Goal: Task Accomplishment & Management: Use online tool/utility

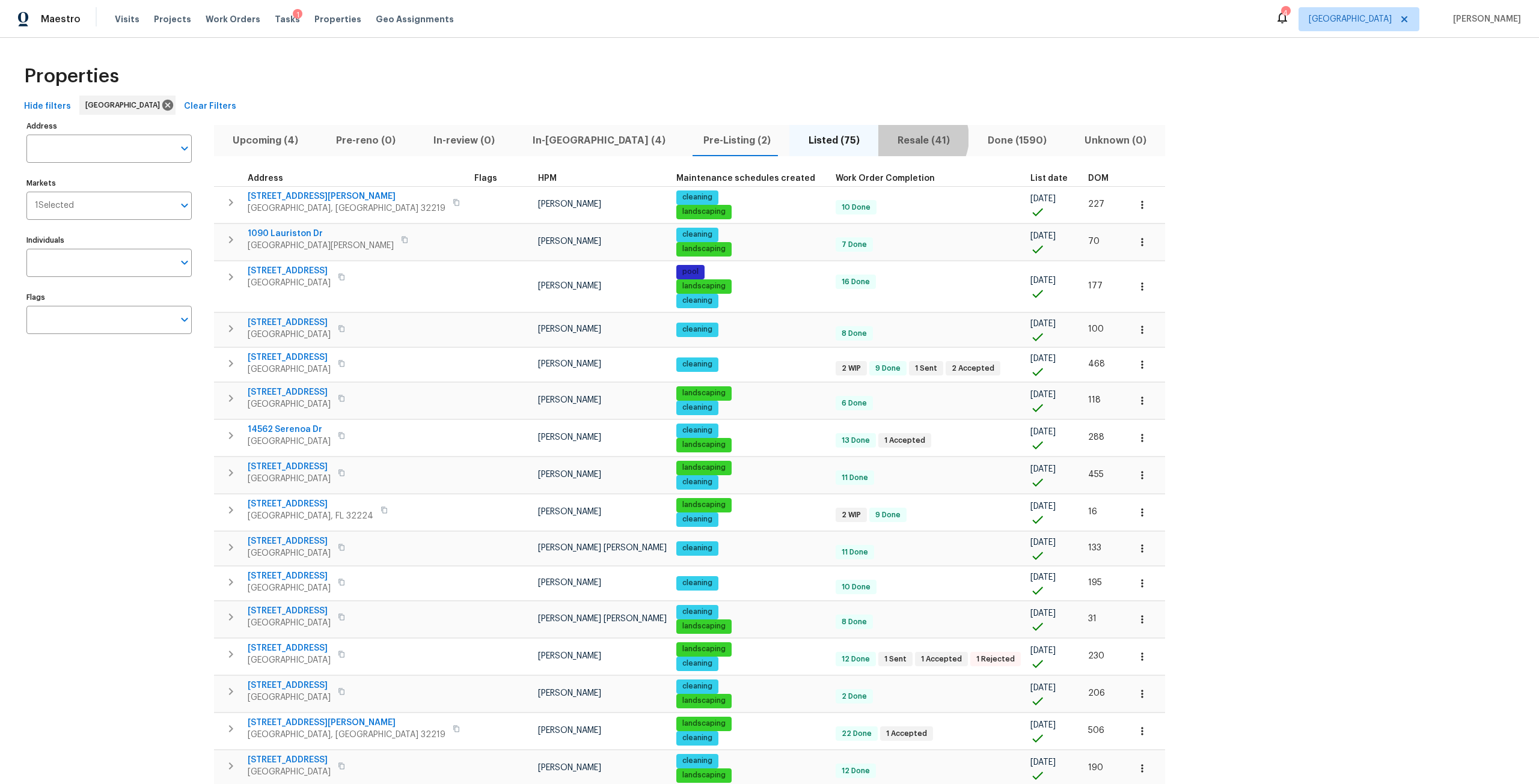
click at [885, 137] on span "Resale (41)" at bounding box center [923, 141] width 76 height 16
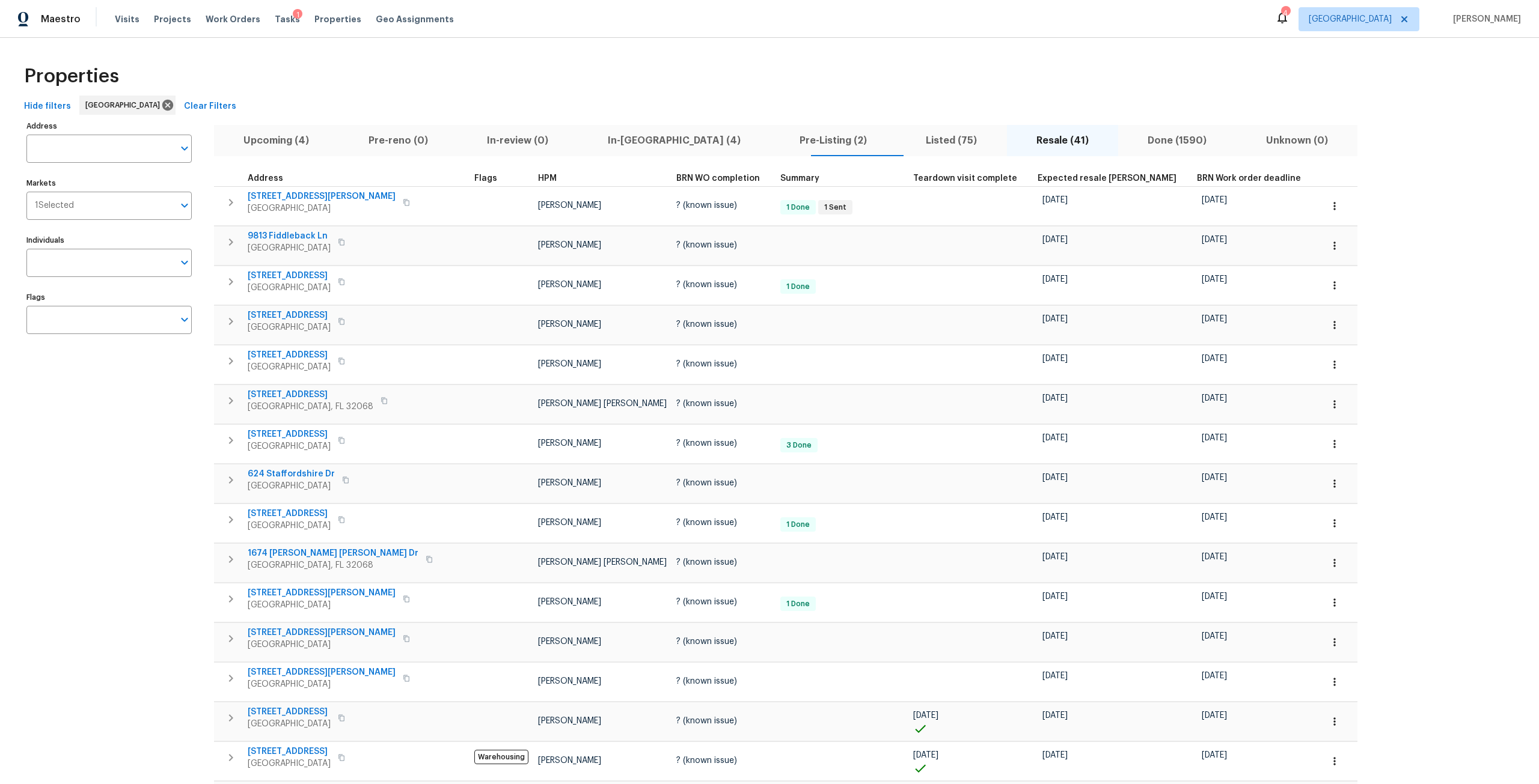
click at [1038, 177] on span "Expected resale COE" at bounding box center [1107, 178] width 139 height 8
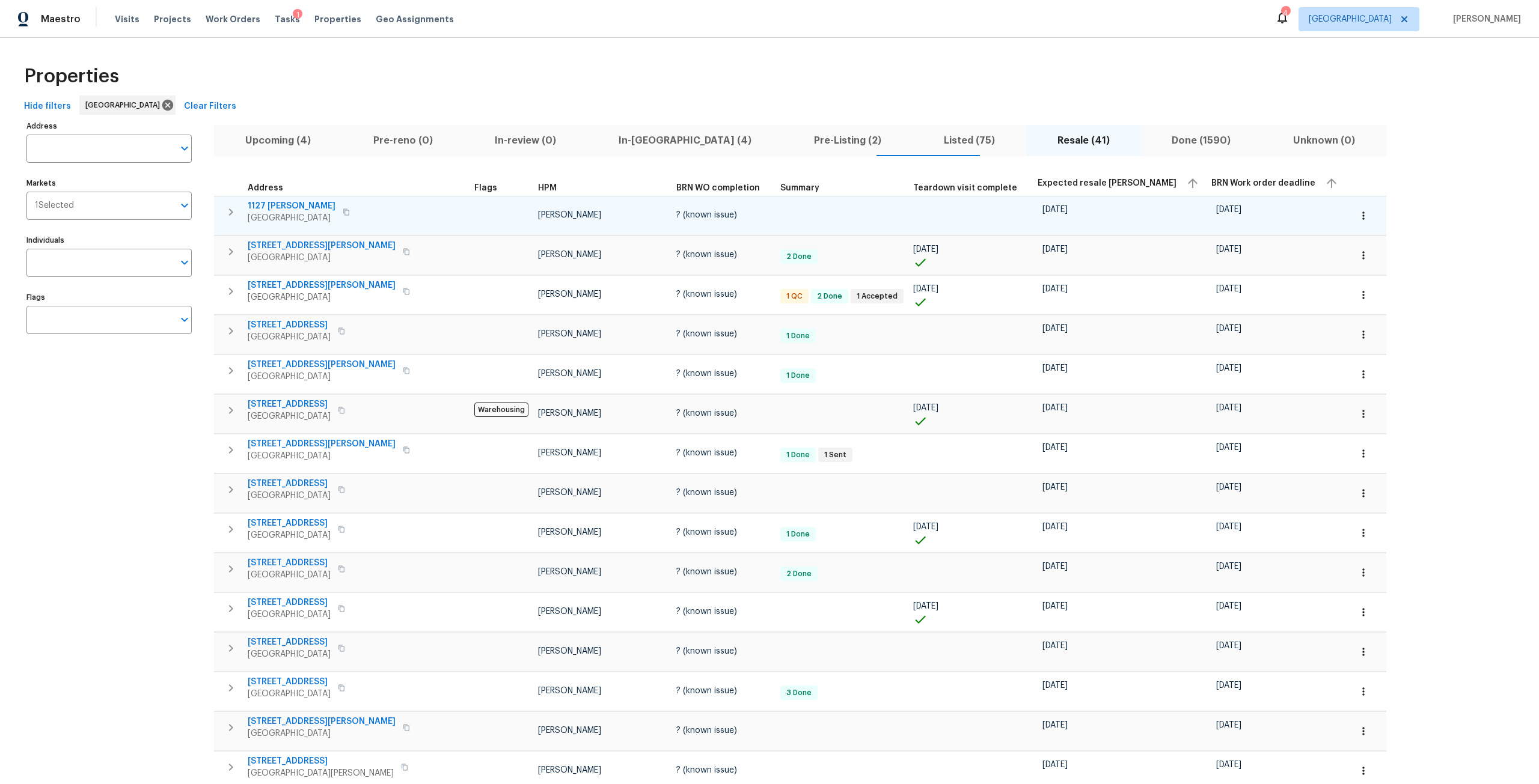
click at [308, 202] on span "1127 Romaine Cir W" at bounding box center [291, 206] width 88 height 12
click at [1351, 209] on button "button" at bounding box center [1364, 215] width 26 height 26
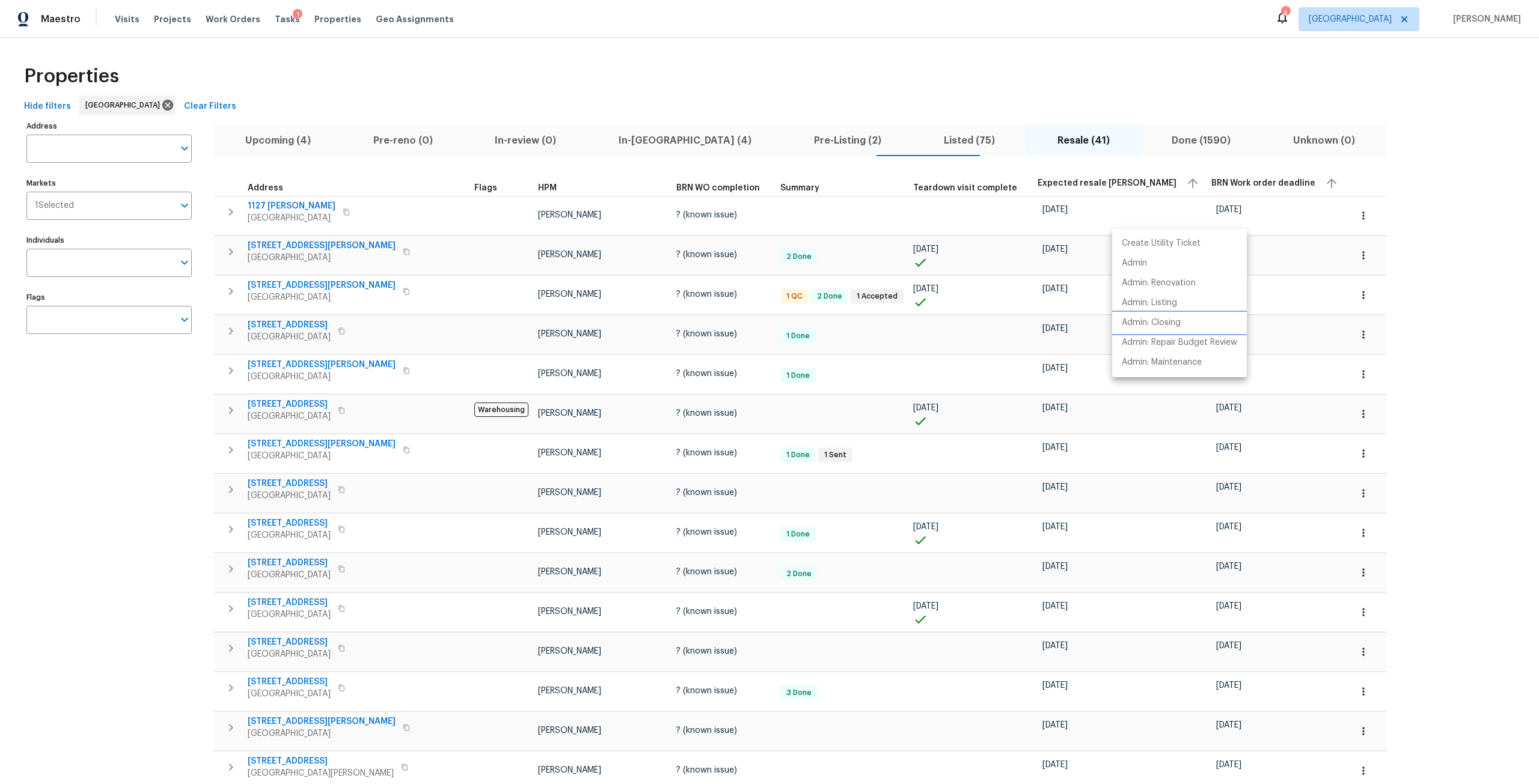
click at [1192, 314] on li "Admin: Closing" at bounding box center [1180, 323] width 135 height 20
click at [1488, 236] on div at bounding box center [770, 392] width 1539 height 784
click at [1362, 252] on icon "button" at bounding box center [1363, 256] width 2 height 8
click at [1212, 388] on p "Admin: Repair Budget Review" at bounding box center [1180, 382] width 115 height 12
click at [272, 243] on div at bounding box center [770, 392] width 1539 height 784
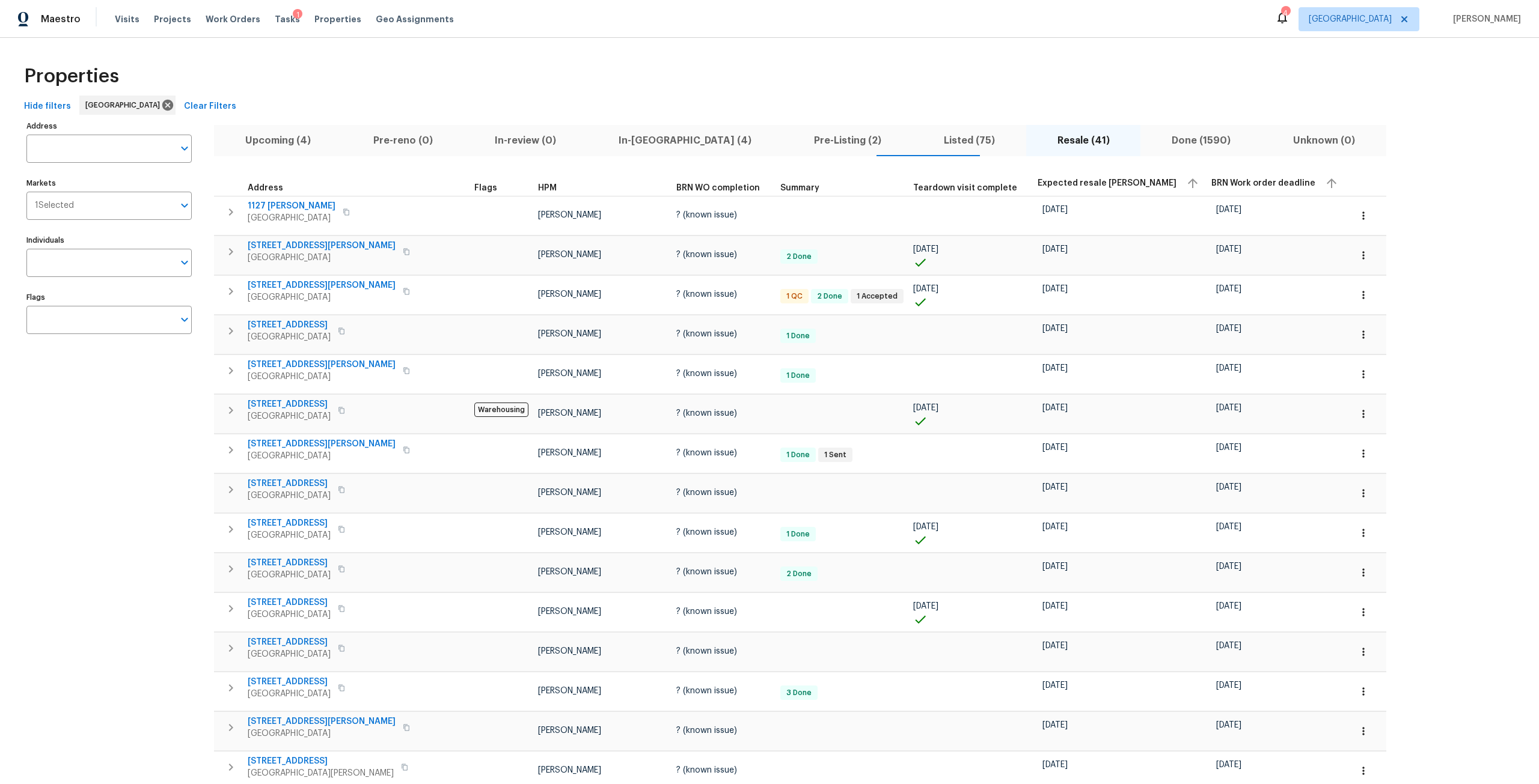
click at [272, 243] on span "[STREET_ADDRESS][PERSON_NAME]" at bounding box center [321, 246] width 148 height 12
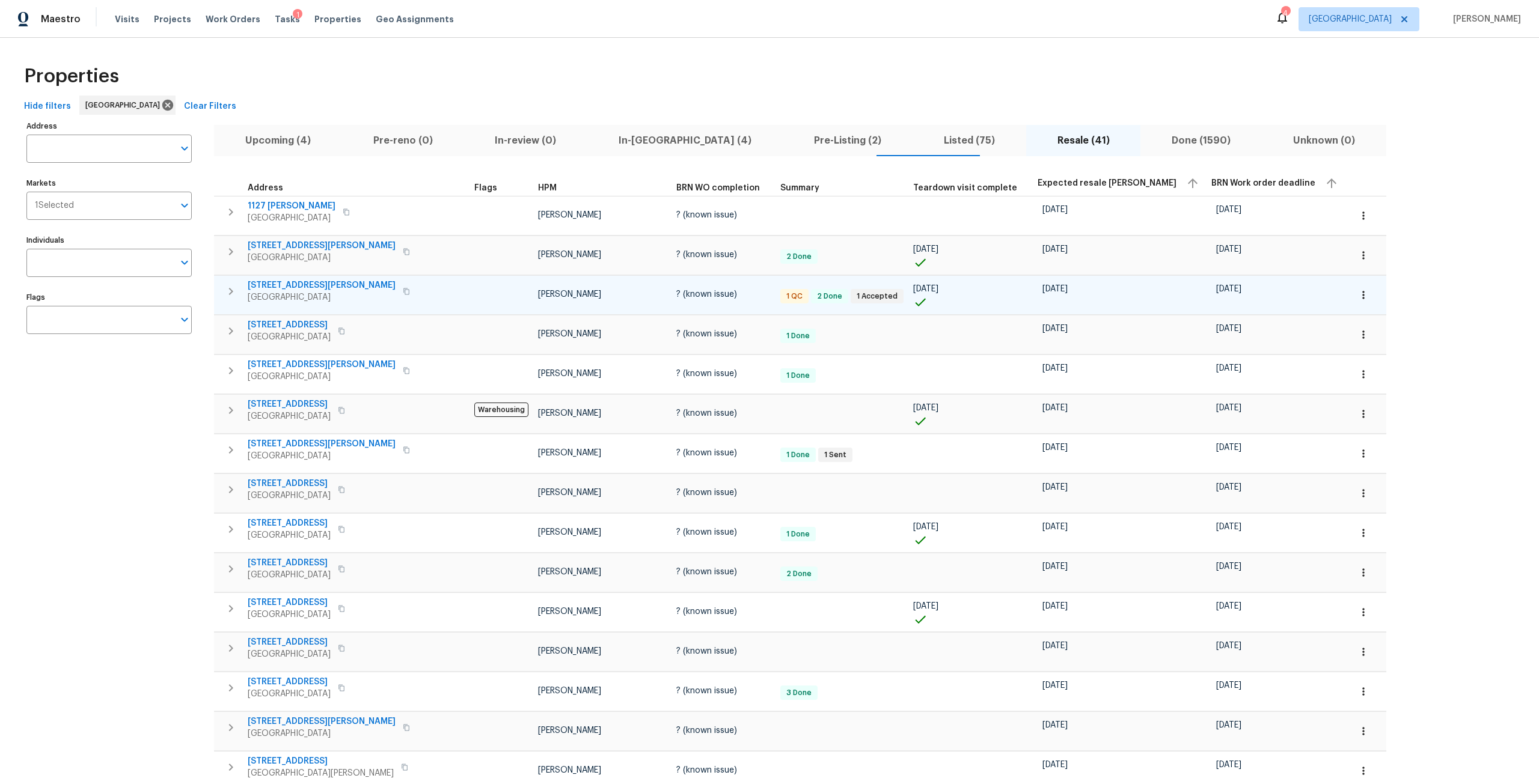
click at [306, 286] on span "[STREET_ADDRESS][PERSON_NAME]" at bounding box center [321, 285] width 148 height 12
click at [1357, 256] on icon "button" at bounding box center [1363, 256] width 12 height 12
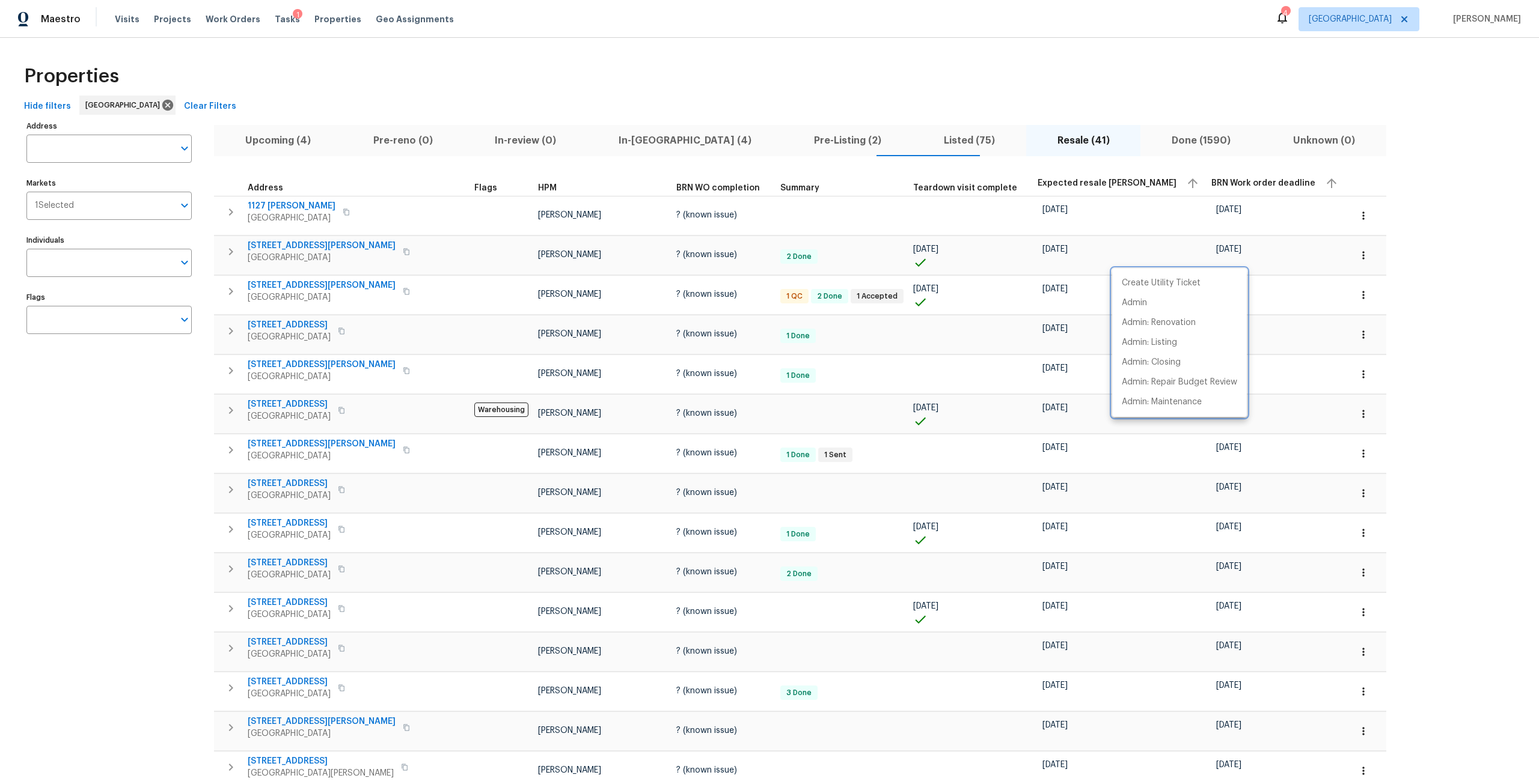
click at [1306, 292] on div at bounding box center [770, 392] width 1539 height 784
click at [310, 325] on span "[STREET_ADDRESS]" at bounding box center [289, 325] width 83 height 12
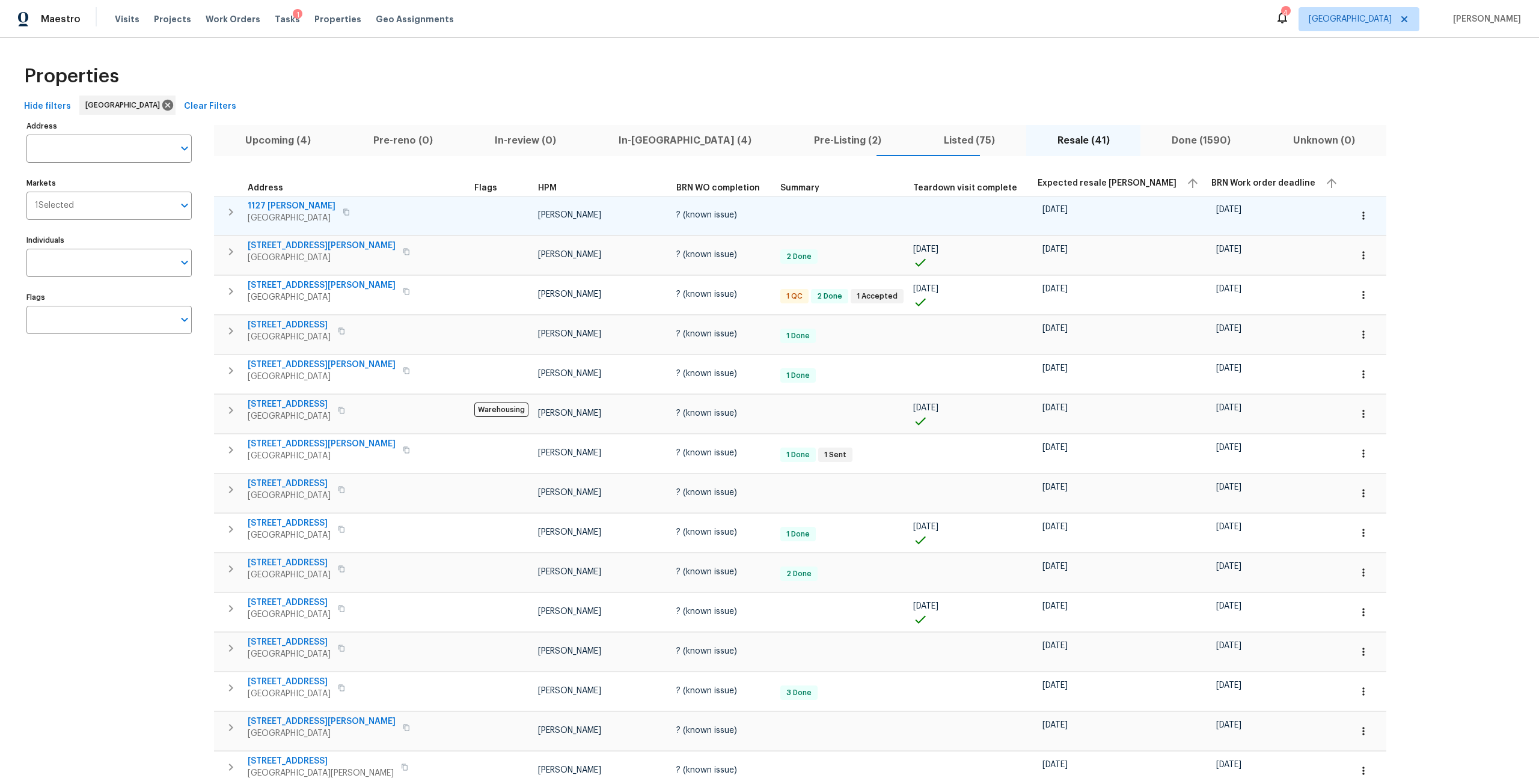
click at [288, 208] on span "1127 [PERSON_NAME]" at bounding box center [291, 206] width 88 height 12
click at [1357, 211] on icon "button" at bounding box center [1363, 215] width 12 height 12
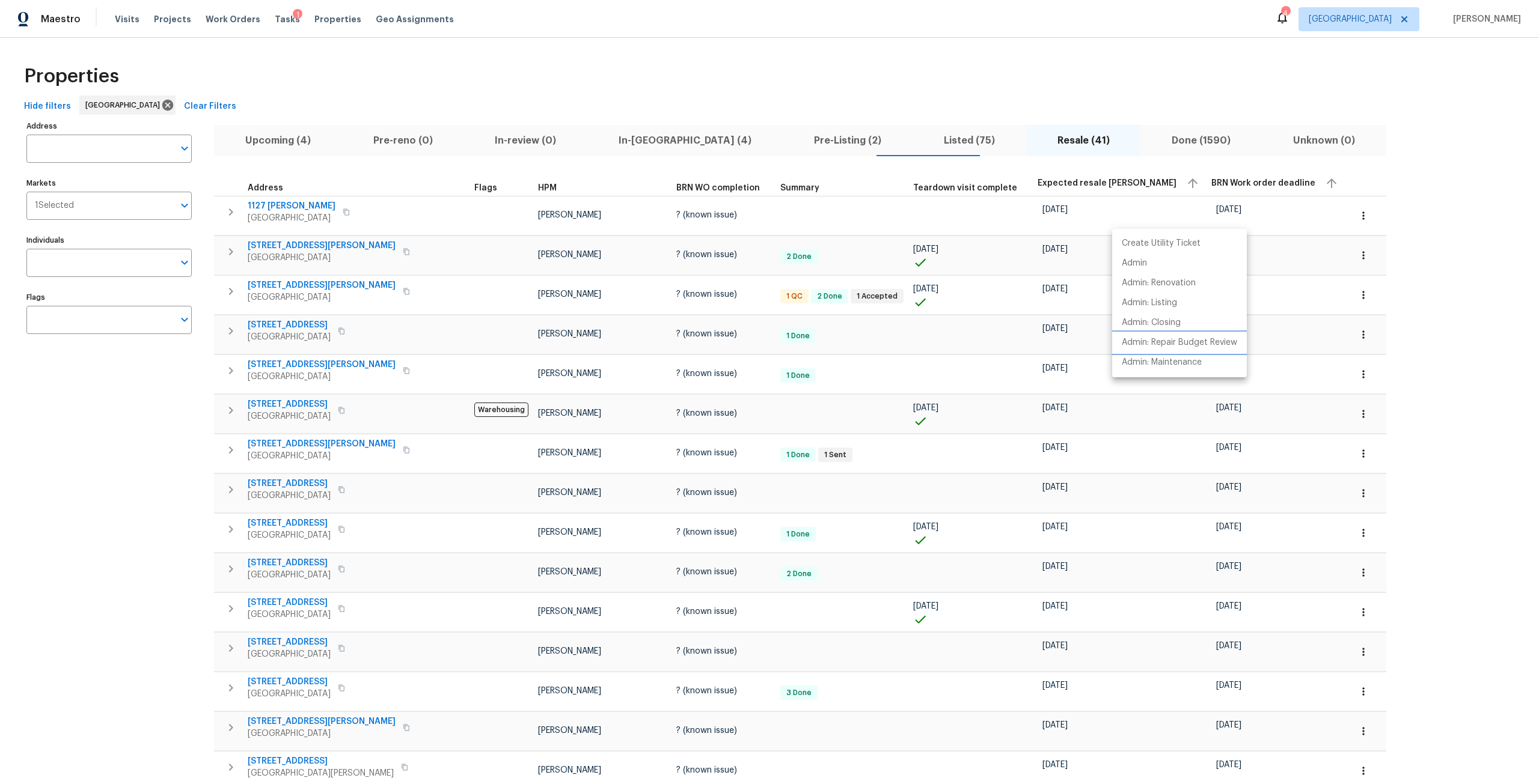
click at [1185, 341] on p "Admin: Repair Budget Review" at bounding box center [1180, 343] width 115 height 12
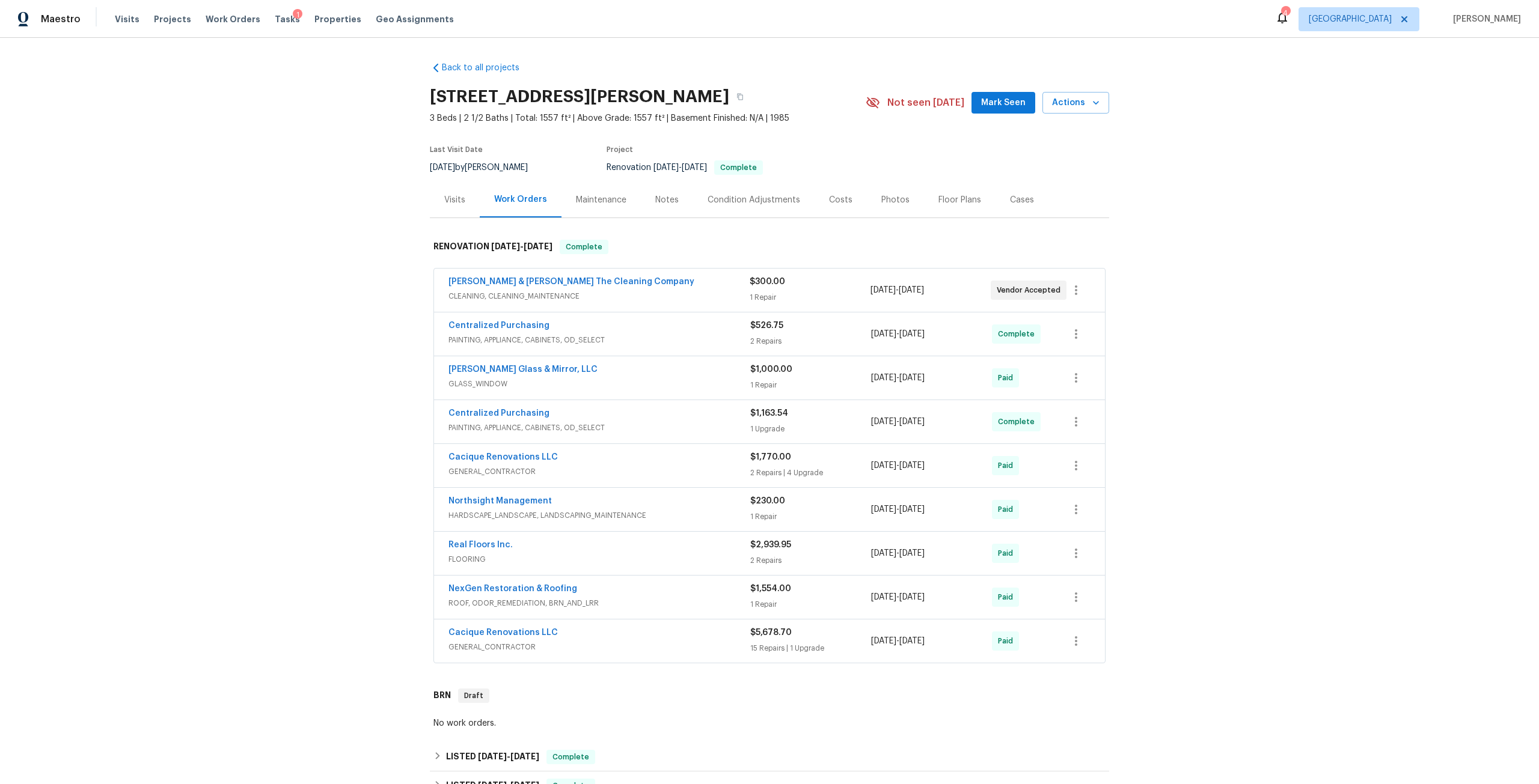
click at [839, 201] on div "Costs" at bounding box center [841, 200] width 24 height 12
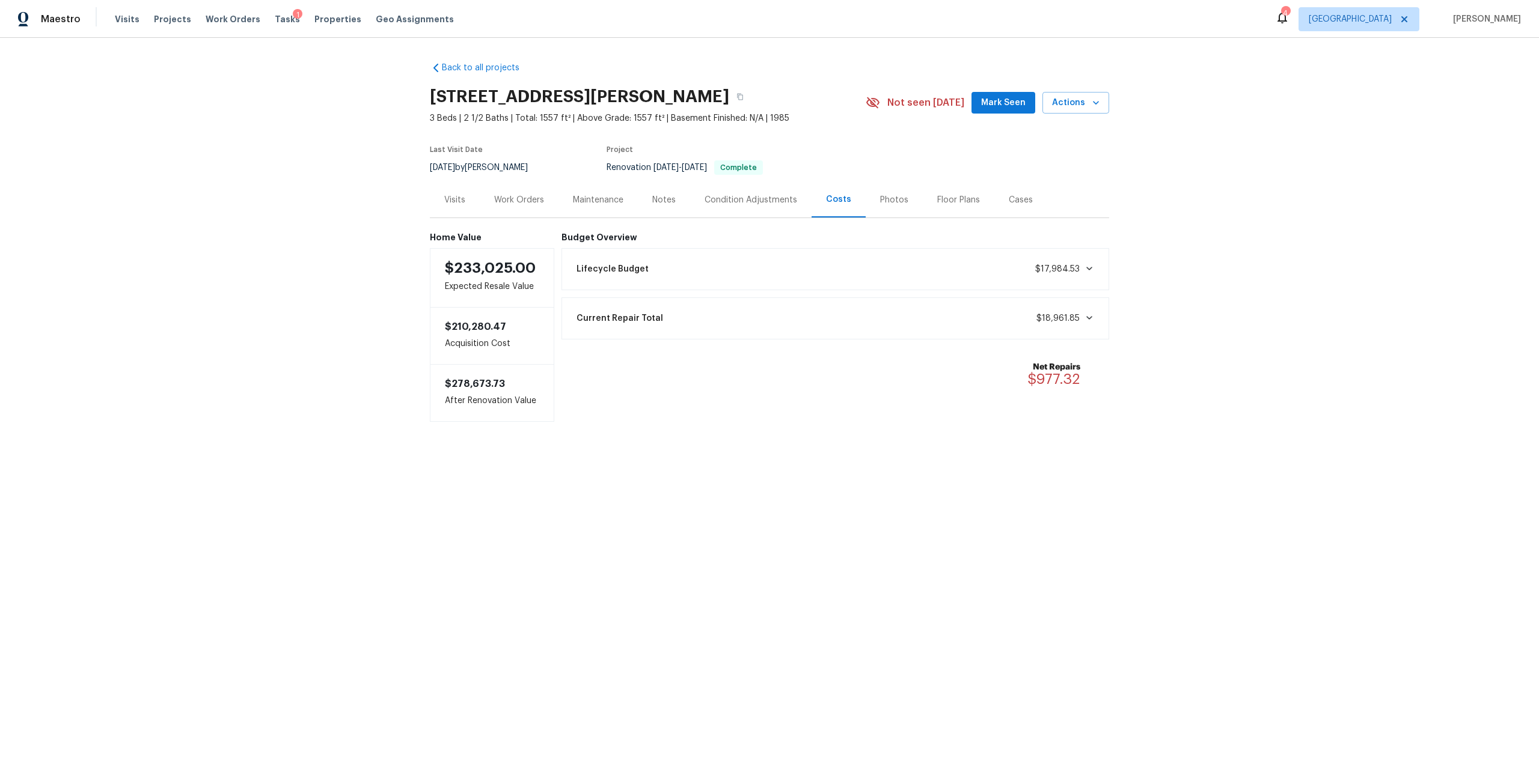
click at [885, 207] on div "Photos" at bounding box center [894, 200] width 57 height 35
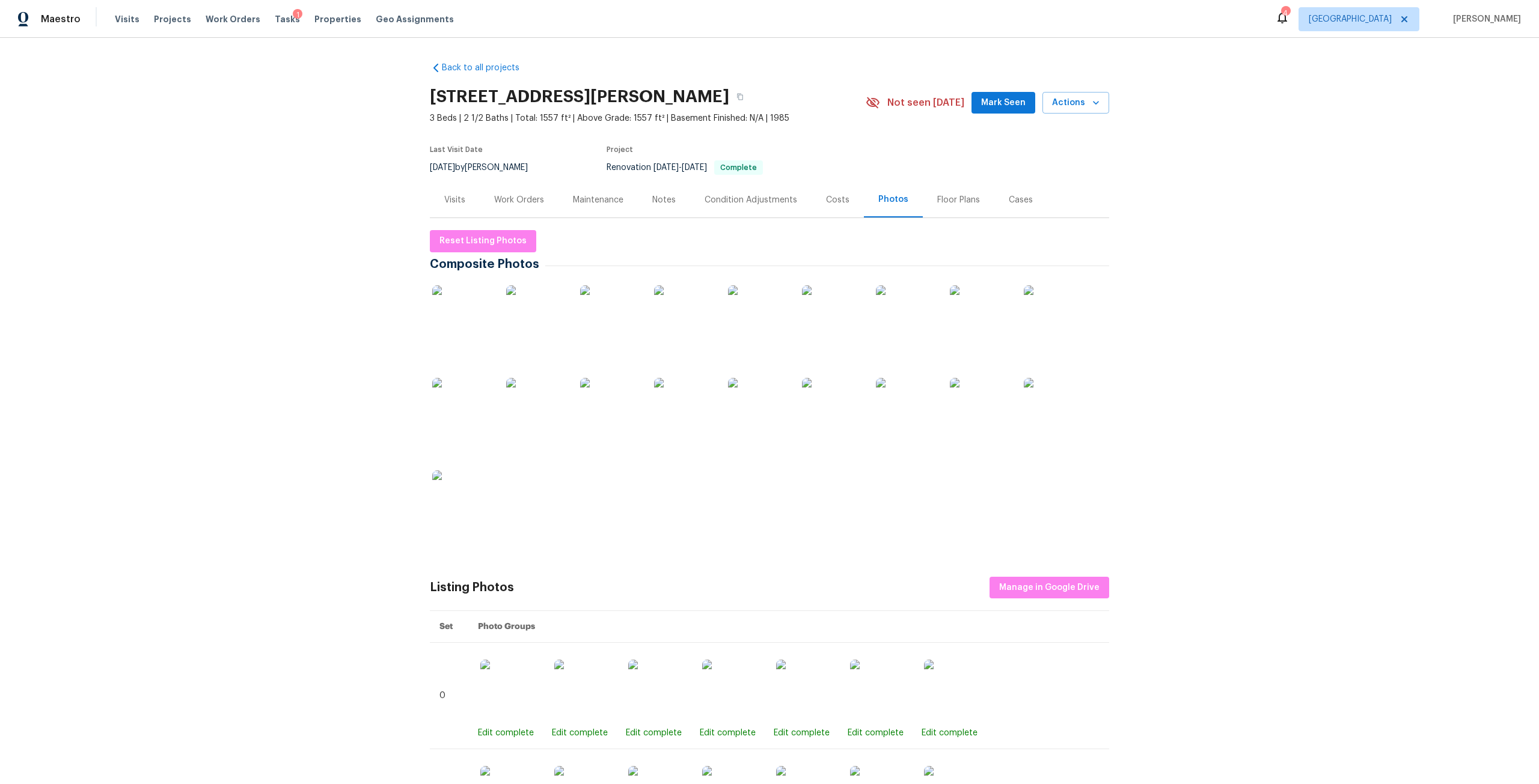
click at [823, 411] on img at bounding box center [832, 408] width 60 height 60
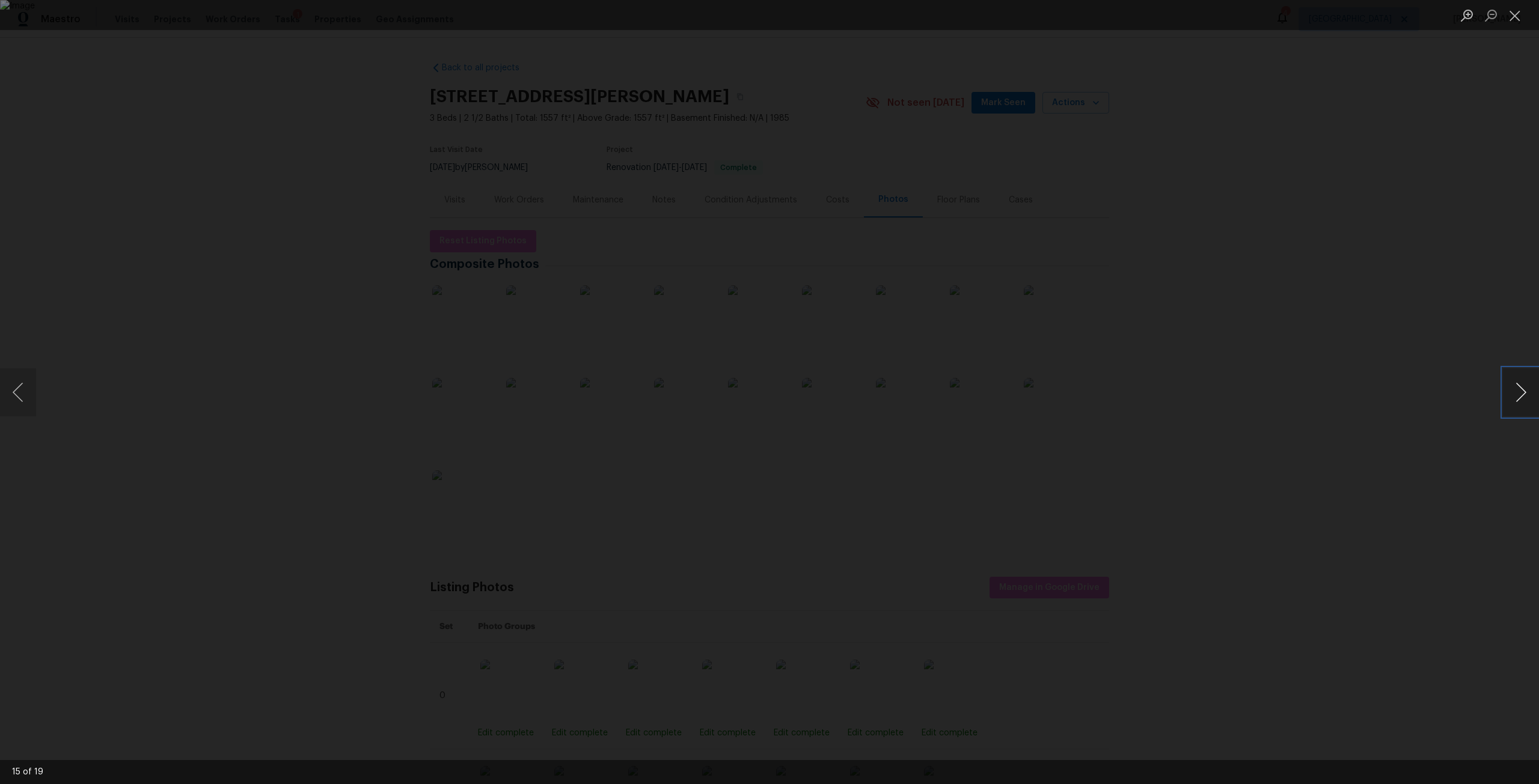
click at [1518, 391] on button "Next image" at bounding box center [1521, 392] width 36 height 48
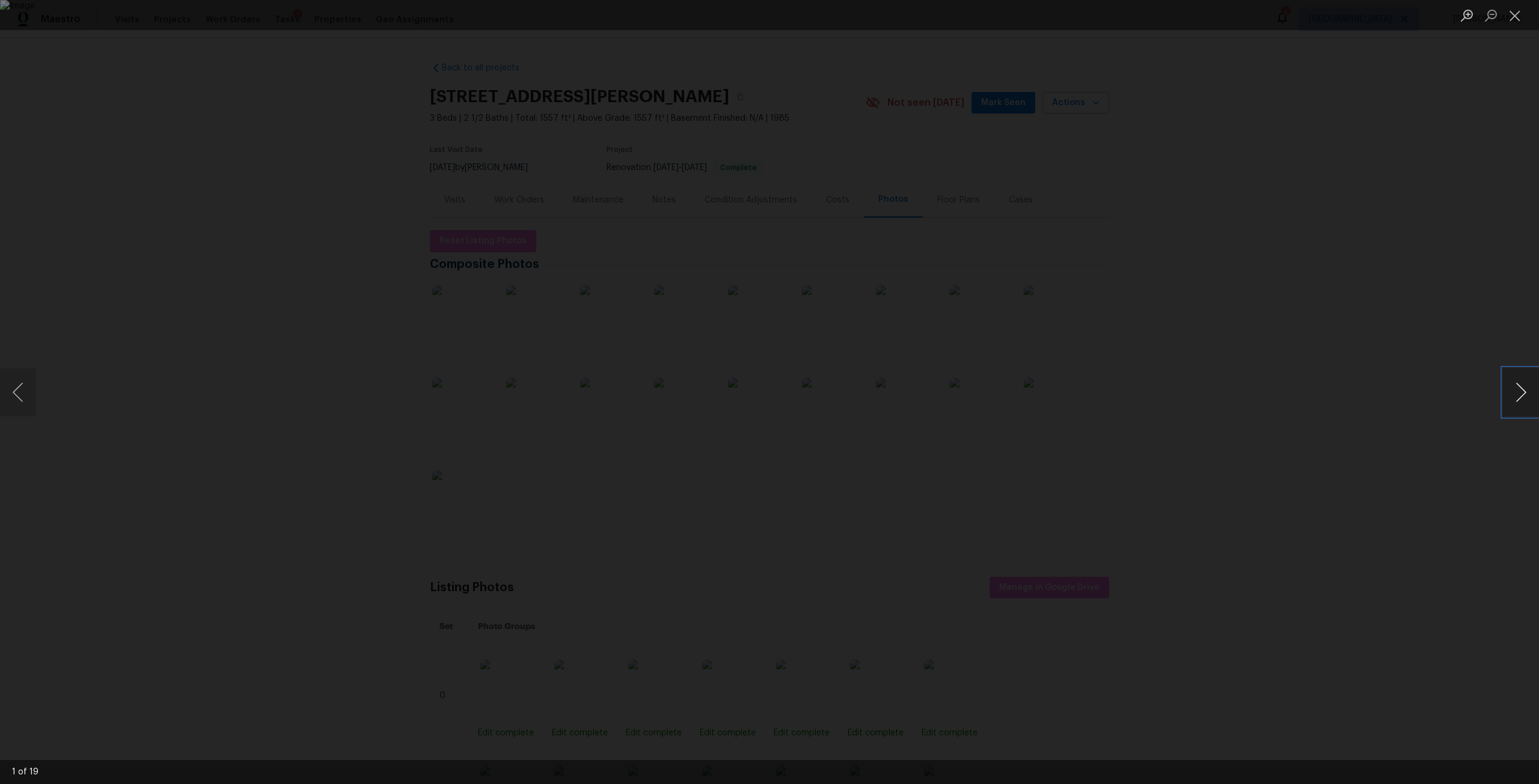
click at [1518, 391] on button "Next image" at bounding box center [1521, 392] width 36 height 48
click at [1476, 375] on div "Lightbox" at bounding box center [770, 392] width 1539 height 784
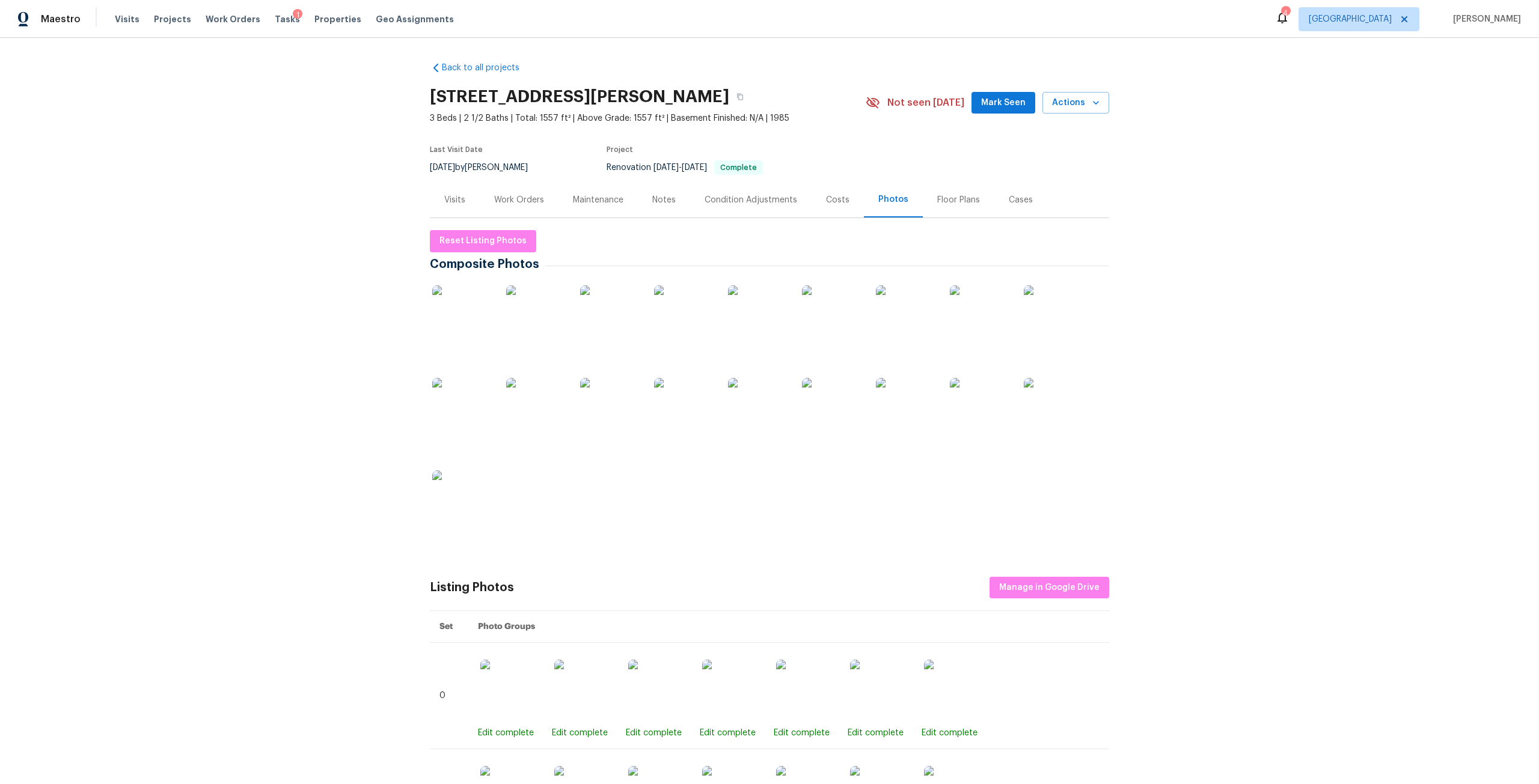
click at [534, 202] on div "Work Orders" at bounding box center [519, 200] width 50 height 12
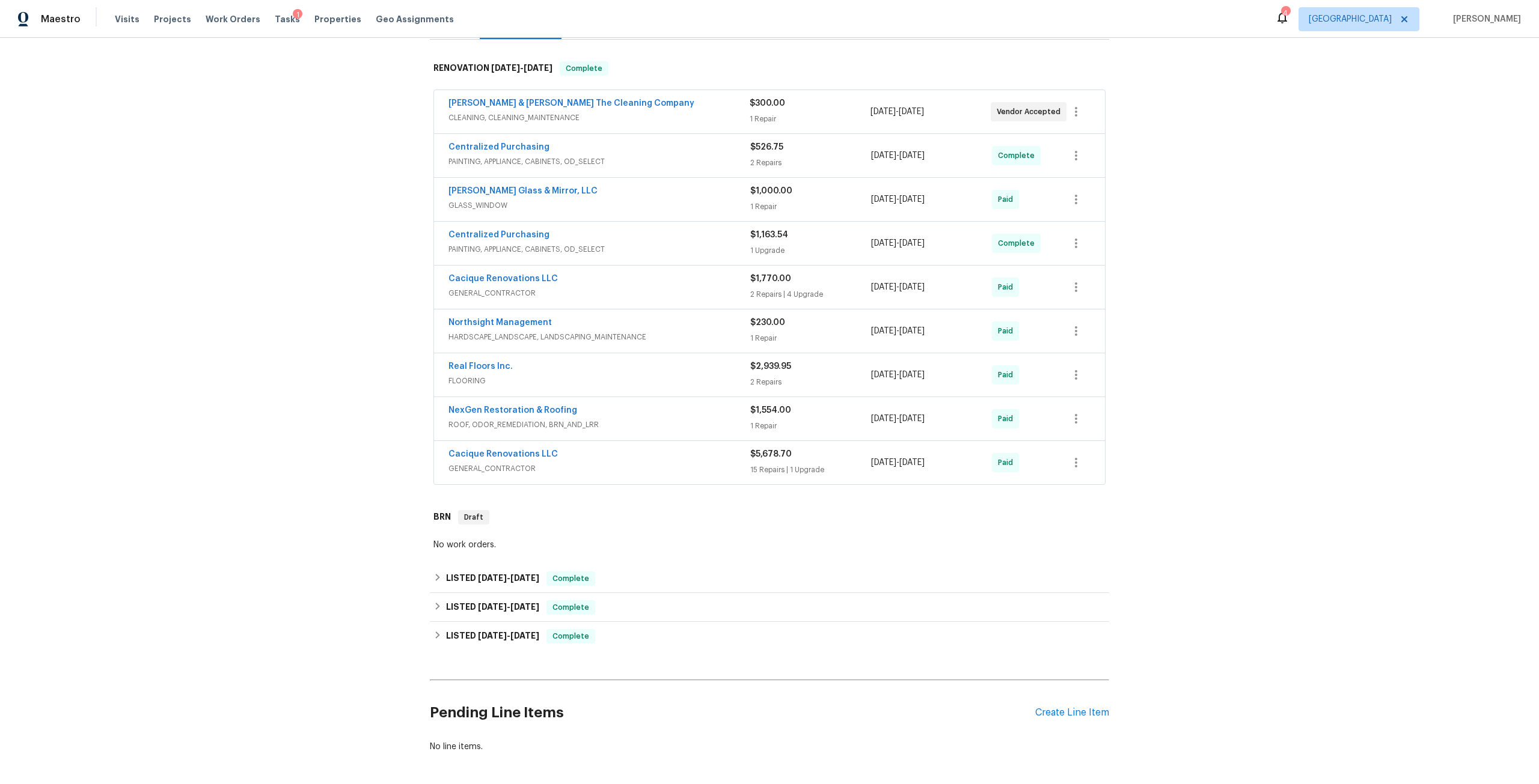
scroll to position [180, 0]
click at [511, 579] on span "[DATE]" at bounding box center [525, 576] width 29 height 8
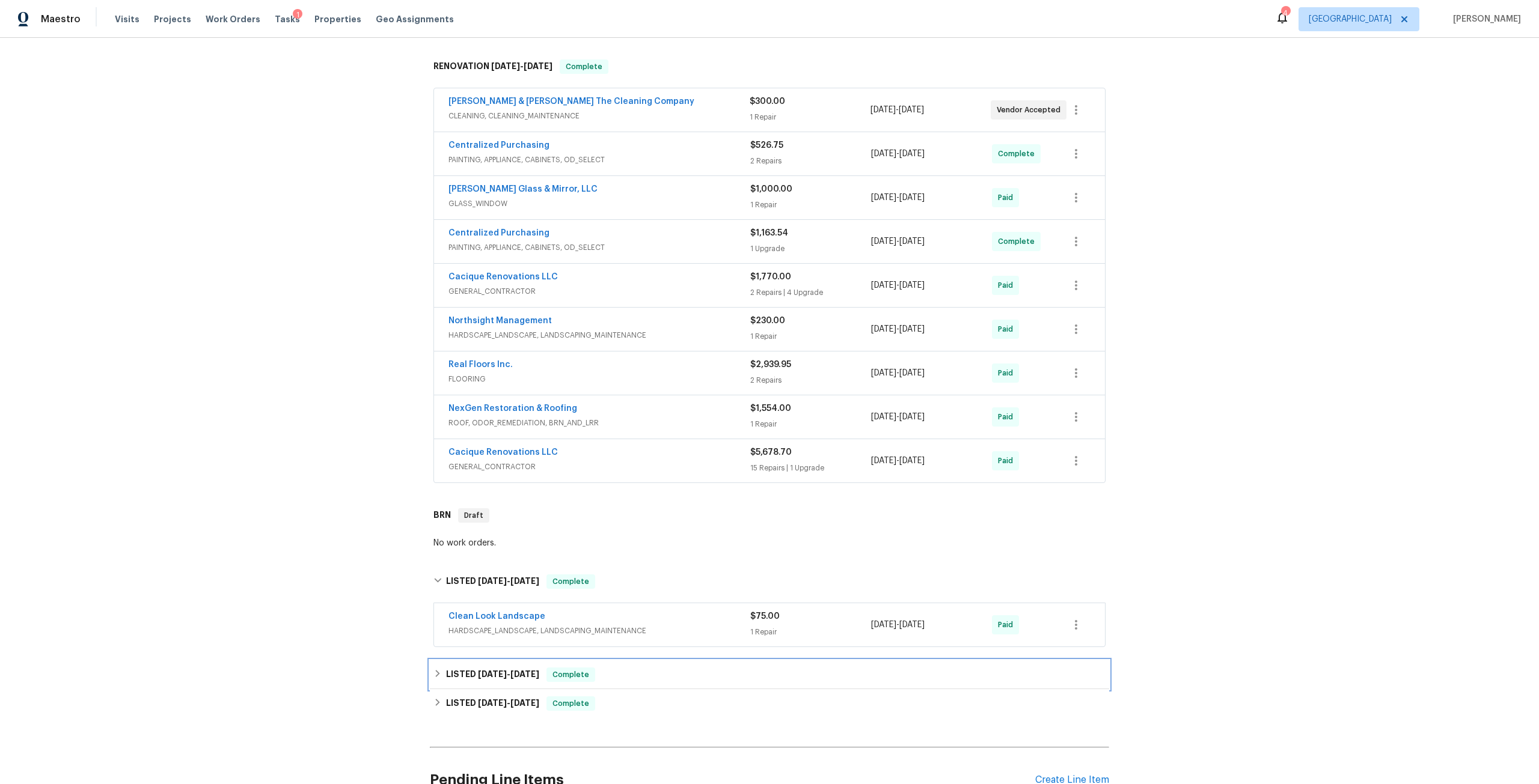
click at [521, 662] on div "LISTED 6/11/25 - 6/16/25 Complete" at bounding box center [770, 675] width 679 height 29
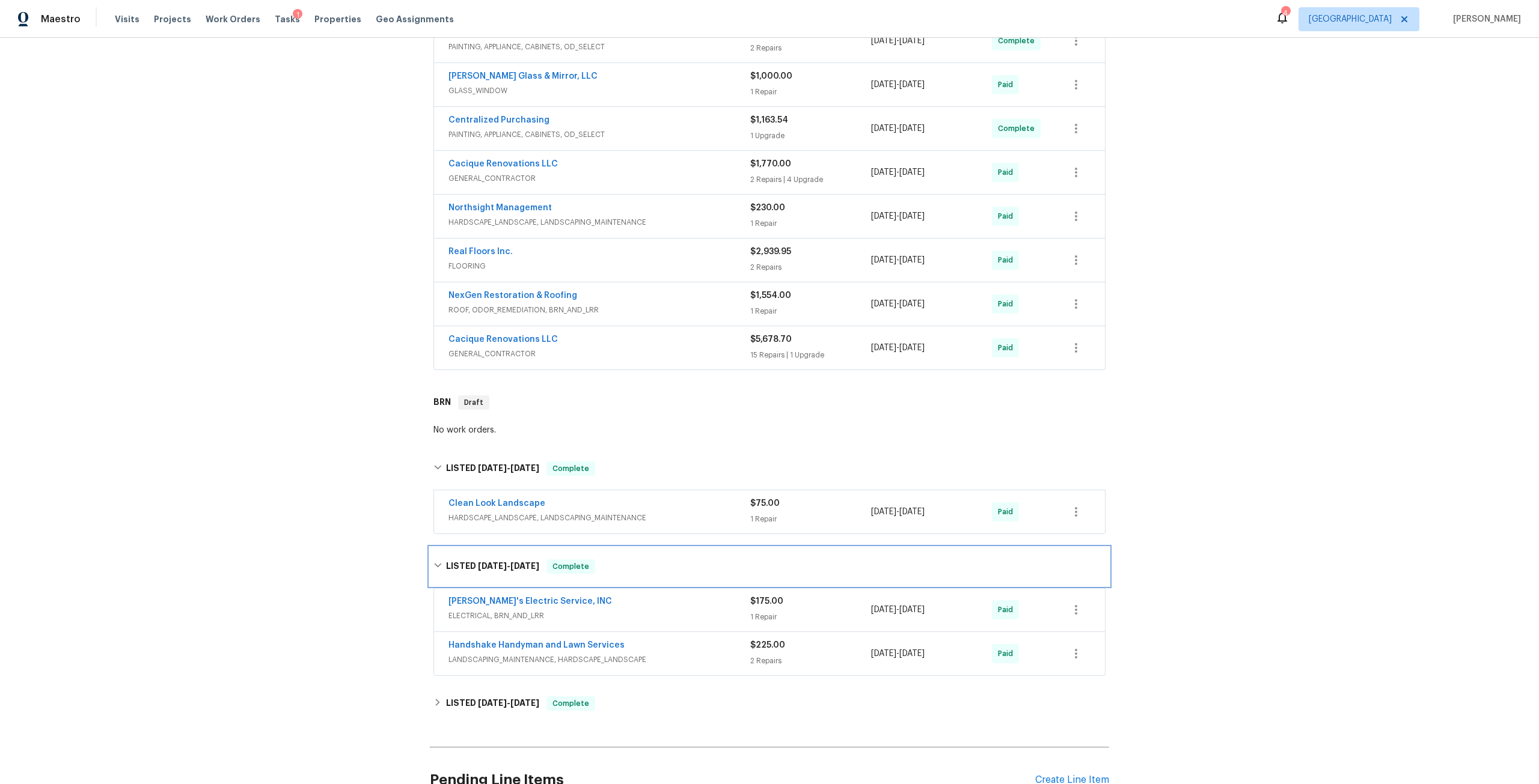
scroll to position [301, 0]
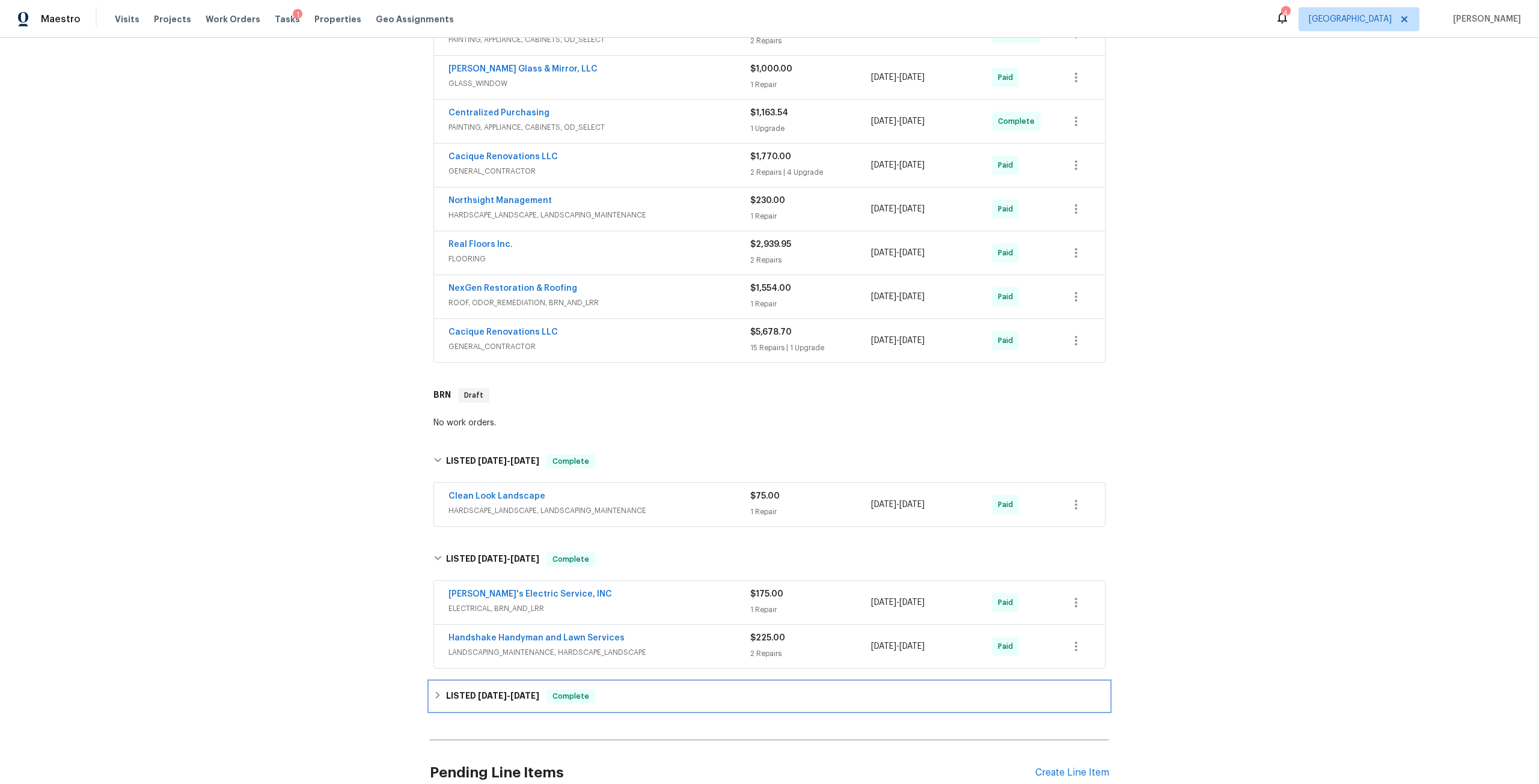
click at [519, 697] on span "[DATE]" at bounding box center [525, 696] width 29 height 8
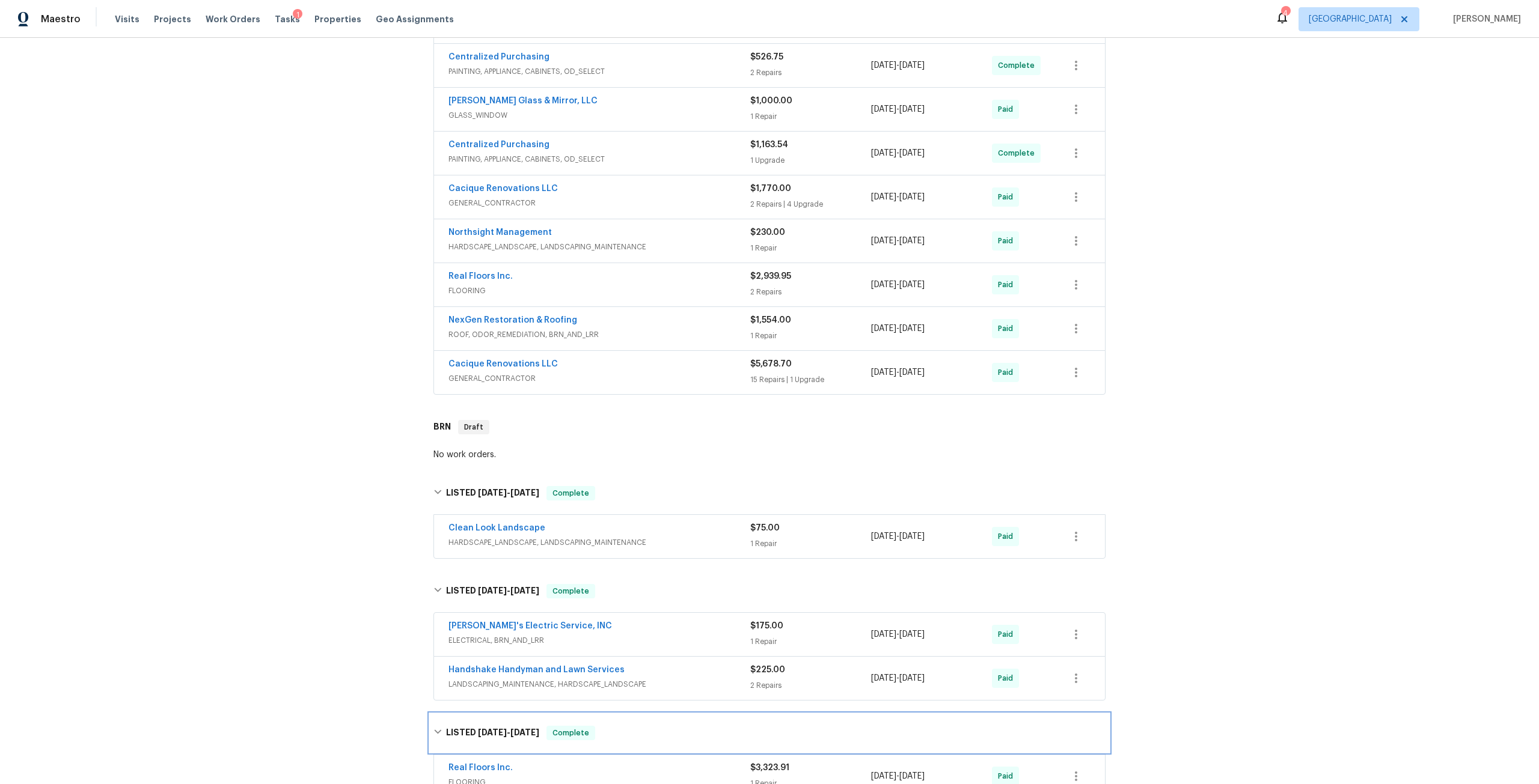
scroll to position [0, 0]
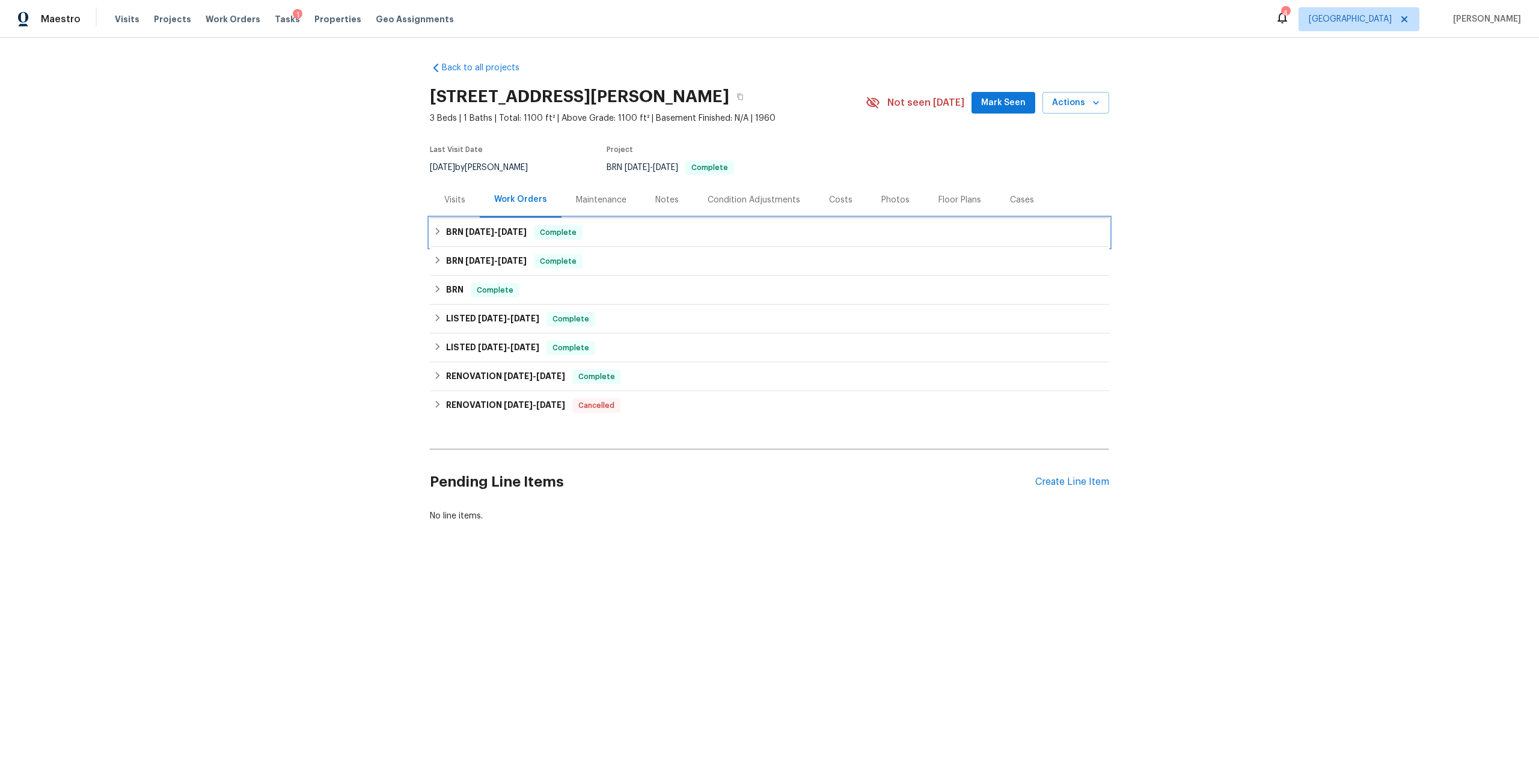
click at [509, 236] on span "9/12/25" at bounding box center [512, 232] width 29 height 8
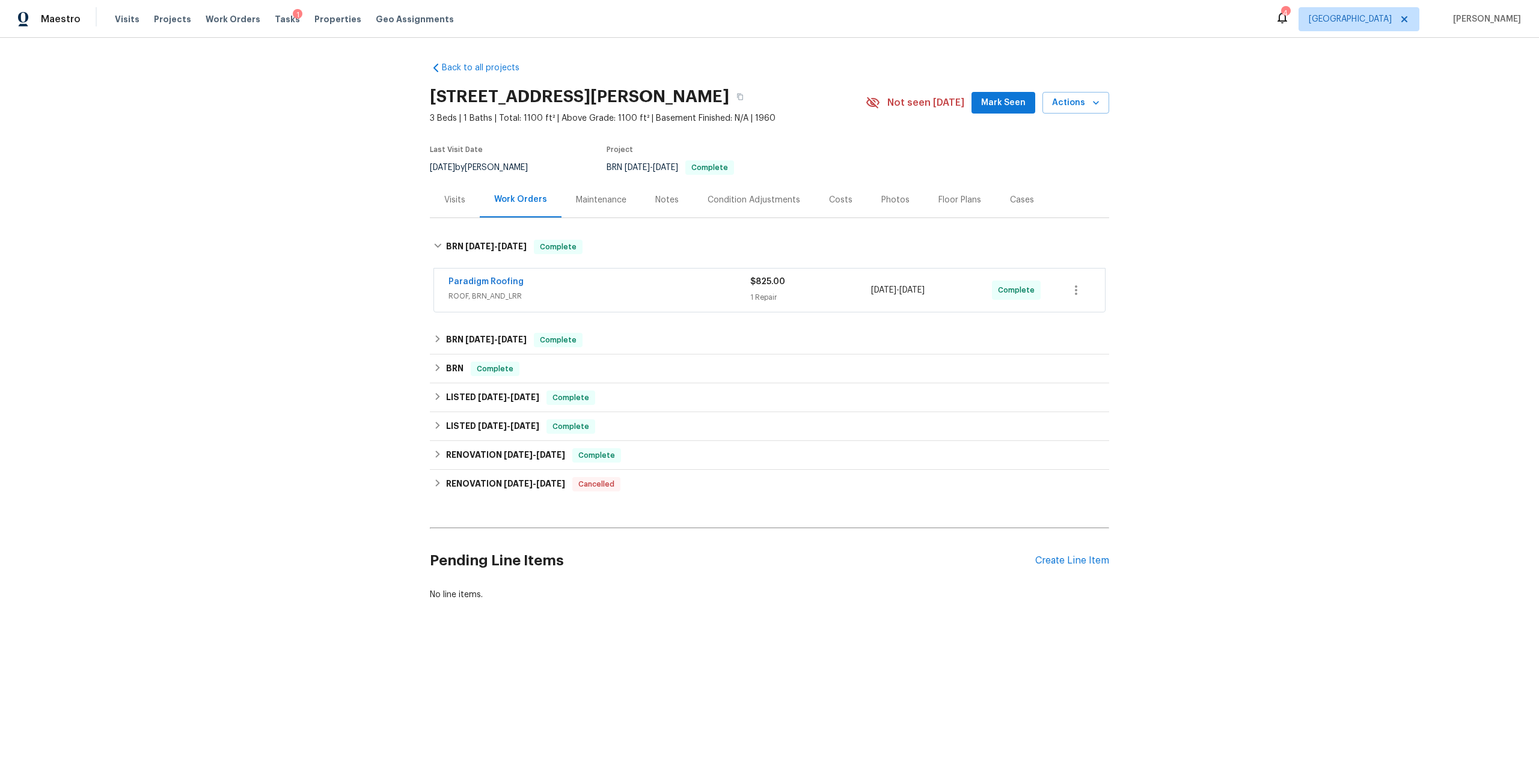
click at [884, 200] on div "Photos" at bounding box center [895, 200] width 28 height 12
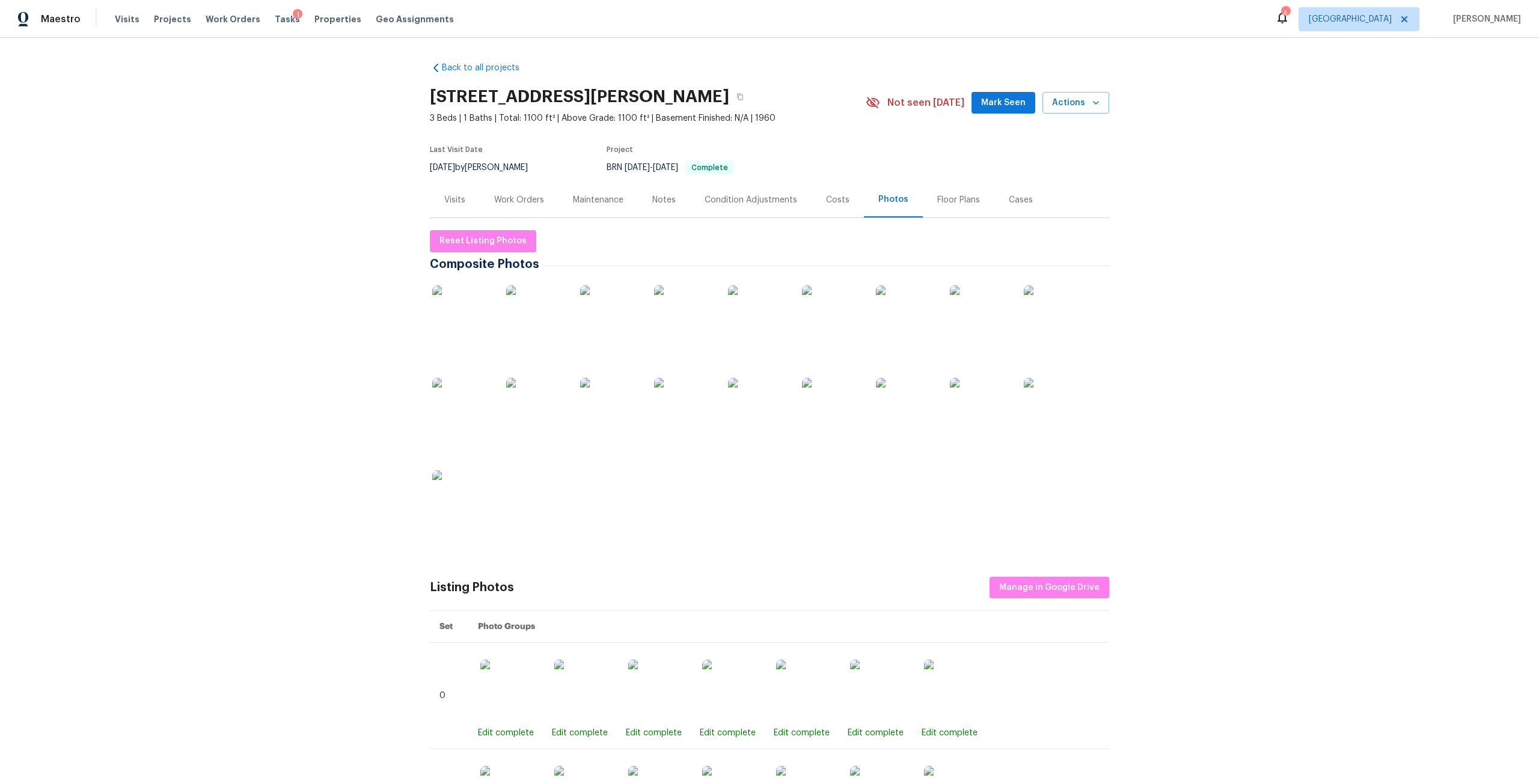
click at [773, 322] on img at bounding box center [758, 315] width 60 height 60
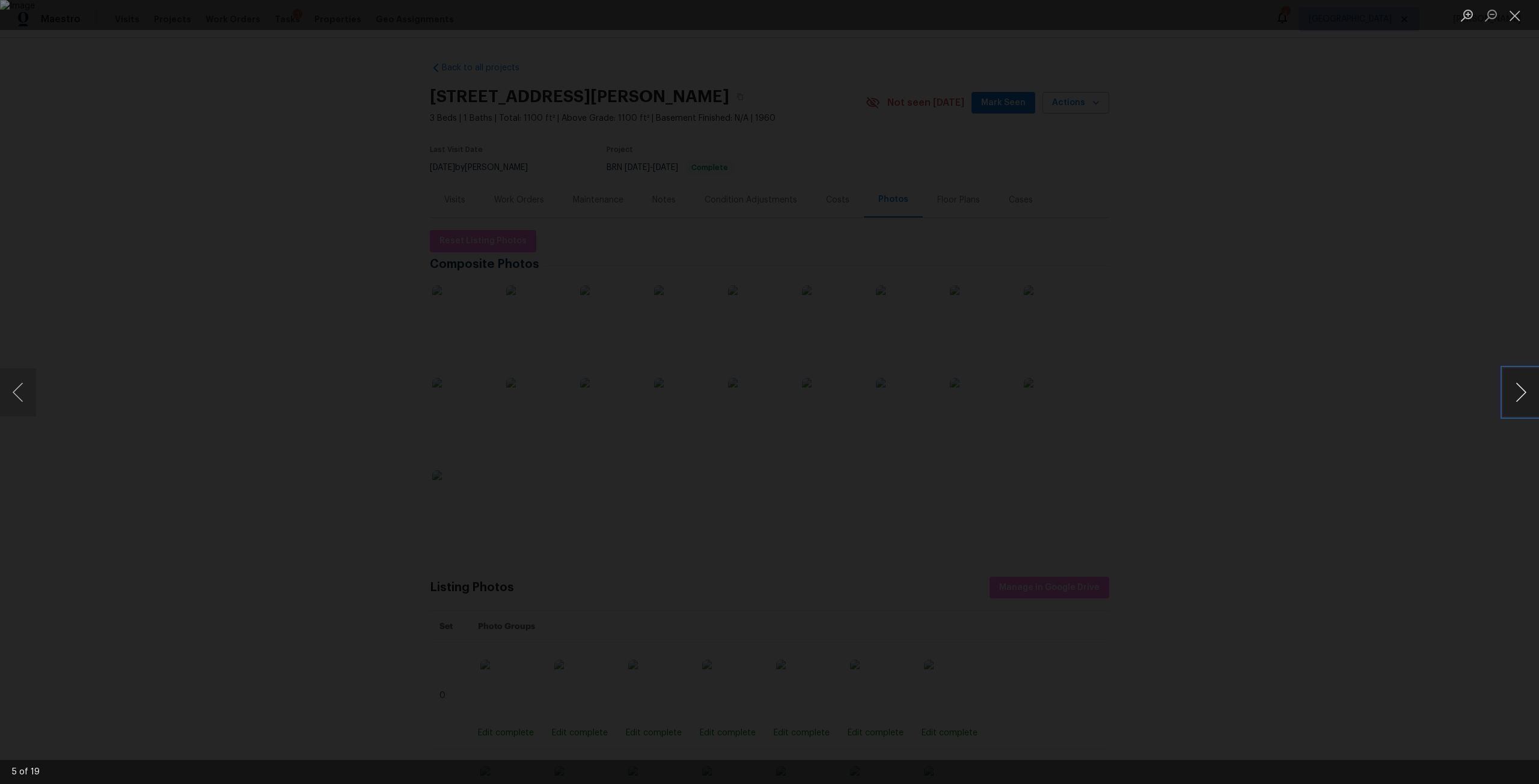
click at [1516, 403] on button "Next image" at bounding box center [1521, 392] width 36 height 48
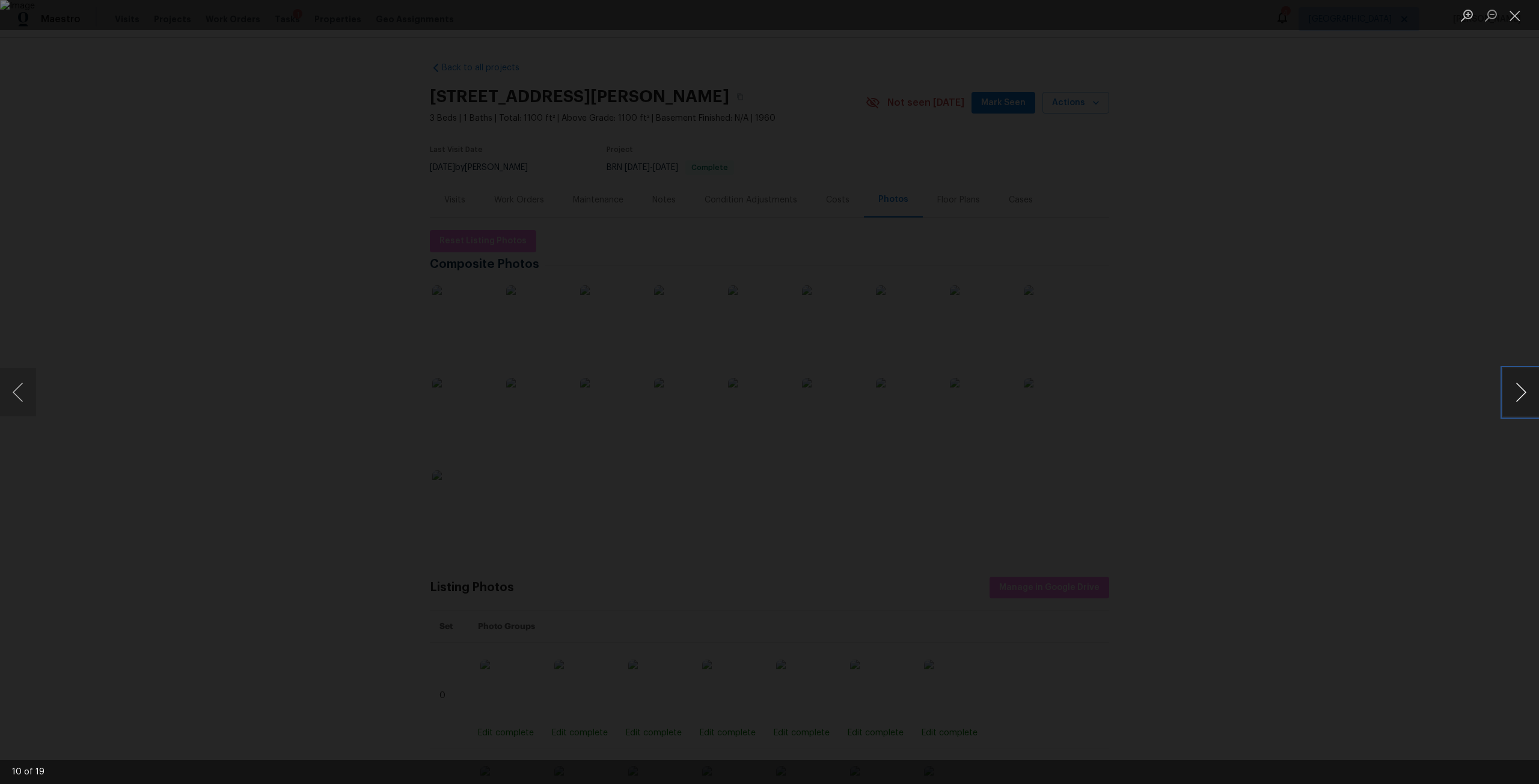
click at [1516, 403] on button "Next image" at bounding box center [1521, 392] width 36 height 48
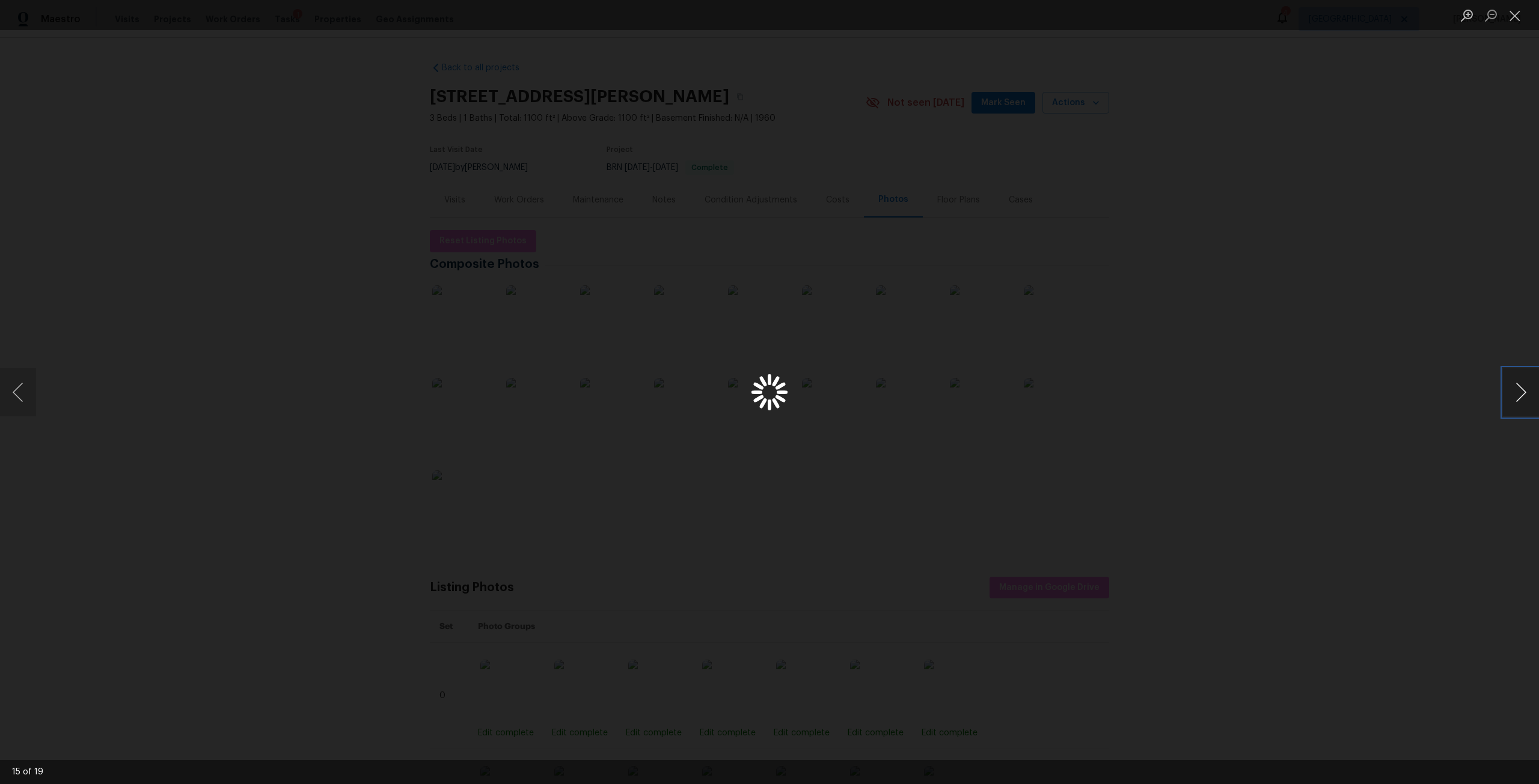
click at [1516, 403] on button "Next image" at bounding box center [1521, 392] width 36 height 48
click at [1403, 256] on div "Lightbox" at bounding box center [770, 392] width 1539 height 784
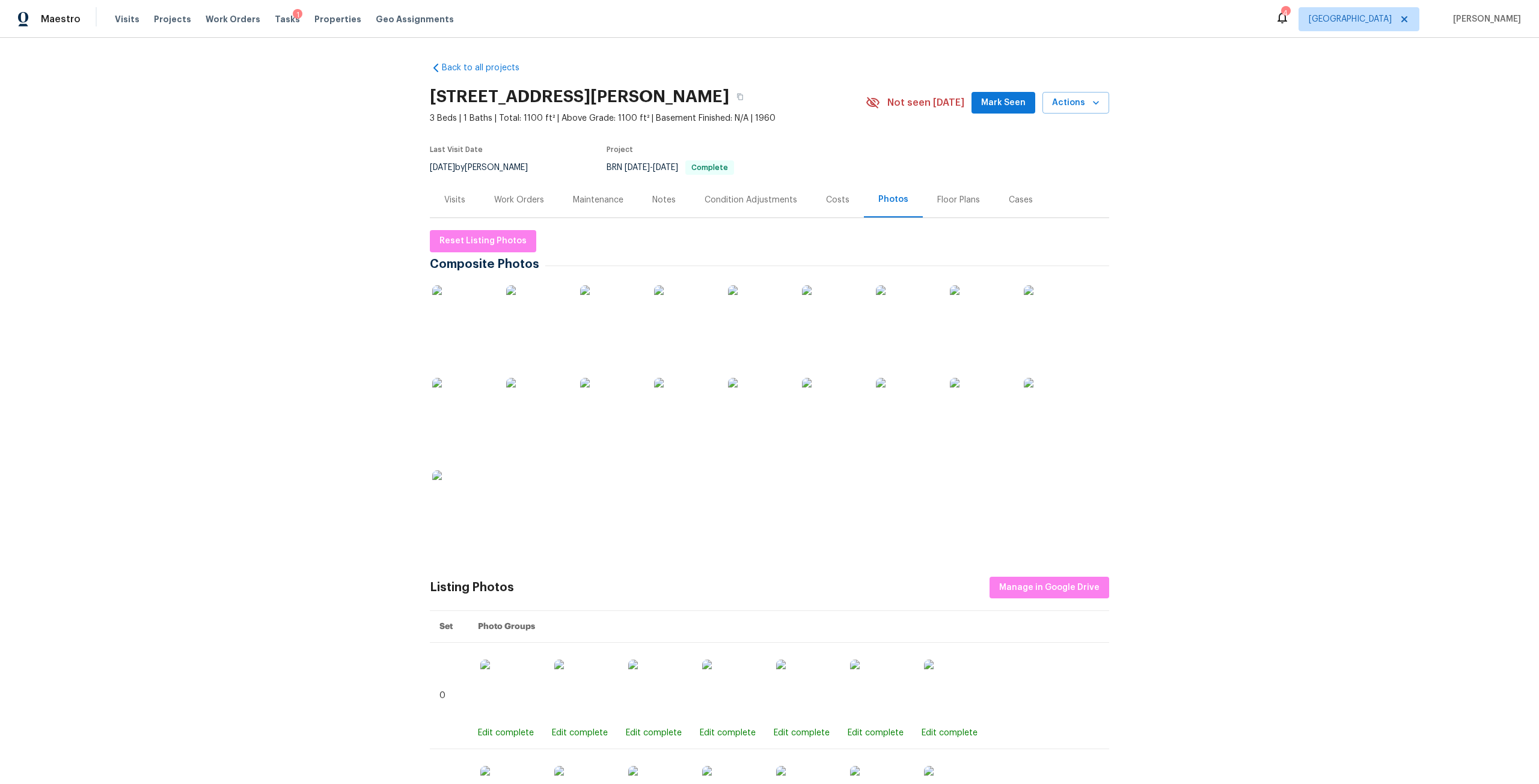
click at [536, 194] on div "Work Orders" at bounding box center [519, 200] width 50 height 12
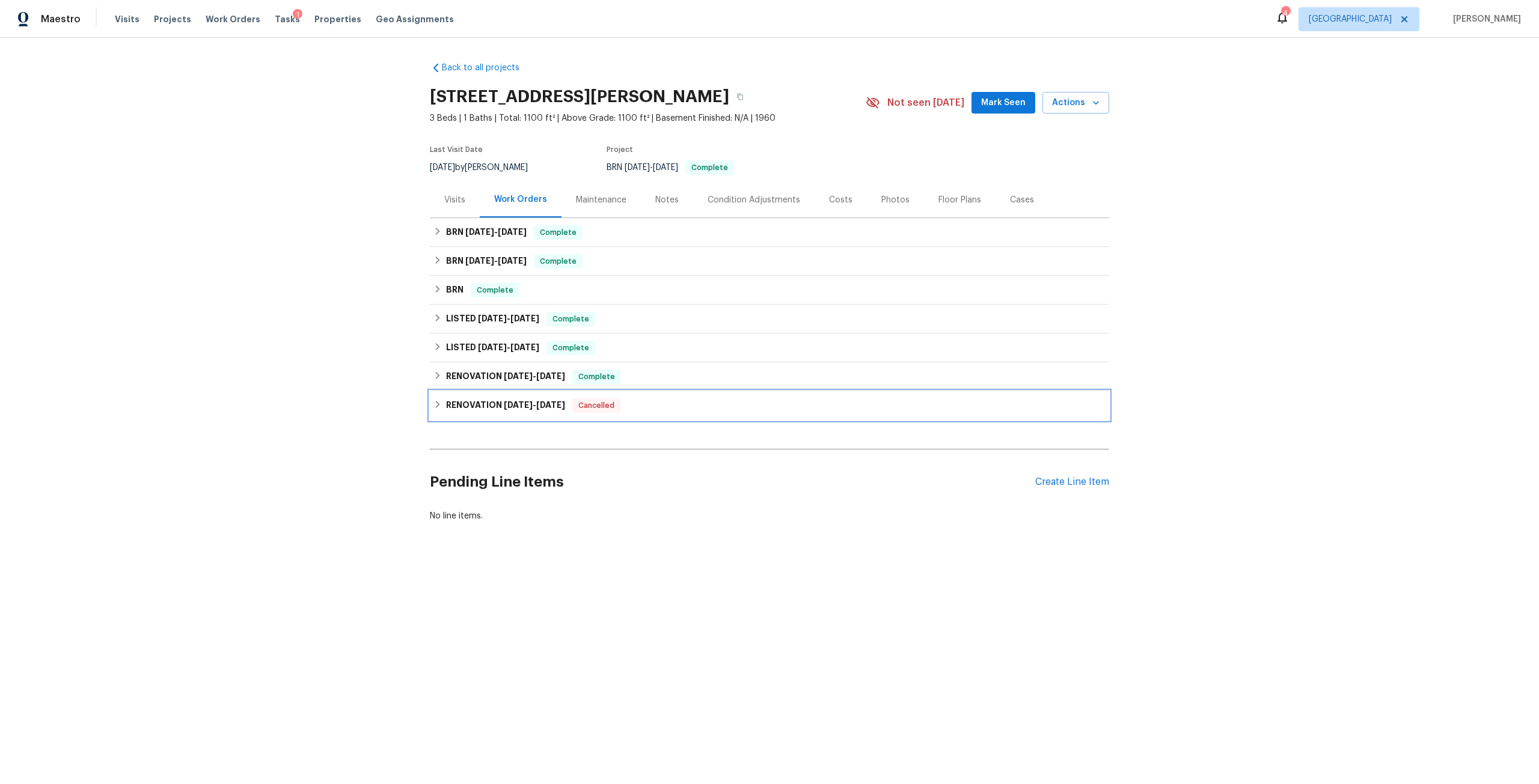
click at [538, 402] on span "[DATE]" at bounding box center [550, 405] width 29 height 8
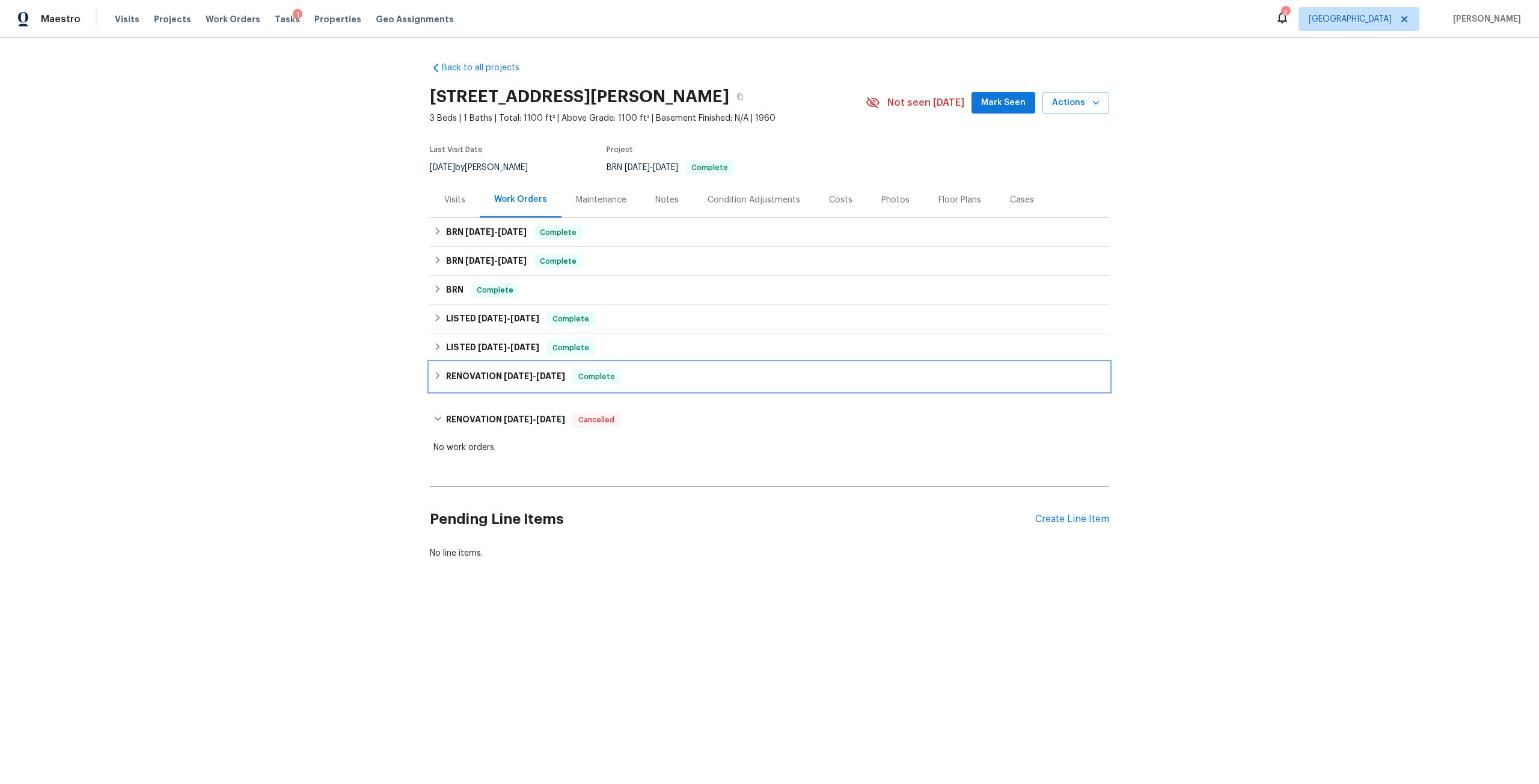
click at [543, 372] on span "[DATE]" at bounding box center [550, 376] width 29 height 8
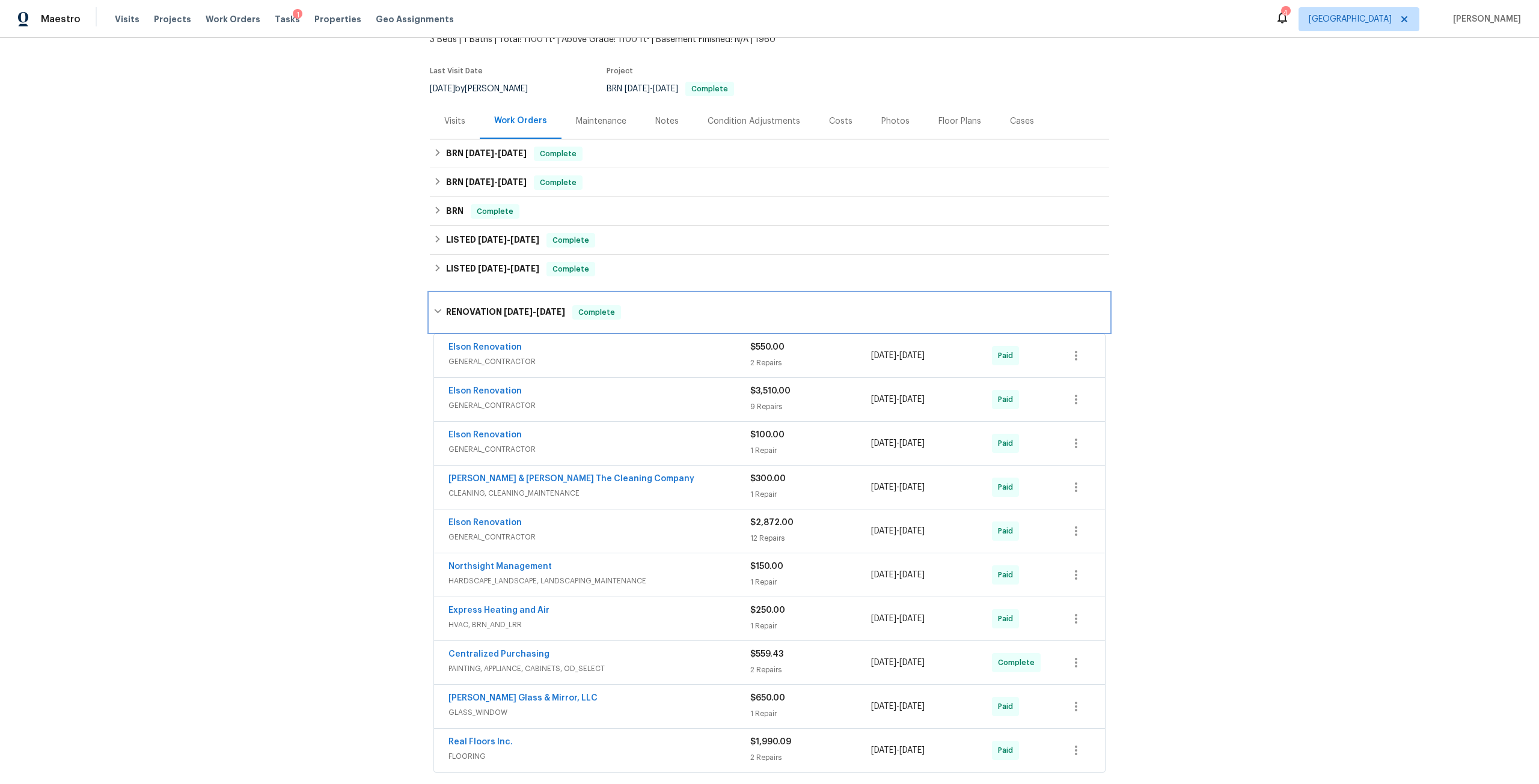
scroll to position [120, 0]
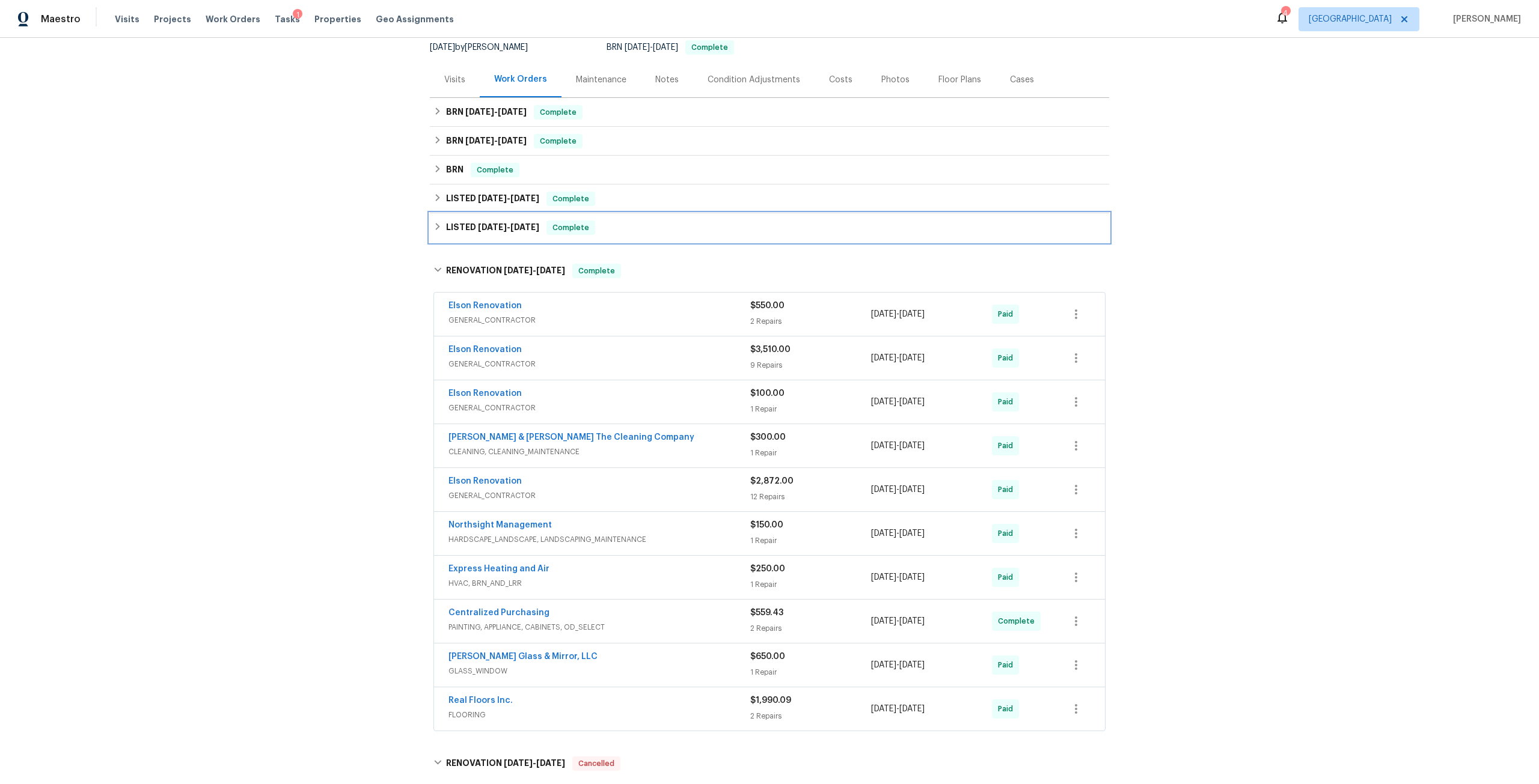
click at [502, 221] on h6 "LISTED 4/19/25 - 4/28/25" at bounding box center [492, 228] width 93 height 15
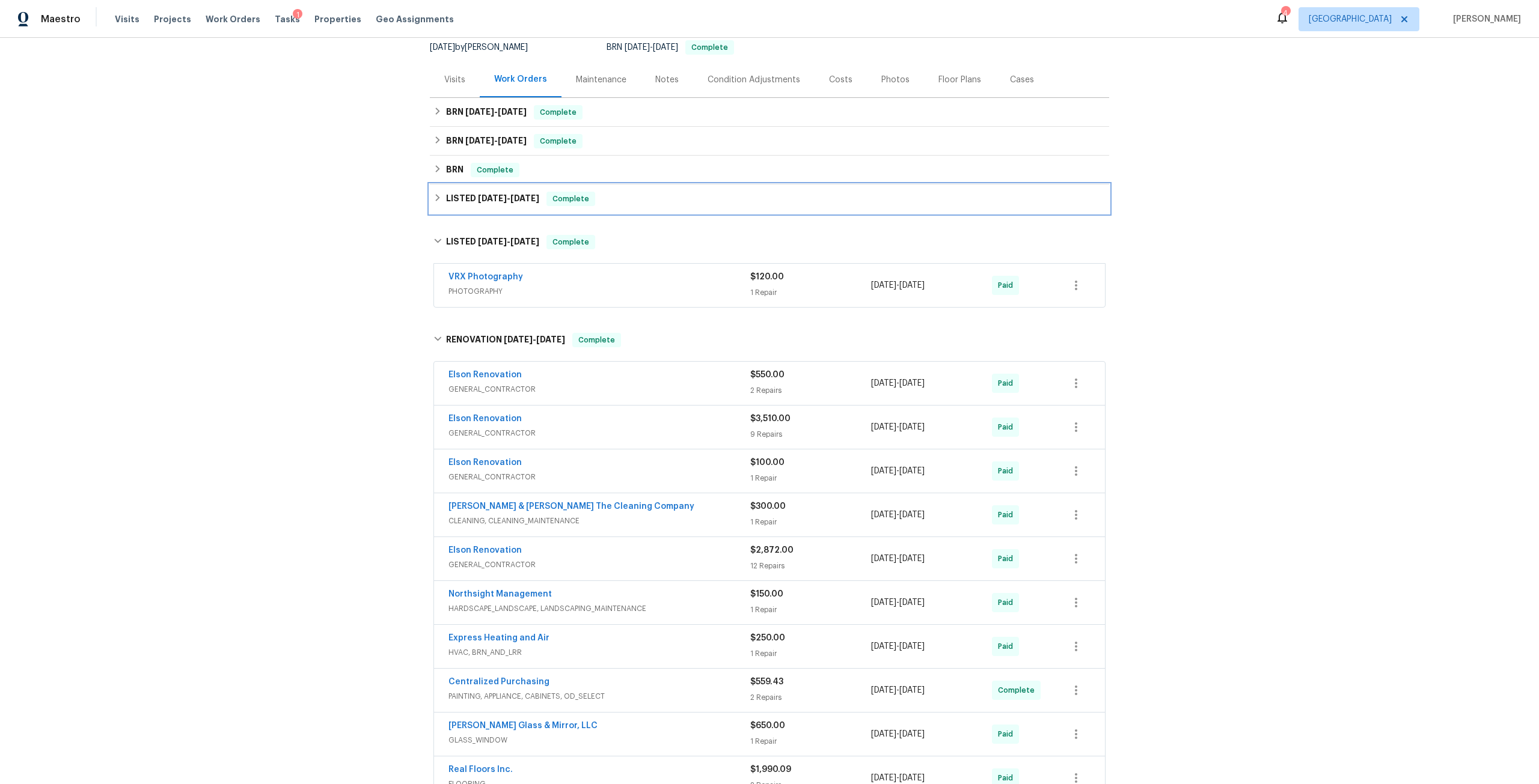
click at [505, 201] on span "5/16/25 - 5/30/25" at bounding box center [508, 198] width 62 height 8
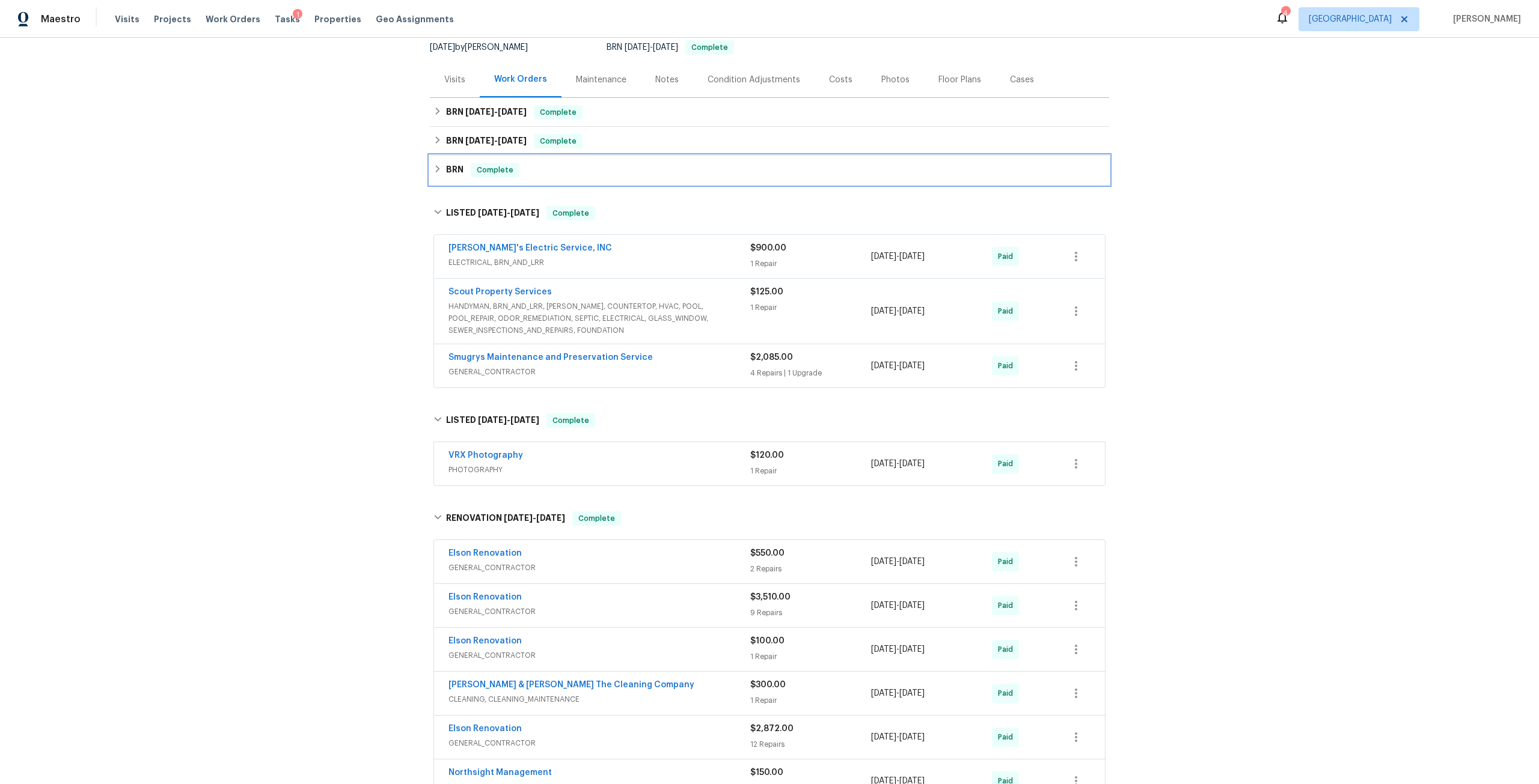
click at [460, 162] on div "BRN Complete" at bounding box center [770, 169] width 679 height 29
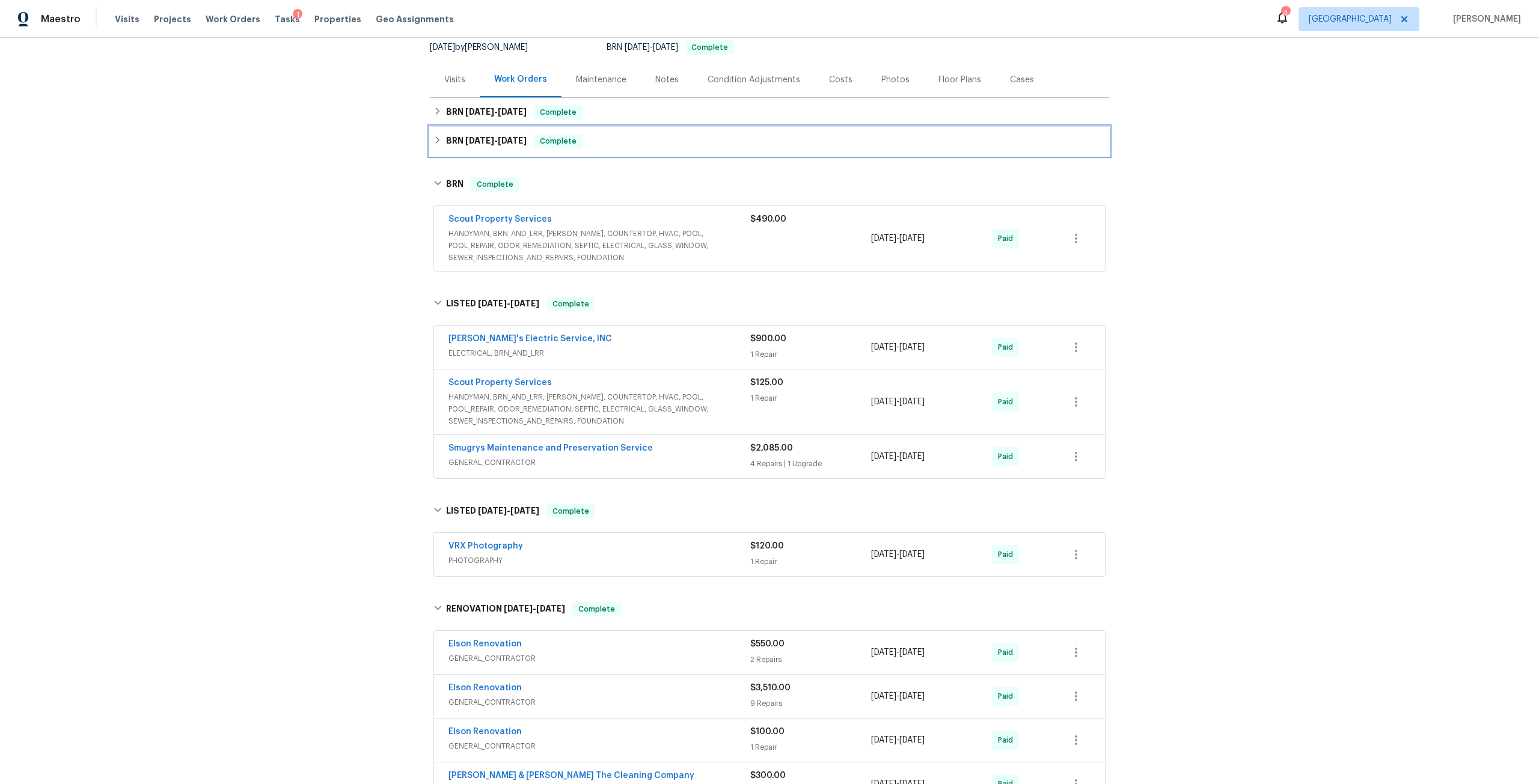
click at [461, 146] on h6 "BRN 8/19/25 - 8/22/25" at bounding box center [487, 141] width 81 height 15
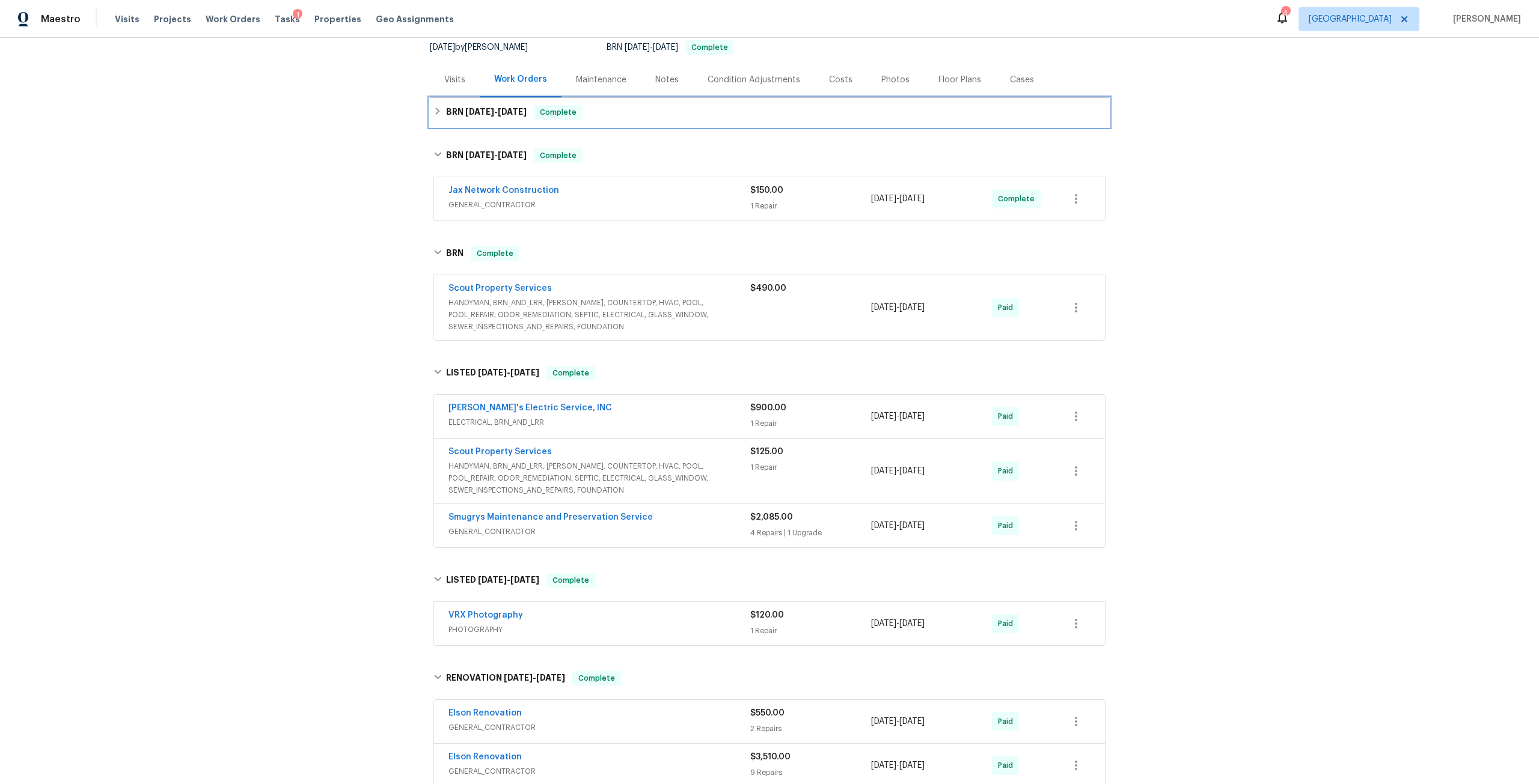
click at [469, 117] on h6 "BRN 9/3/25 - 9/12/25" at bounding box center [487, 113] width 81 height 15
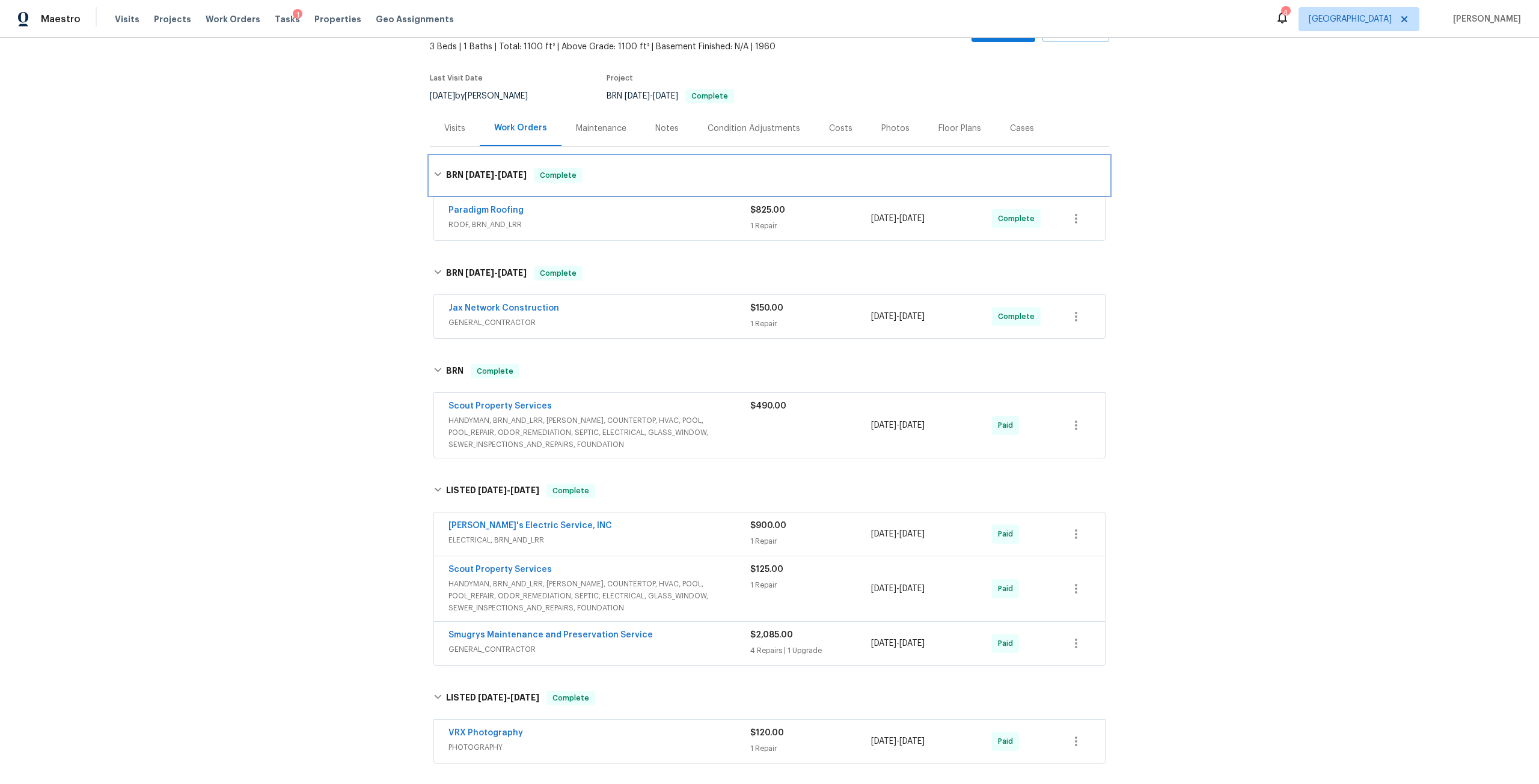
scroll to position [0, 0]
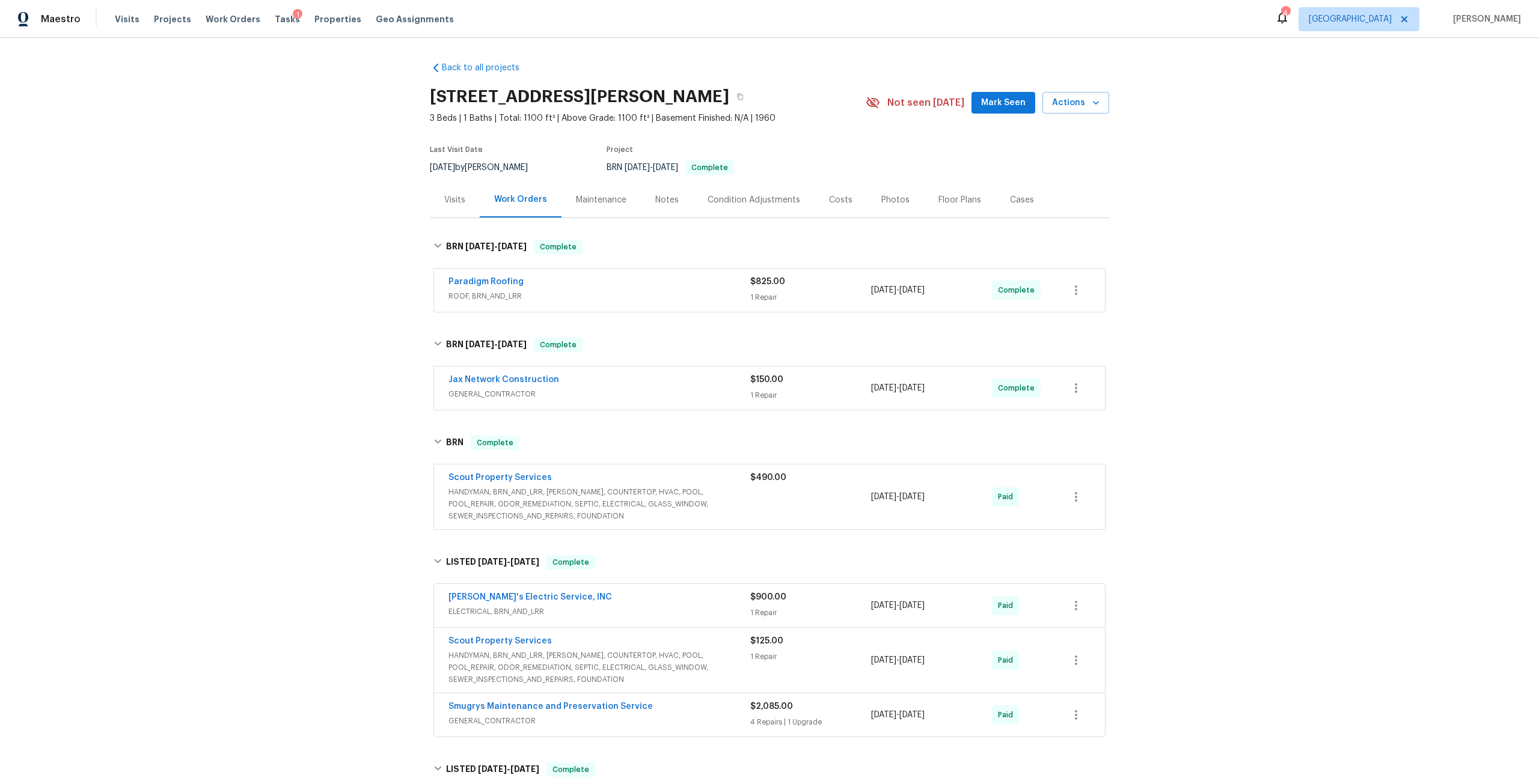
click at [833, 198] on div "Costs" at bounding box center [841, 200] width 24 height 12
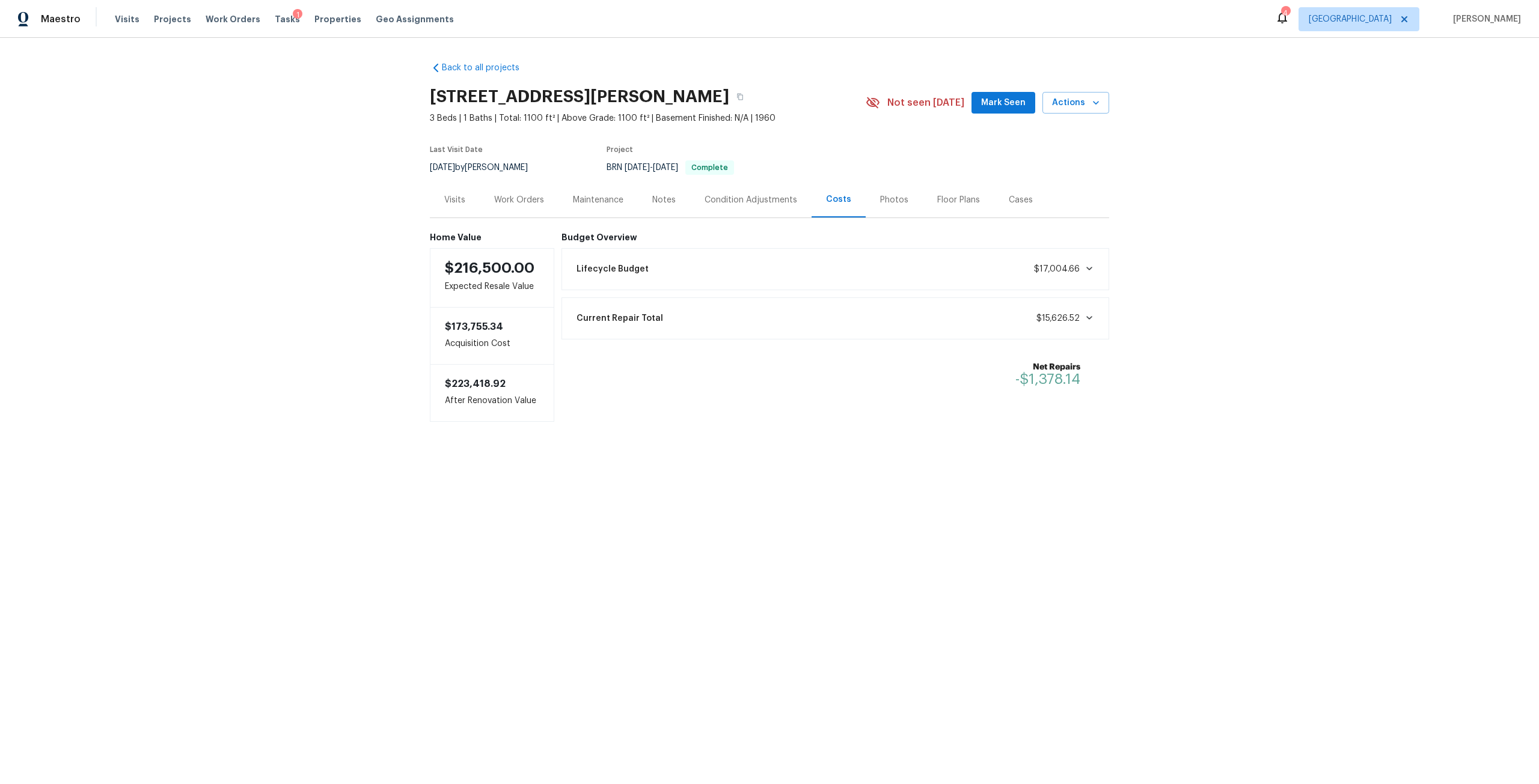
click at [532, 196] on div "Work Orders" at bounding box center [519, 200] width 50 height 12
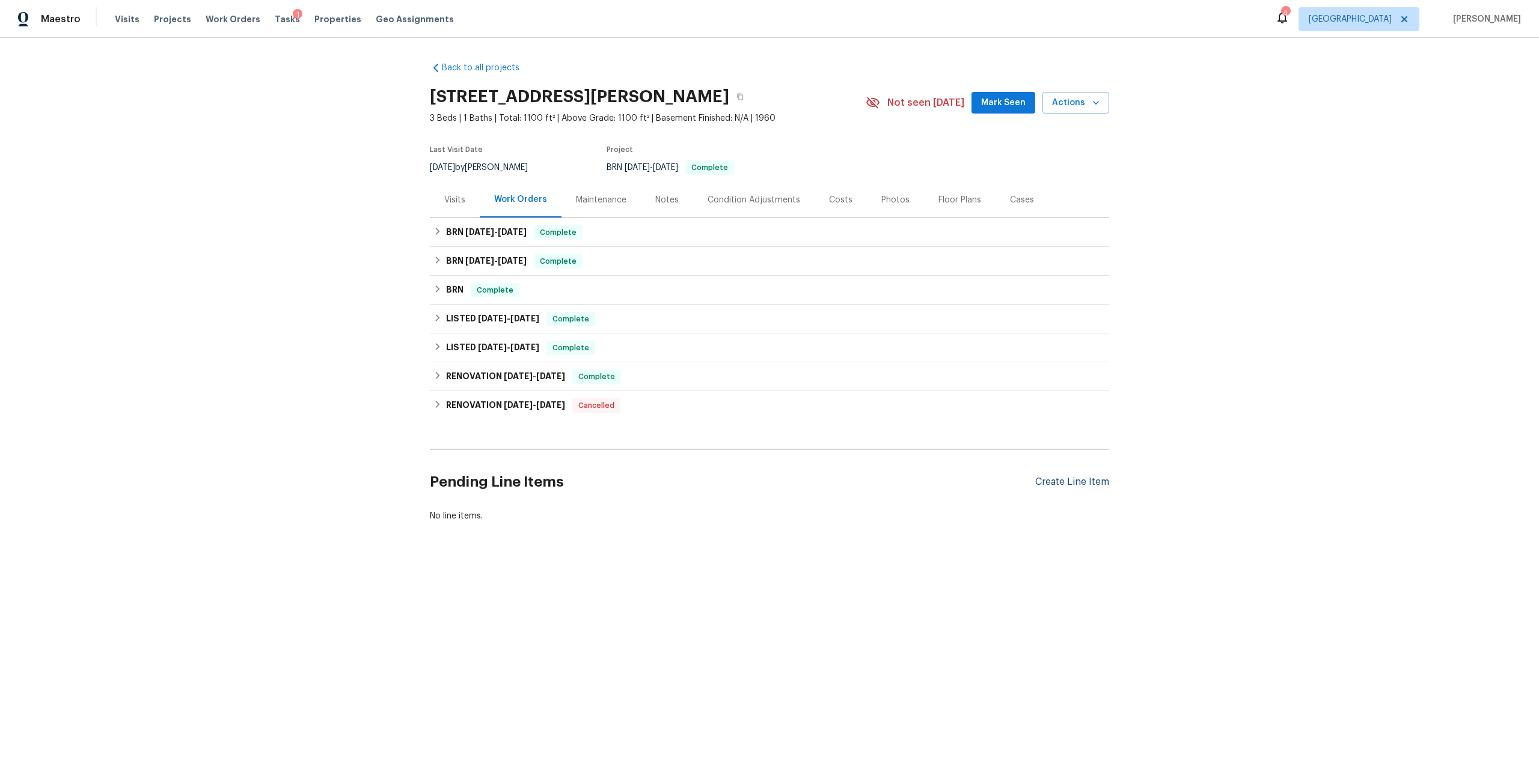
click at [1101, 487] on div "Create Line Item" at bounding box center [1072, 482] width 74 height 12
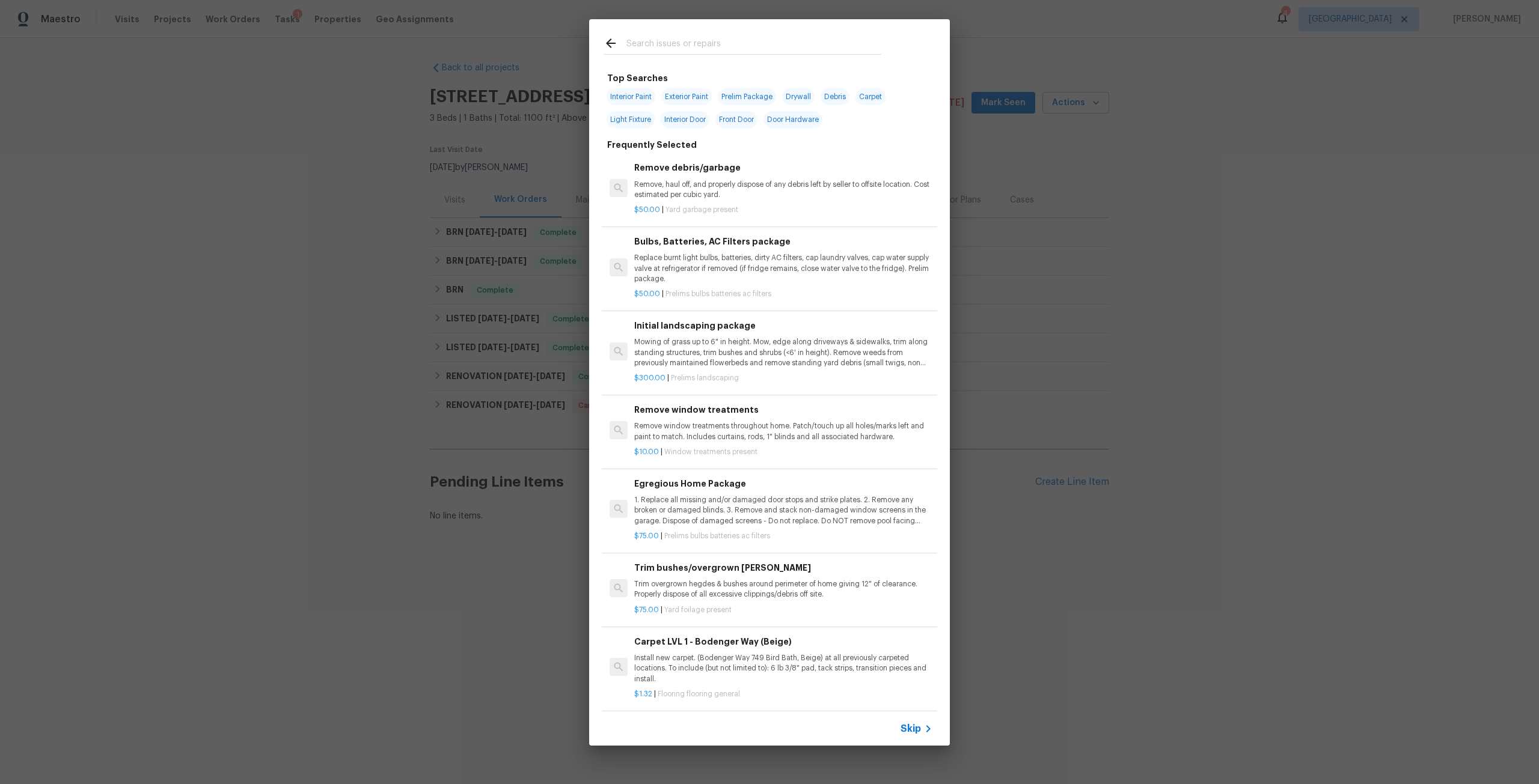
click at [701, 44] on input "text" at bounding box center [754, 45] width 255 height 18
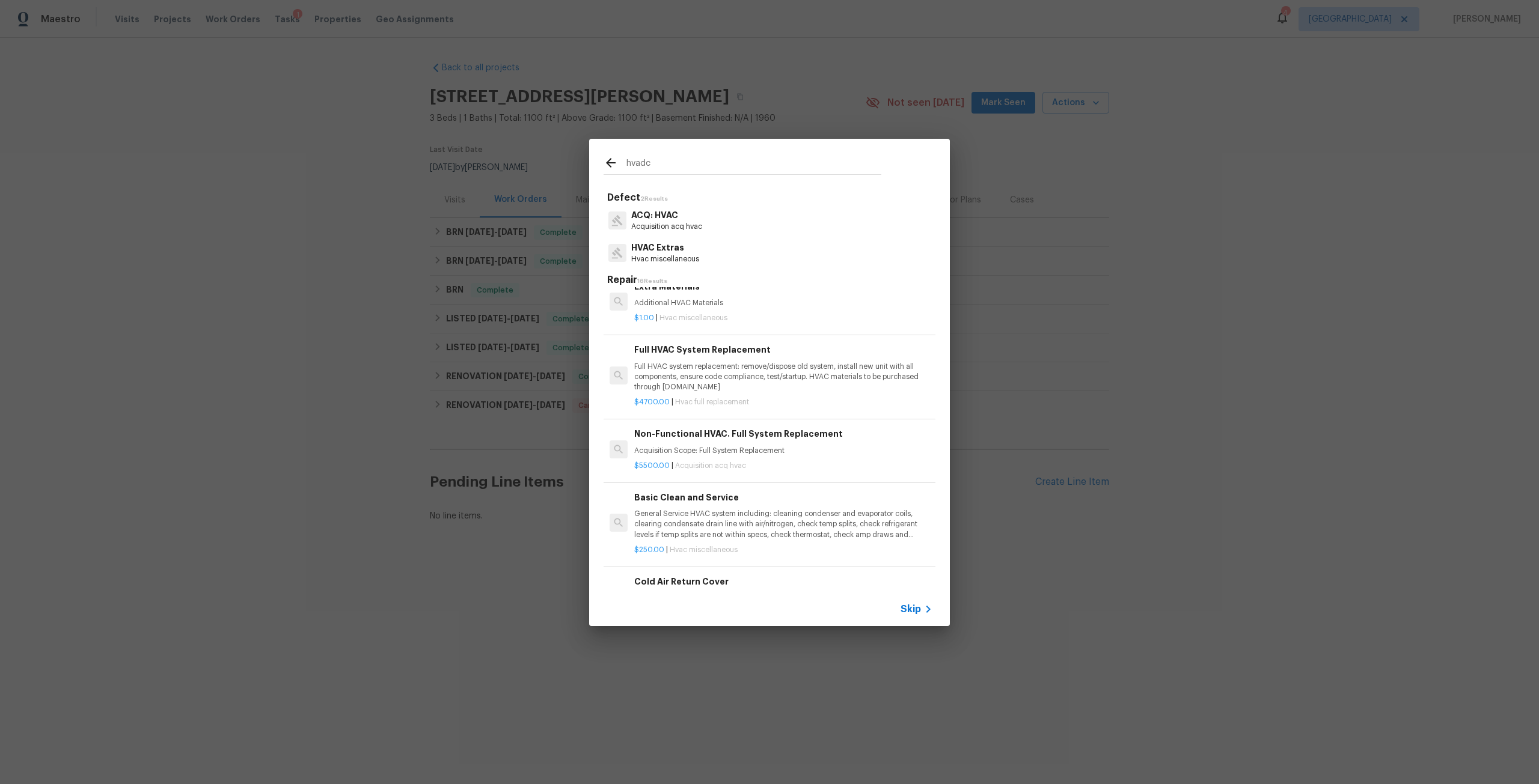
scroll to position [301, 0]
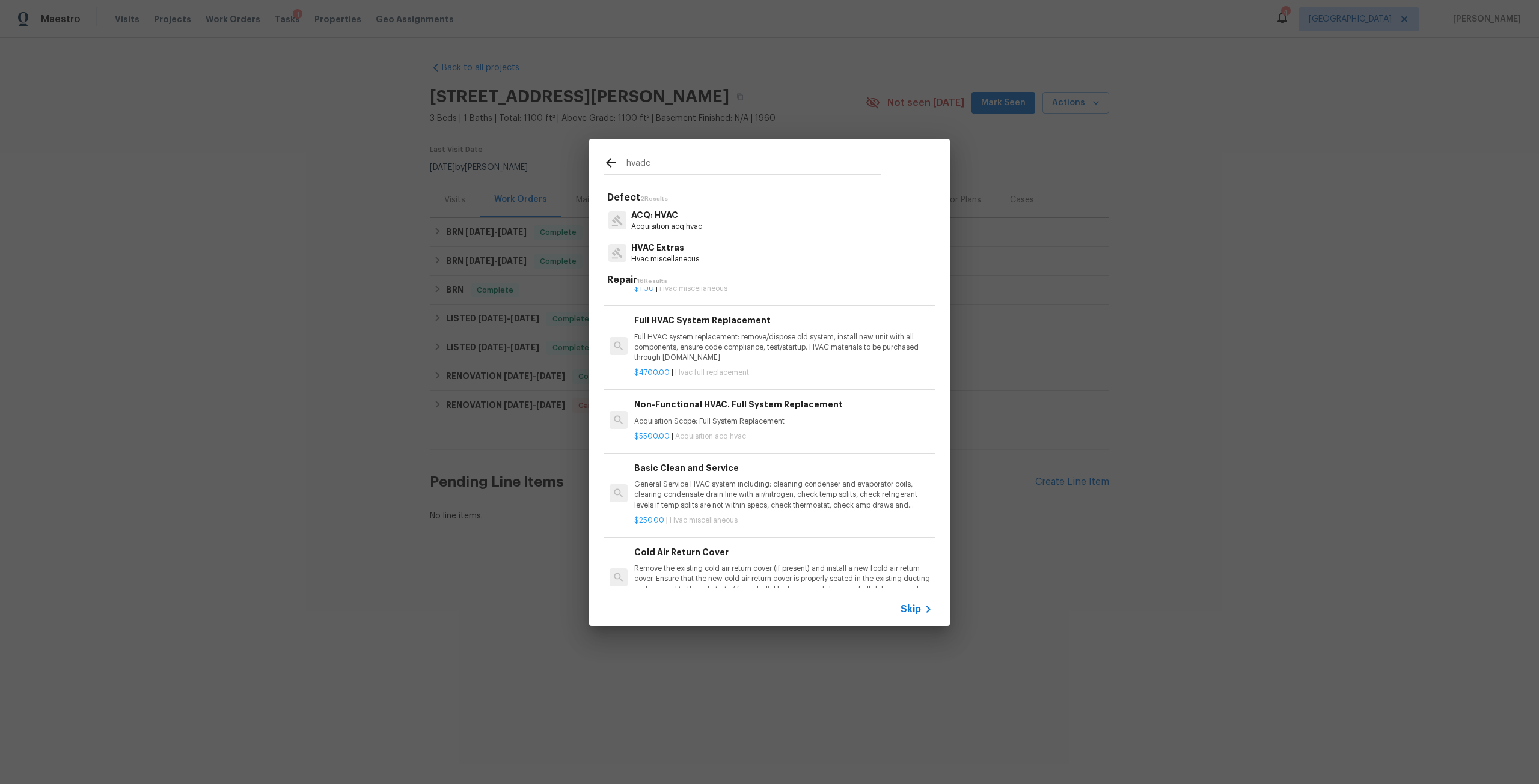
type input "hvadc"
click at [704, 343] on p "Full HVAC system replacement: remove/dispose old system, install new unit with …" at bounding box center [783, 347] width 298 height 30
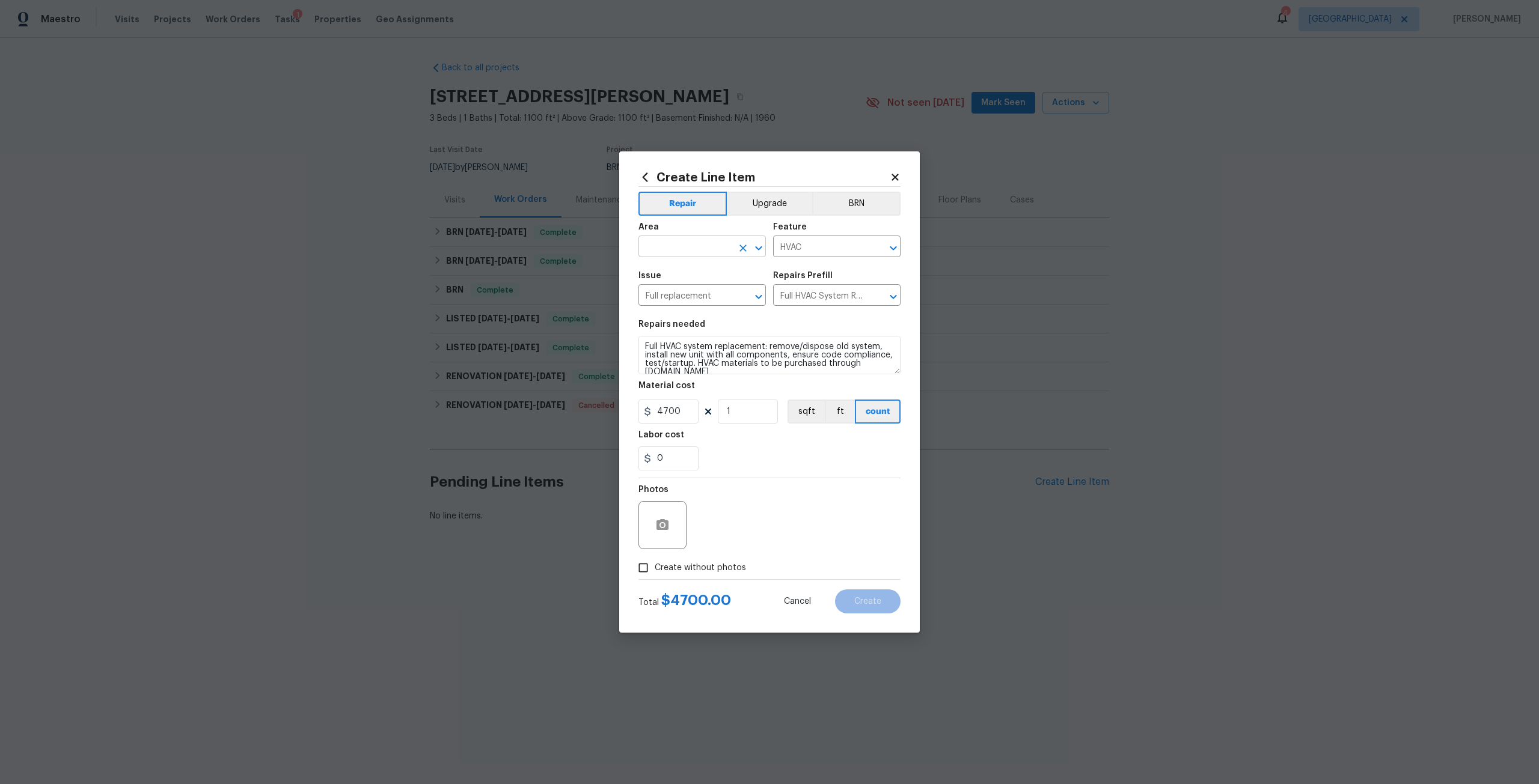
click at [656, 244] on input "text" at bounding box center [686, 247] width 94 height 19
type input "hvac"
click at [675, 274] on li "HVAC" at bounding box center [702, 274] width 127 height 20
type input "HVAC"
click at [710, 570] on span "Create without photos" at bounding box center [700, 568] width 91 height 12
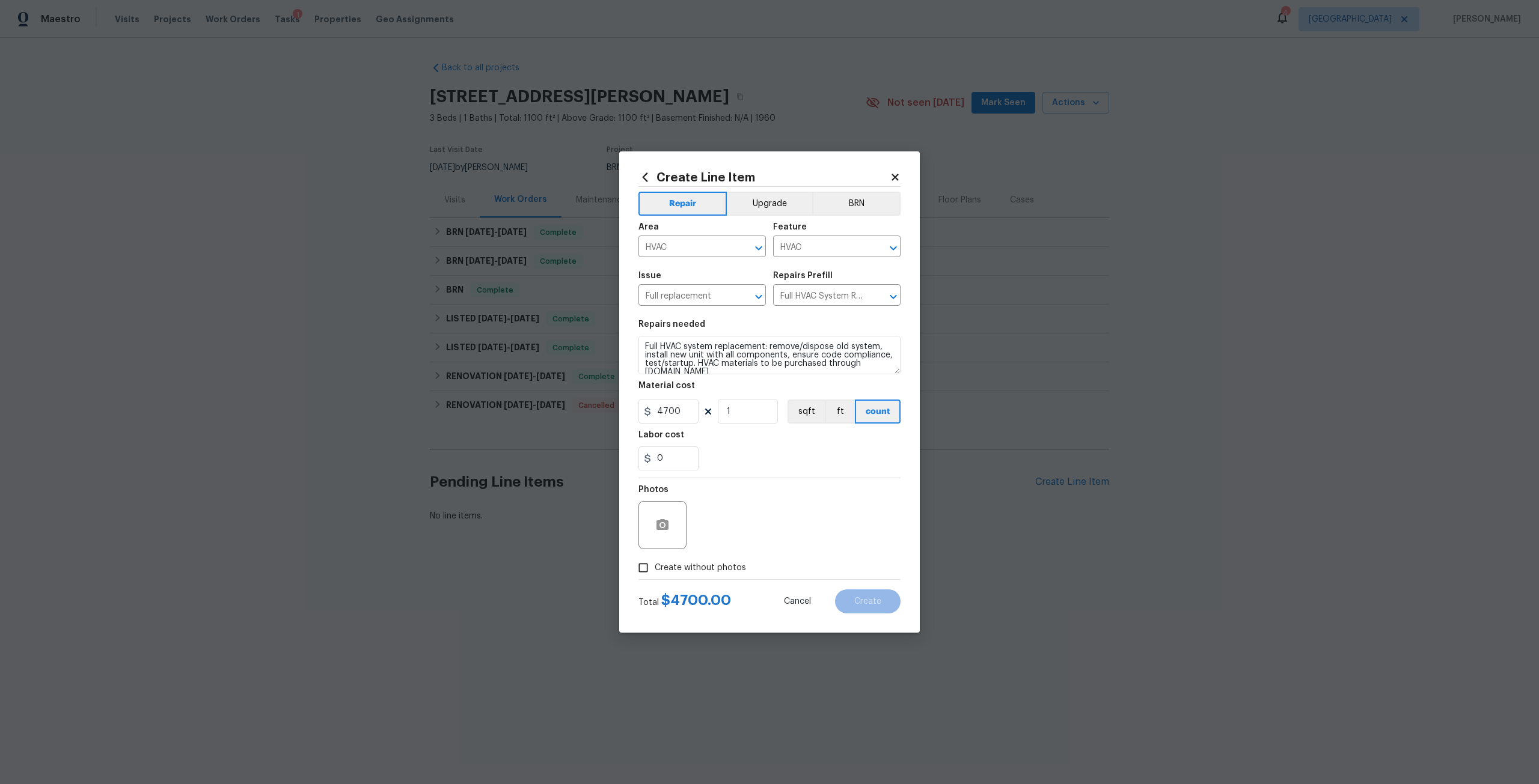
click at [654, 570] on input "Create without photos" at bounding box center [644, 568] width 23 height 23
checkbox input "true"
click at [721, 510] on textarea at bounding box center [798, 525] width 205 height 48
click at [688, 404] on input "4700" at bounding box center [668, 411] width 60 height 24
click at [820, 536] on textarea at bounding box center [798, 525] width 205 height 48
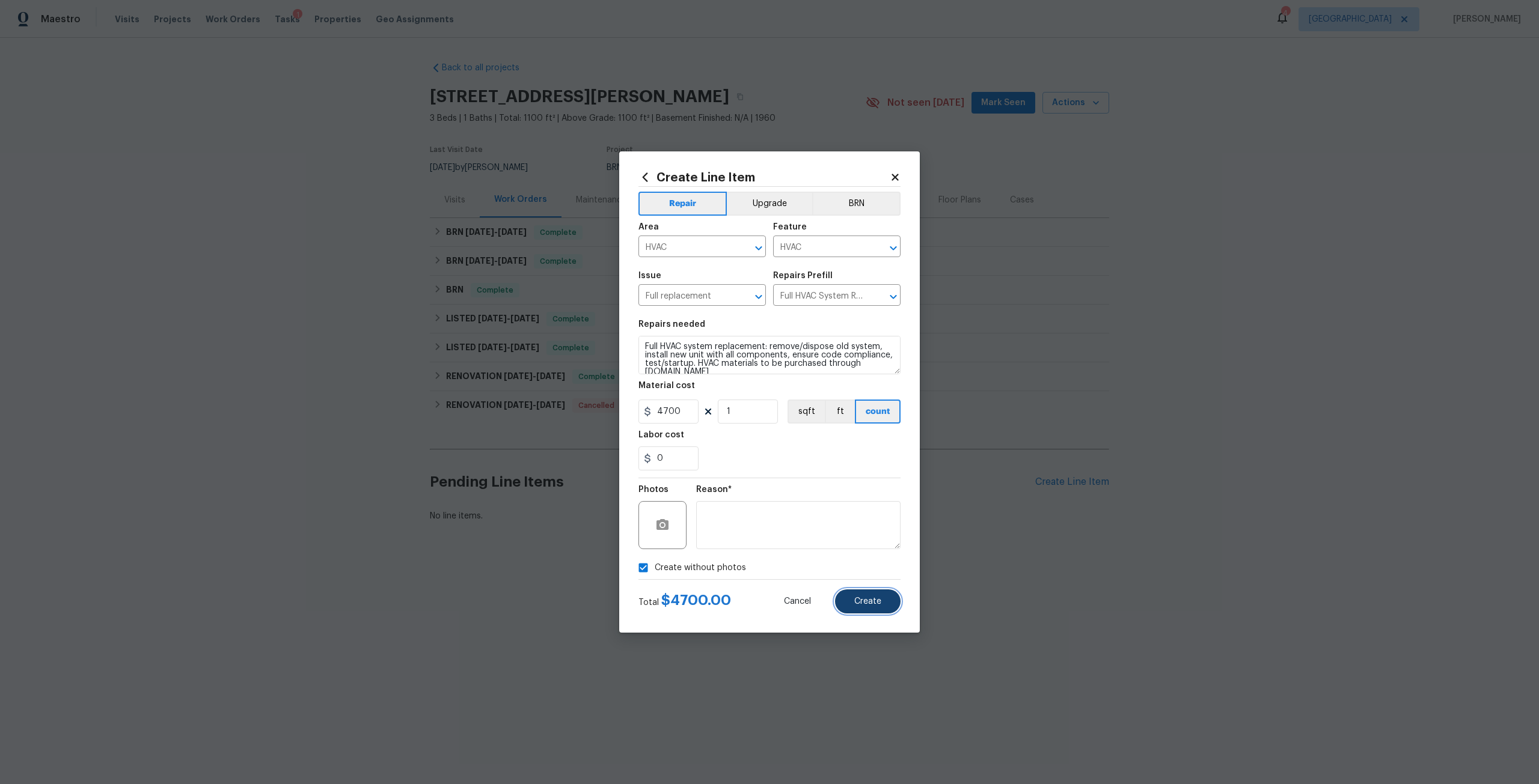
click at [854, 610] on button "Create" at bounding box center [868, 601] width 66 height 24
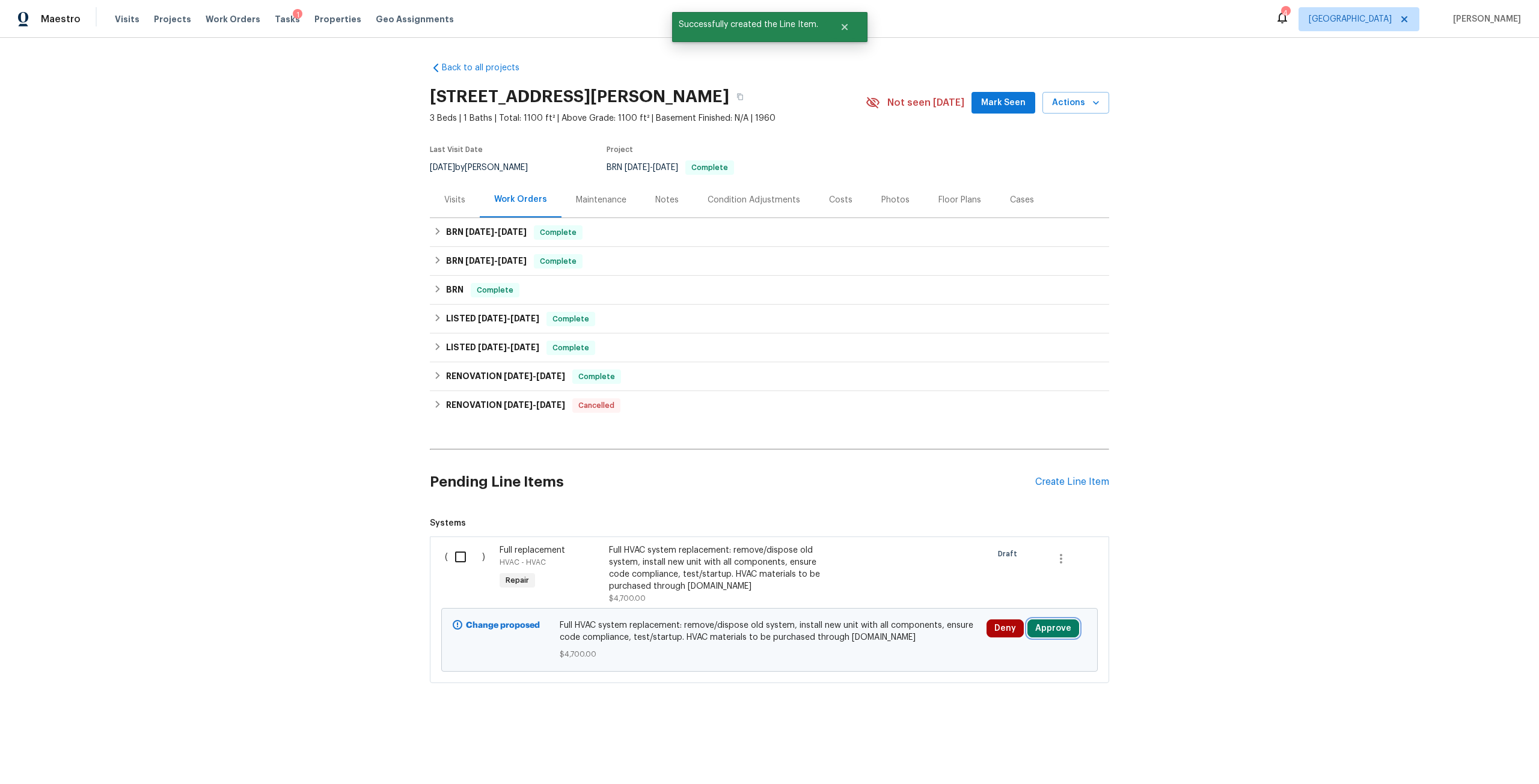
click at [1051, 626] on button "Approve" at bounding box center [1053, 629] width 52 height 18
click at [1022, 593] on span "Approve" at bounding box center [1014, 589] width 34 height 9
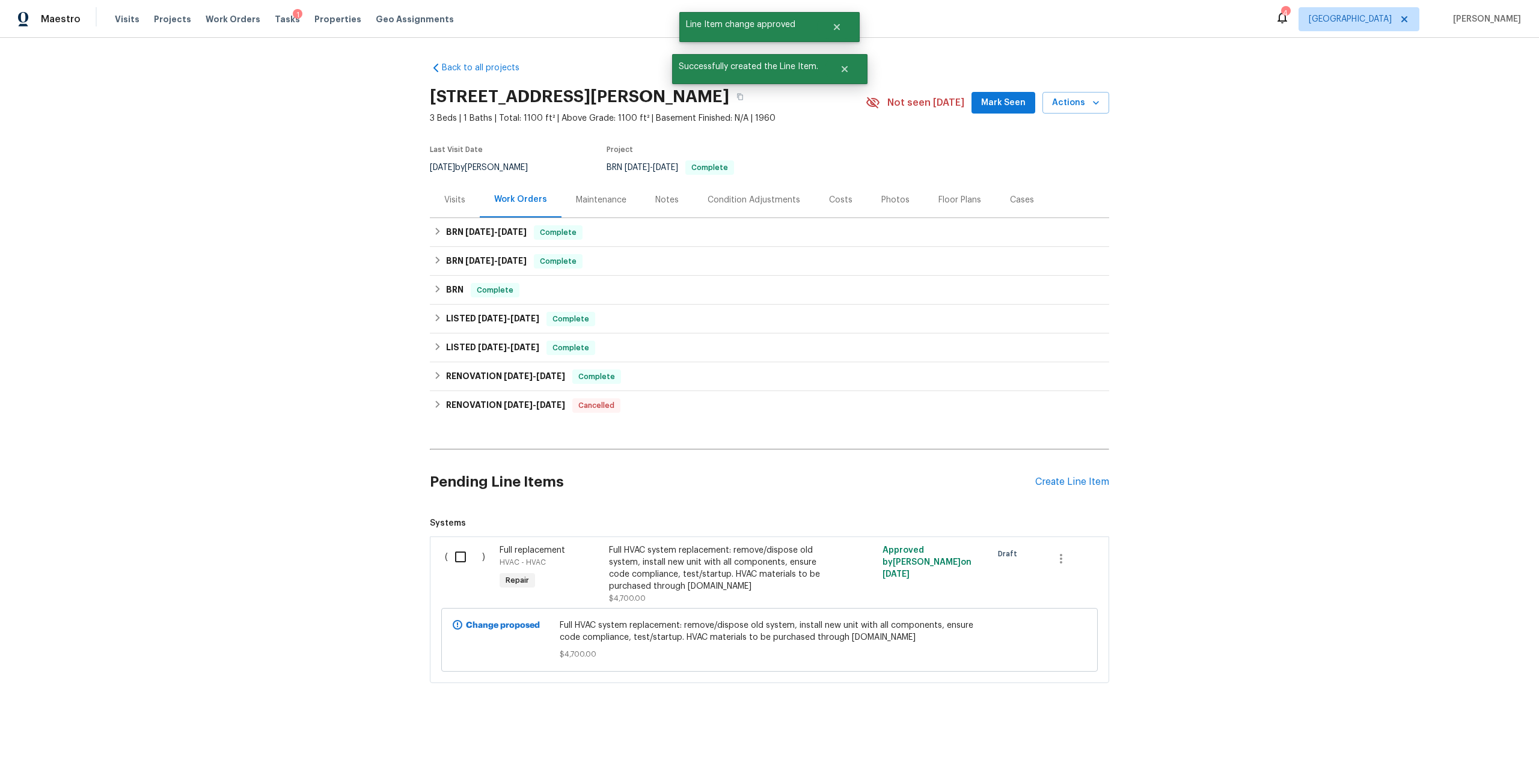
click at [455, 559] on input "checkbox" at bounding box center [465, 557] width 35 height 25
checkbox input "true"
click at [1481, 755] on span "Create Work Order" at bounding box center [1470, 754] width 80 height 15
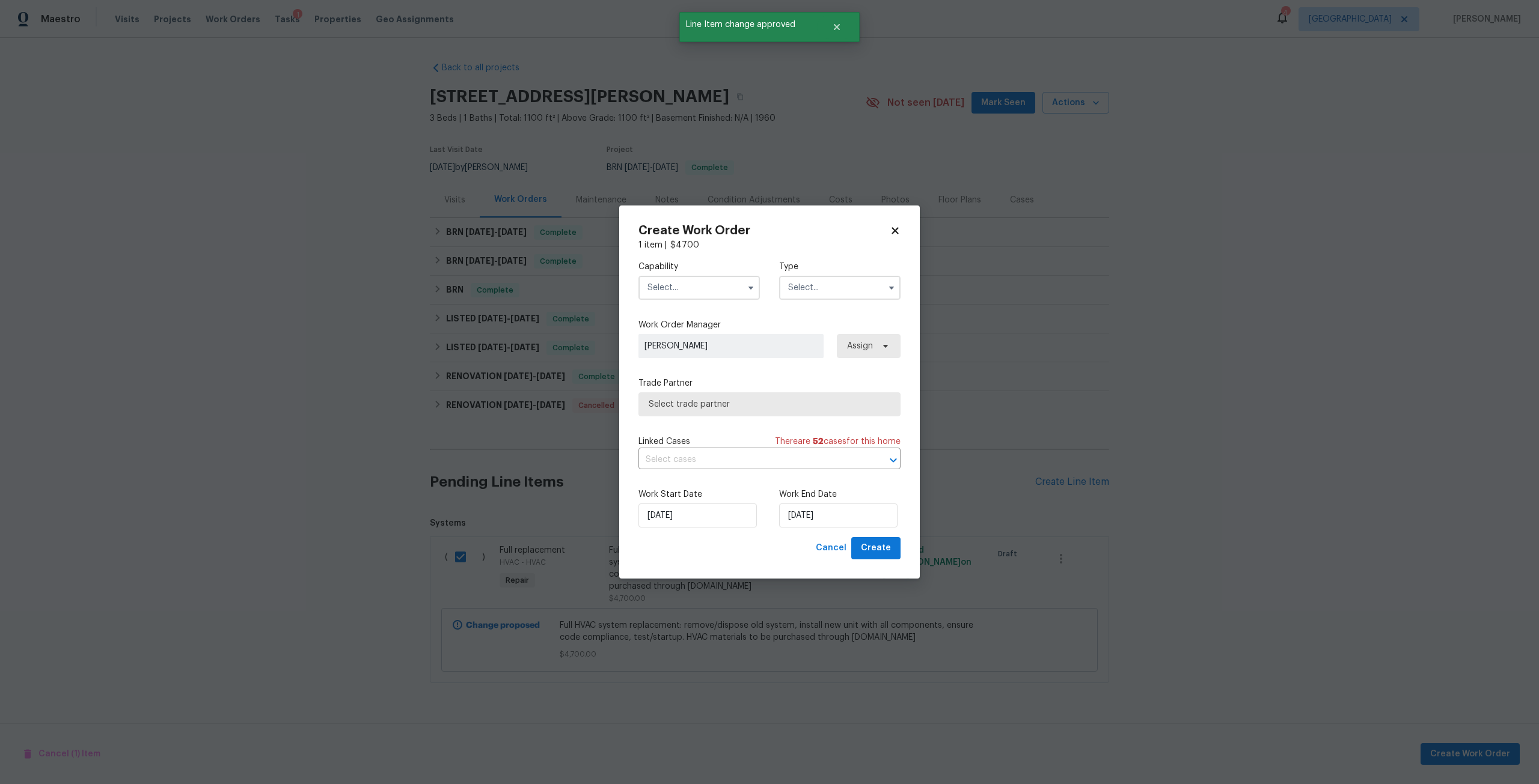
click at [695, 286] on input "text" at bounding box center [700, 288] width 122 height 24
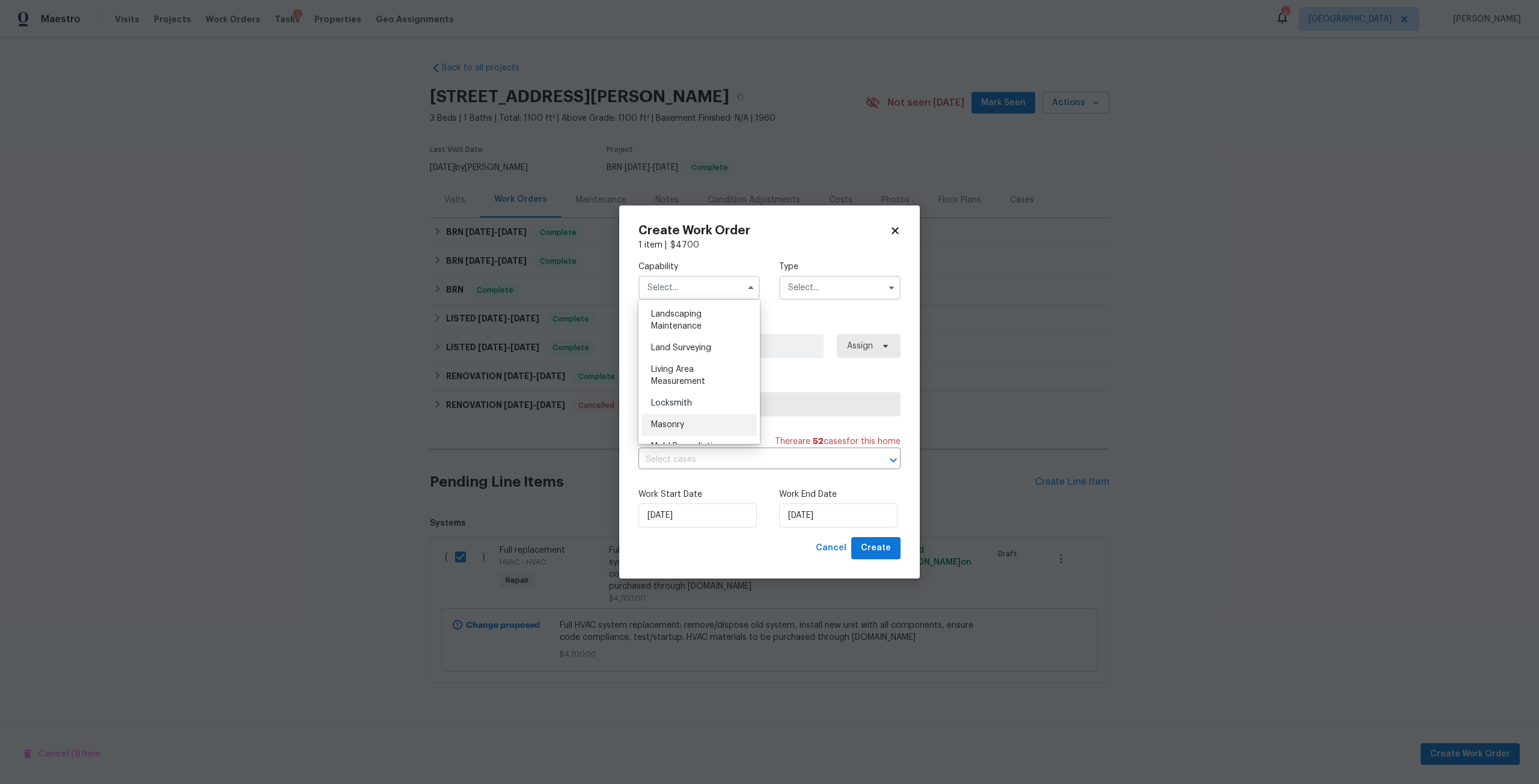
scroll to position [722, 0]
click at [677, 330] on div "HVAC" at bounding box center [699, 318] width 115 height 21
type input "HVAC"
click at [809, 293] on input "text" at bounding box center [840, 288] width 122 height 24
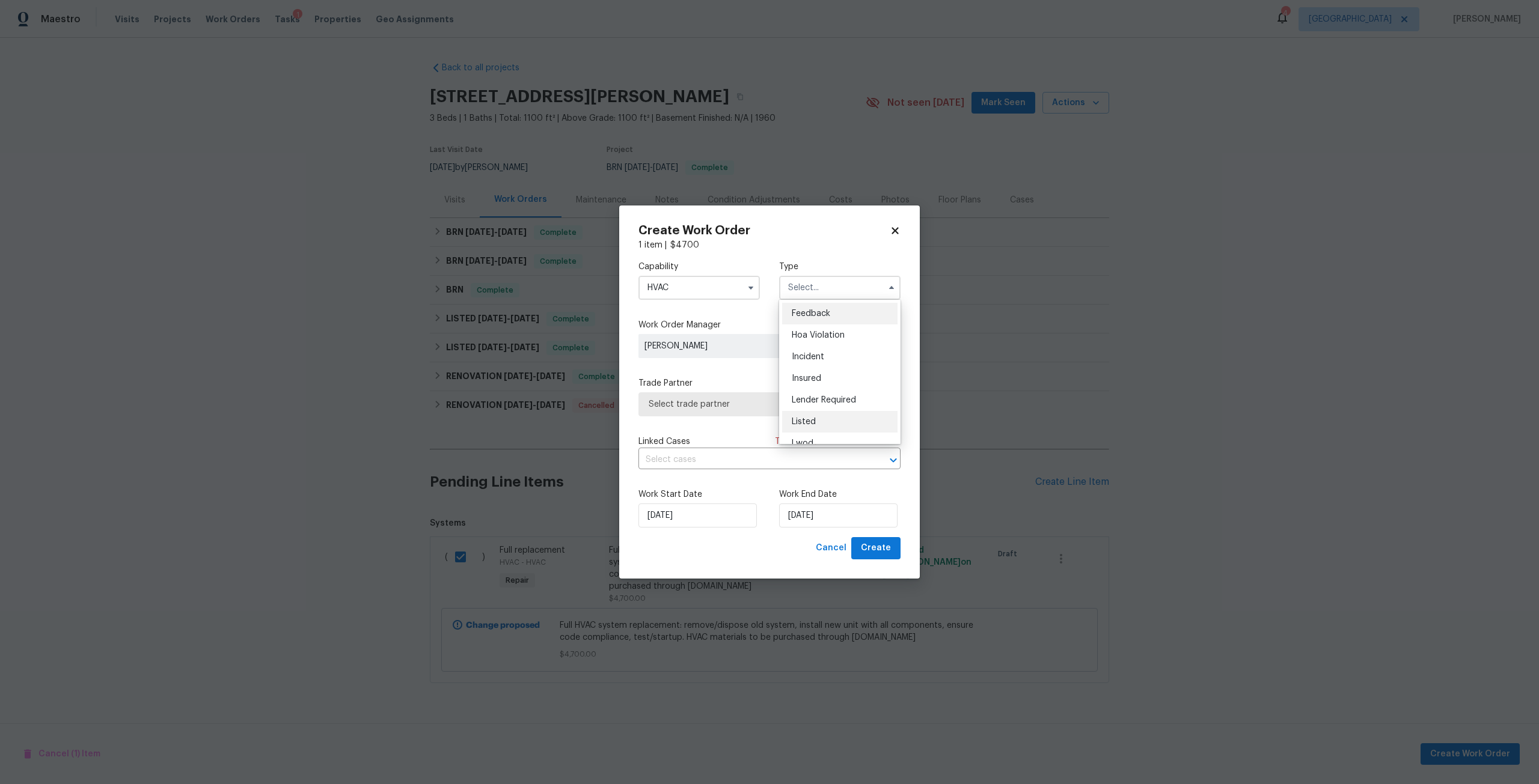
click at [816, 426] on div "Listed" at bounding box center [839, 422] width 115 height 21
type input "Listed"
click at [848, 342] on span "Assign" at bounding box center [858, 346] width 29 height 12
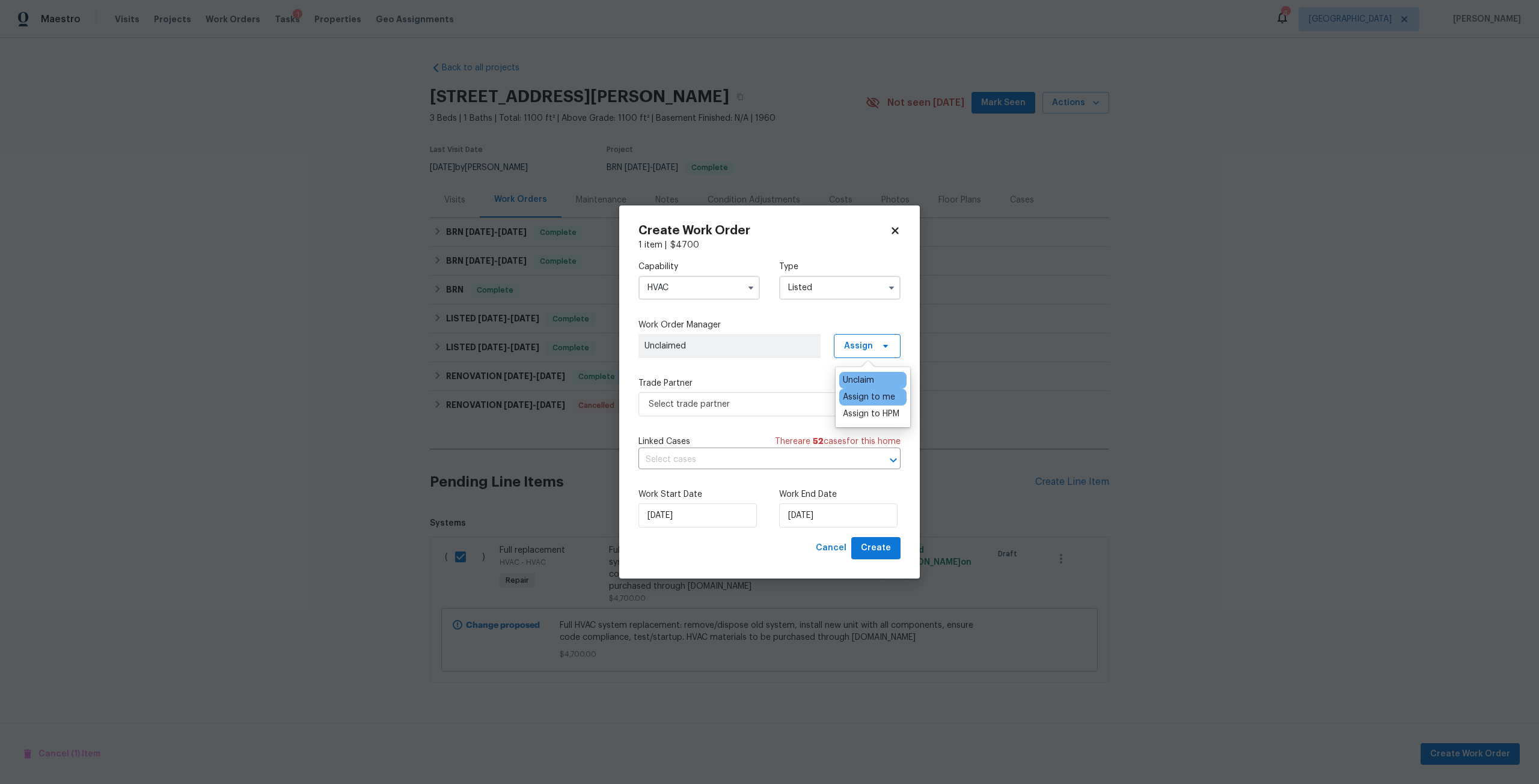
click at [857, 394] on div "Assign to me" at bounding box center [869, 397] width 53 height 12
click at [796, 404] on span "Select trade partner" at bounding box center [760, 404] width 224 height 12
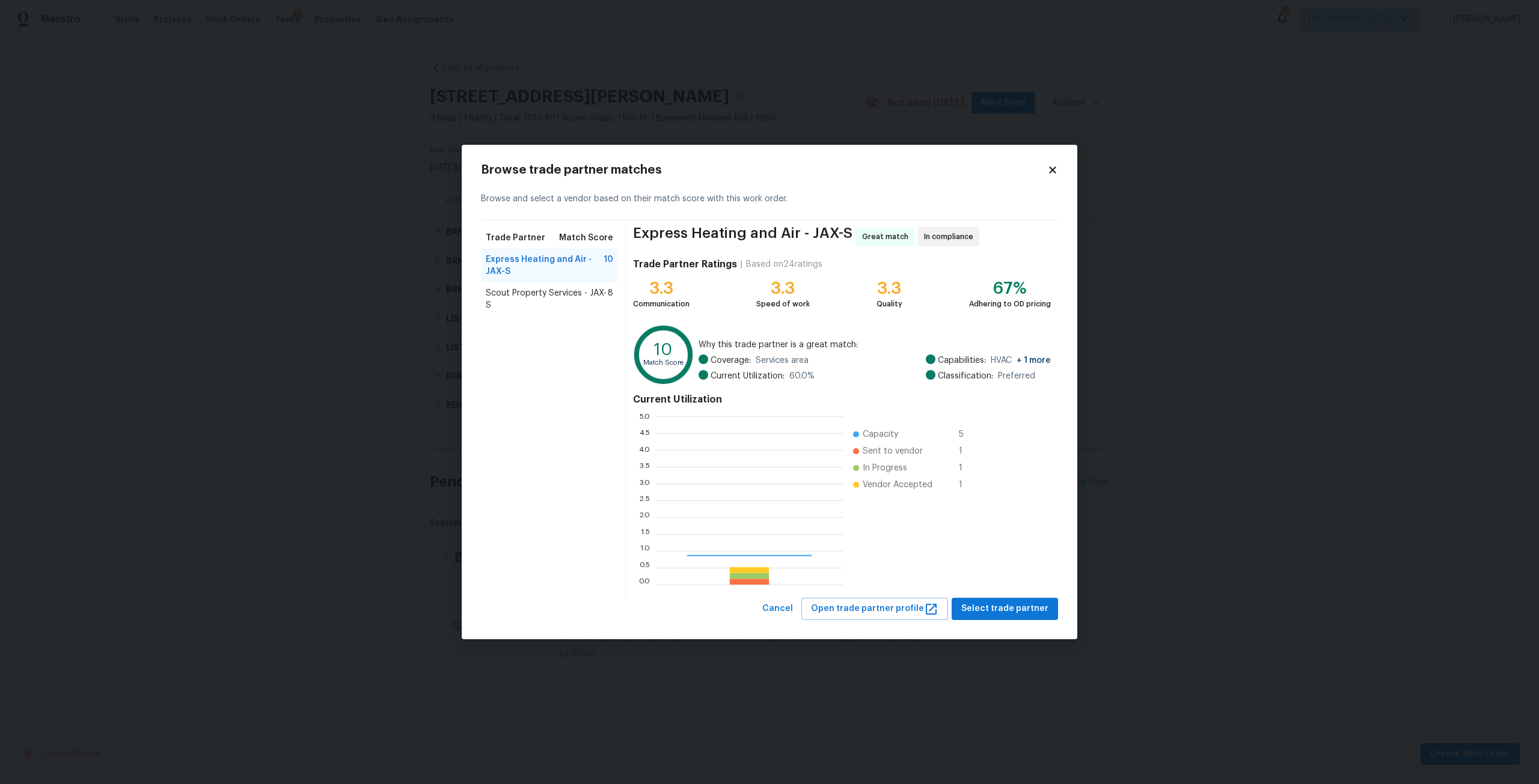
scroll to position [159, 178]
click at [529, 296] on span "Scout Property Services - JAX-S" at bounding box center [547, 299] width 122 height 24
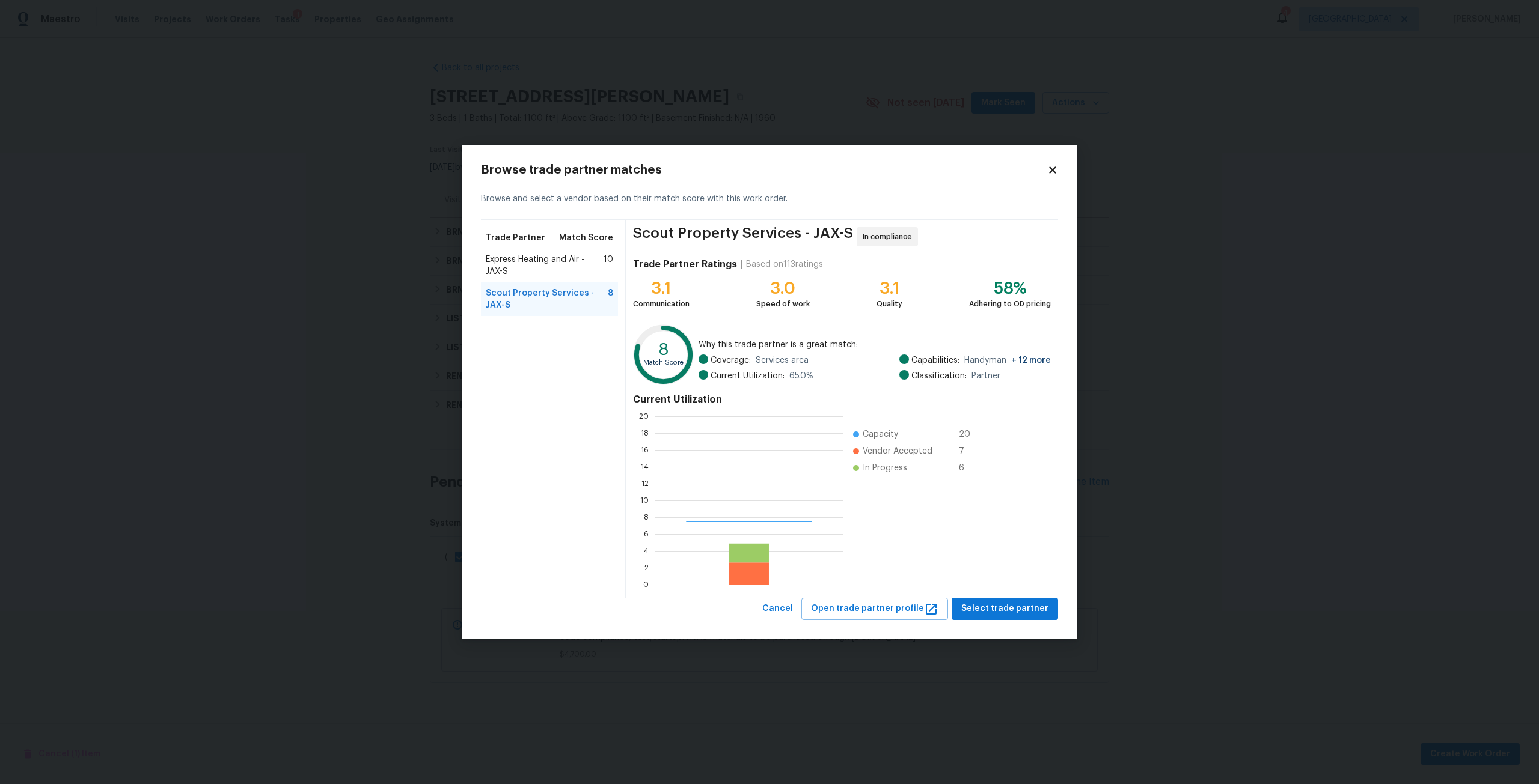
scroll to position [159, 180]
click at [977, 604] on span "Select trade partner" at bounding box center [1005, 609] width 87 height 15
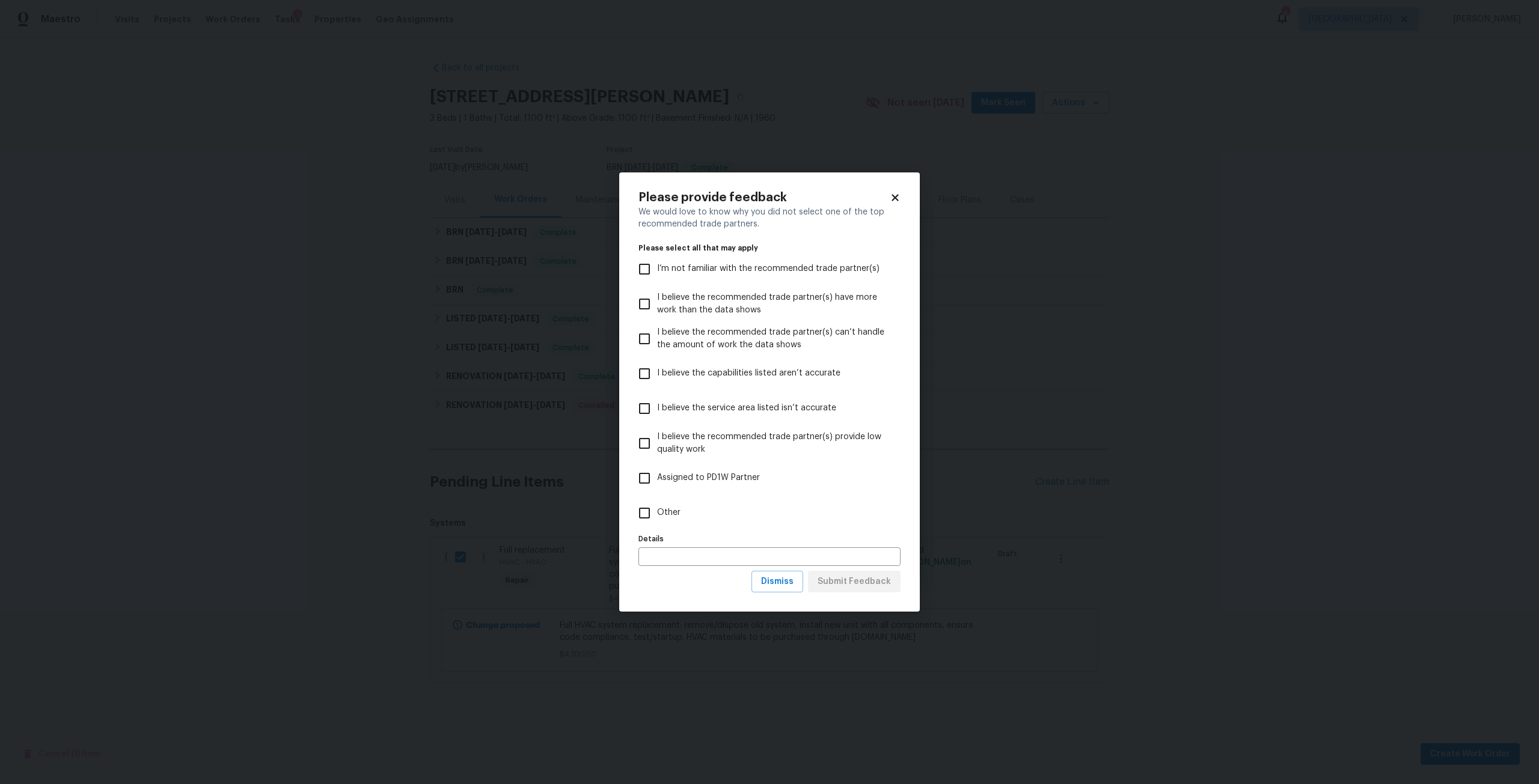
click at [719, 403] on span "I believe the service area listed isn’t accurate" at bounding box center [746, 408] width 179 height 12
click at [657, 403] on input "I believe the service area listed isn’t accurate" at bounding box center [645, 408] width 25 height 25
checkbox input "true"
click at [781, 580] on span "Dismiss" at bounding box center [777, 582] width 32 height 15
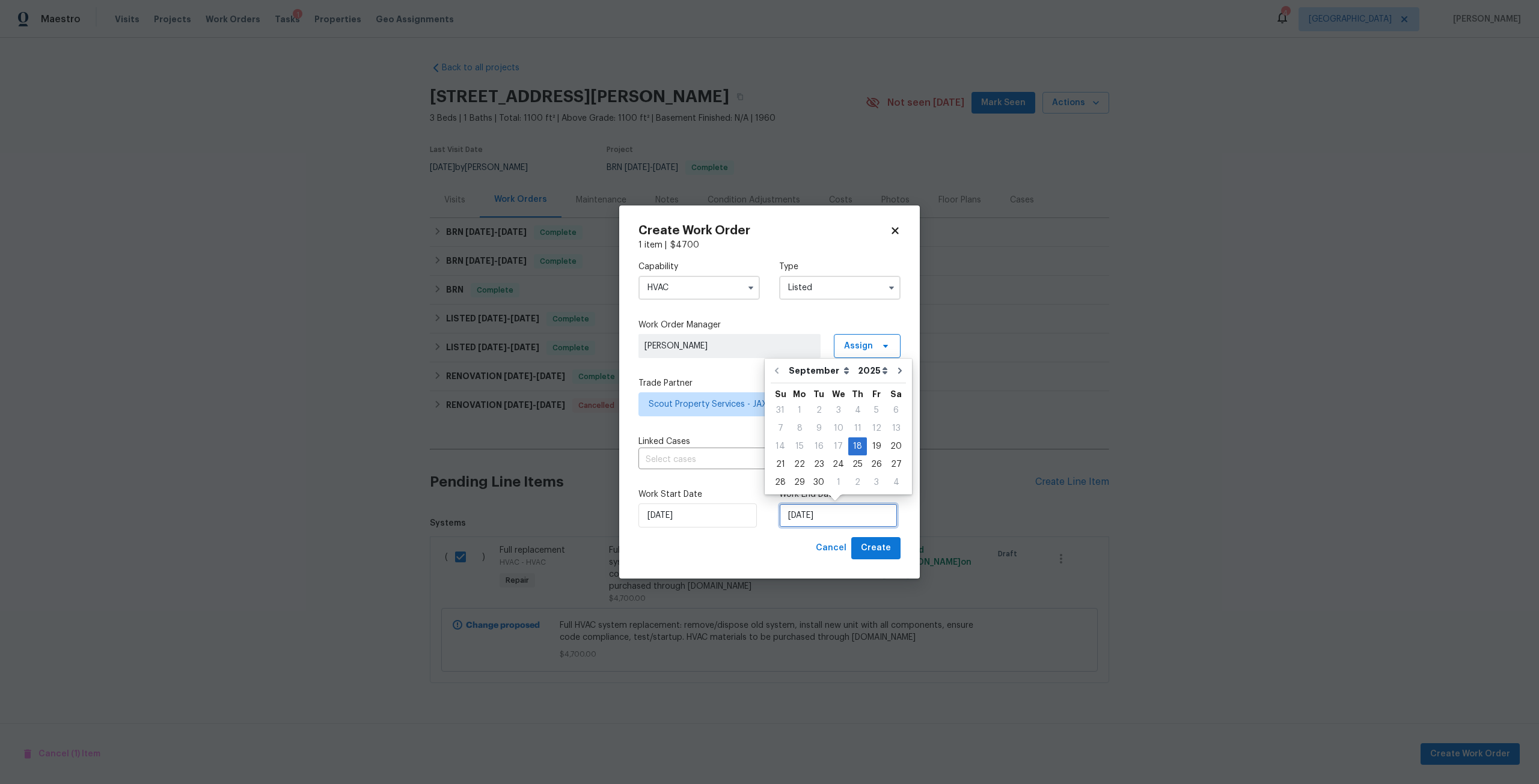
drag, startPoint x: 848, startPoint y: 529, endPoint x: 839, endPoint y: 512, distance: 19.2
click at [842, 521] on input "[DATE]" at bounding box center [839, 515] width 118 height 24
click at [873, 446] on div "19" at bounding box center [876, 446] width 19 height 16
type input "[DATE]"
click at [871, 551] on span "Create" at bounding box center [876, 548] width 30 height 15
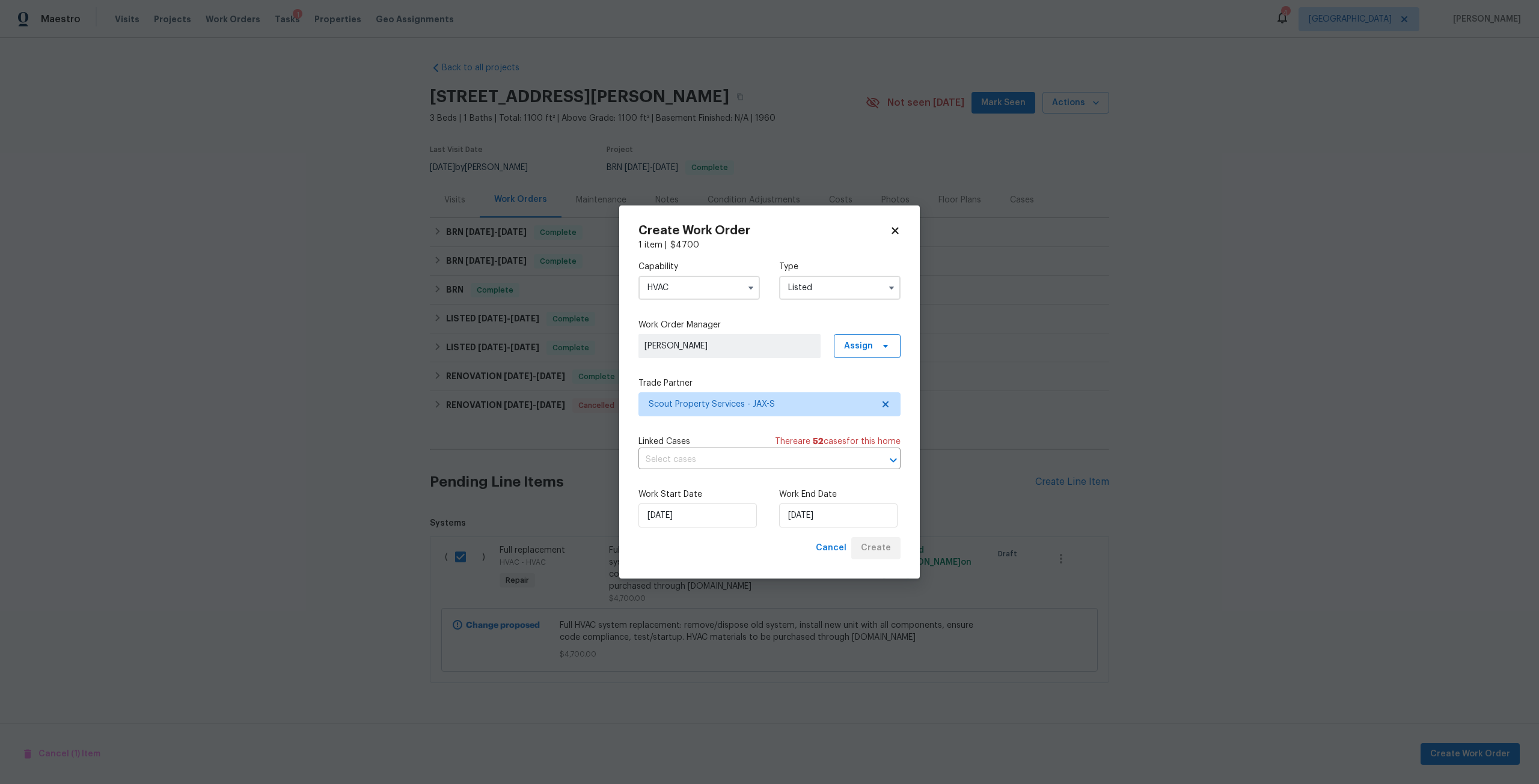
checkbox input "false"
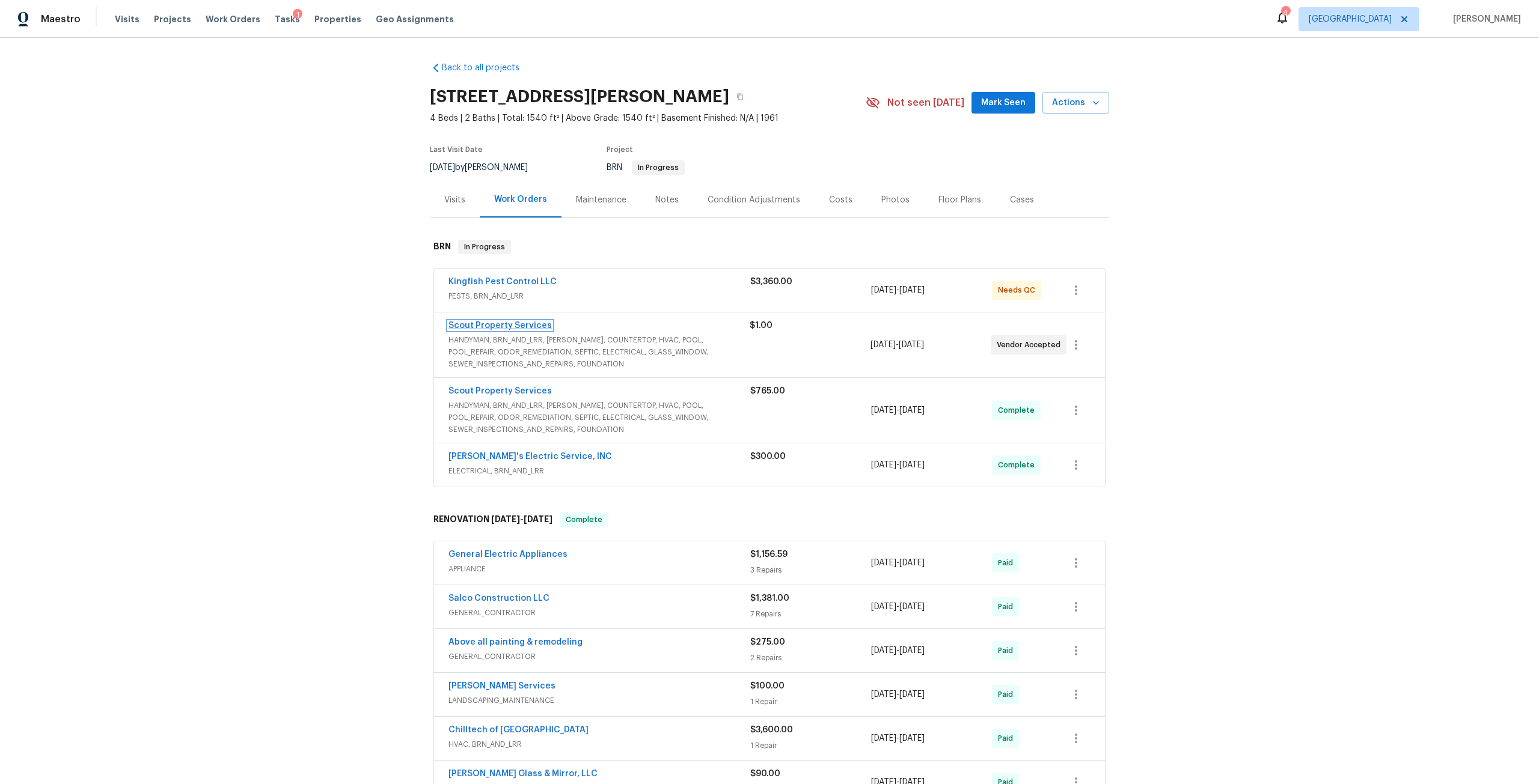
click at [502, 325] on link "Scout Property Services" at bounding box center [501, 325] width 104 height 8
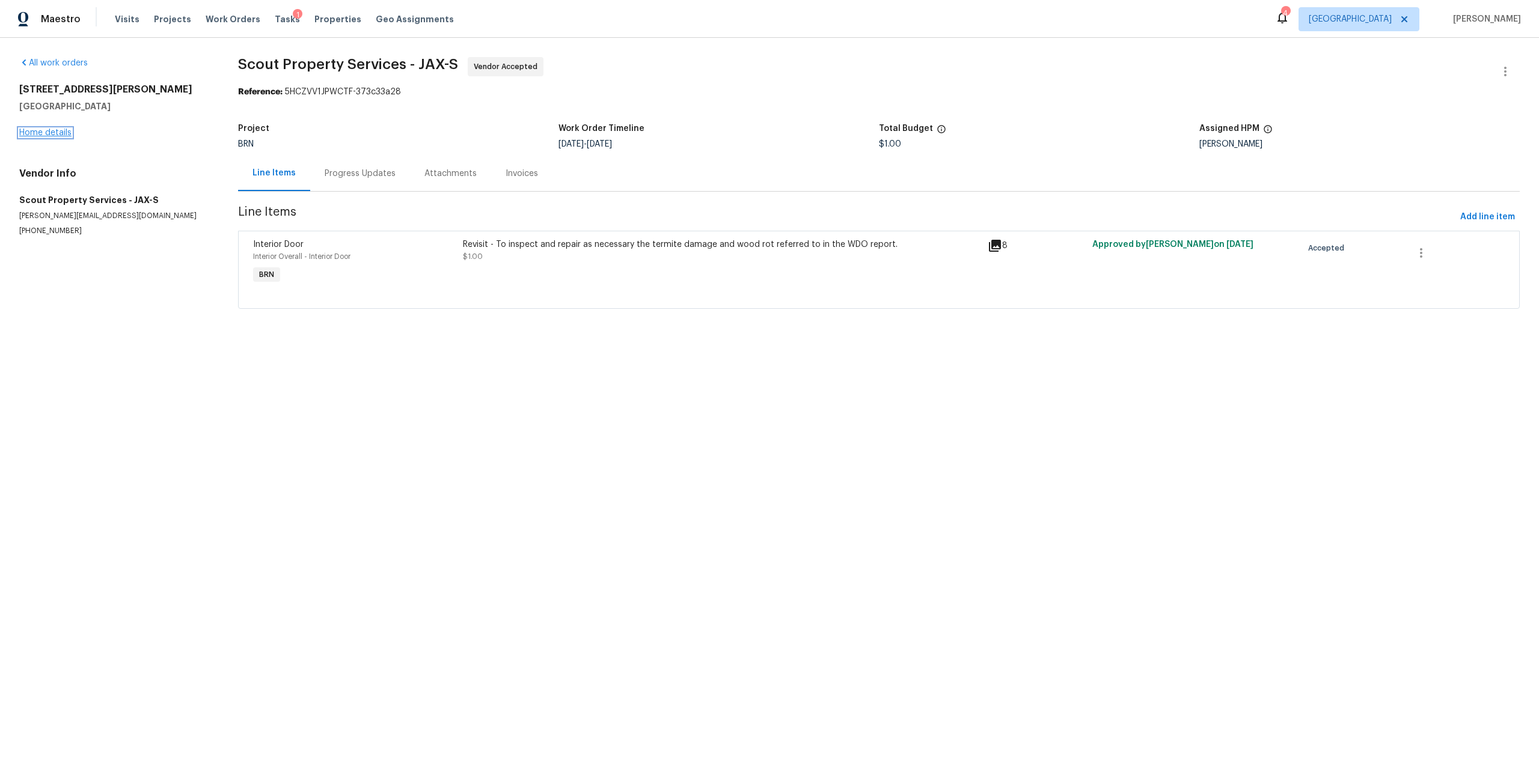
click at [53, 136] on link "Home details" at bounding box center [45, 133] width 53 height 8
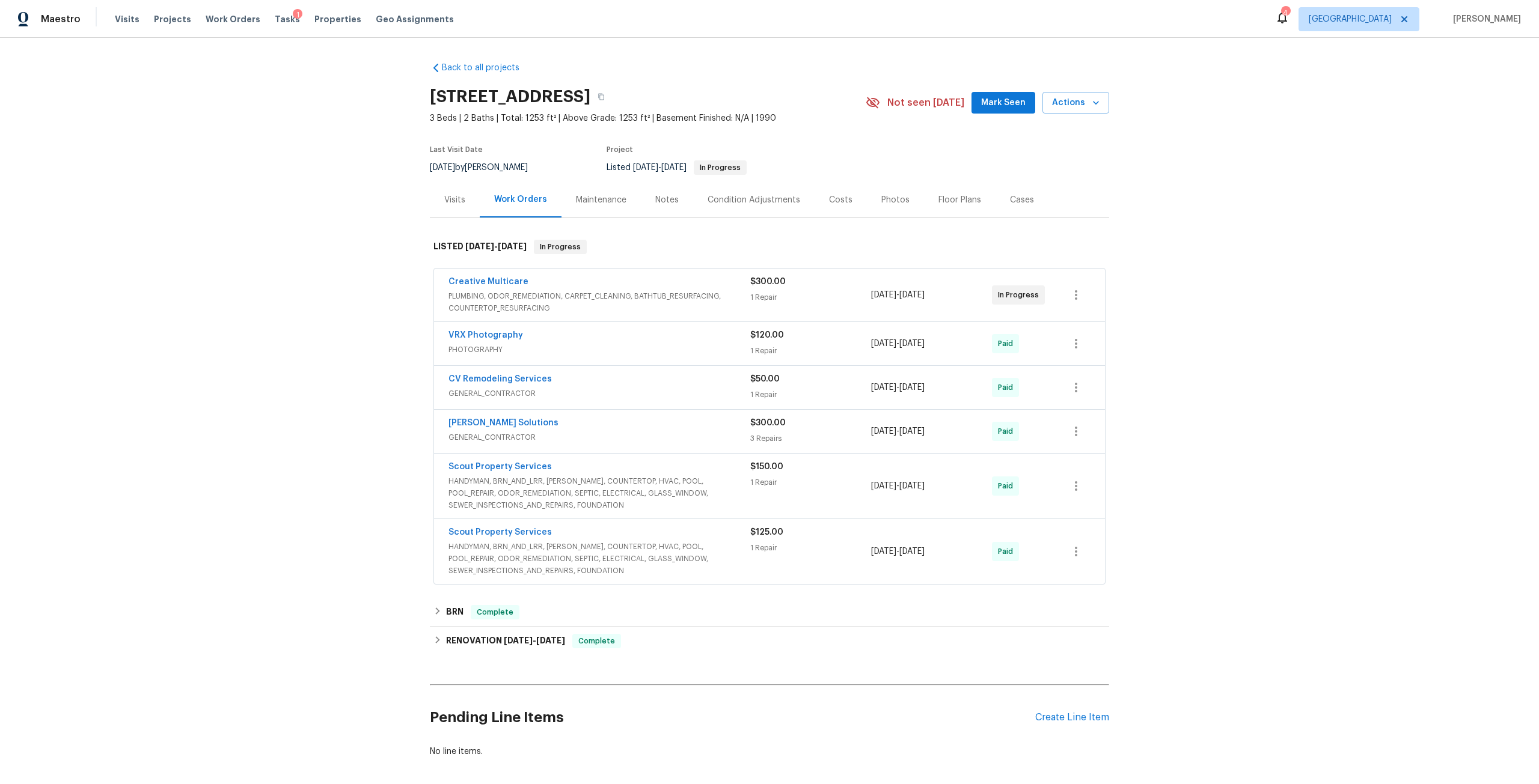
click at [892, 195] on div "Photos" at bounding box center [895, 200] width 28 height 12
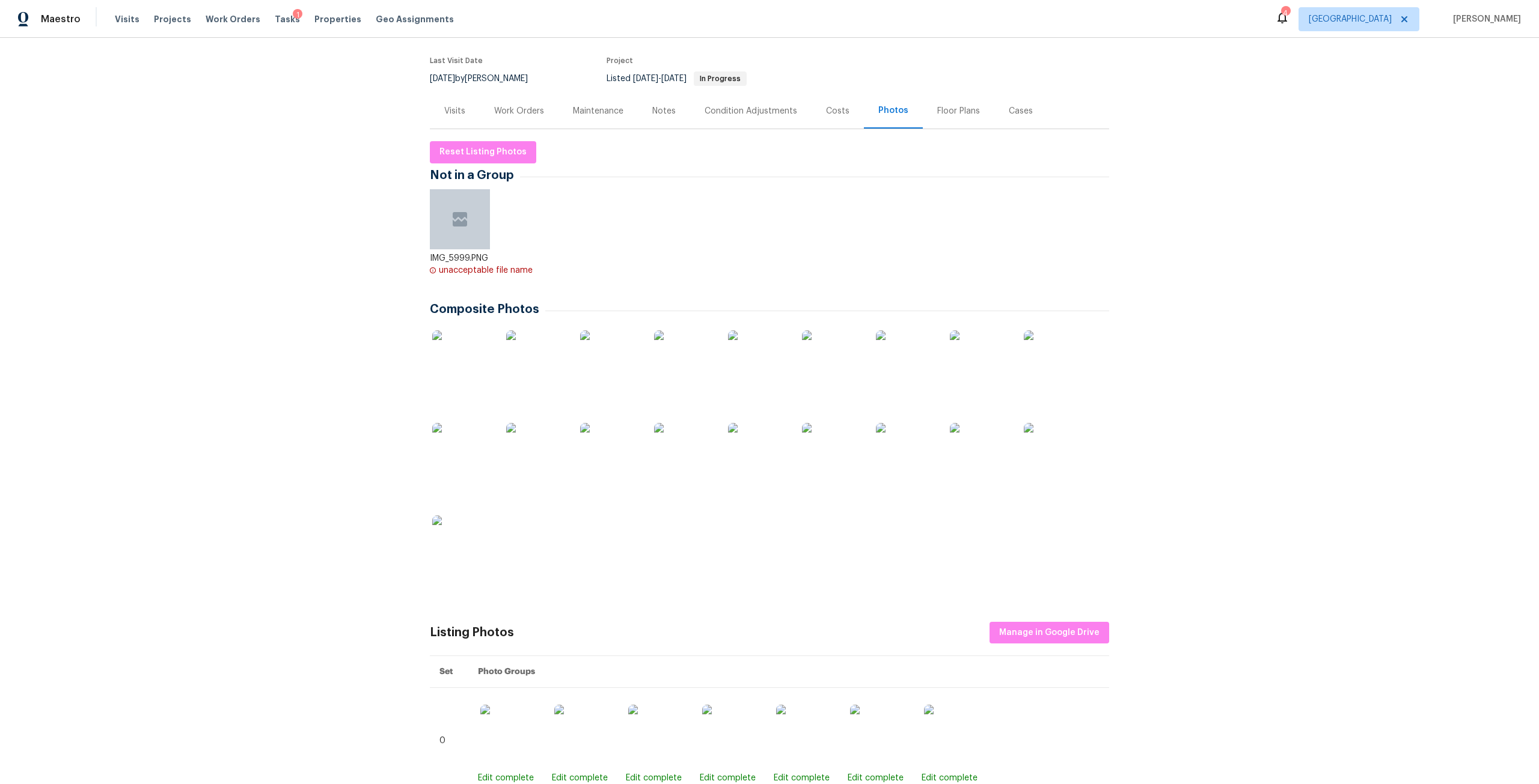
scroll to position [120, 0]
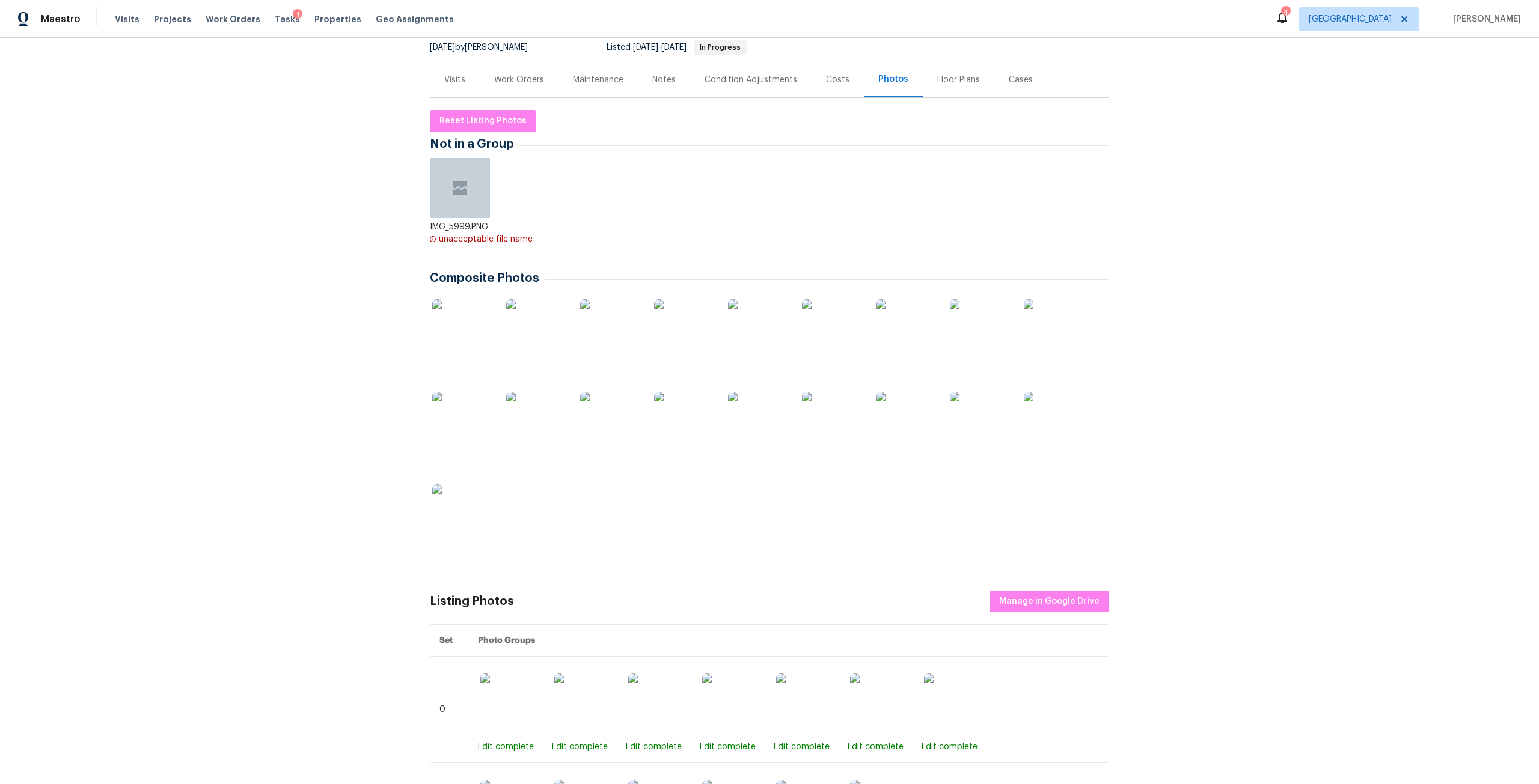
click at [663, 417] on img at bounding box center [684, 422] width 60 height 60
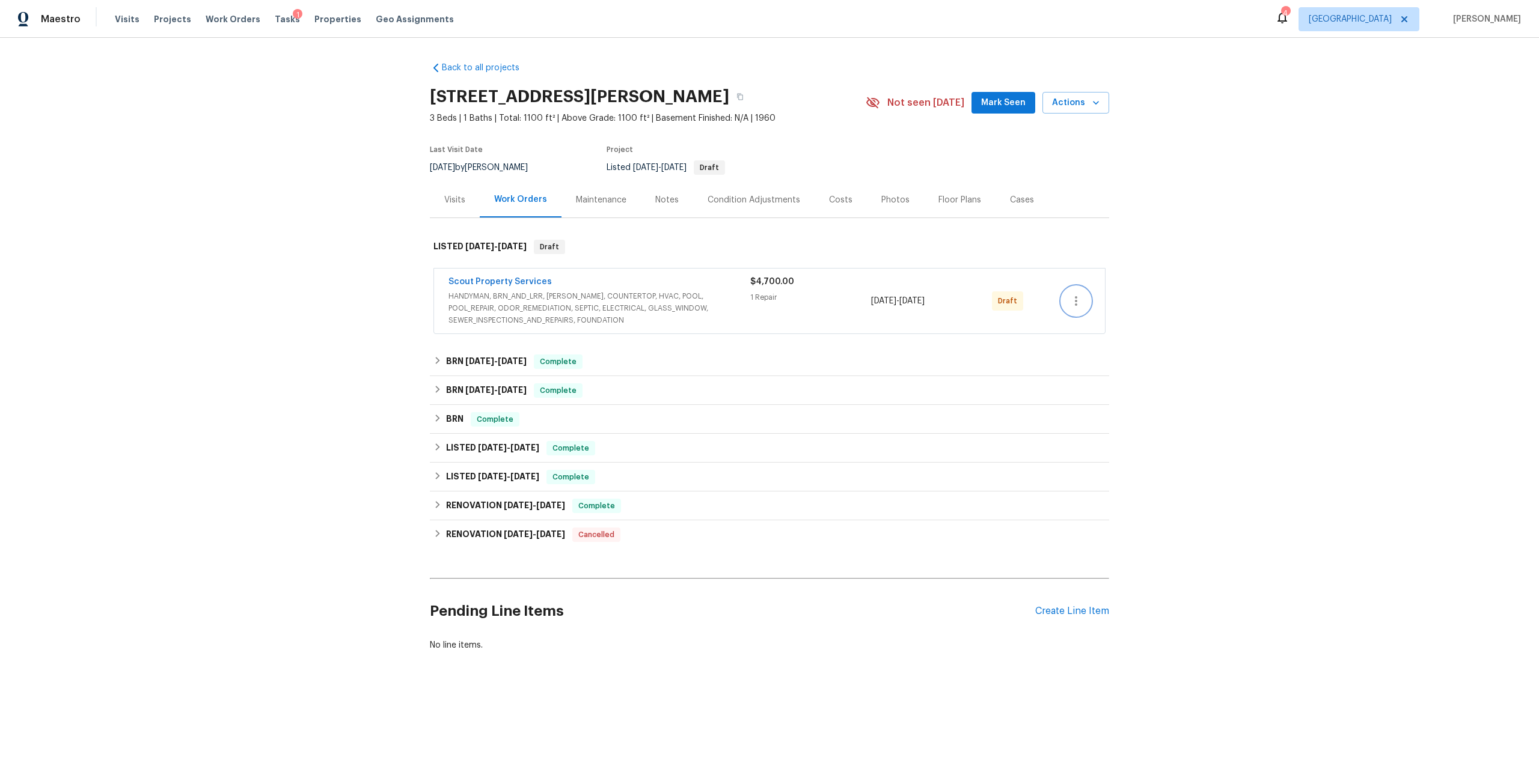
click at [1085, 298] on button "button" at bounding box center [1076, 301] width 29 height 29
click at [1102, 307] on li "Send to Vendor" at bounding box center [1124, 302] width 134 height 20
click at [469, 279] on div at bounding box center [770, 392] width 1539 height 784
click at [466, 280] on link "Scout Property Services" at bounding box center [501, 282] width 104 height 8
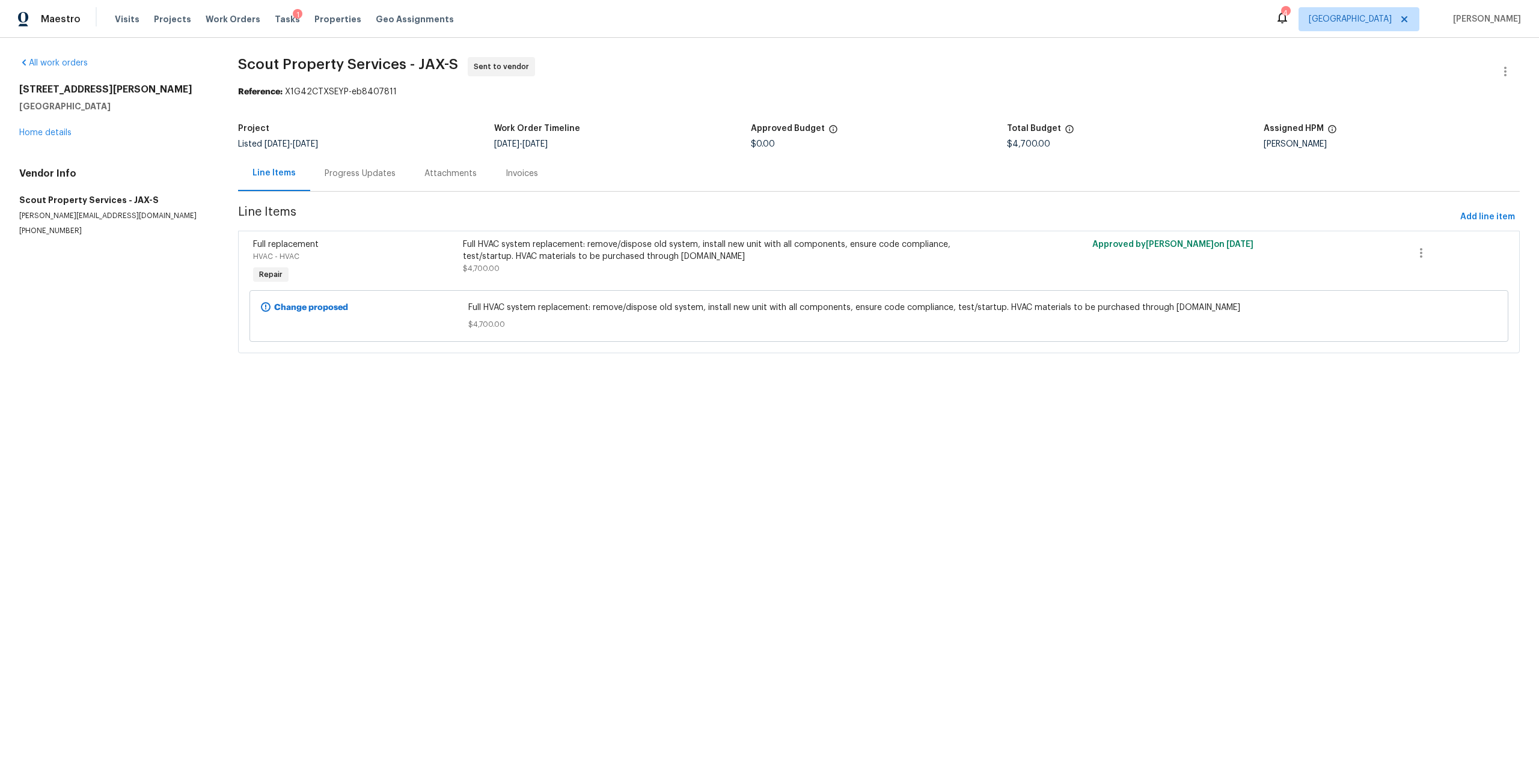
click at [358, 170] on div "Progress Updates" at bounding box center [360, 173] width 71 height 12
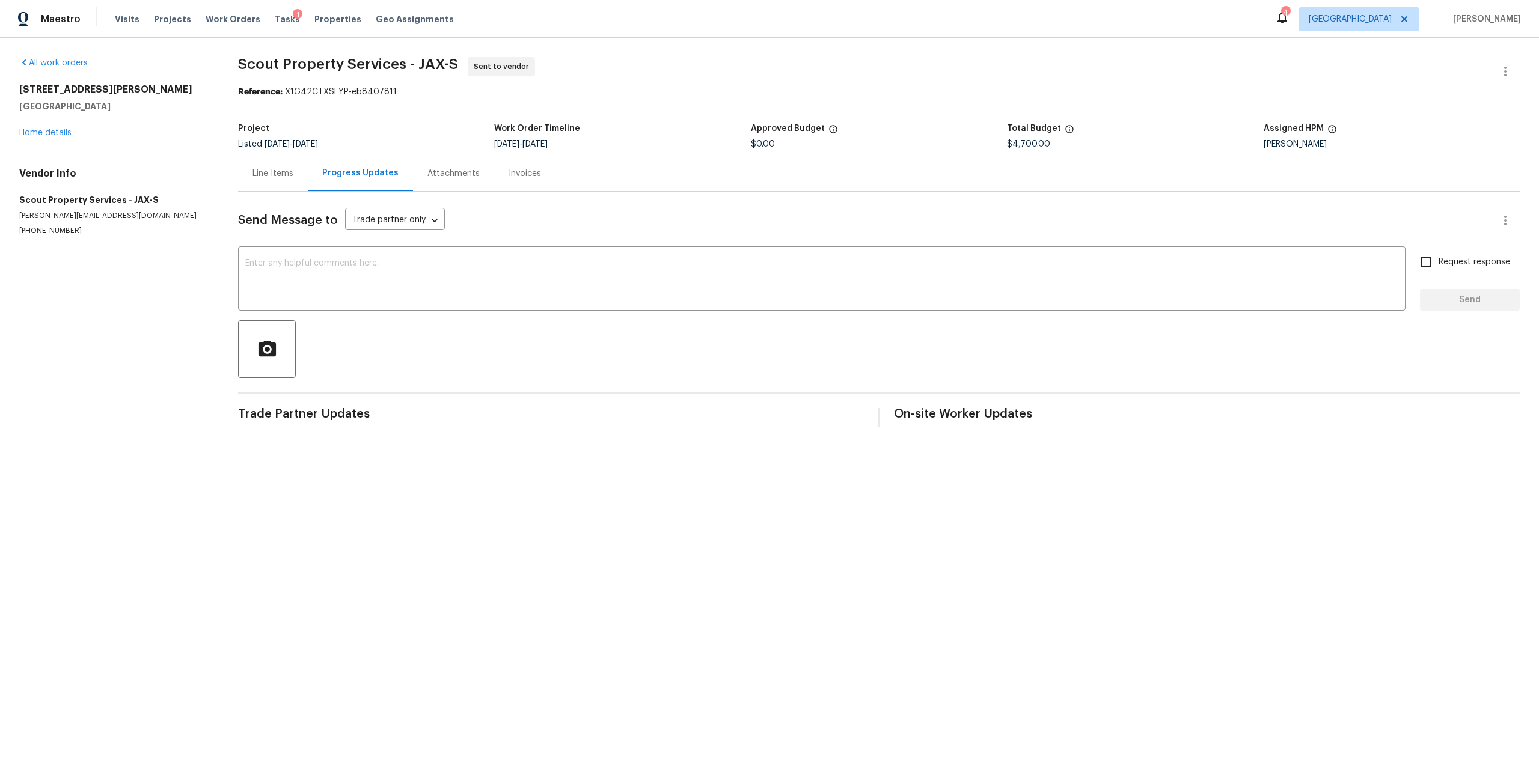
click at [330, 245] on div "Send Message to Trade partner only Trade partner only ​ x ​ Request response Se…" at bounding box center [879, 309] width 1282 height 236
click at [337, 256] on div "x ​" at bounding box center [822, 280] width 1167 height 62
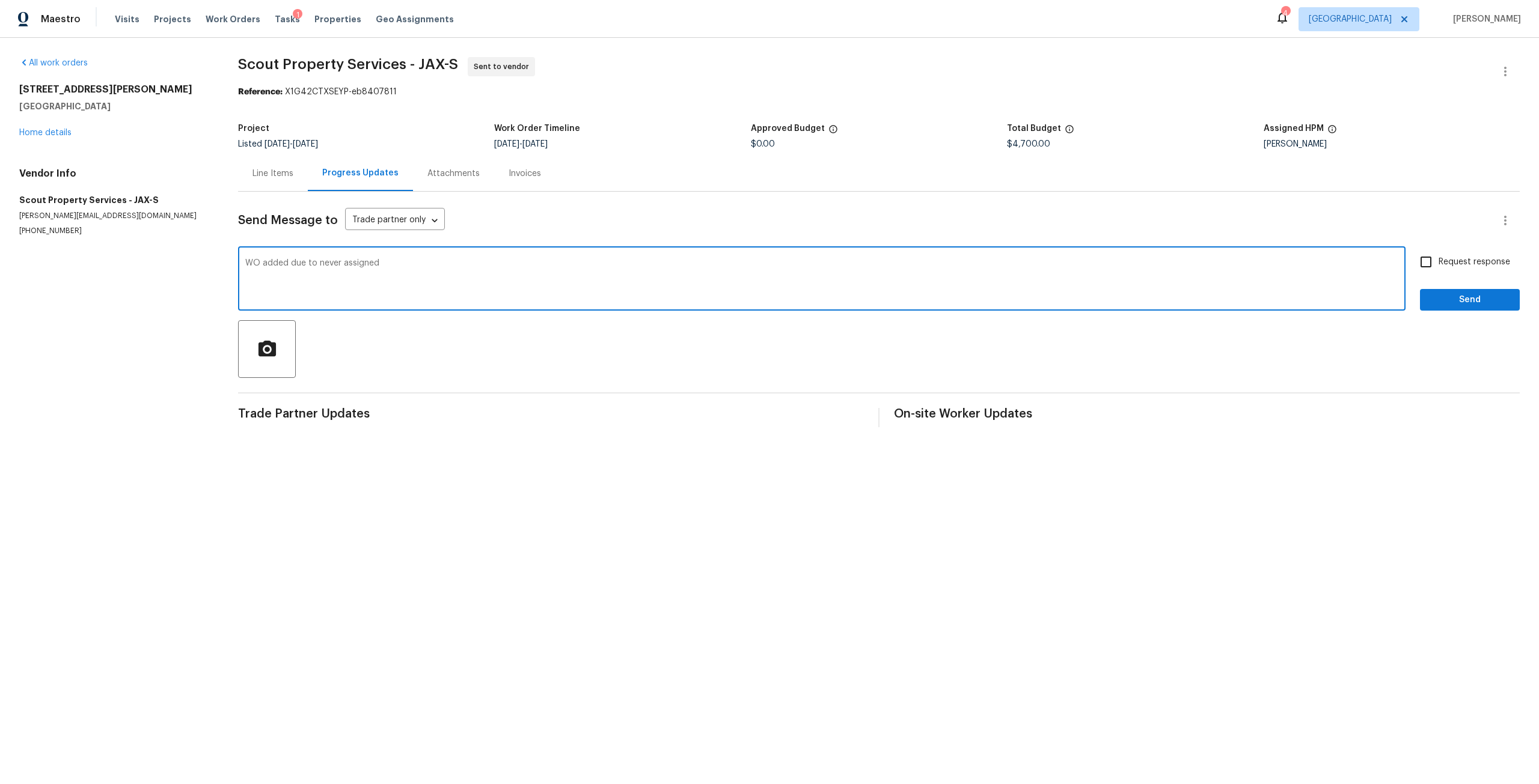
type textarea "WO added due to never assigned"
click at [1469, 303] on span "Send" at bounding box center [1470, 300] width 81 height 15
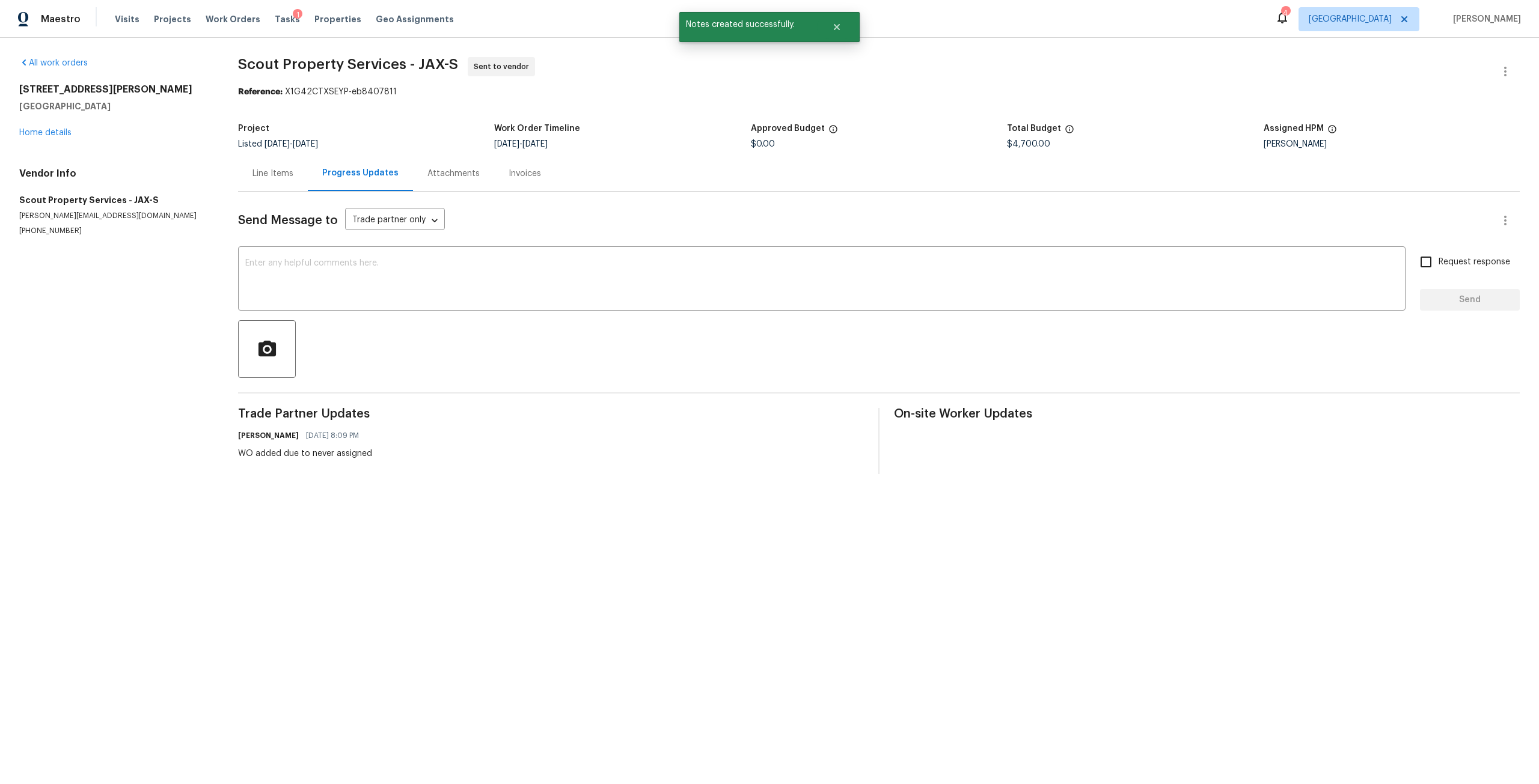
click at [266, 181] on div "Line Items" at bounding box center [273, 173] width 70 height 35
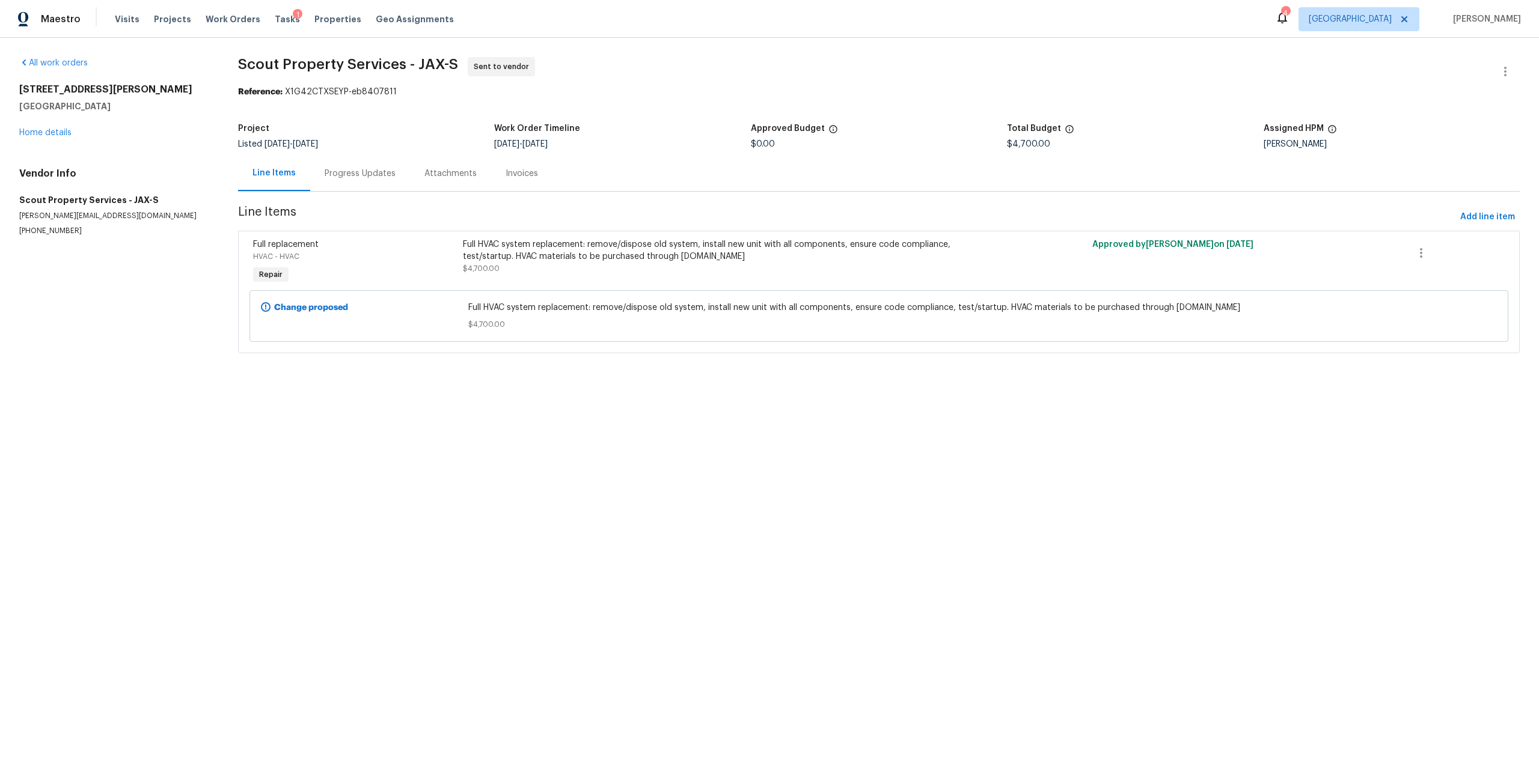
drag, startPoint x: 101, startPoint y: 140, endPoint x: 90, endPoint y: 140, distance: 11.0
click at [101, 140] on div "All work orders [STREET_ADDRESS][PERSON_NAME] Home details Vendor Info Scout Pr…" at bounding box center [113, 146] width 190 height 179
click at [39, 133] on link "Home details" at bounding box center [45, 133] width 53 height 8
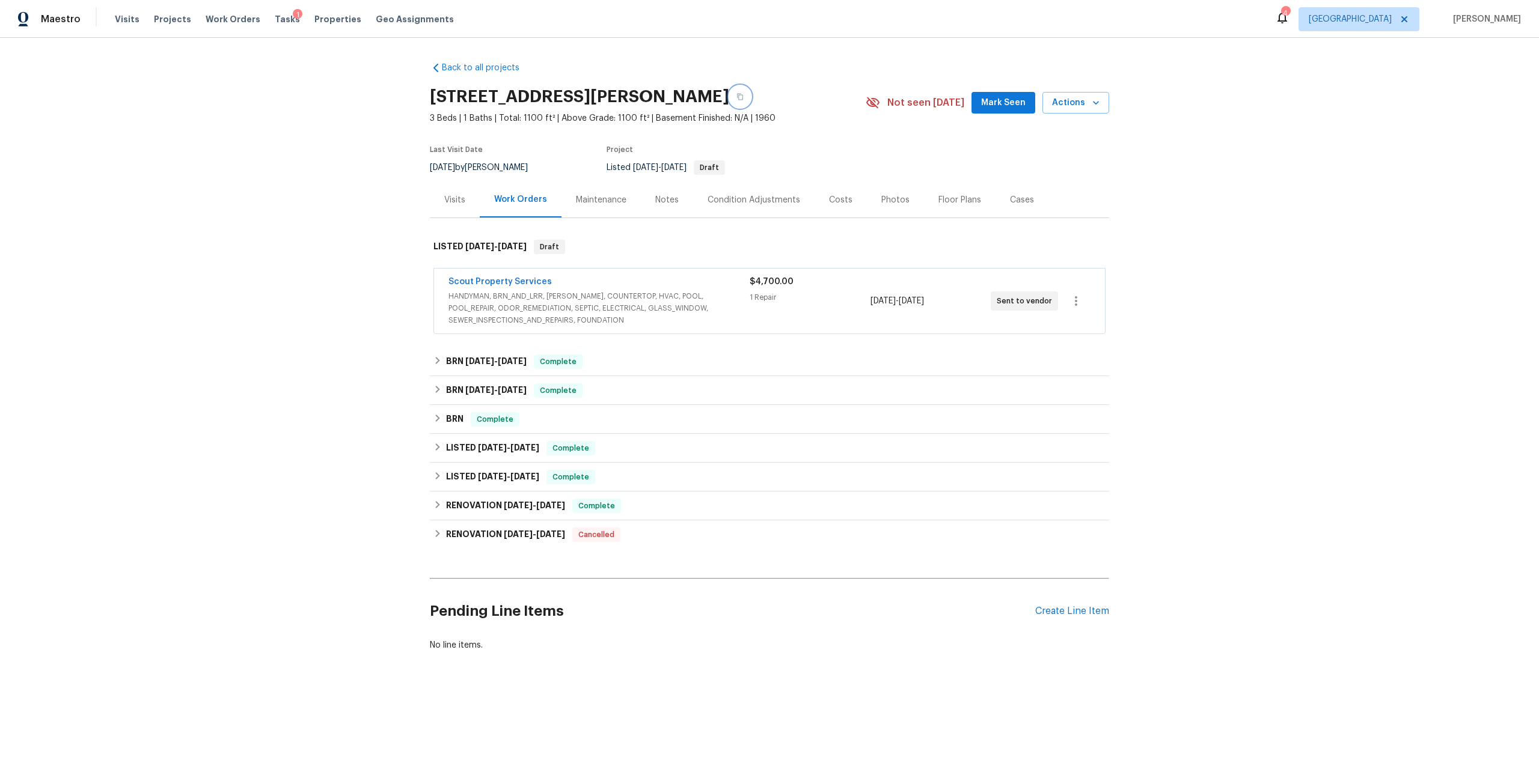
click at [751, 93] on button "button" at bounding box center [740, 97] width 21 height 21
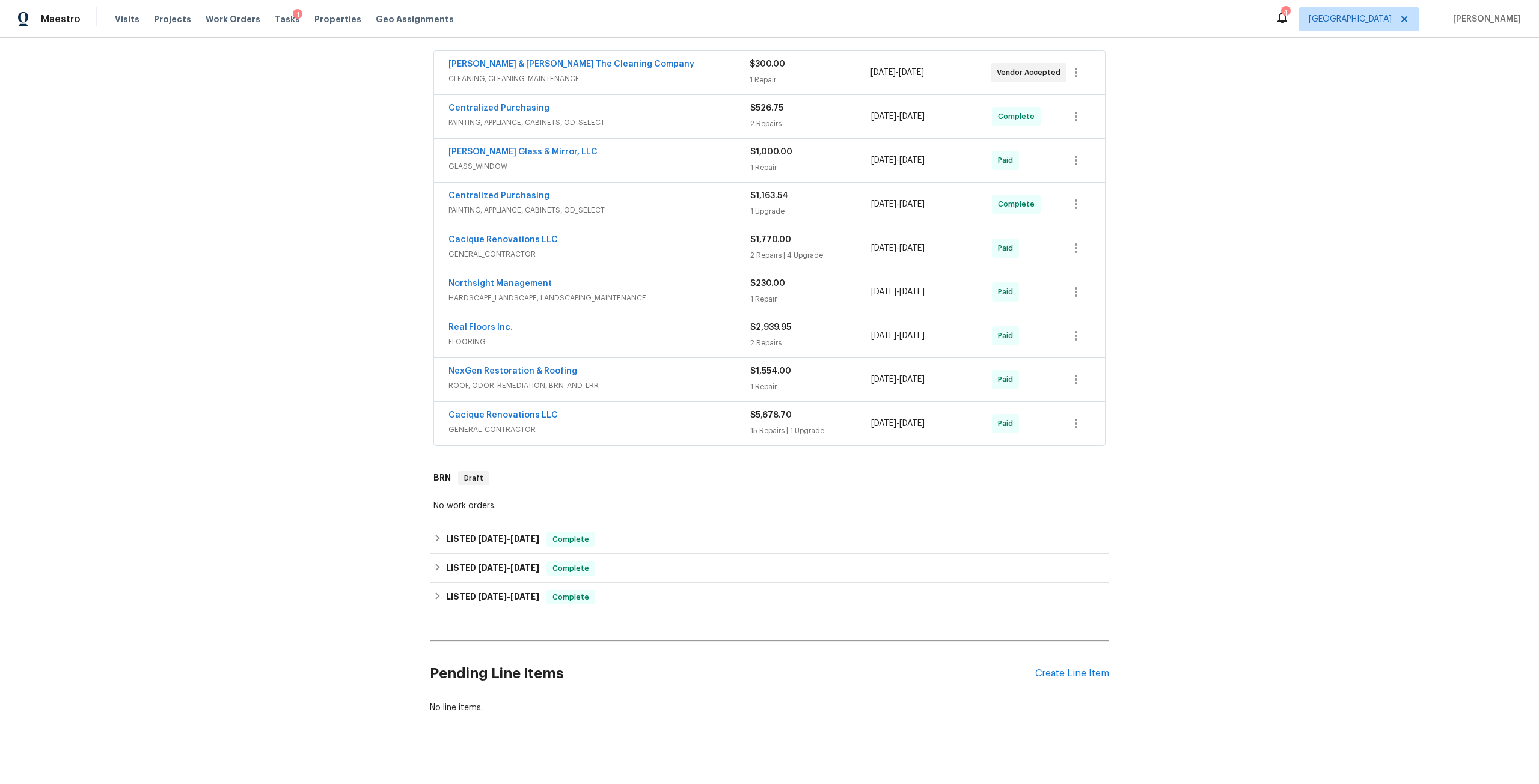
scroll to position [238, 0]
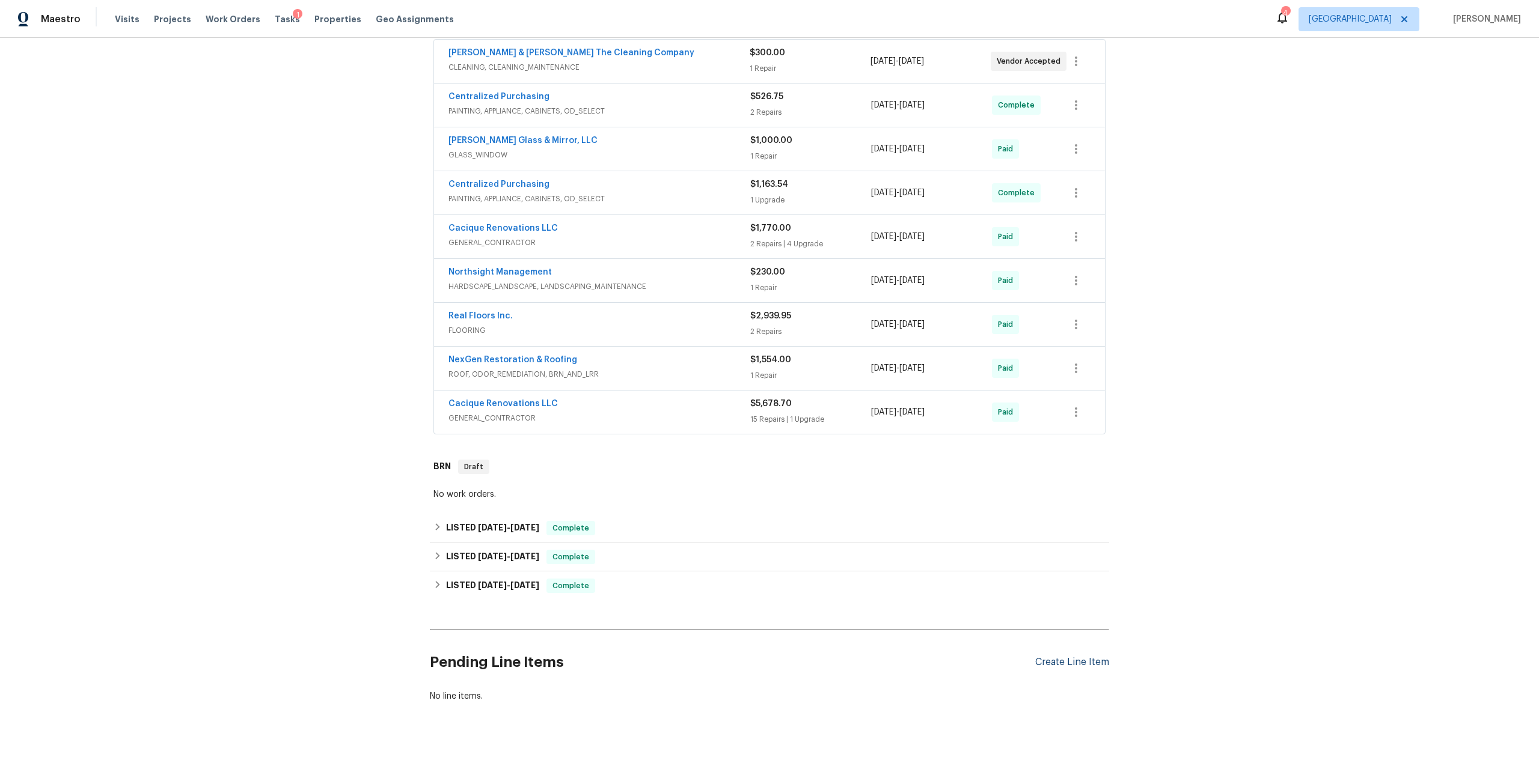
click at [1066, 657] on div "Create Line Item" at bounding box center [1072, 662] width 74 height 12
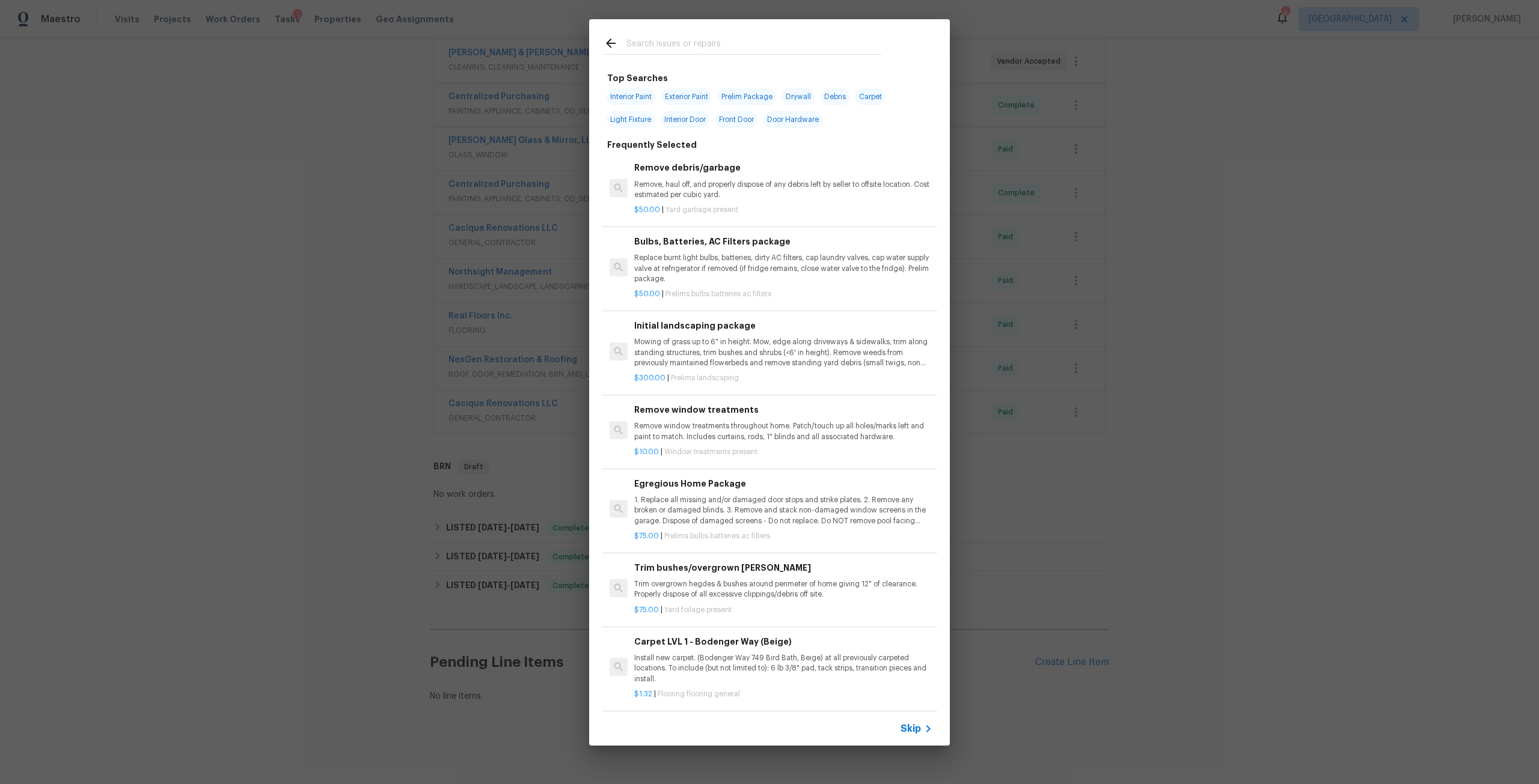
click at [693, 33] on div at bounding box center [742, 43] width 307 height 48
click at [701, 35] on div at bounding box center [742, 43] width 307 height 48
click at [704, 42] on input "text" at bounding box center [754, 45] width 255 height 18
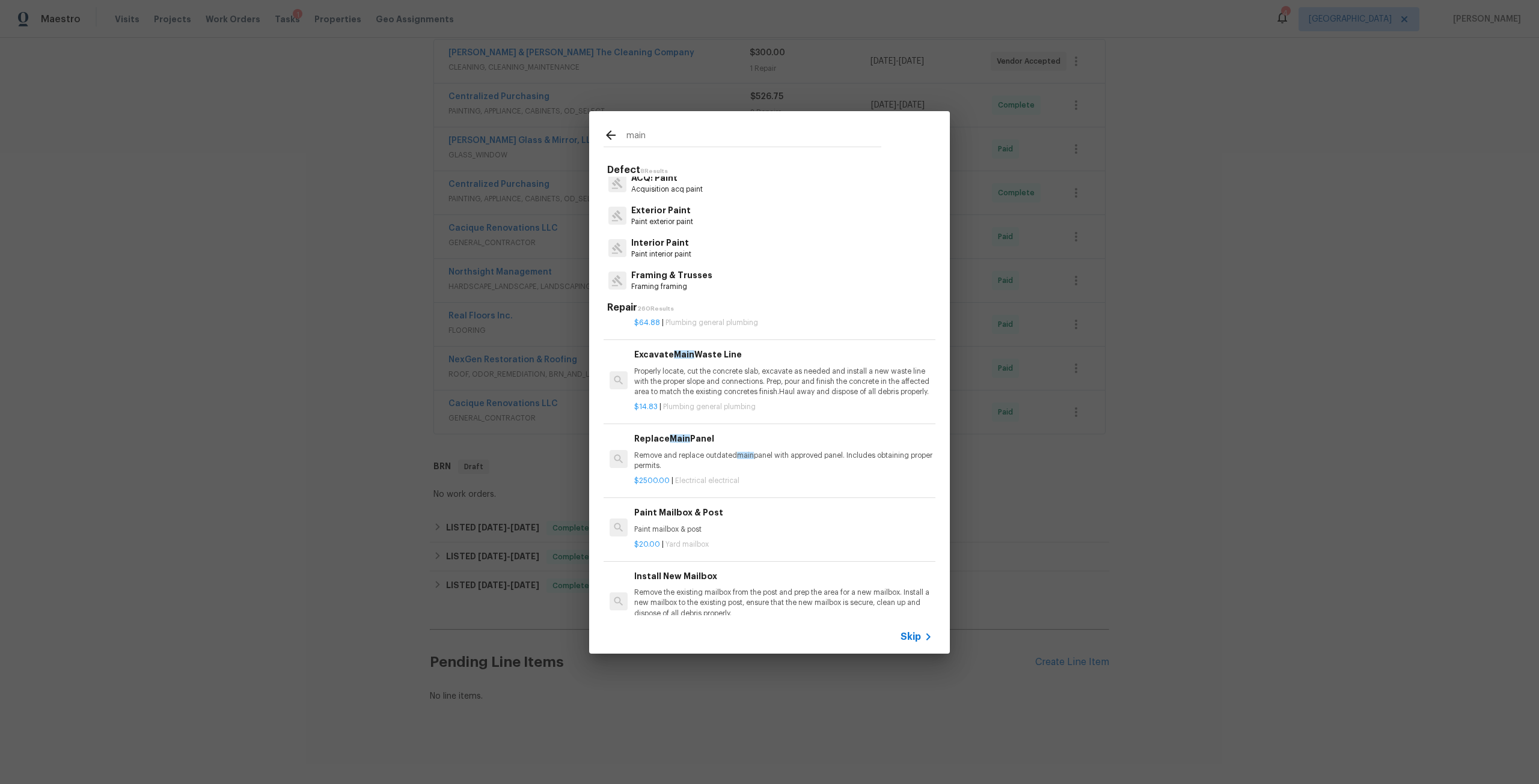
scroll to position [120, 0]
type input "main"
click at [712, 469] on p "Remove and replace outdated main panel with approved panel. Includes obtaining …" at bounding box center [783, 464] width 298 height 21
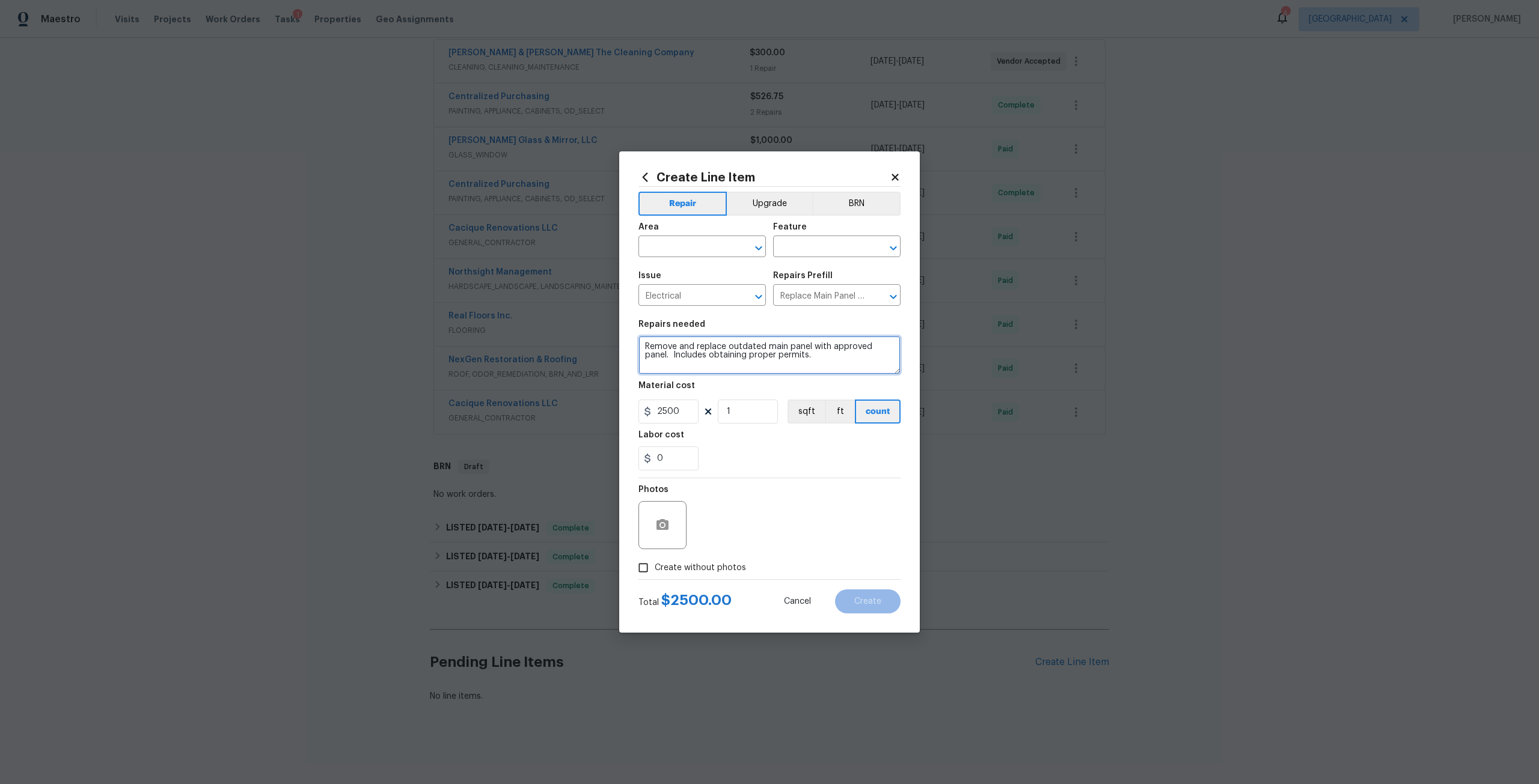
drag, startPoint x: 834, startPoint y: 357, endPoint x: 629, endPoint y: 348, distance: 205.2
click at [629, 348] on div "Create Line Item Repair Upgrade BRN Area ​ Feature ​ Issue Electrical ​ Repairs…" at bounding box center [770, 392] width 301 height 482
type textarea "Determine issue with electrical that caused power to be secured"
click at [677, 250] on input "text" at bounding box center [686, 247] width 94 height 19
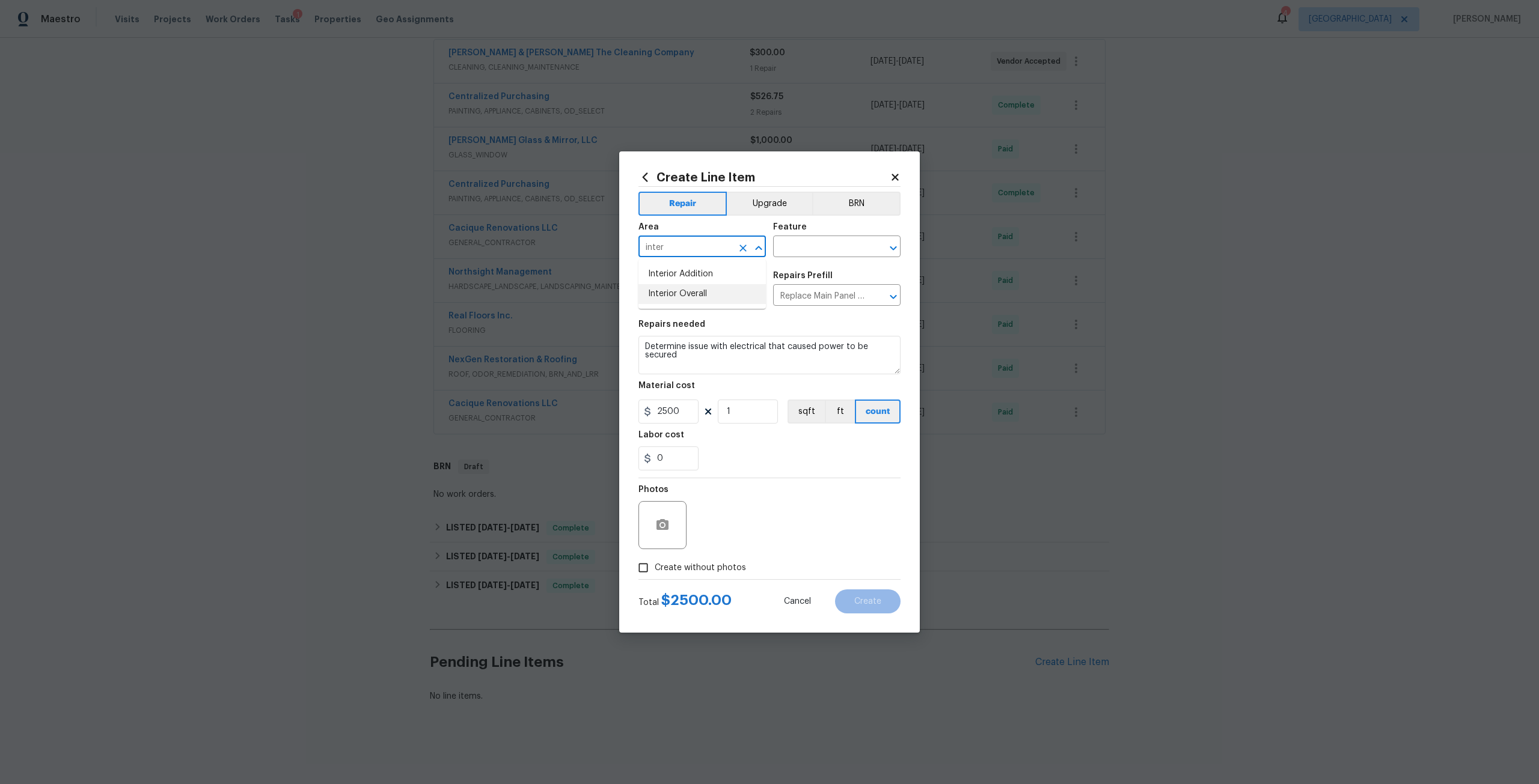
click at [696, 295] on li "Interior Overall" at bounding box center [702, 294] width 127 height 20
type input "Interior Overall"
drag, startPoint x: 802, startPoint y: 236, endPoint x: 798, endPoint y: 254, distance: 18.4
click at [802, 237] on div "Feature" at bounding box center [837, 230] width 127 height 16
click at [798, 249] on input "text" at bounding box center [820, 247] width 94 height 19
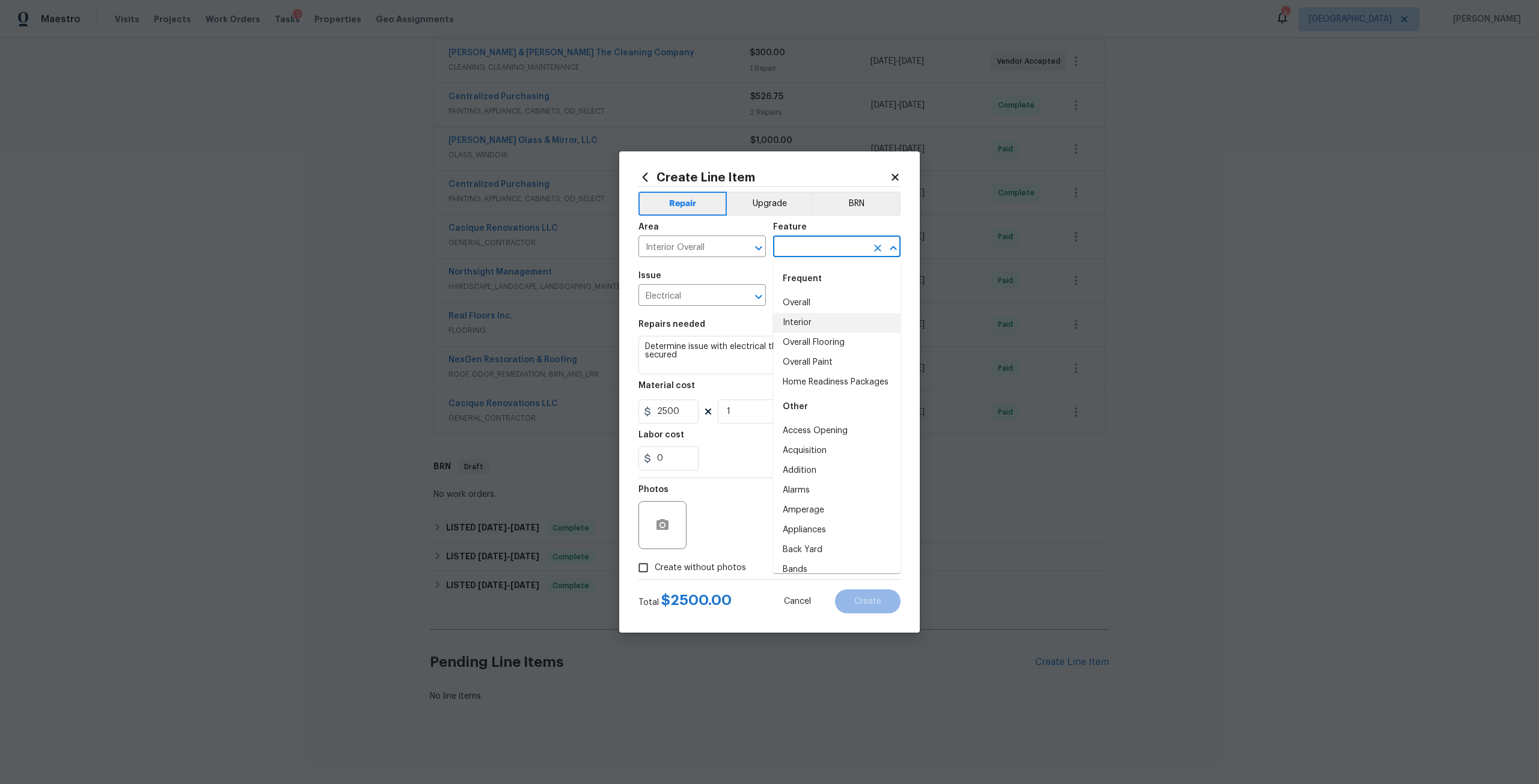
click at [806, 318] on li "Interior" at bounding box center [837, 323] width 127 height 20
type input "Interior"
click at [695, 408] on input "2500" at bounding box center [668, 411] width 60 height 24
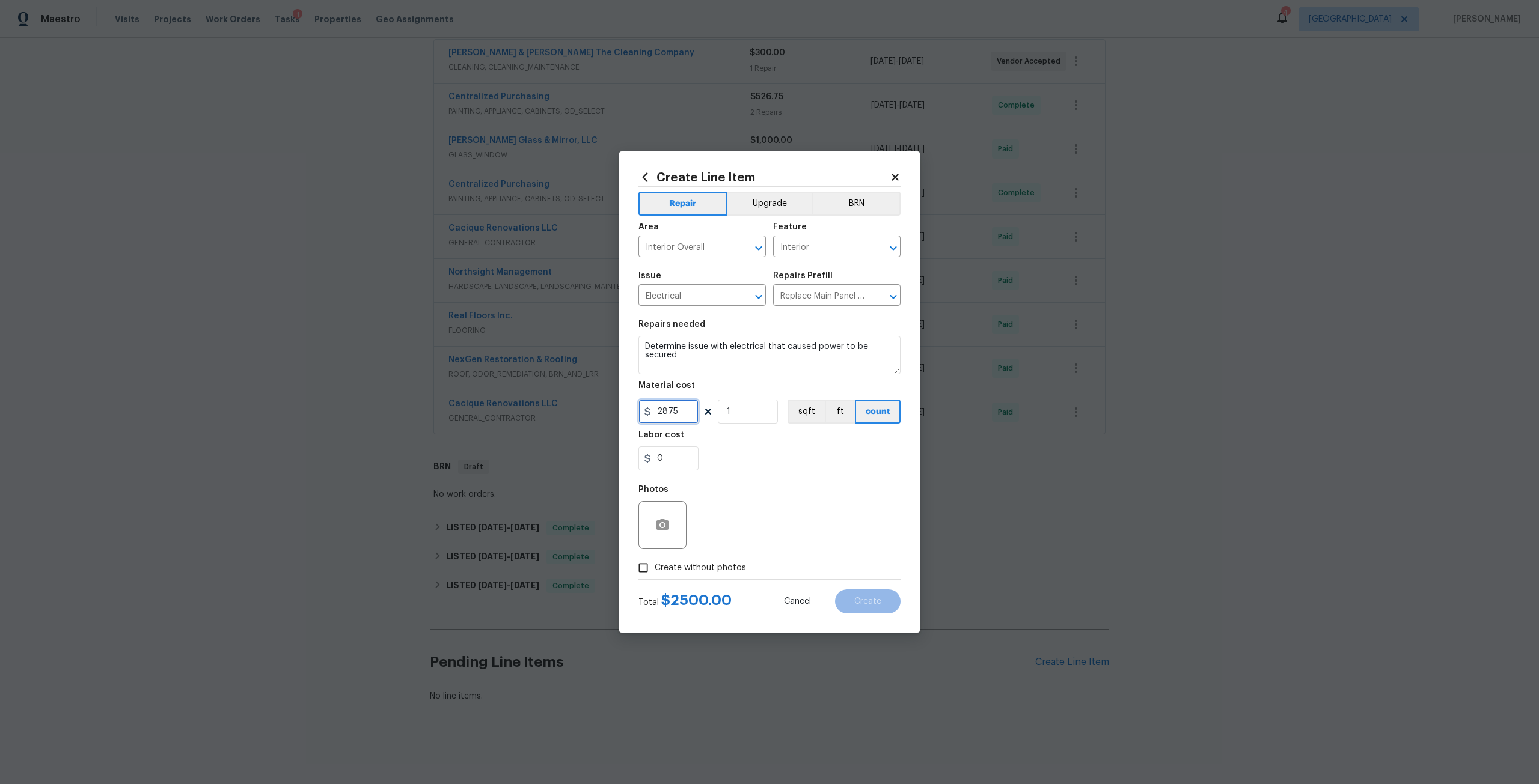
type input "2875"
click at [733, 562] on span "Create without photos" at bounding box center [700, 568] width 91 height 12
click at [654, 562] on input "Create without photos" at bounding box center [644, 568] width 23 height 23
checkbox input "true"
click at [770, 533] on textarea at bounding box center [798, 525] width 205 height 48
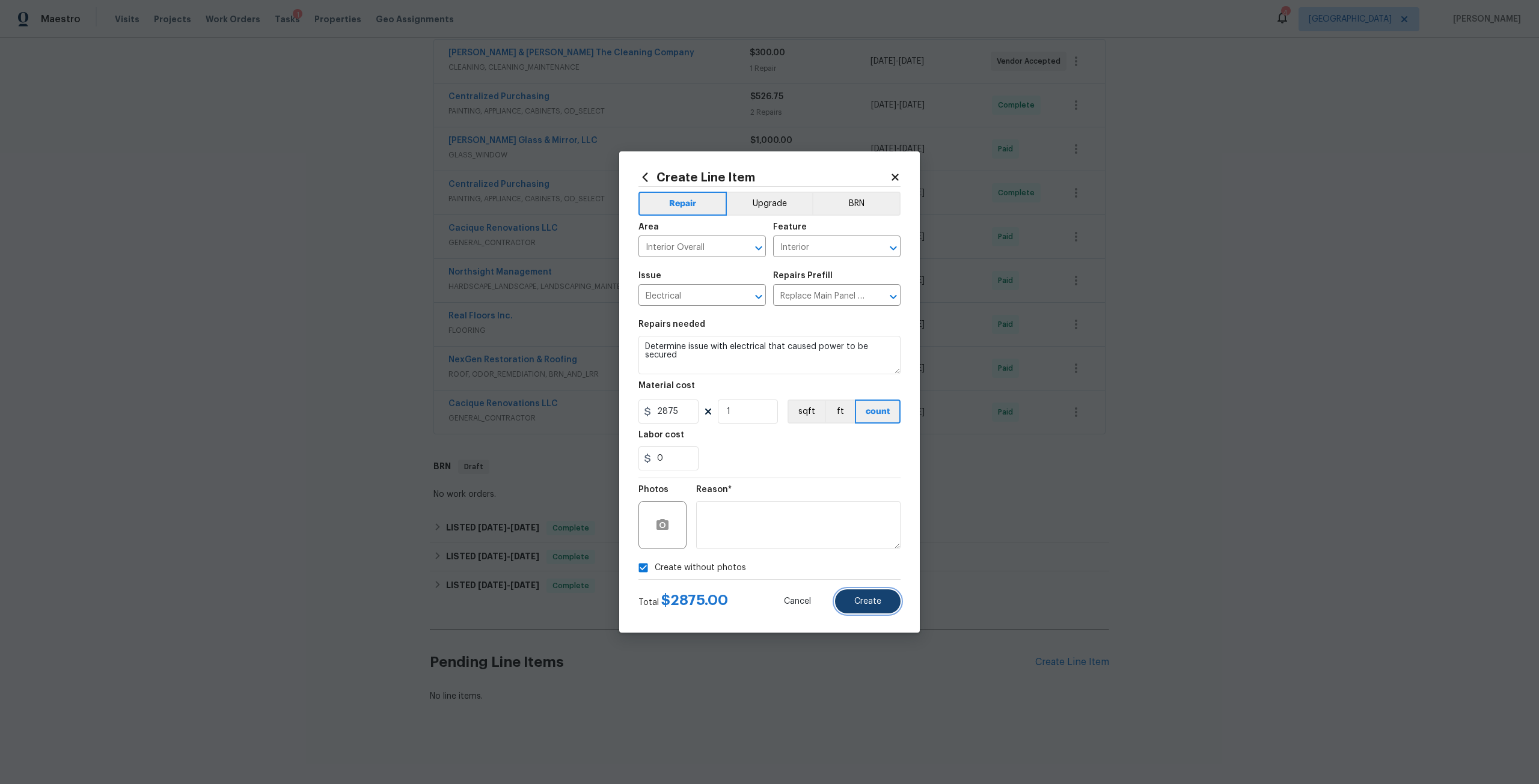
click at [850, 597] on button "Create" at bounding box center [868, 601] width 66 height 24
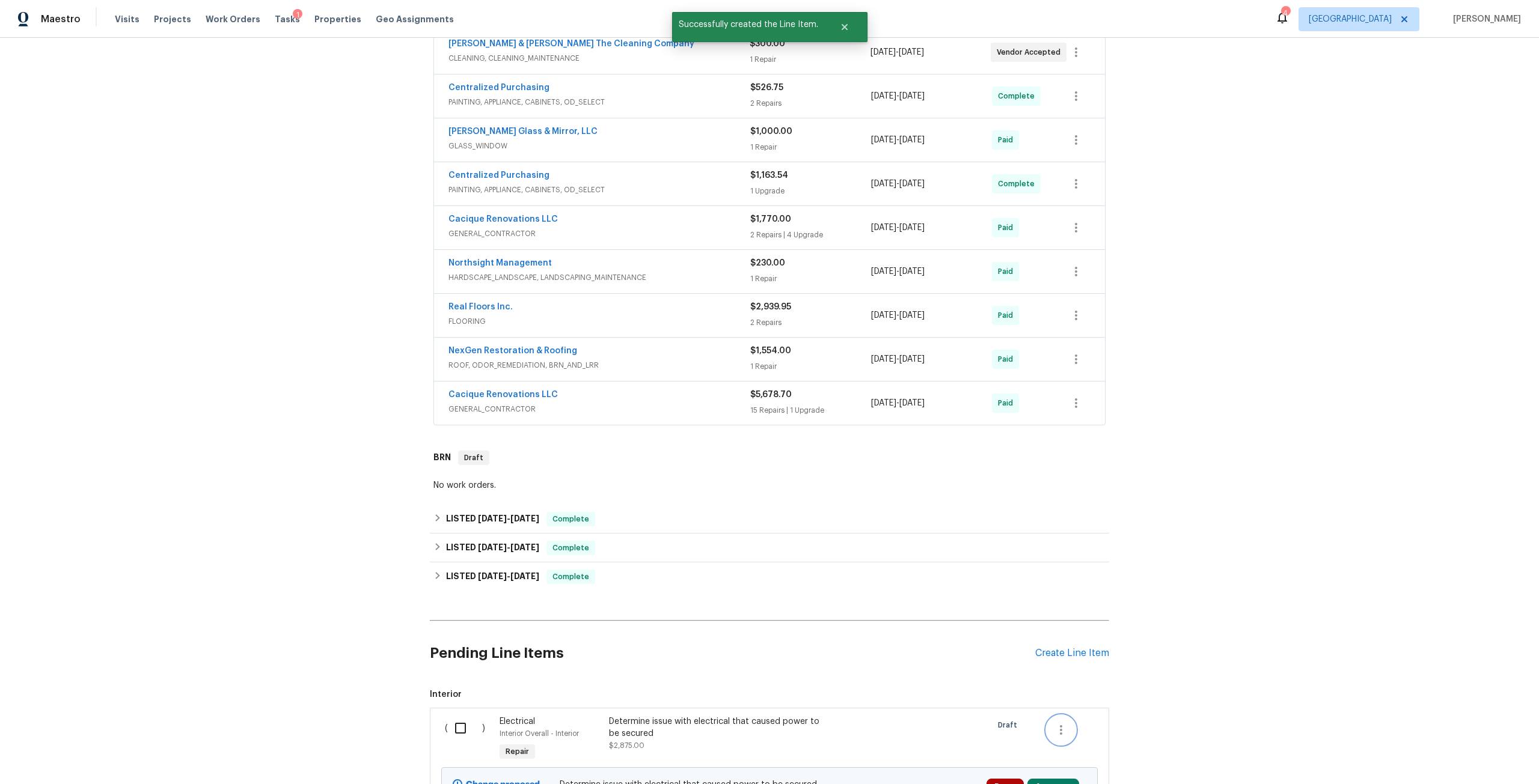
click at [1054, 728] on icon "button" at bounding box center [1061, 731] width 15 height 15
click at [455, 738] on div at bounding box center [770, 392] width 1539 height 784
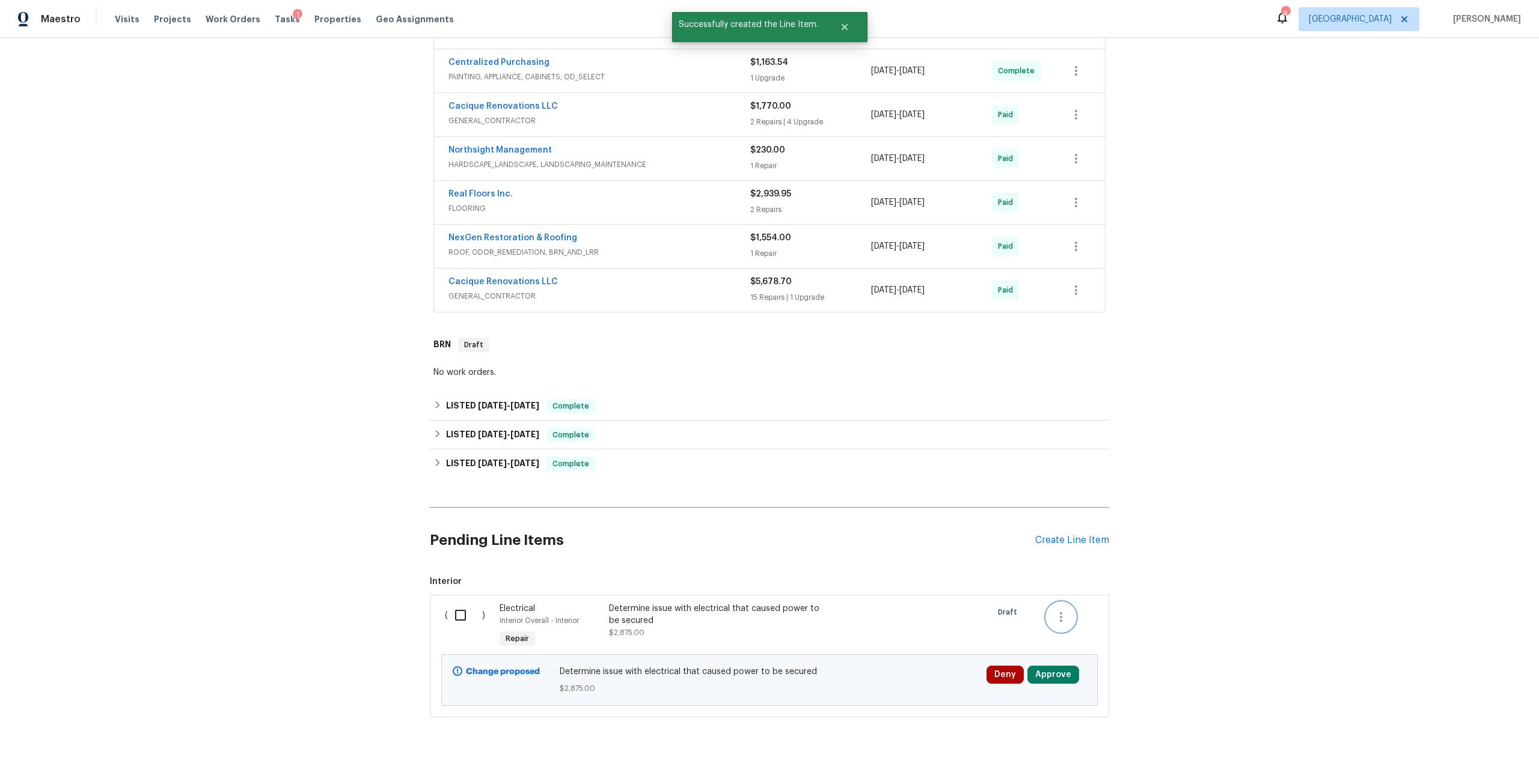
scroll to position [375, 0]
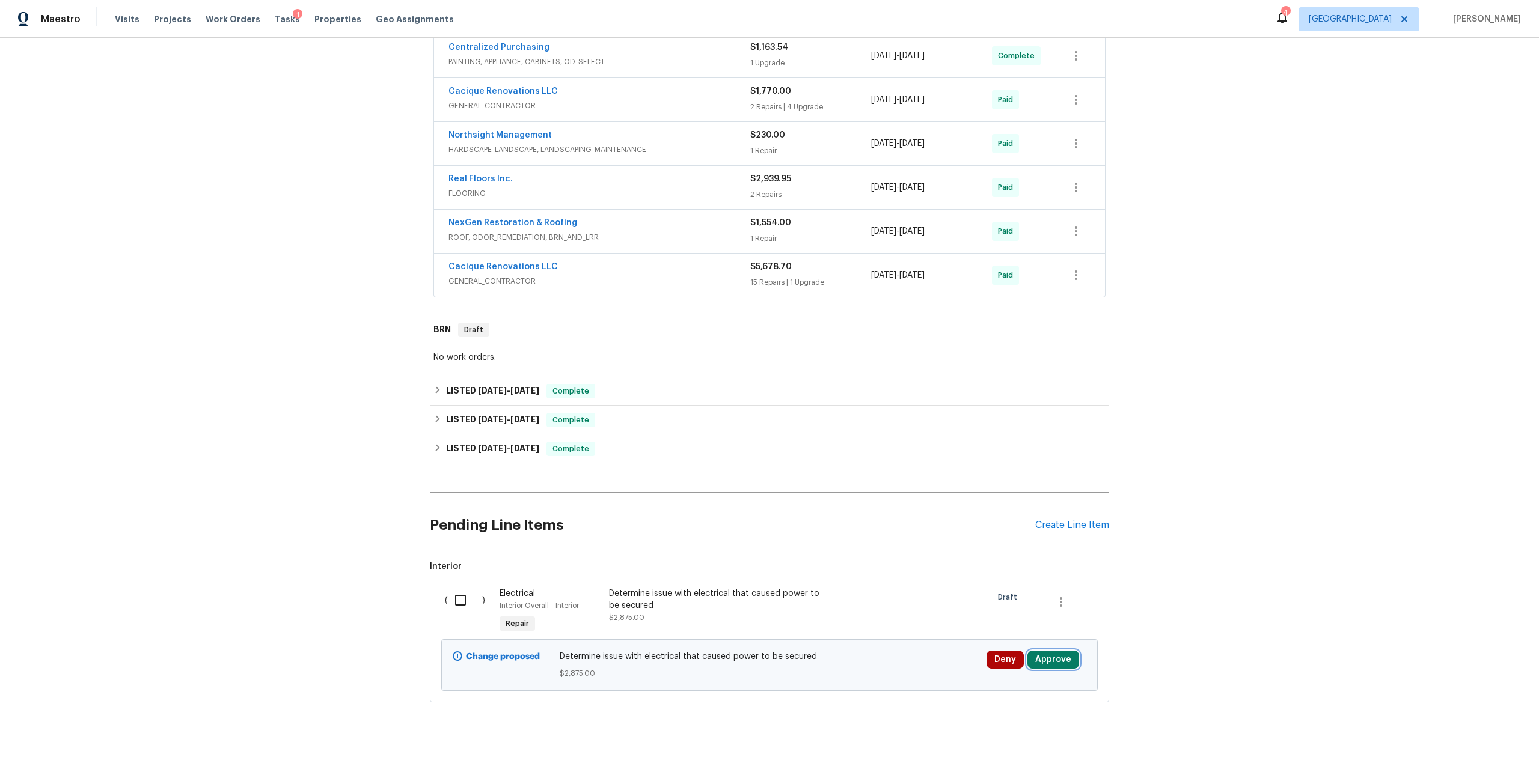
click at [1028, 657] on button "Approve" at bounding box center [1053, 660] width 52 height 18
click at [1033, 616] on button "Approve" at bounding box center [1014, 611] width 72 height 24
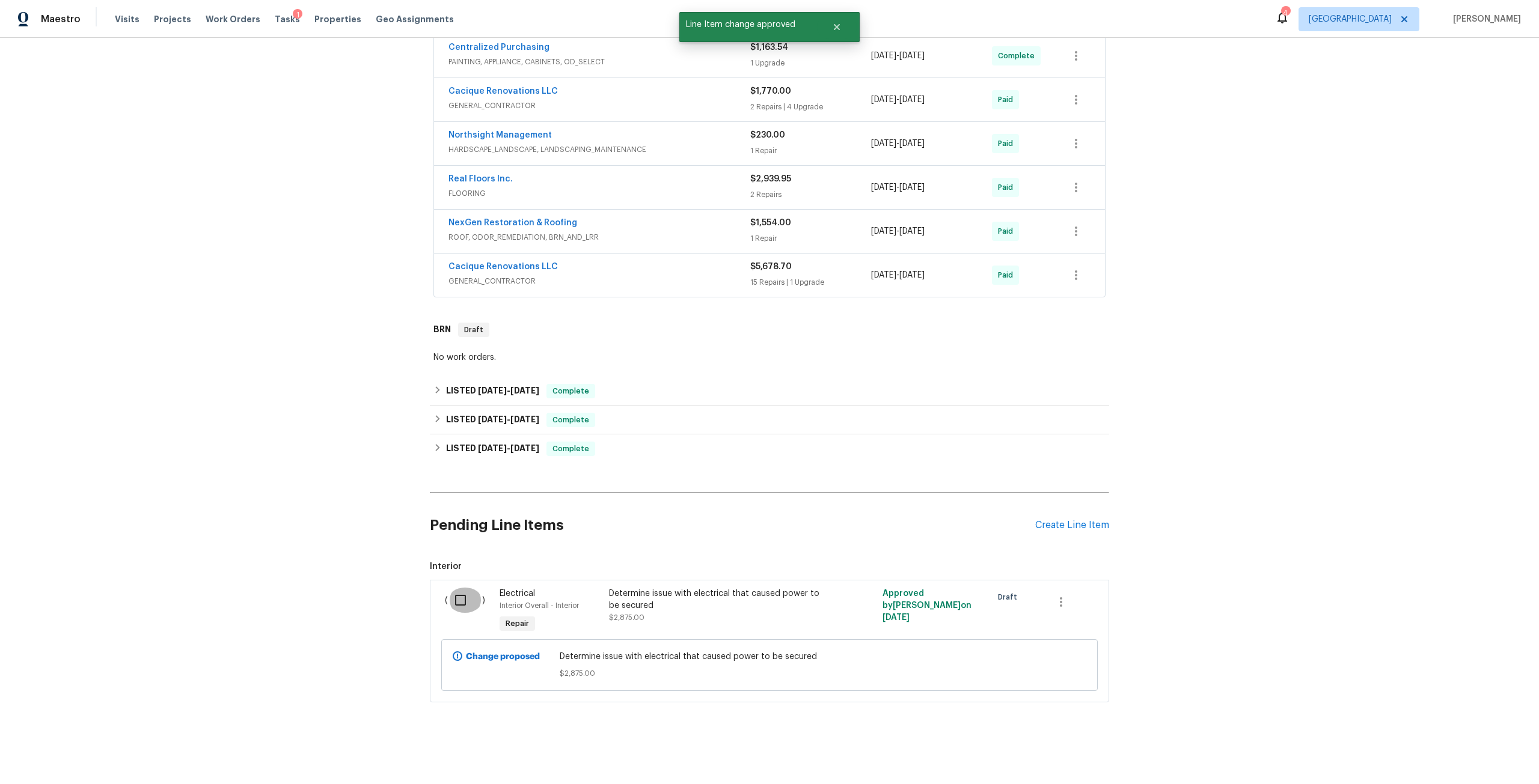
click at [455, 592] on input "checkbox" at bounding box center [465, 600] width 35 height 25
checkbox input "true"
click at [1467, 759] on span "Create Work Order" at bounding box center [1470, 754] width 80 height 15
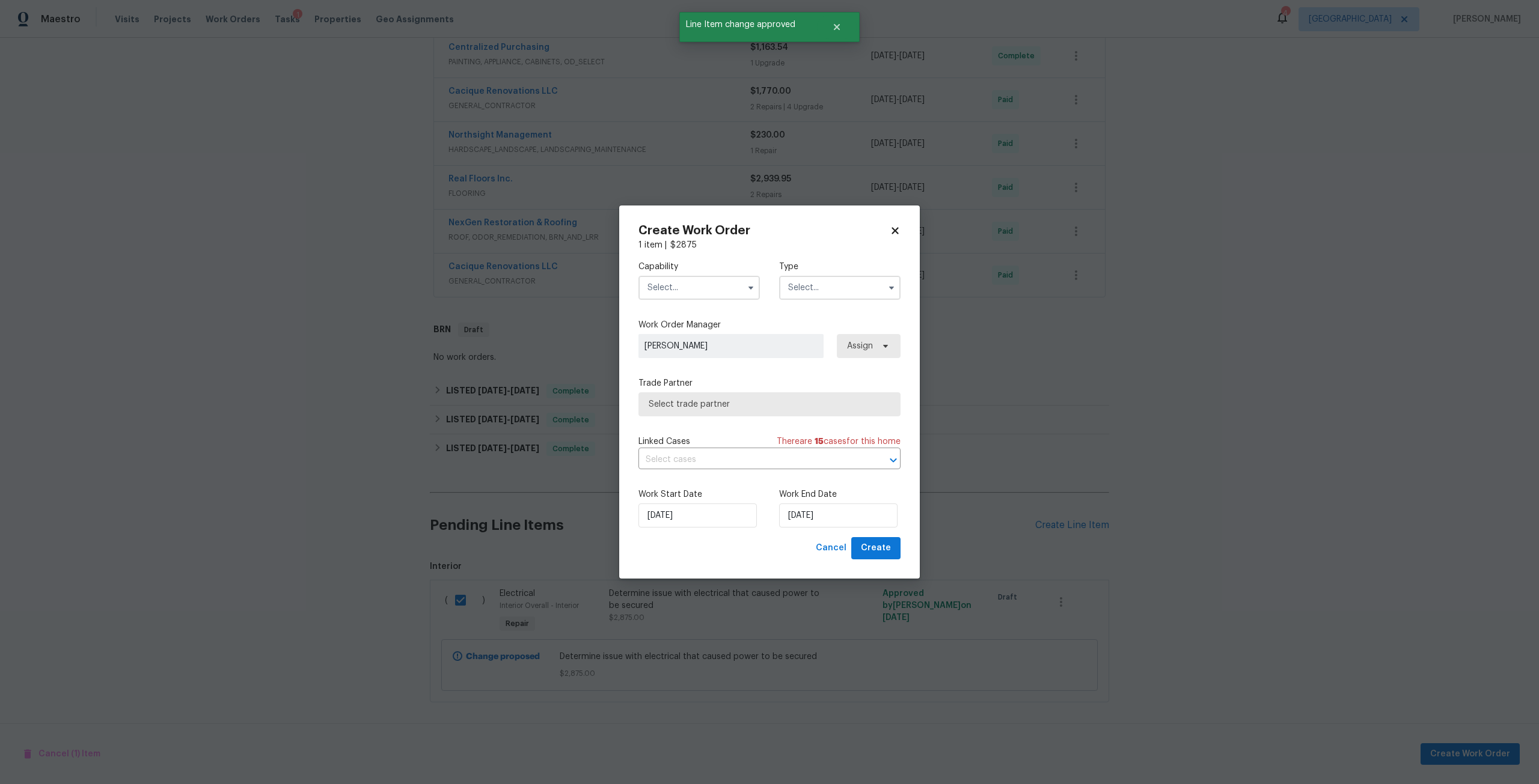
click at [706, 273] on label "Capability" at bounding box center [700, 266] width 122 height 12
click at [714, 289] on input "text" at bounding box center [700, 288] width 122 height 24
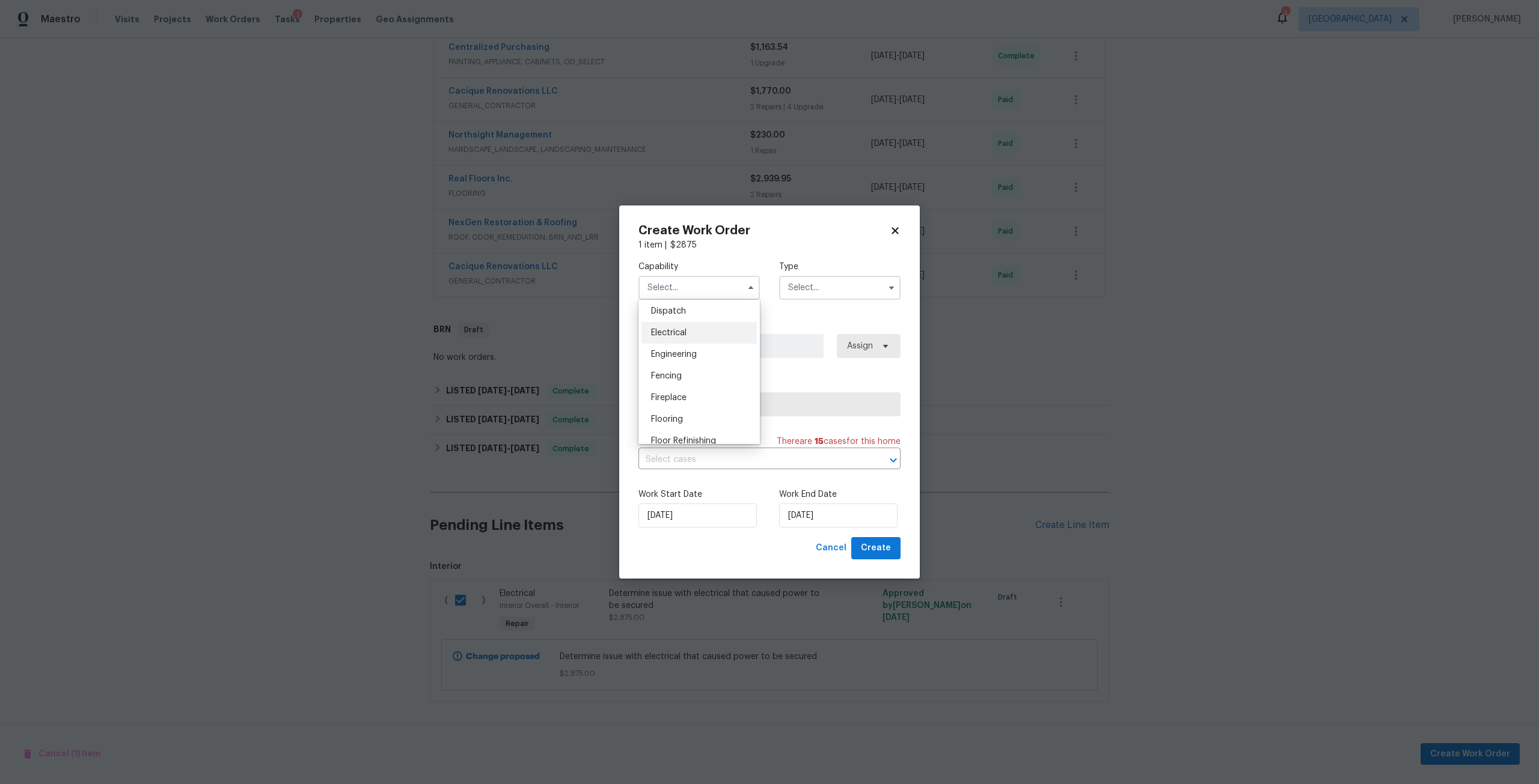
click at [691, 344] on div "Electrical" at bounding box center [699, 333] width 115 height 21
type input "Electrical"
click at [820, 290] on input "text" at bounding box center [840, 288] width 122 height 24
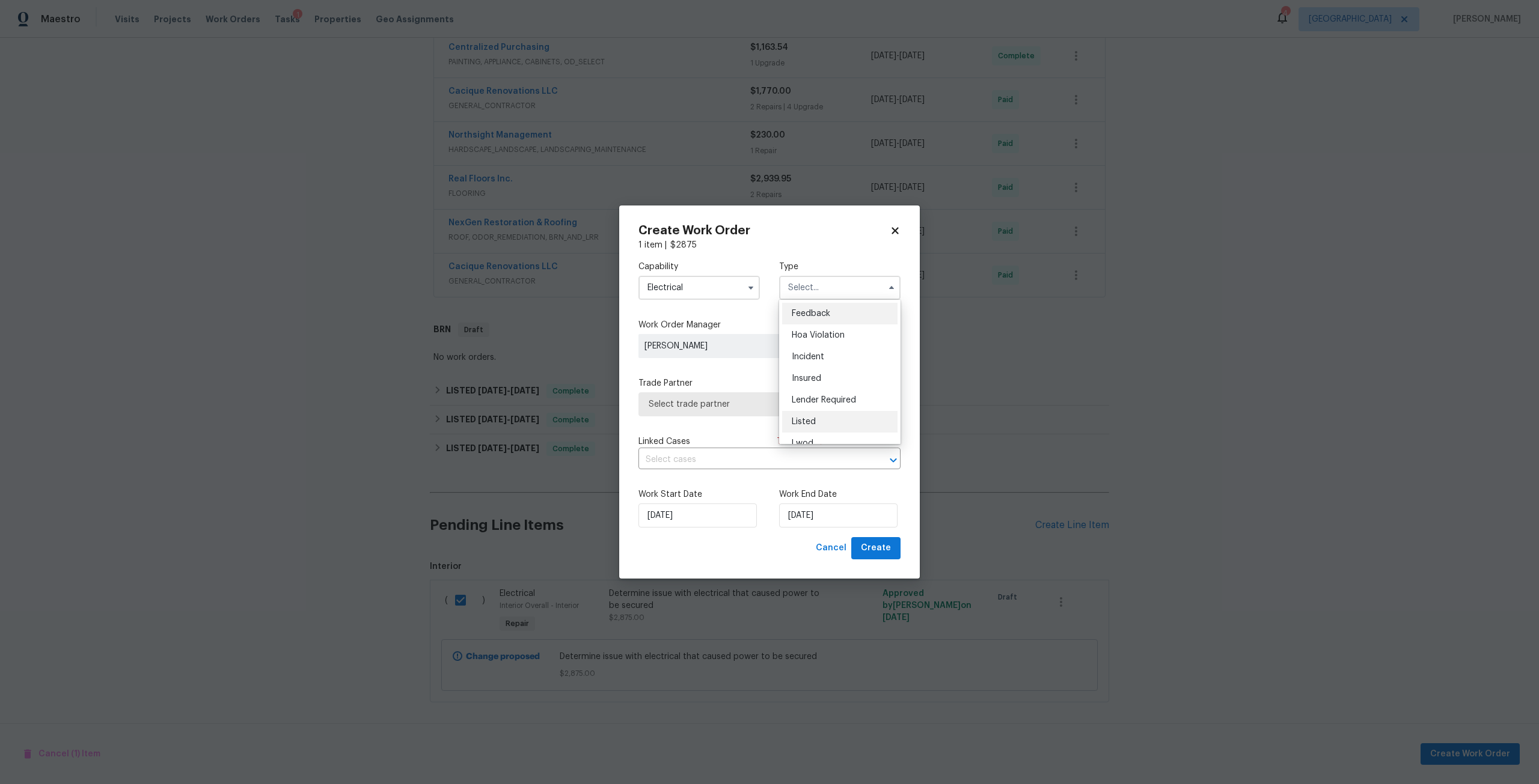
click at [825, 424] on div "Listed" at bounding box center [839, 422] width 115 height 21
type input "Listed"
click at [848, 346] on span "Assign" at bounding box center [858, 346] width 29 height 12
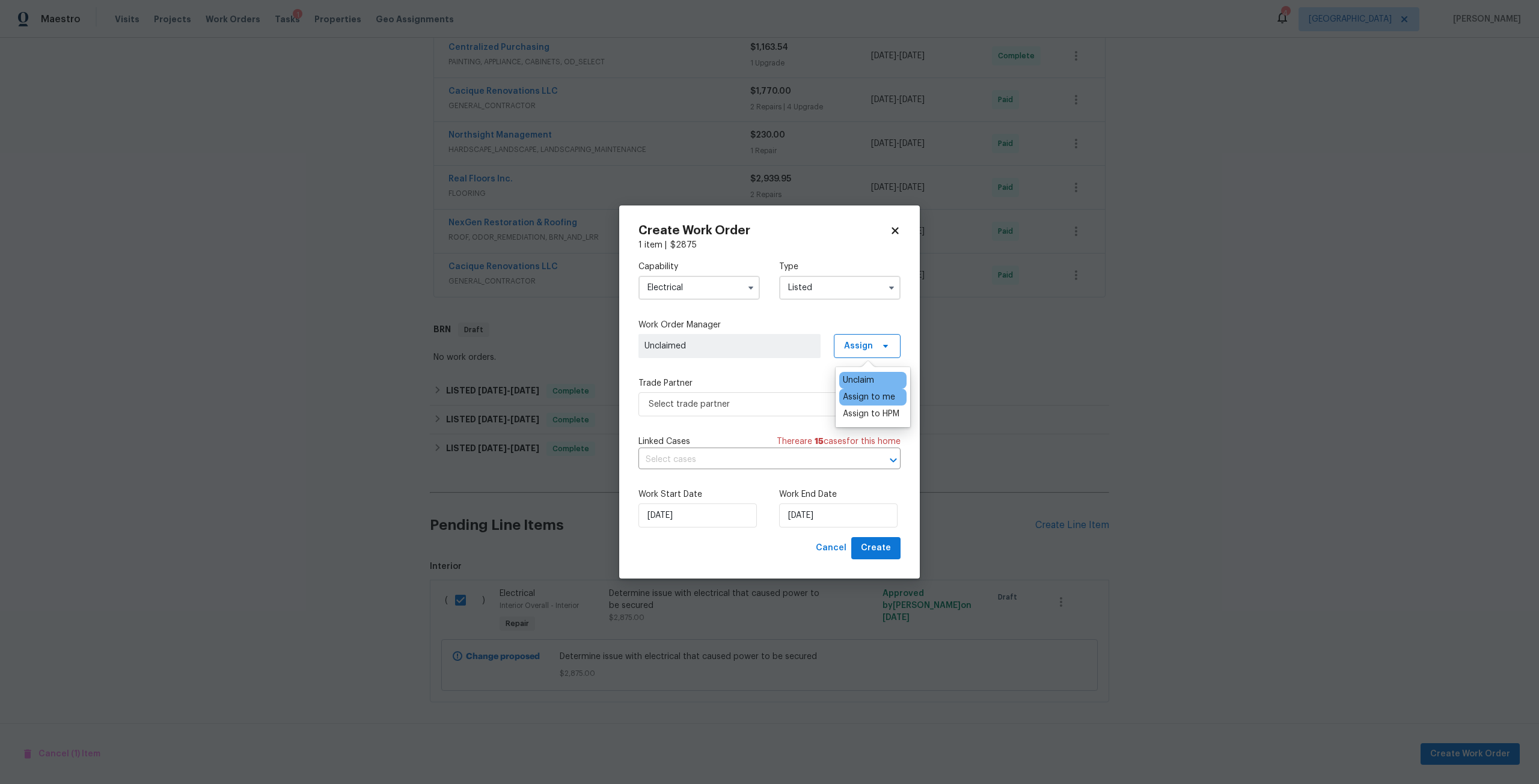
click at [858, 397] on div "Assign to me" at bounding box center [869, 397] width 53 height 12
click at [787, 408] on span "Select trade partner" at bounding box center [760, 404] width 224 height 12
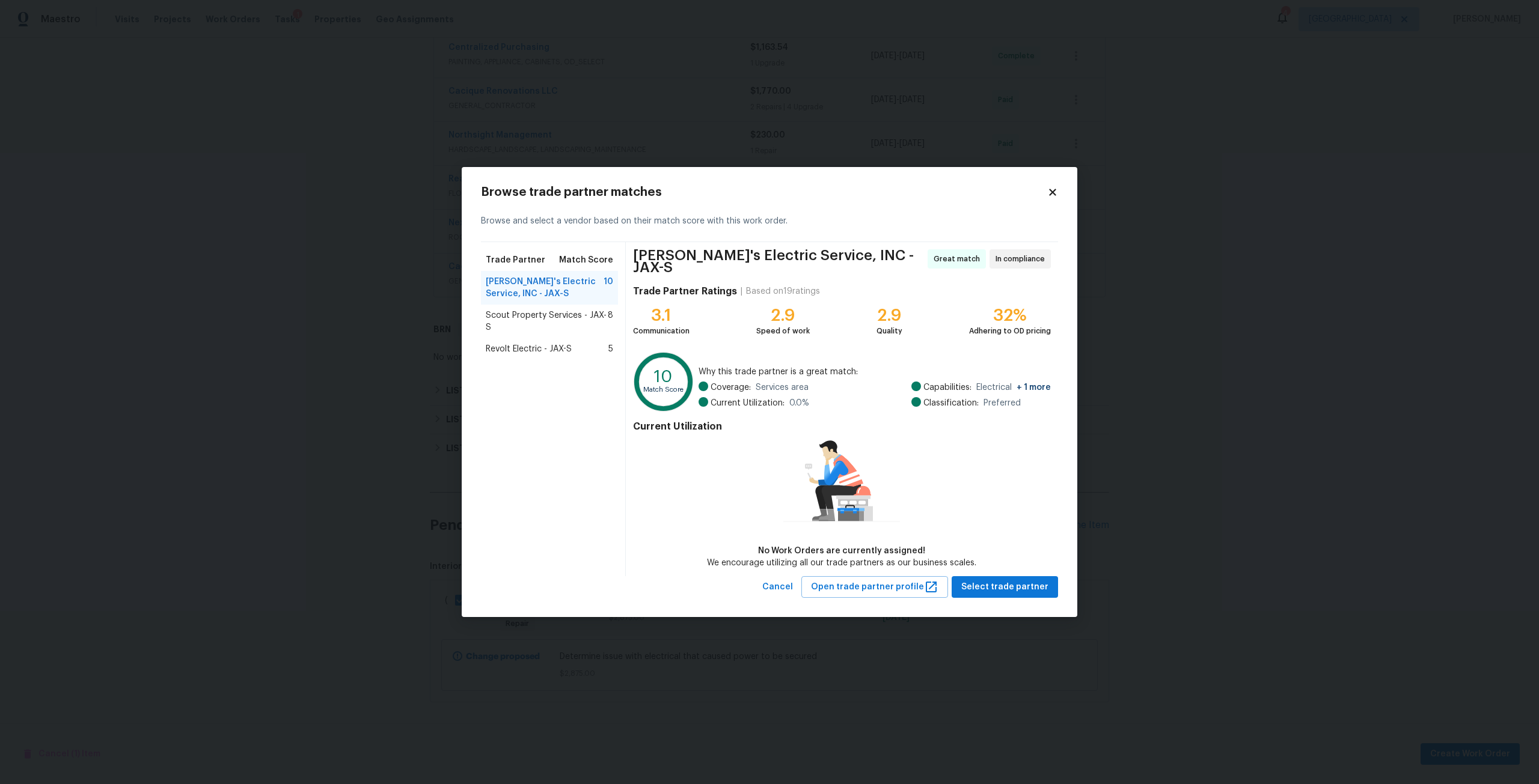
click at [540, 334] on span "Scout Property Services - JAX-S" at bounding box center [547, 321] width 122 height 24
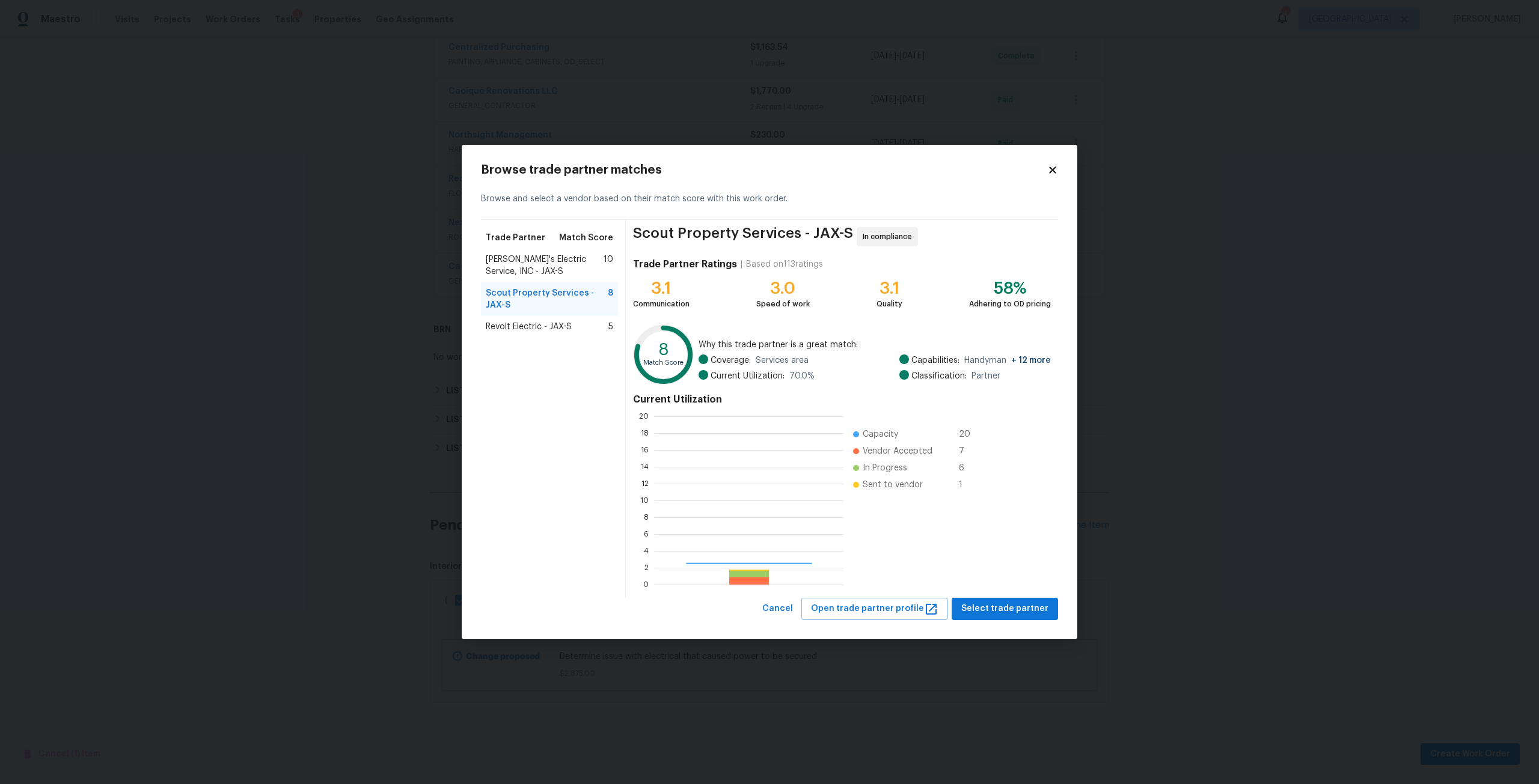
scroll to position [159, 180]
click at [1047, 605] on span "Select trade partner" at bounding box center [1005, 609] width 87 height 15
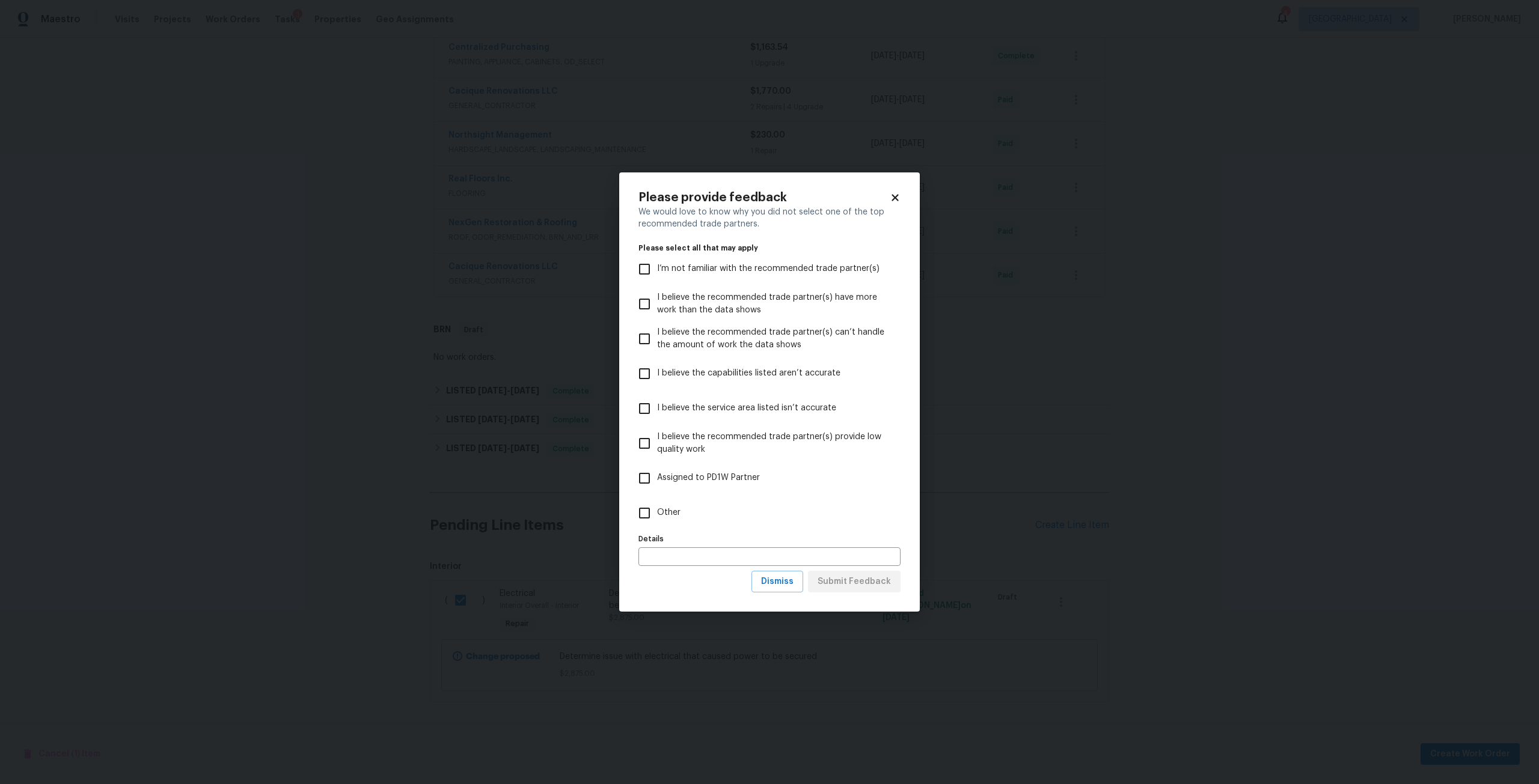
click at [702, 406] on span "I believe the service area listed isn’t accurate" at bounding box center [746, 408] width 179 height 12
click at [657, 406] on input "I believe the service area listed isn’t accurate" at bounding box center [645, 408] width 25 height 25
checkbox input "true"
click at [852, 574] on span "Submit Feedback" at bounding box center [854, 582] width 73 height 15
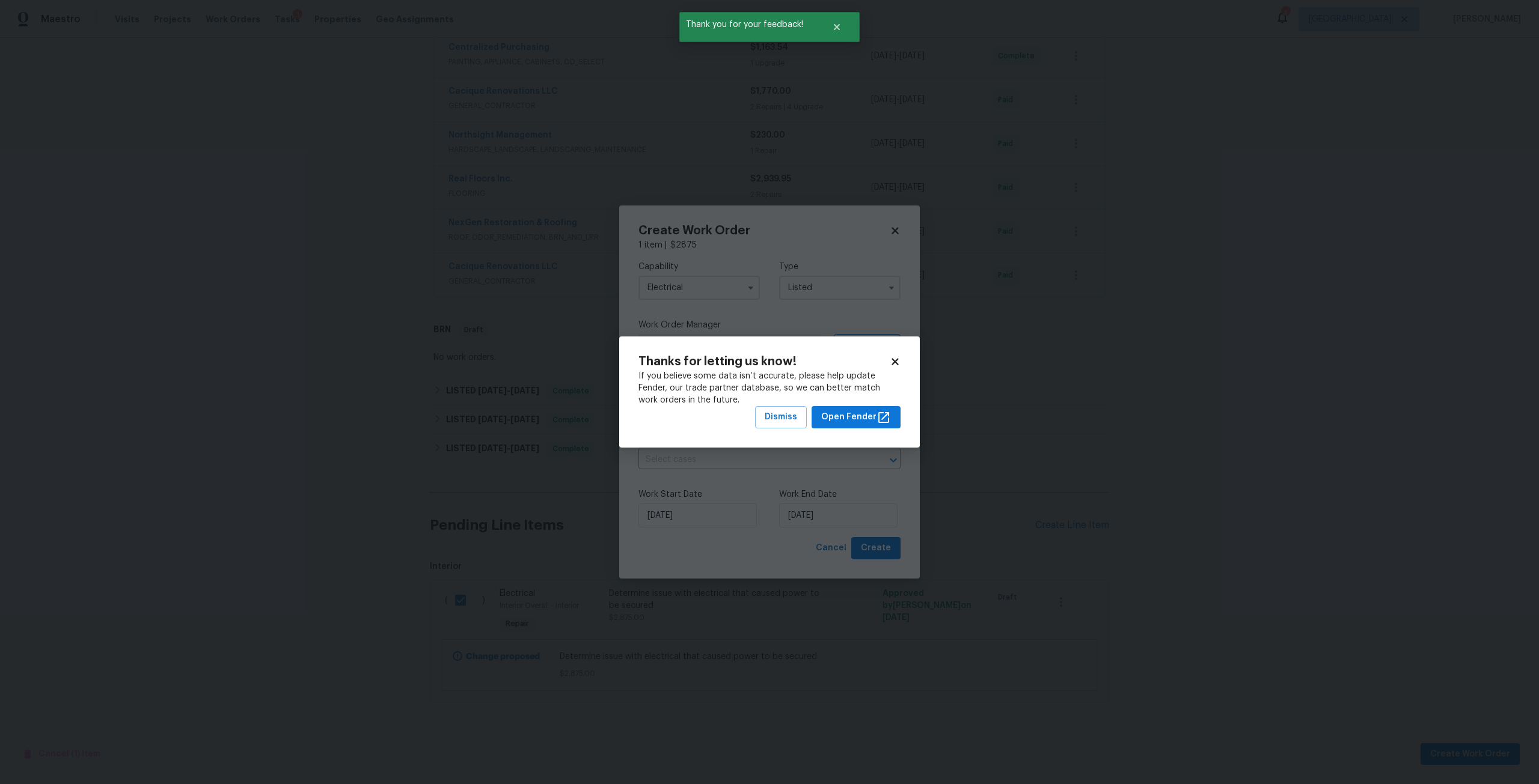
click at [759, 419] on div "Dismiss Open Fender" at bounding box center [770, 417] width 262 height 22
click at [785, 431] on div "Thanks for letting us know! If you believe some data isn’t accurate, please hel…" at bounding box center [770, 392] width 301 height 111
click at [798, 406] on div "If you believe some data isn’t accurate, please help update Fender, our trade p…" at bounding box center [770, 389] width 262 height 36
click at [797, 423] on span "Dismiss" at bounding box center [780, 417] width 32 height 15
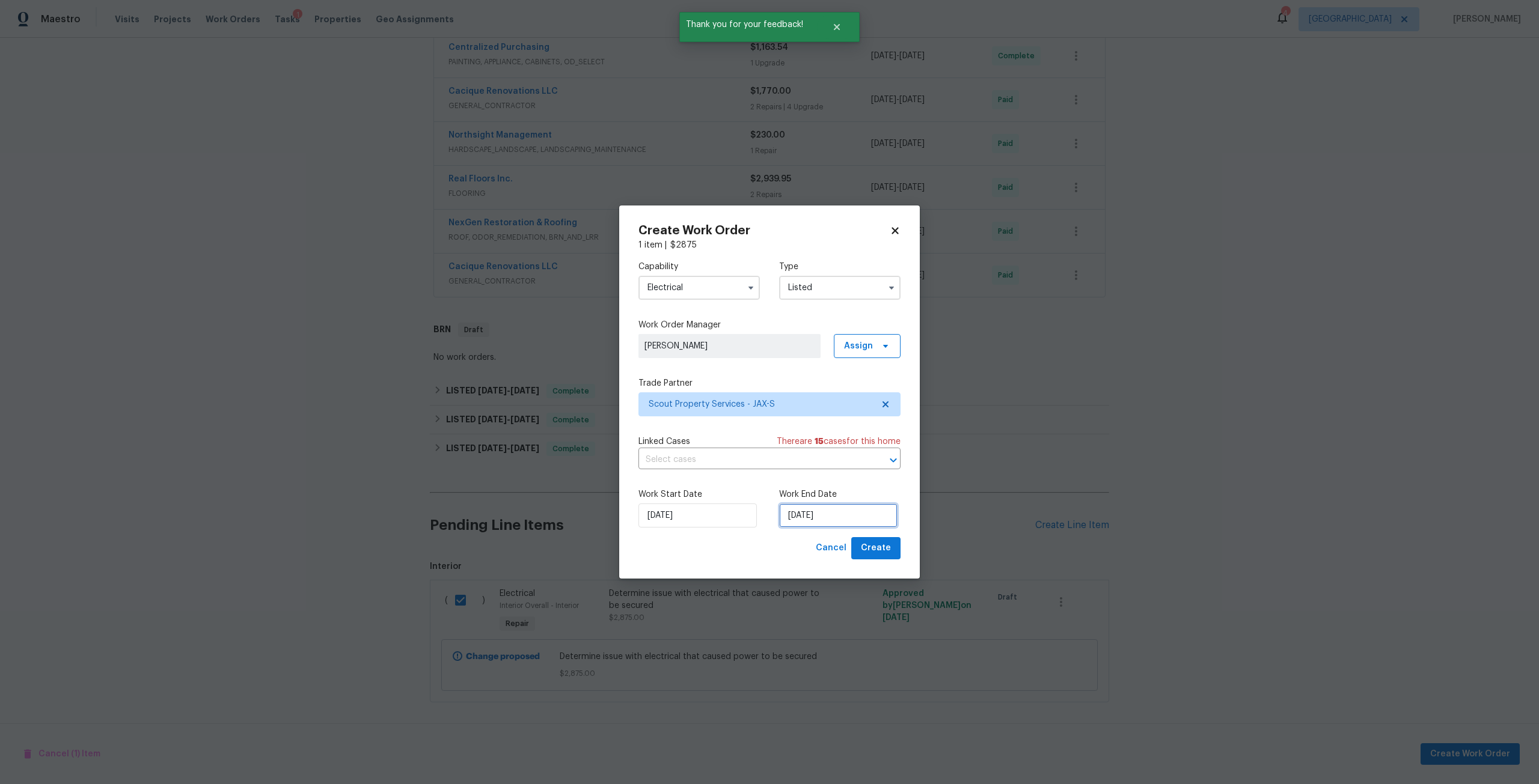
click at [834, 505] on input "[DATE]" at bounding box center [839, 515] width 118 height 24
click at [871, 443] on div "19" at bounding box center [876, 446] width 19 height 16
type input "[DATE]"
click at [874, 549] on span "Create" at bounding box center [876, 548] width 30 height 15
checkbox input "false"
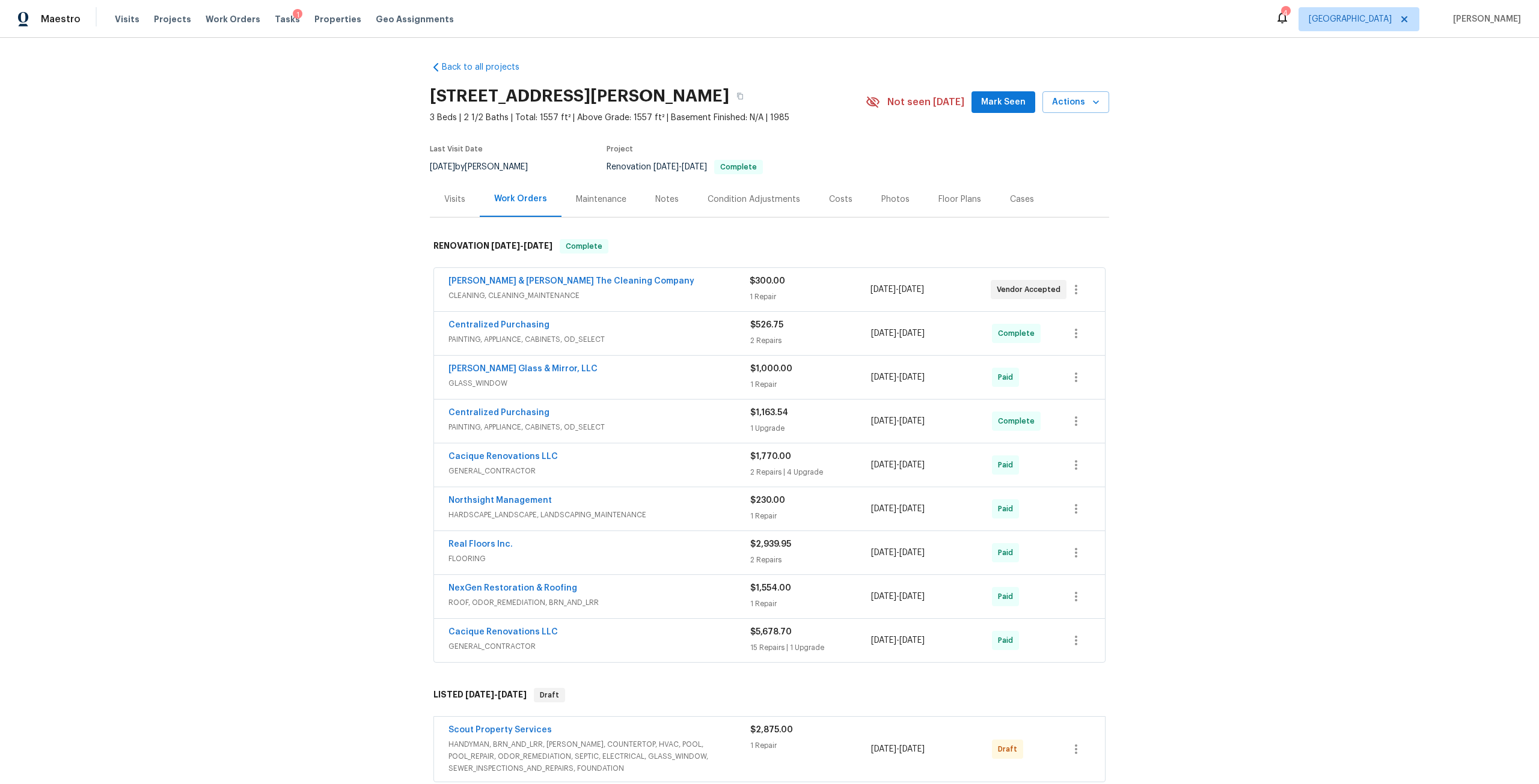
scroll to position [0, 0]
click at [751, 101] on button "button" at bounding box center [740, 97] width 21 height 21
click at [1065, 758] on button "button" at bounding box center [1076, 749] width 29 height 29
click at [1098, 657] on li "Send to Vendor" at bounding box center [1124, 661] width 134 height 20
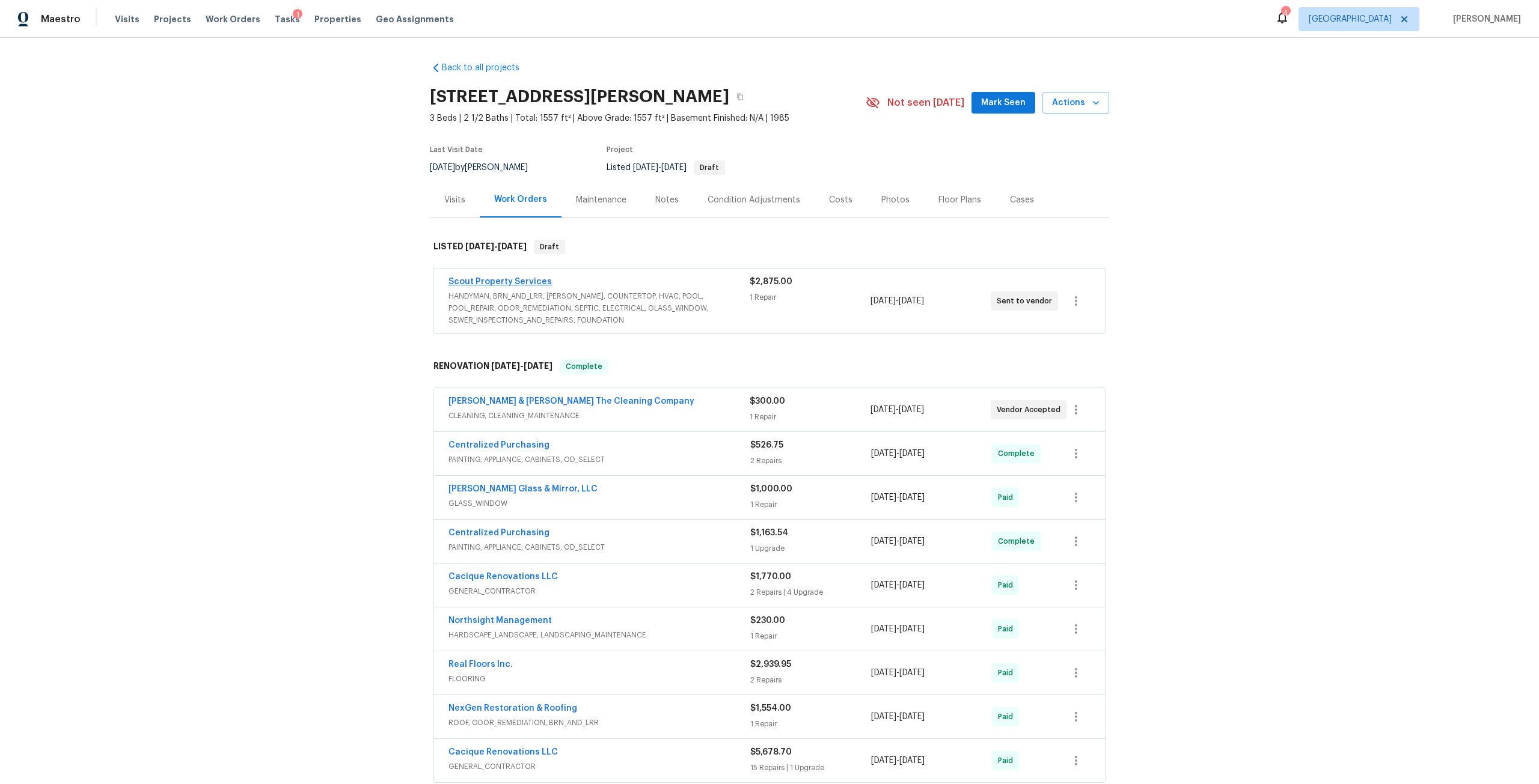
drag, startPoint x: 513, startPoint y: 288, endPoint x: 520, endPoint y: 286, distance: 7.3
click at [513, 288] on div "Scout Property Services" at bounding box center [599, 284] width 301 height 15
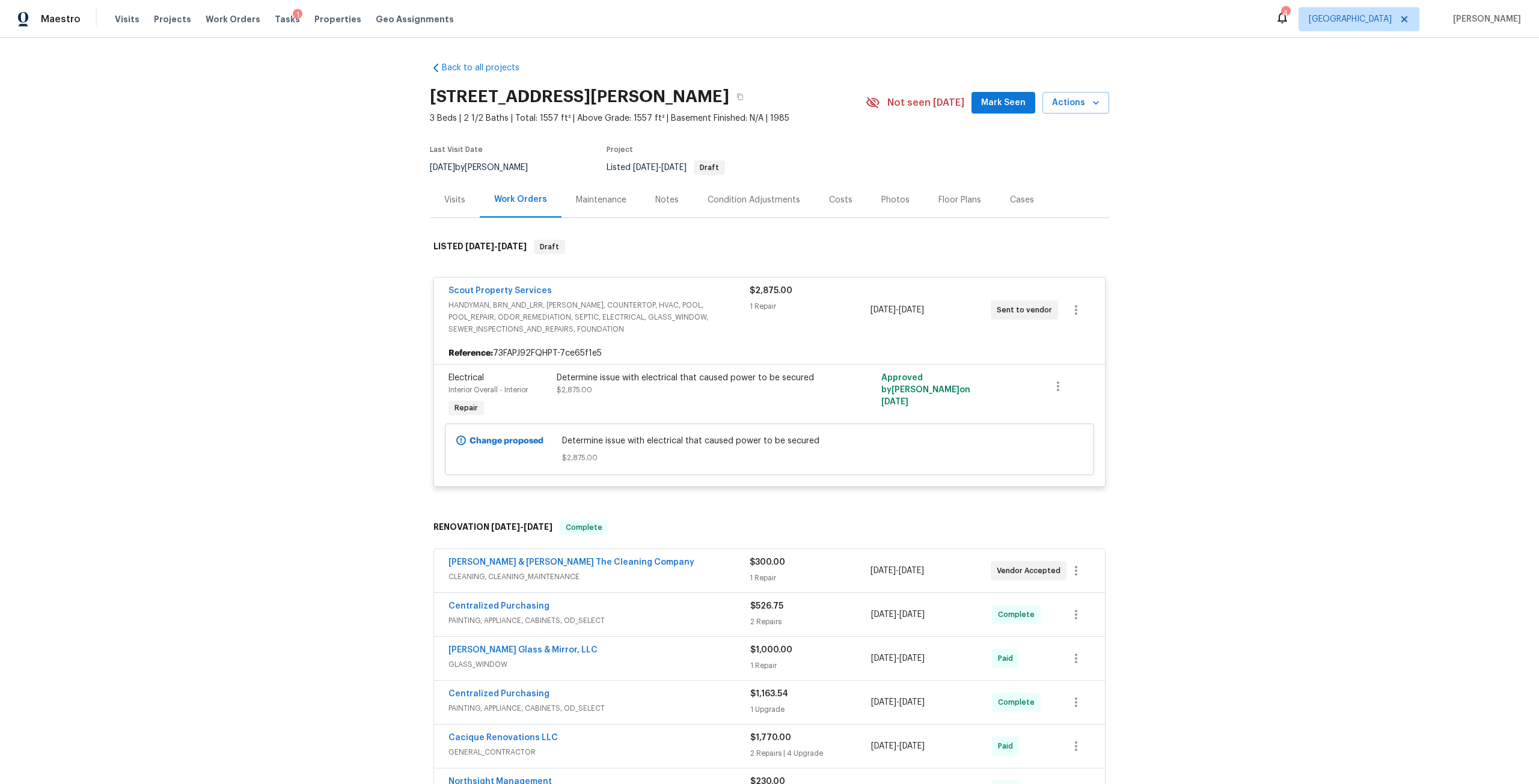
click at [516, 295] on span "Scout Property Services" at bounding box center [501, 291] width 104 height 12
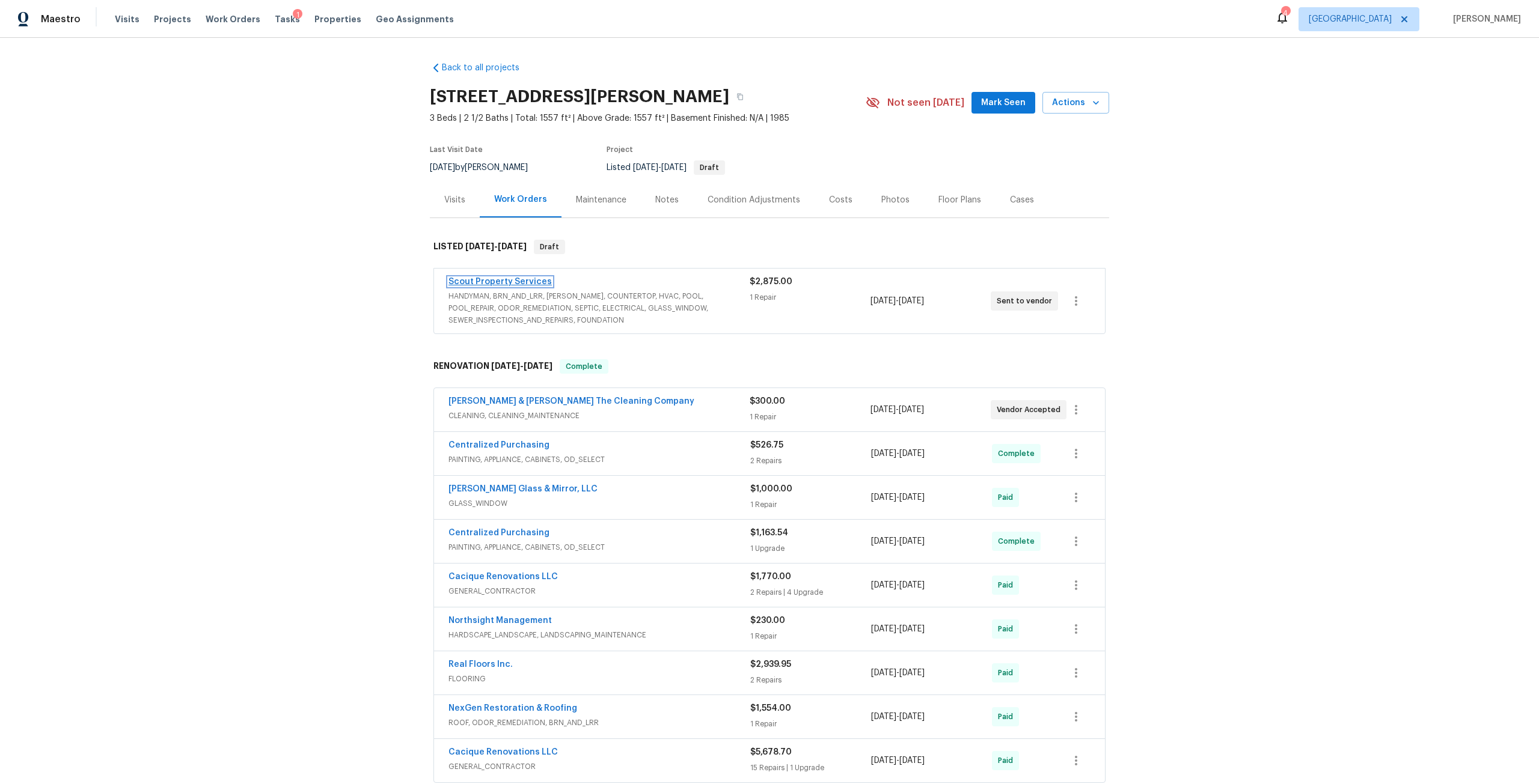
click at [527, 283] on link "Scout Property Services" at bounding box center [501, 282] width 104 height 8
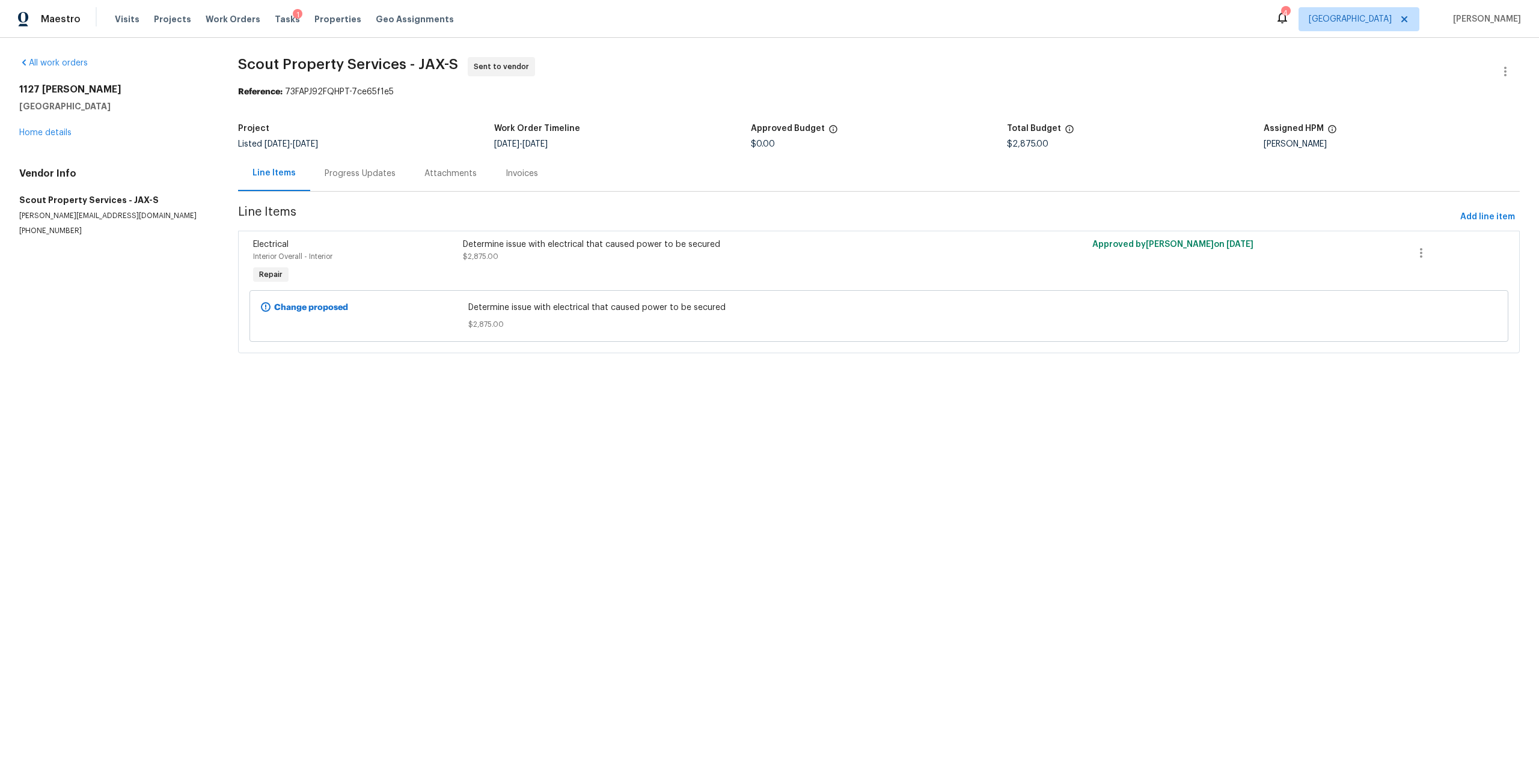
click at [367, 180] on div "Progress Updates" at bounding box center [359, 173] width 99 height 35
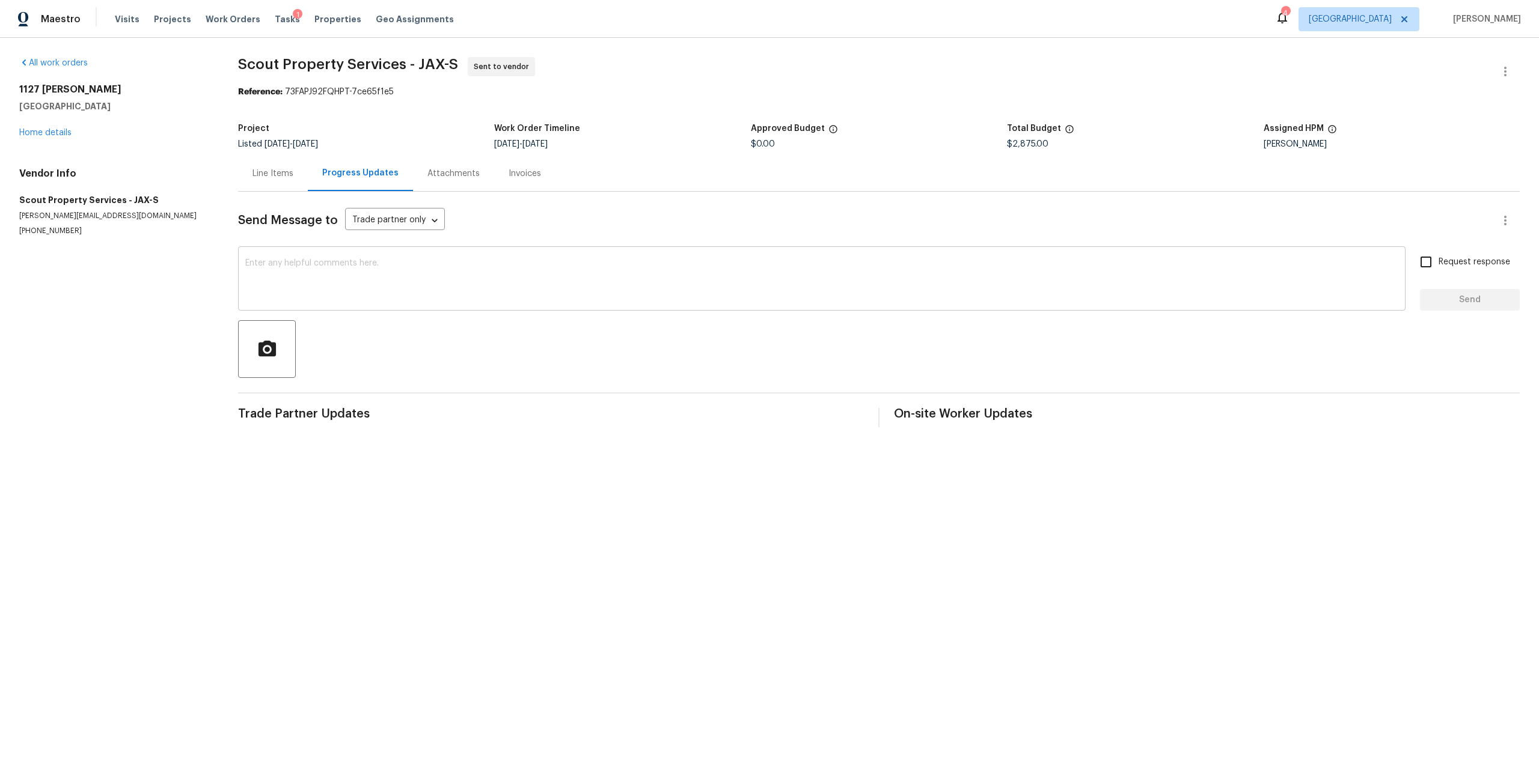
click at [342, 274] on textarea at bounding box center [821, 279] width 1153 height 42
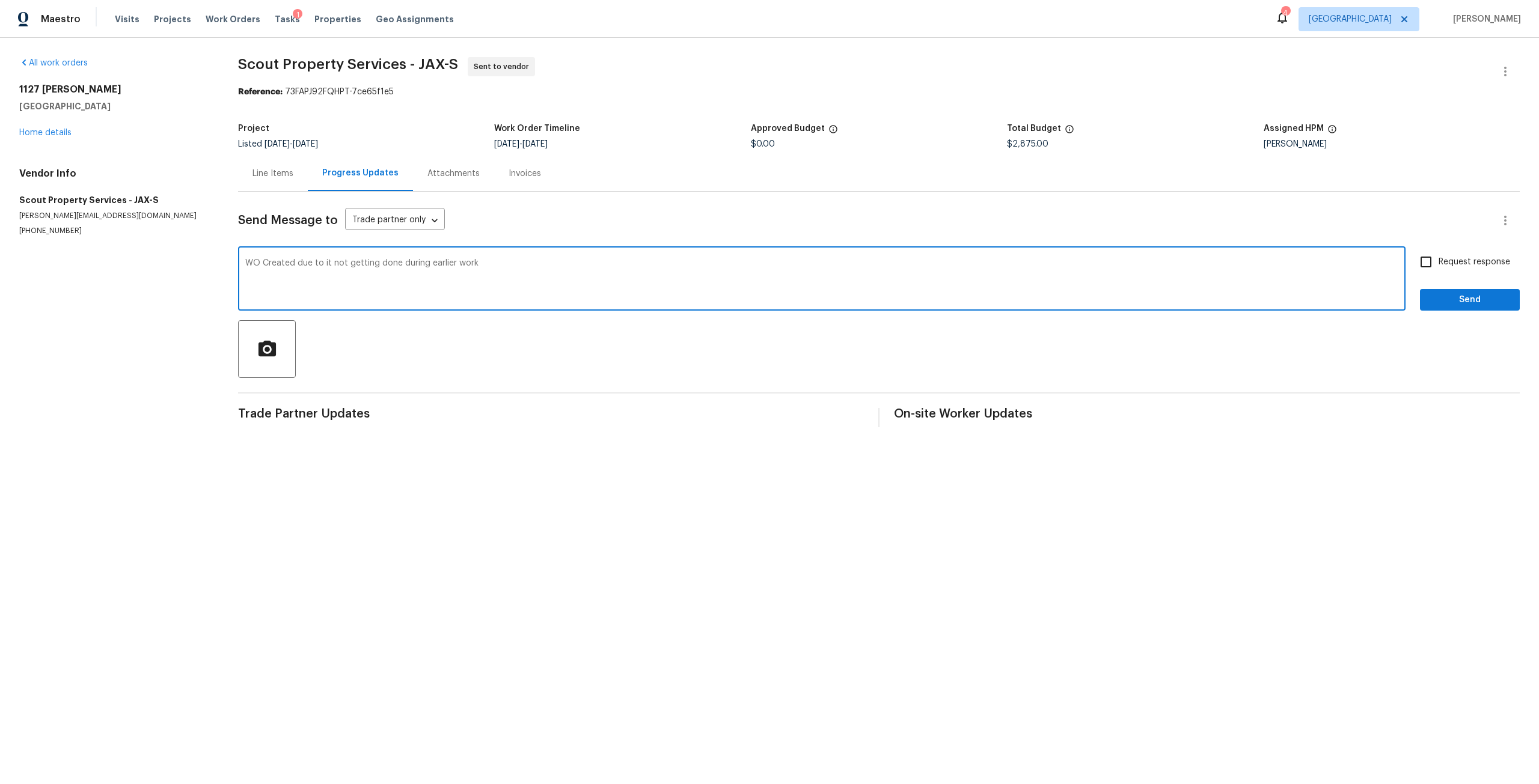
type textarea "WO Created due to it not getting done during earlier work"
click at [1457, 254] on label "Request response" at bounding box center [1462, 262] width 97 height 25
click at [1439, 254] on input "Request response" at bounding box center [1426, 262] width 25 height 25
checkbox input "true"
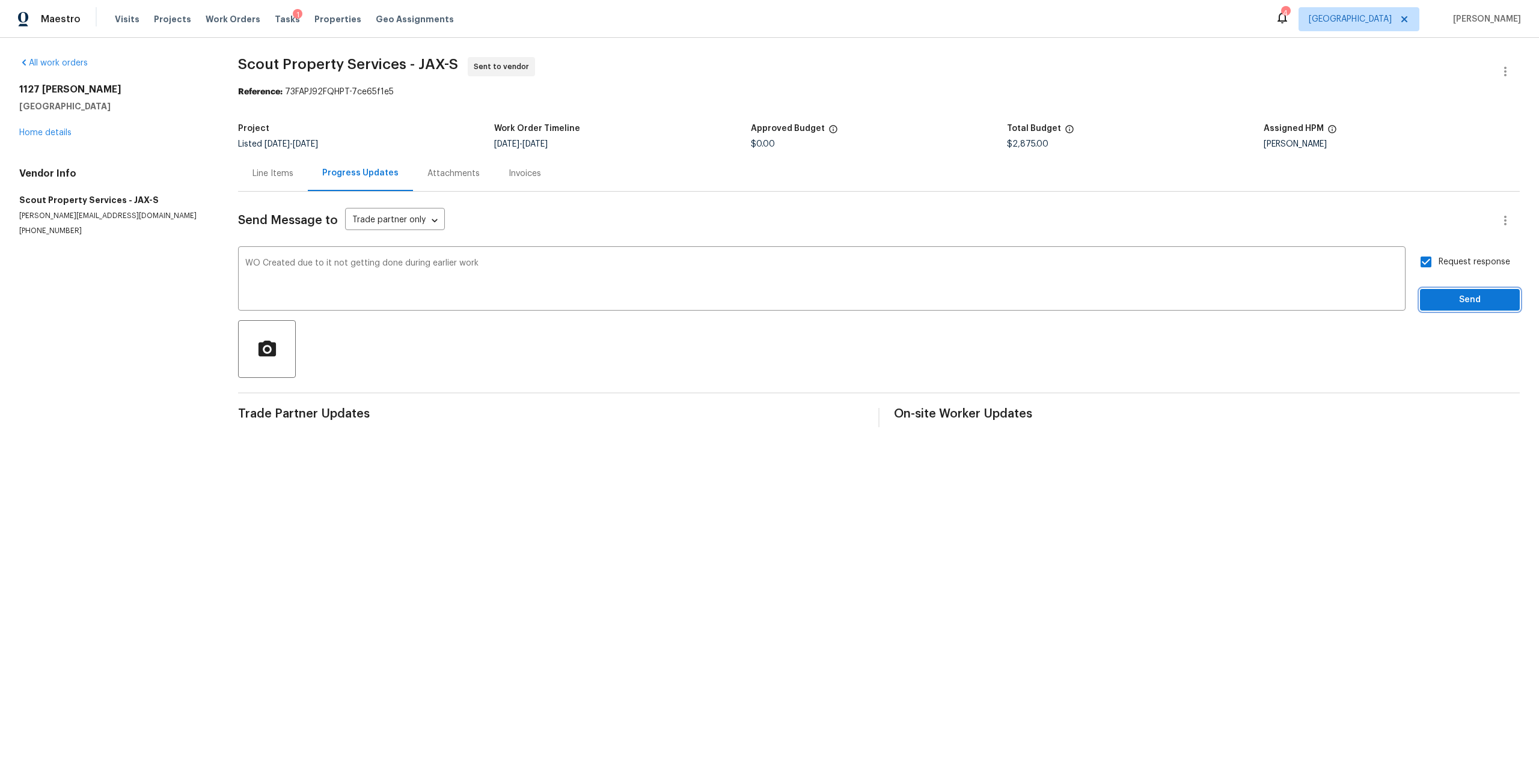
click at [1465, 298] on span "Send" at bounding box center [1470, 300] width 81 height 15
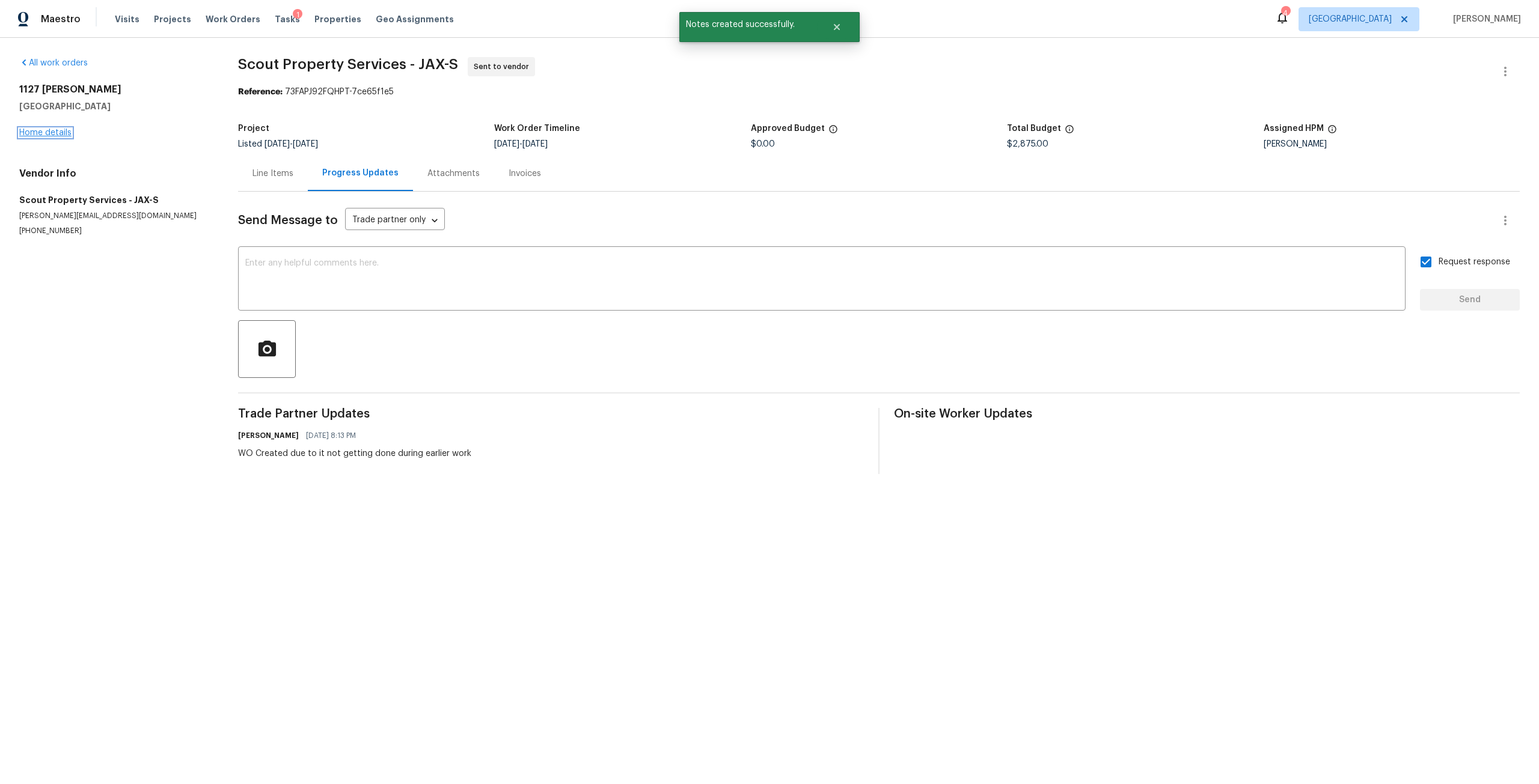
click at [41, 133] on link "Home details" at bounding box center [45, 133] width 53 height 8
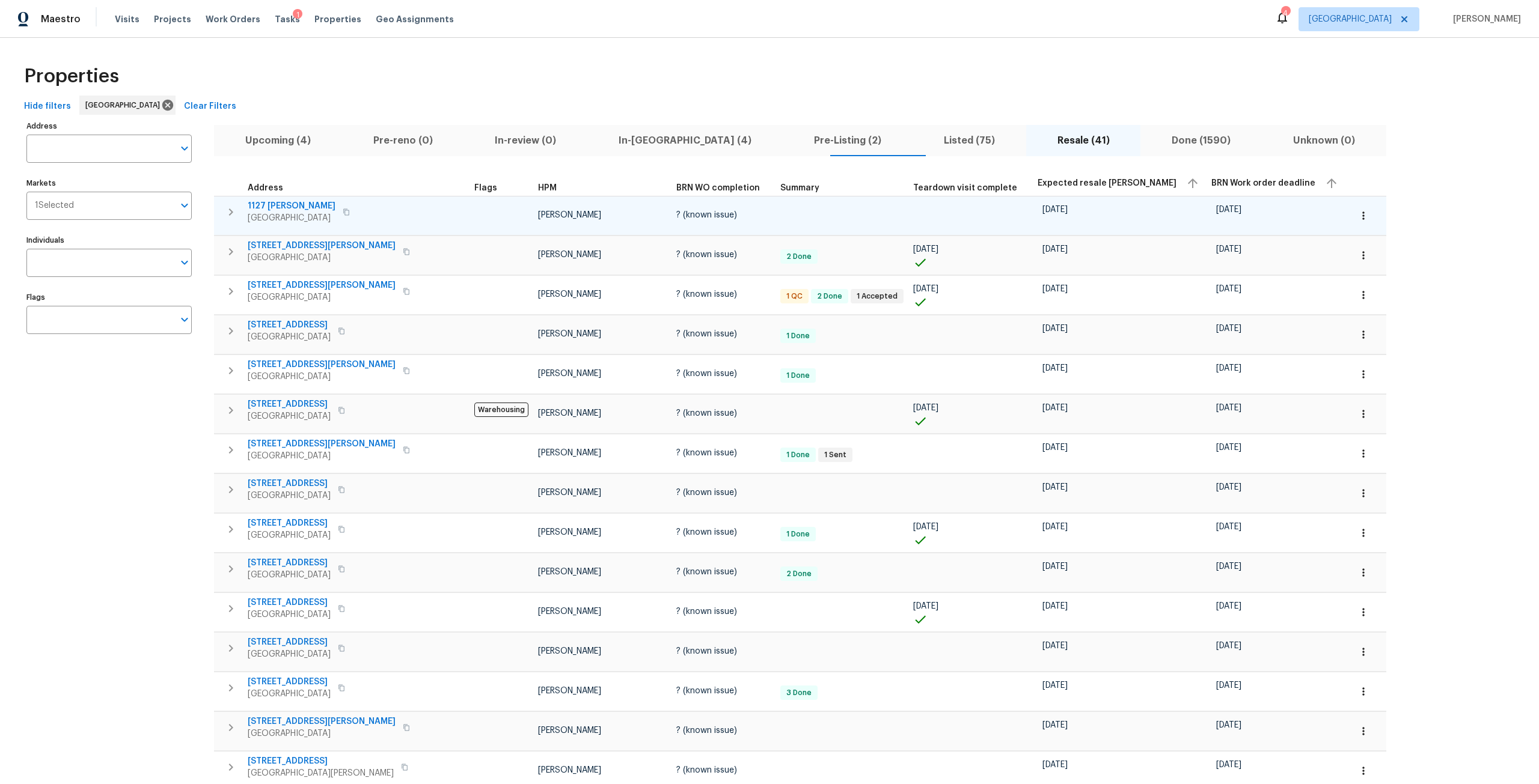
click at [300, 207] on span "1127 [PERSON_NAME]" at bounding box center [291, 206] width 88 height 12
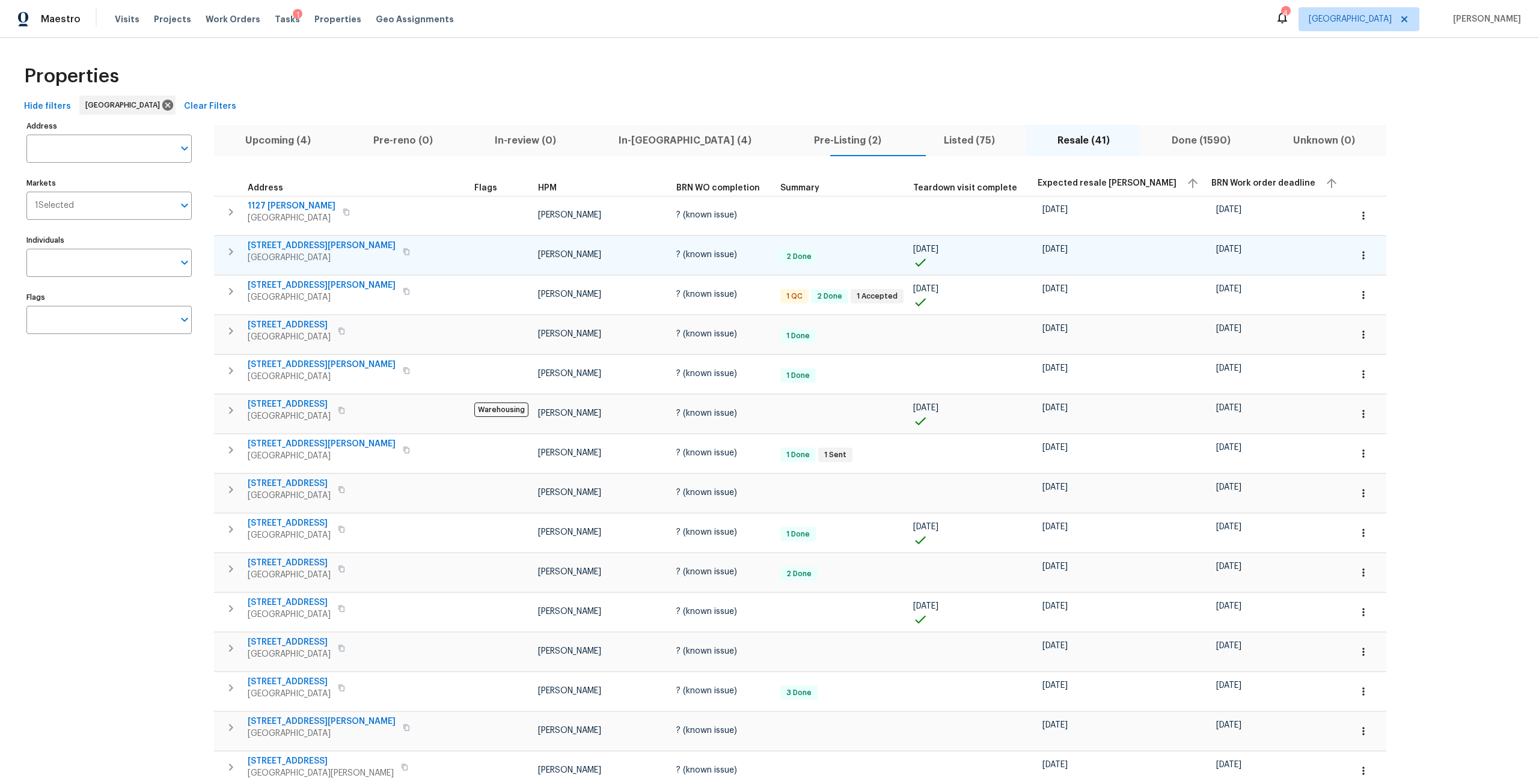
click at [283, 247] on span "[STREET_ADDRESS][PERSON_NAME]" at bounding box center [321, 246] width 148 height 12
click at [291, 242] on span "[STREET_ADDRESS][PERSON_NAME]" at bounding box center [321, 246] width 148 height 12
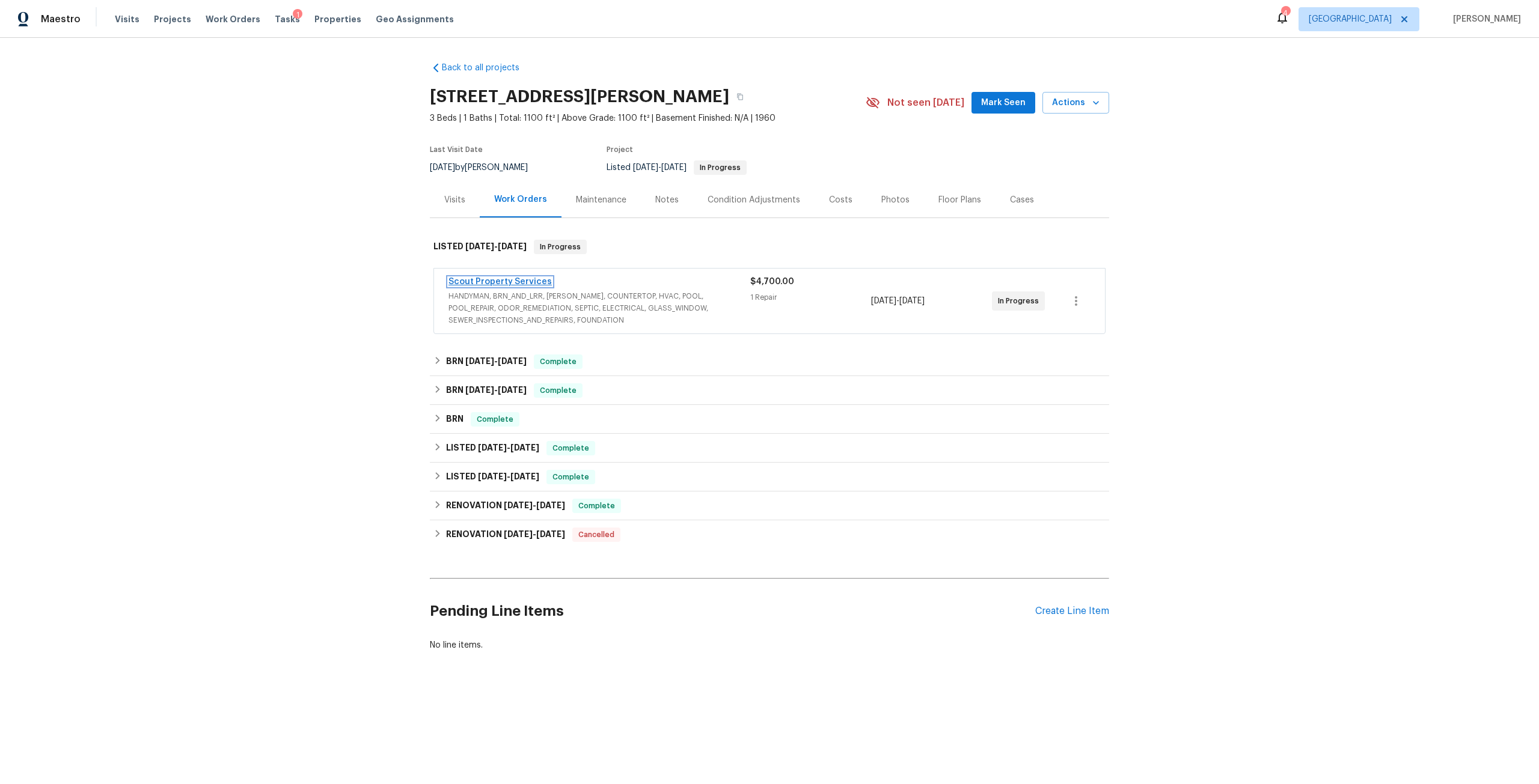
click at [523, 285] on link "Scout Property Services" at bounding box center [501, 282] width 104 height 8
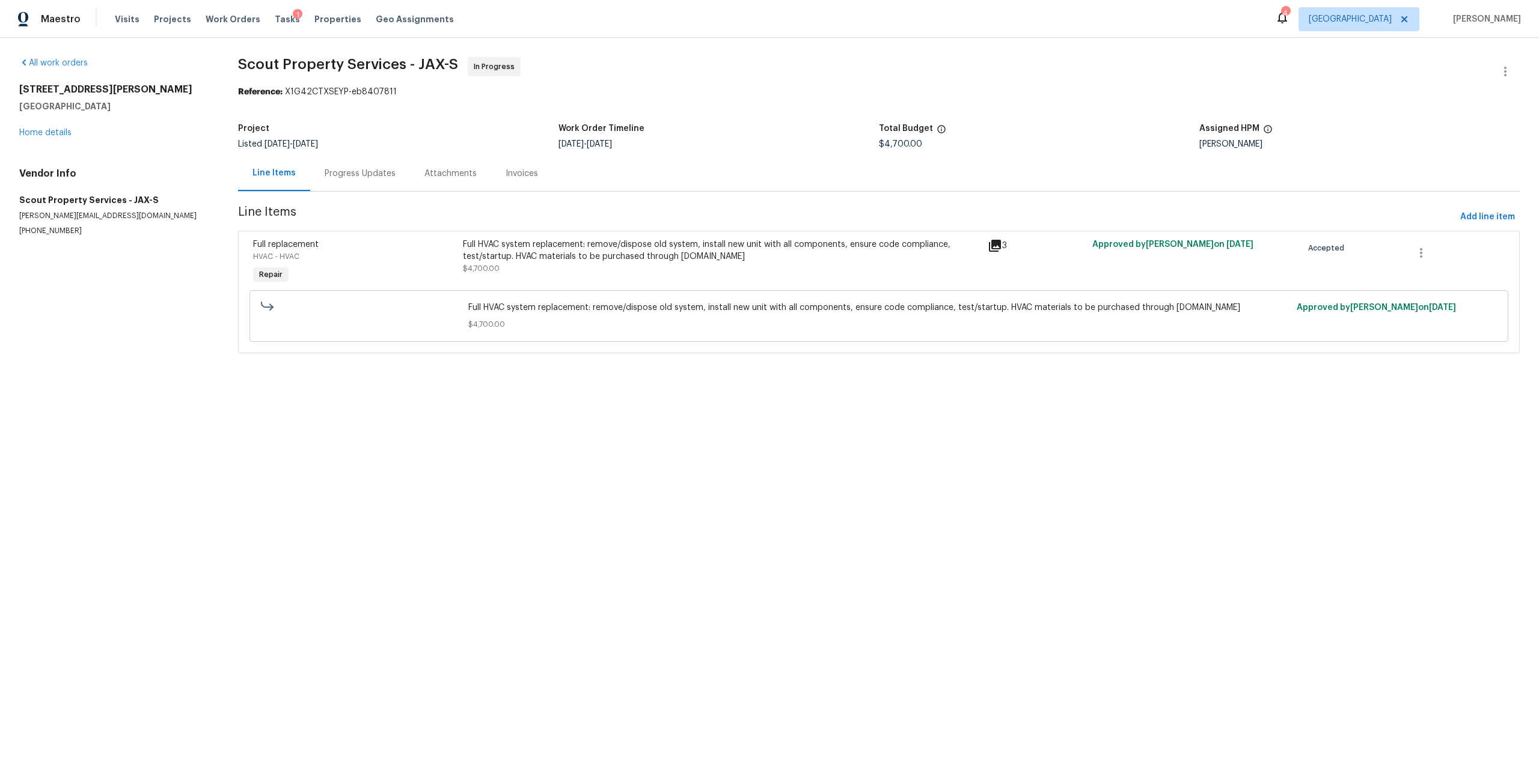
click at [577, 268] on div "Full HVAC system replacement: remove/dispose old system, install new unit with …" at bounding box center [722, 256] width 518 height 36
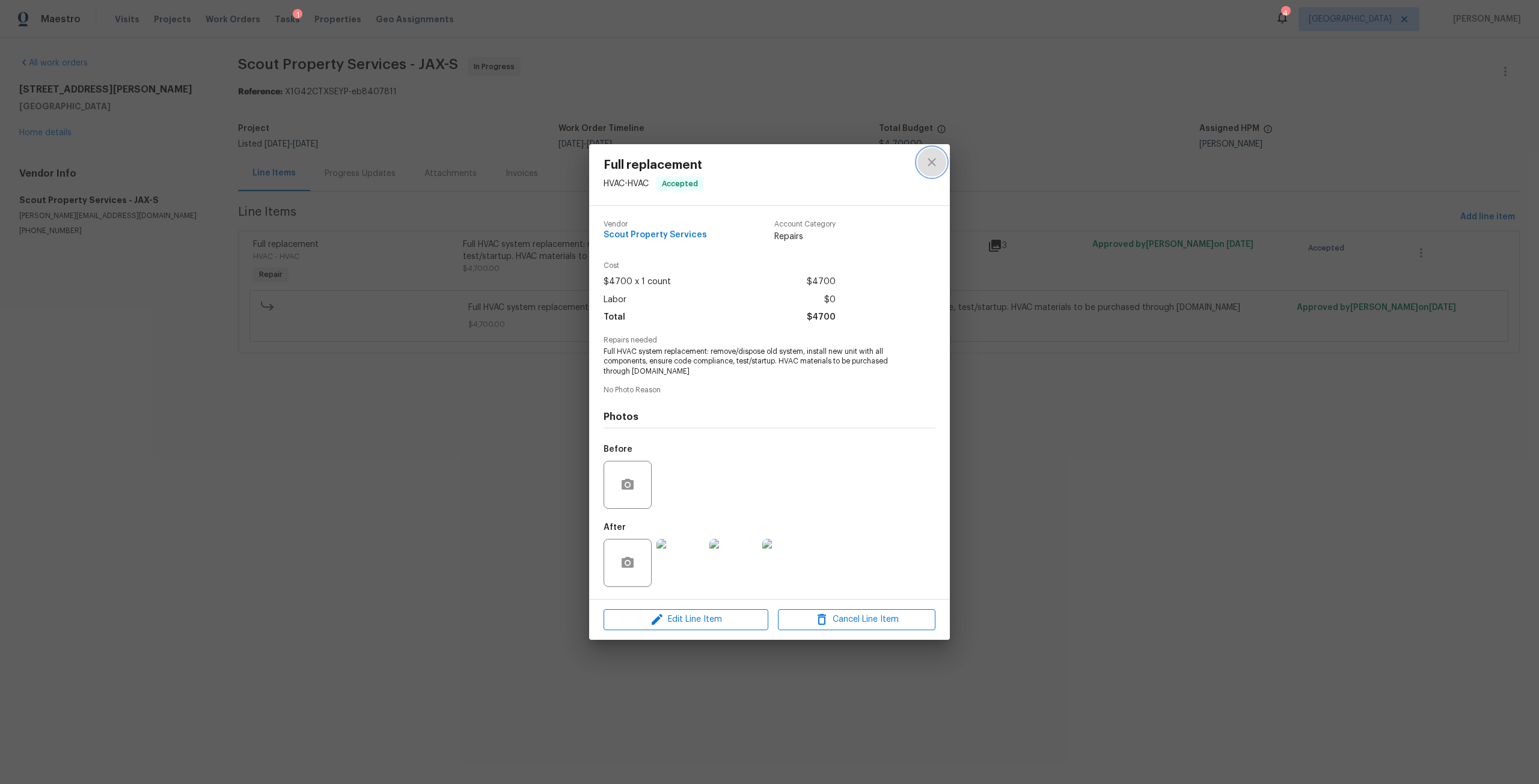
click at [931, 159] on icon "close" at bounding box center [932, 163] width 15 height 15
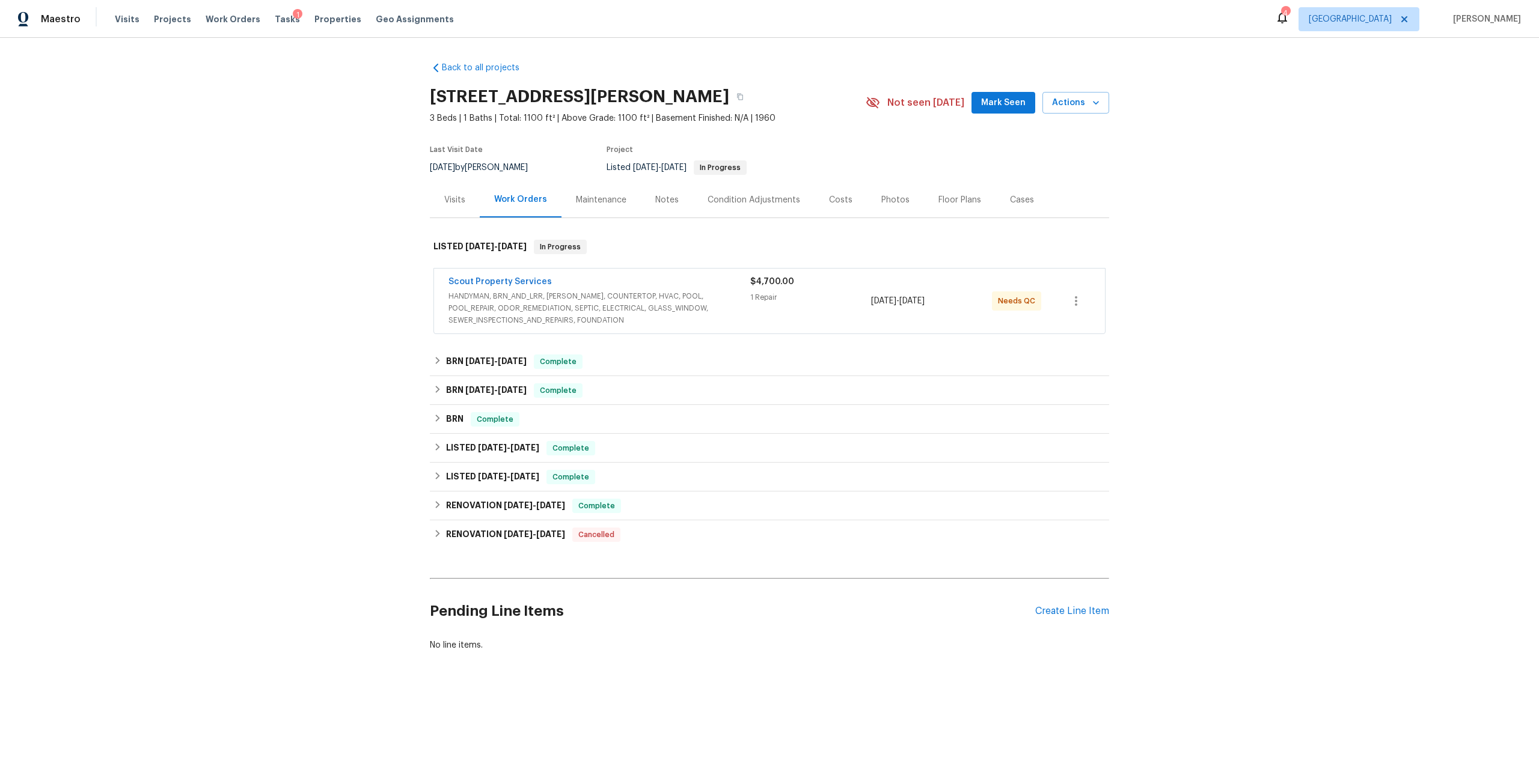
click at [592, 288] on div "Scout Property Services" at bounding box center [599, 284] width 302 height 15
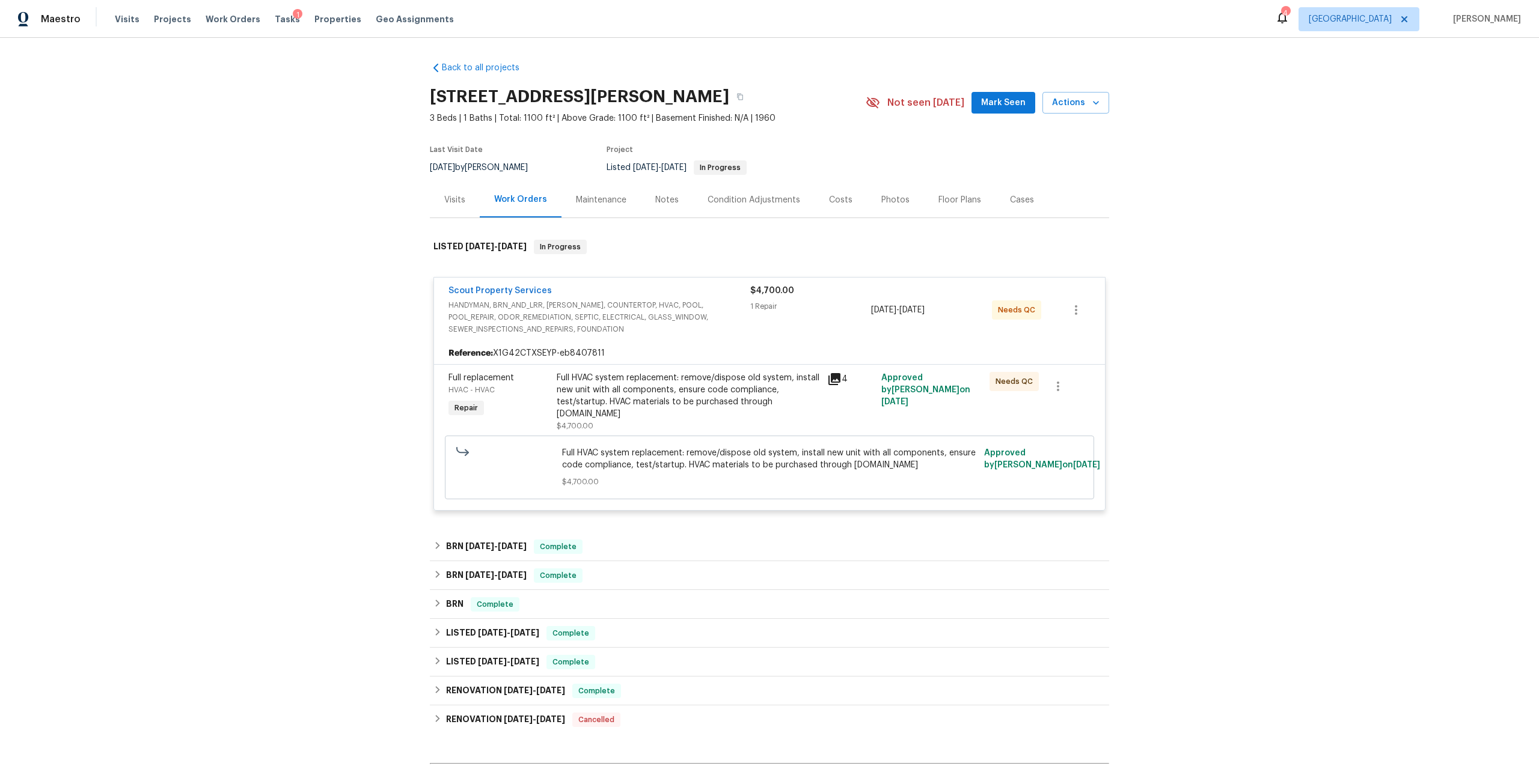
click at [730, 387] on div "Full HVAC system replacement: remove/dispose old system, install new unit with …" at bounding box center [688, 396] width 263 height 48
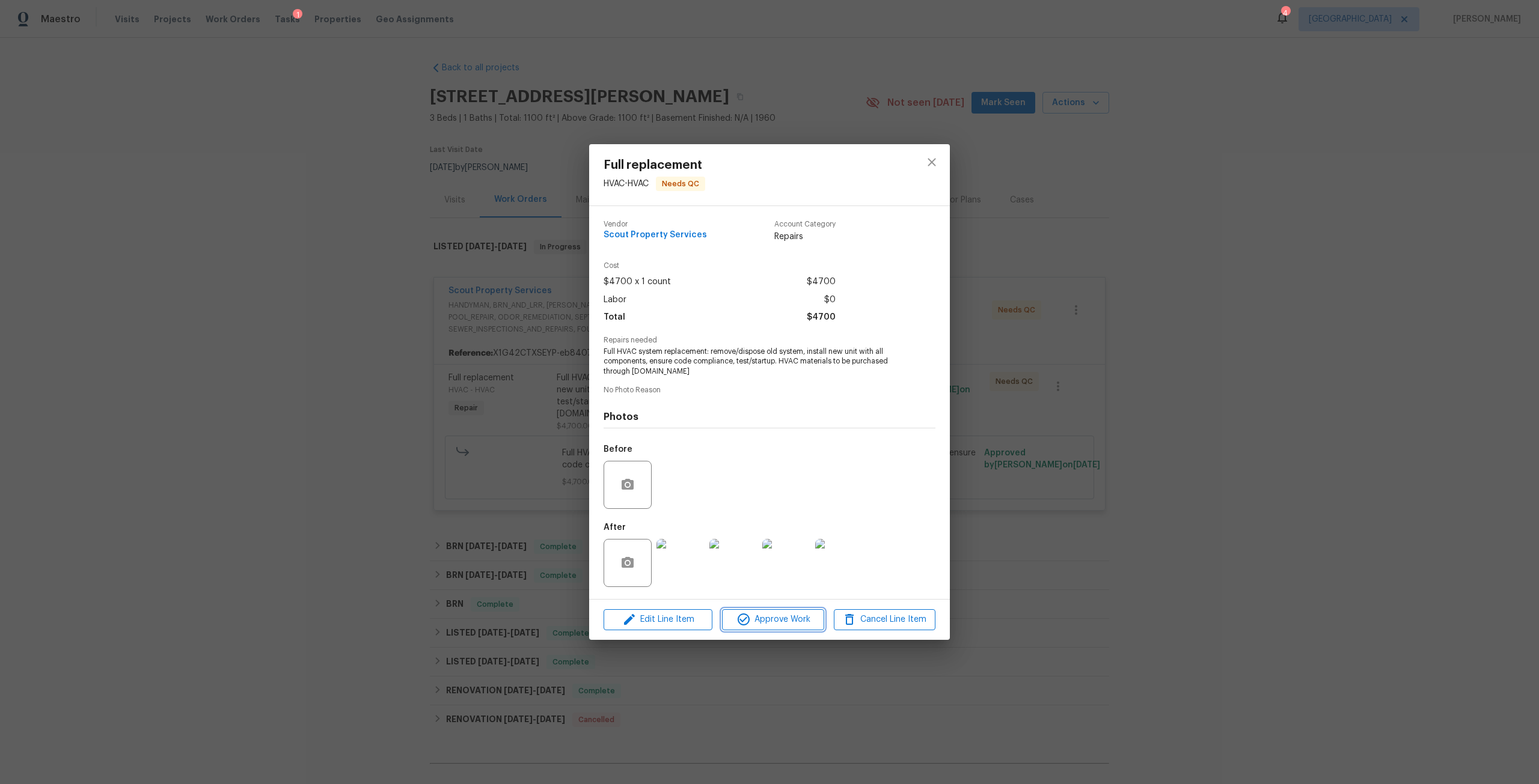
click at [780, 612] on span "Approve Work" at bounding box center [773, 620] width 95 height 15
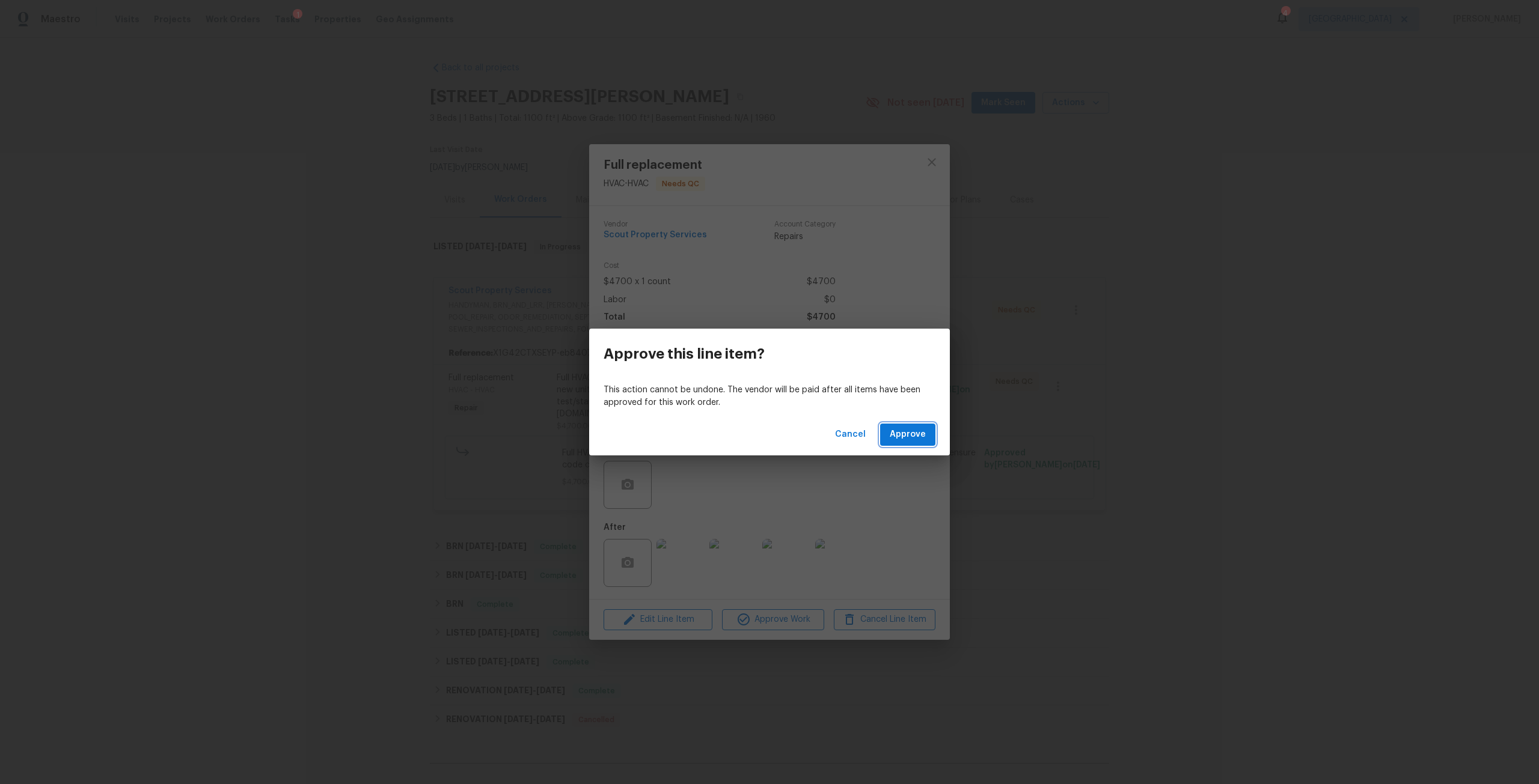
click at [908, 427] on span "Approve" at bounding box center [908, 435] width 36 height 15
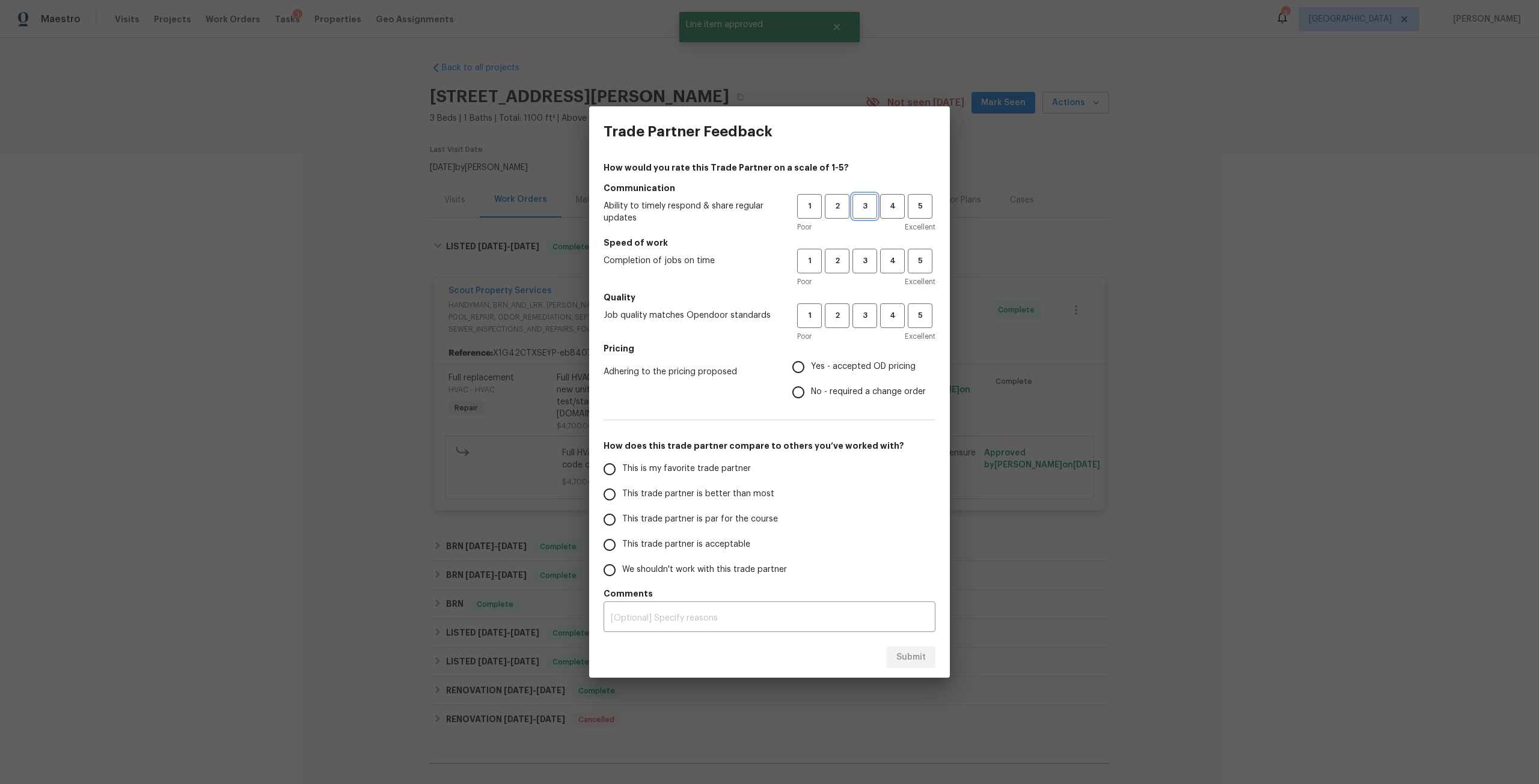
click at [858, 204] on span "3" at bounding box center [865, 206] width 22 height 14
click at [871, 258] on span "3" at bounding box center [865, 261] width 22 height 14
click at [862, 307] on button "3" at bounding box center [865, 316] width 25 height 25
click at [825, 367] on span "Yes - accepted OD pricing" at bounding box center [863, 367] width 104 height 12
click at [811, 367] on input "Yes - accepted OD pricing" at bounding box center [798, 367] width 25 height 25
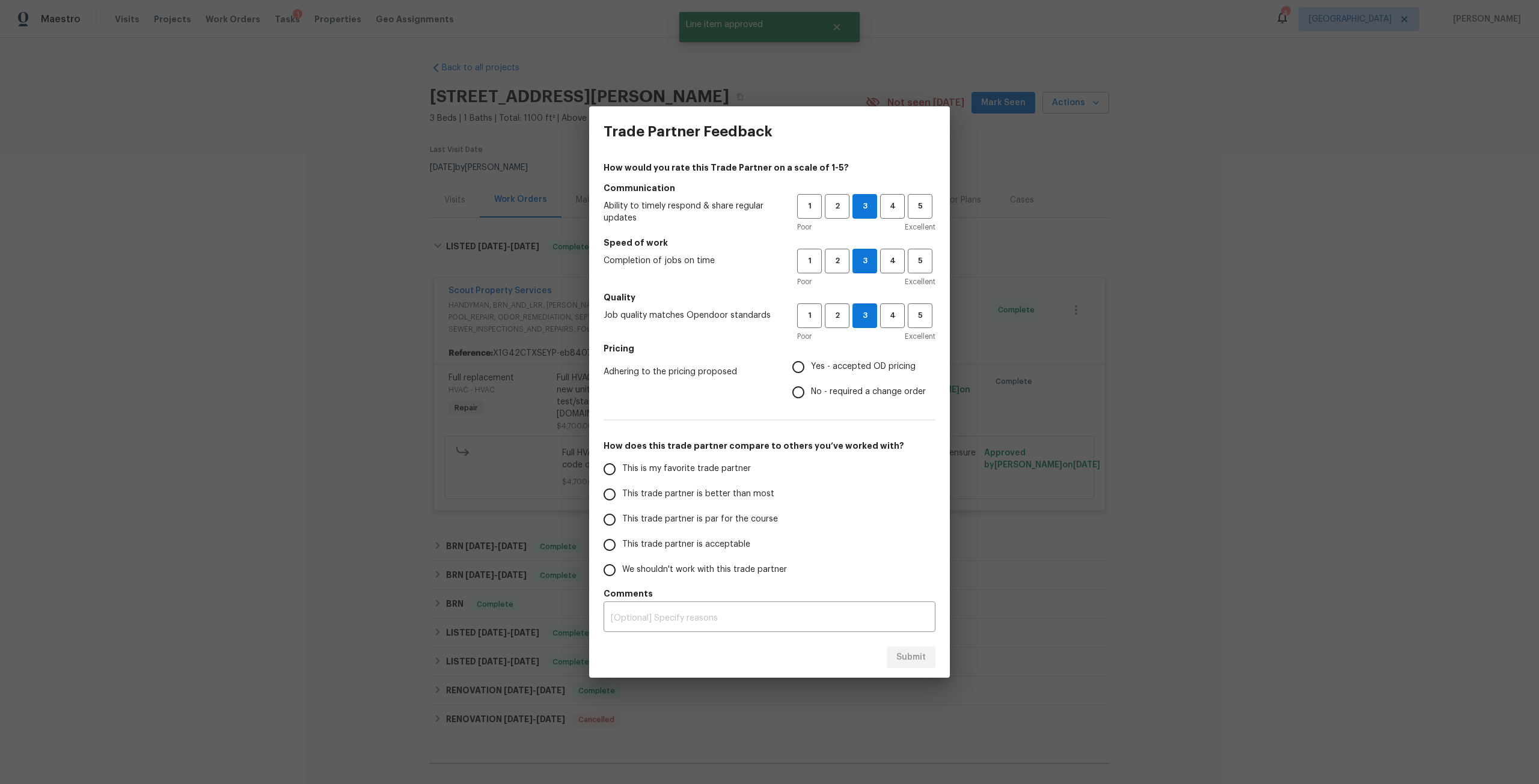
radio input "true"
click at [676, 509] on label "This trade partner is par for the course" at bounding box center [691, 519] width 190 height 25
click at [622, 509] on input "This trade partner is par for the course" at bounding box center [609, 519] width 25 height 25
click at [925, 650] on span "Submit" at bounding box center [911, 657] width 30 height 15
radio input "true"
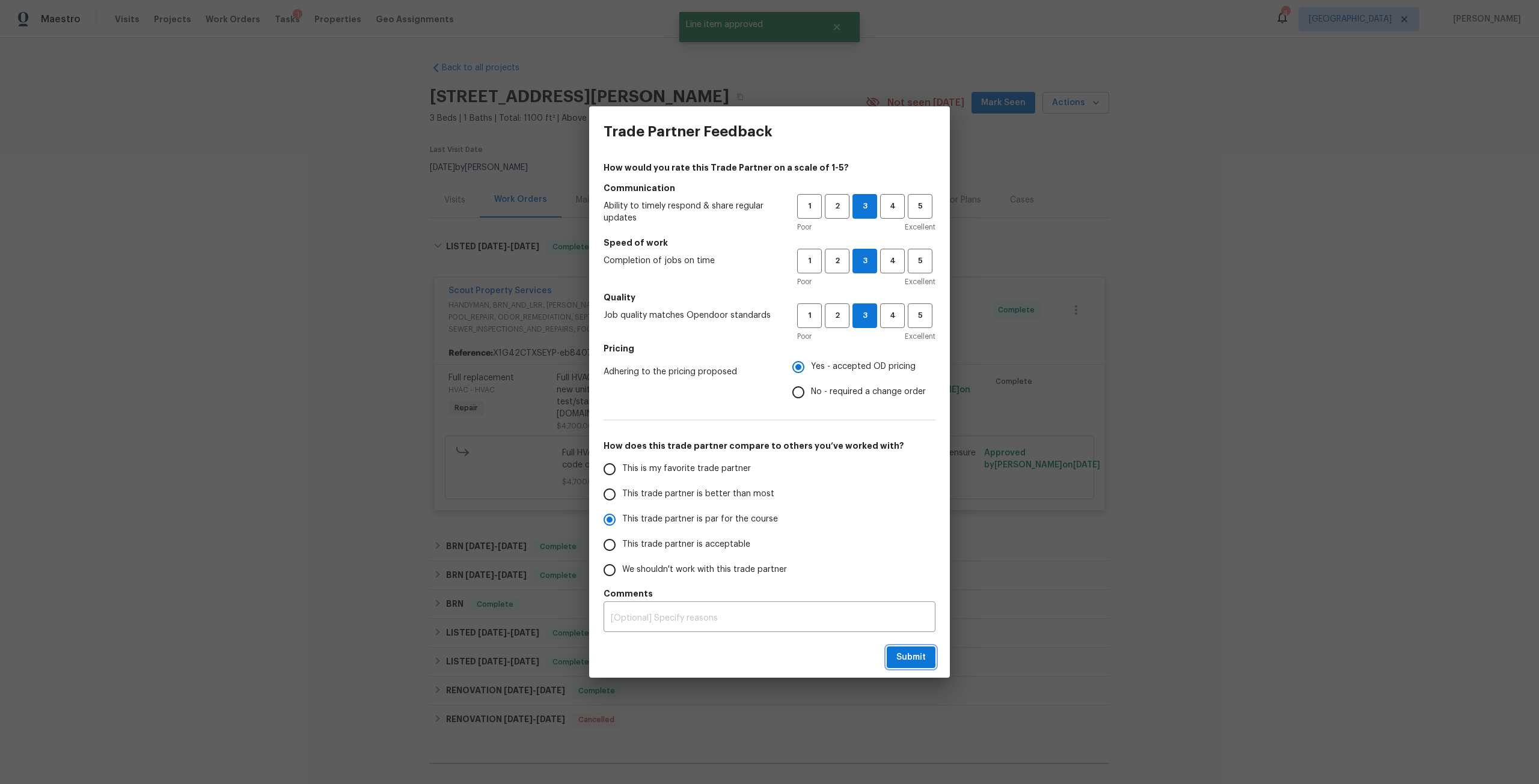
radio input "false"
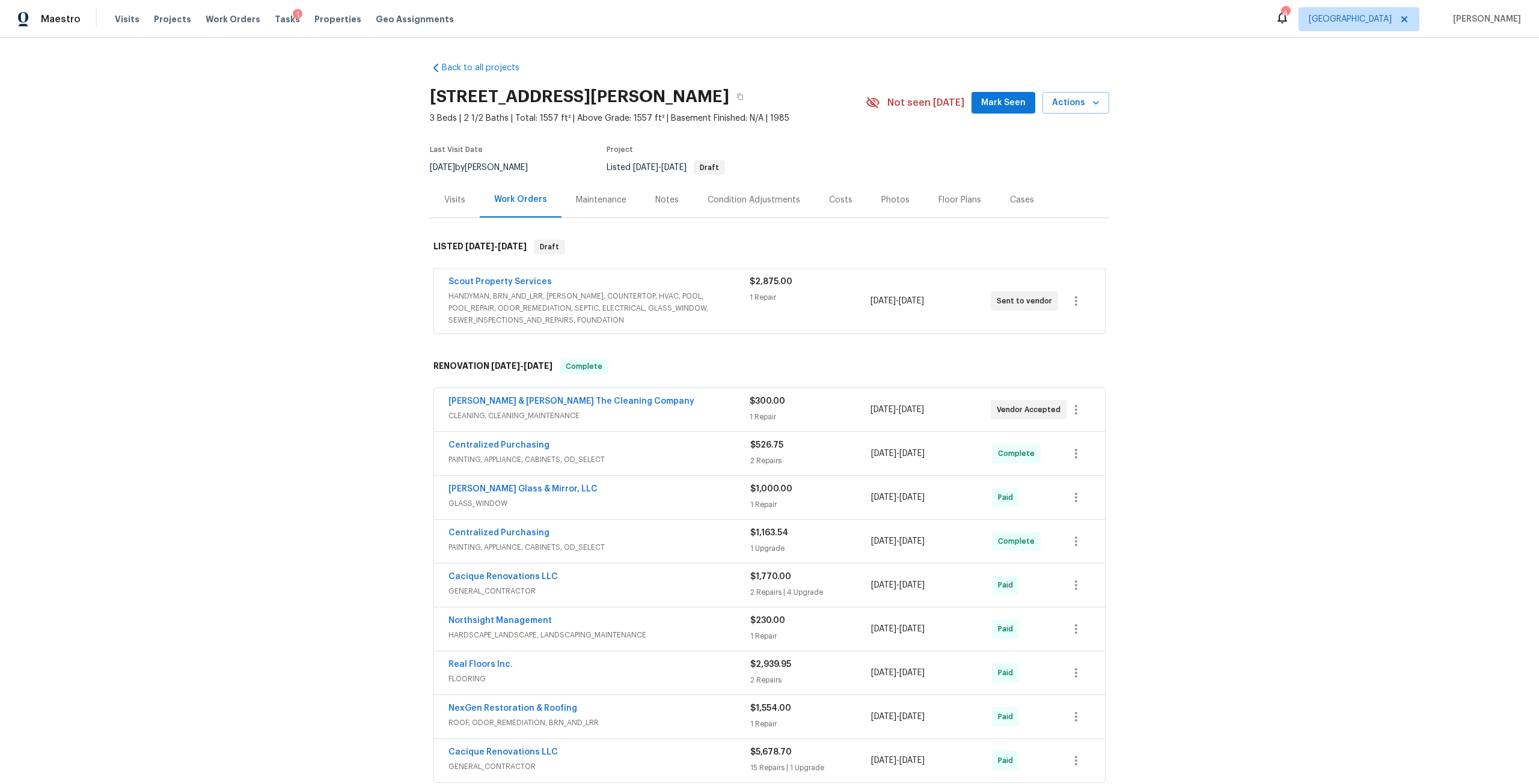
click at [612, 288] on div "Scout Property Services" at bounding box center [599, 284] width 301 height 15
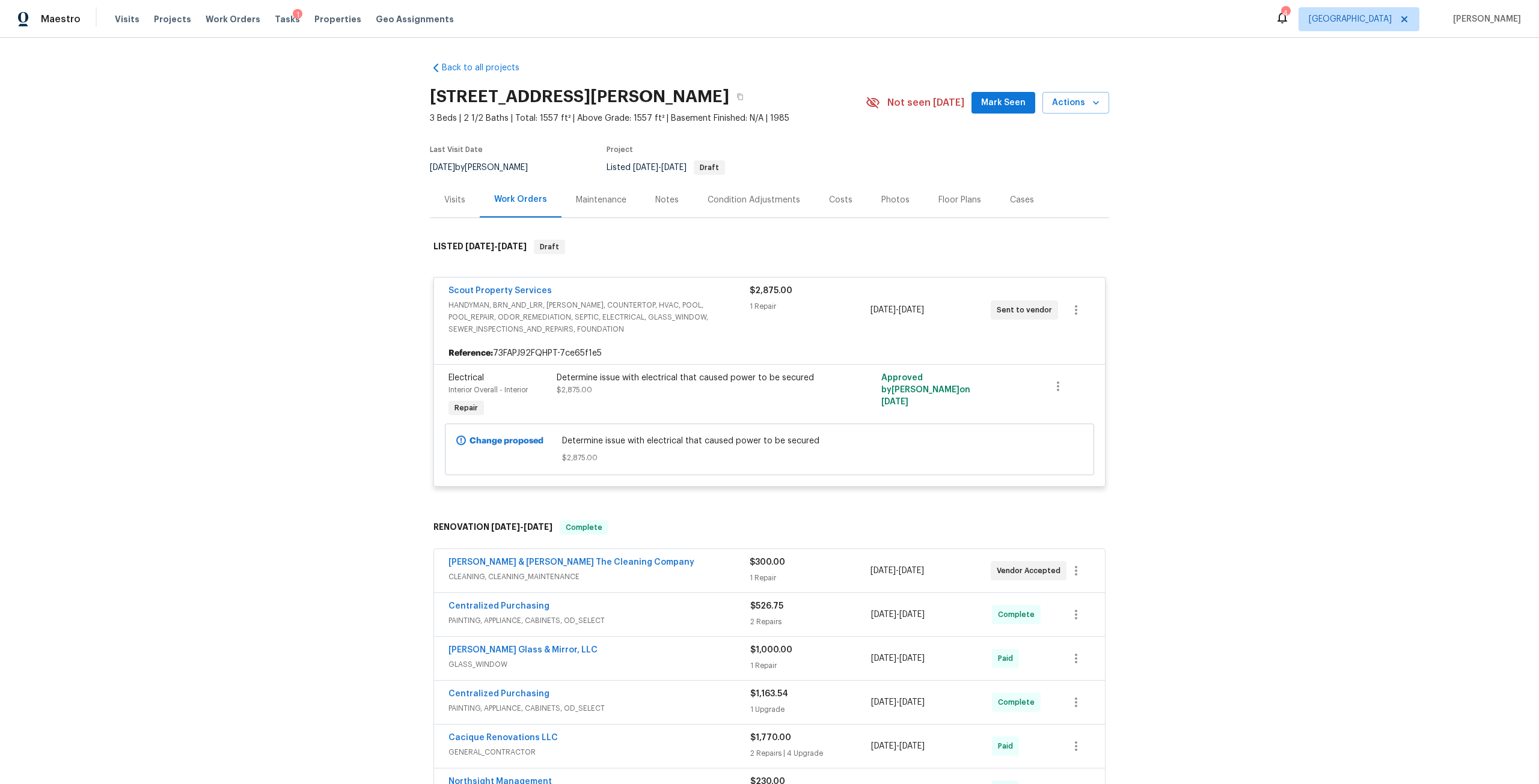
click at [545, 301] on span "HANDYMAN, BRN_AND_LRR, [PERSON_NAME], COUNTERTOP, HVAC, POOL, POOL_REPAIR, ODOR…" at bounding box center [599, 317] width 301 height 36
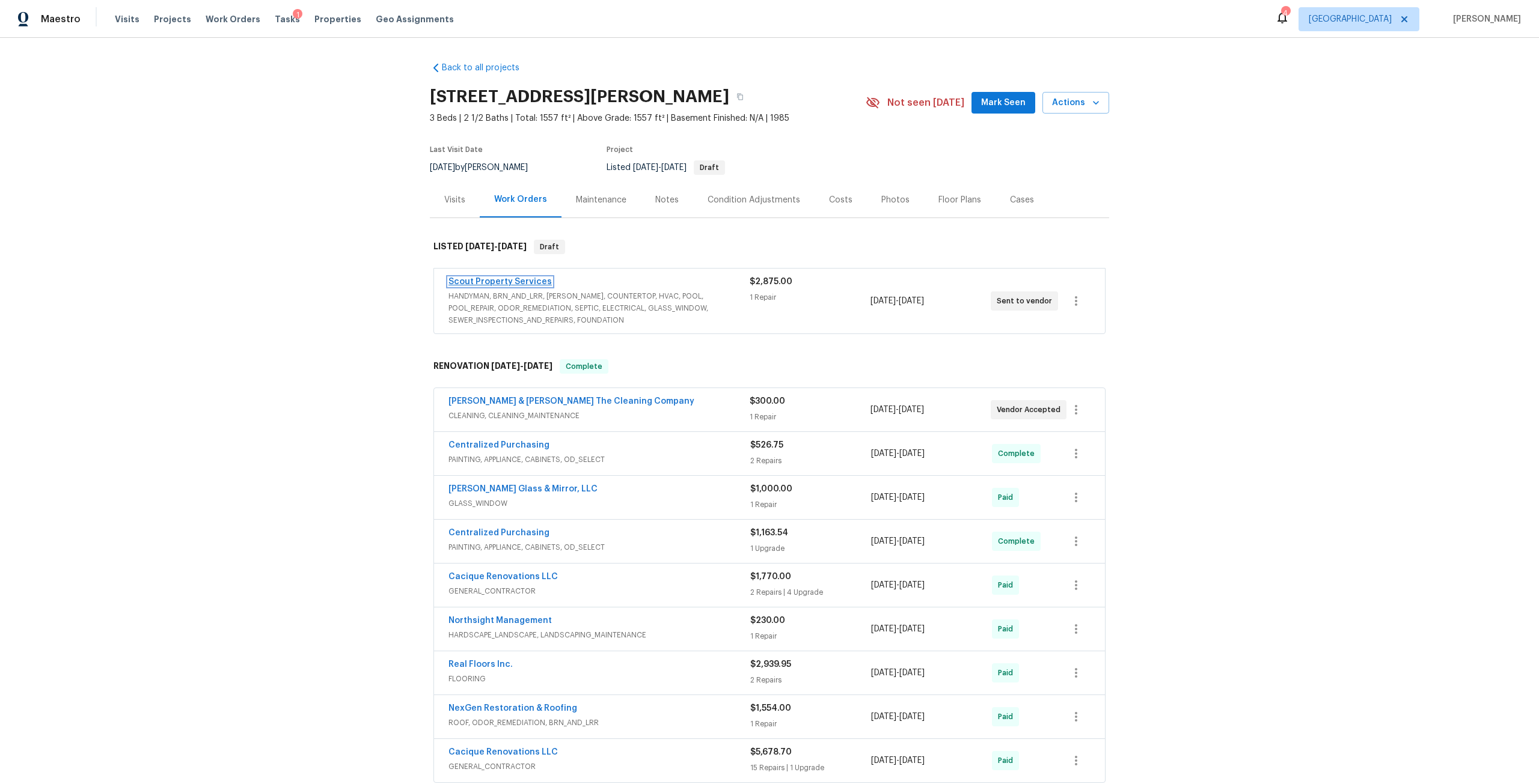
click at [515, 279] on link "Scout Property Services" at bounding box center [501, 282] width 104 height 8
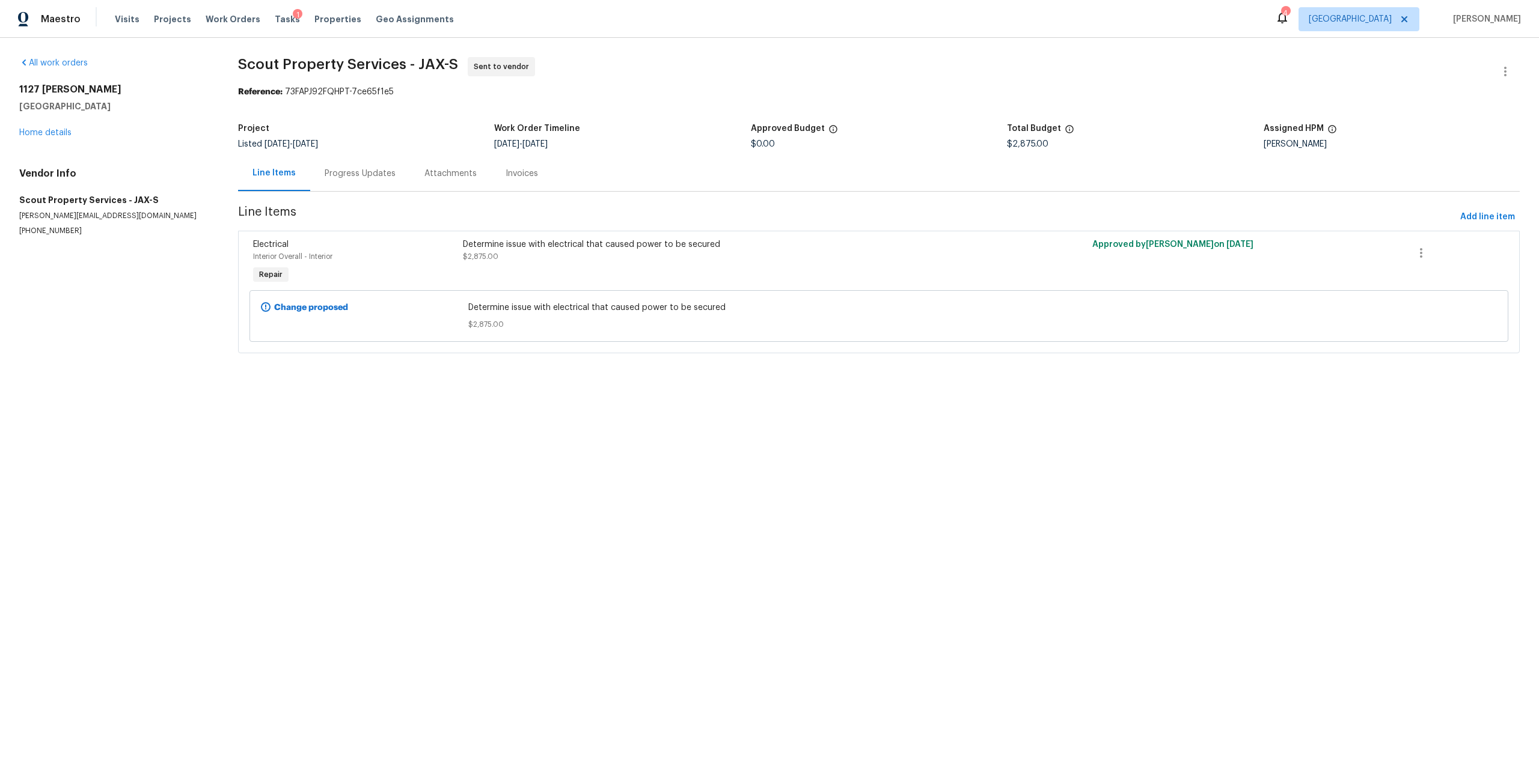
click at [594, 264] on div "Determine issue with electrical that caused power to be secured $2,875.00" at bounding box center [722, 262] width 525 height 55
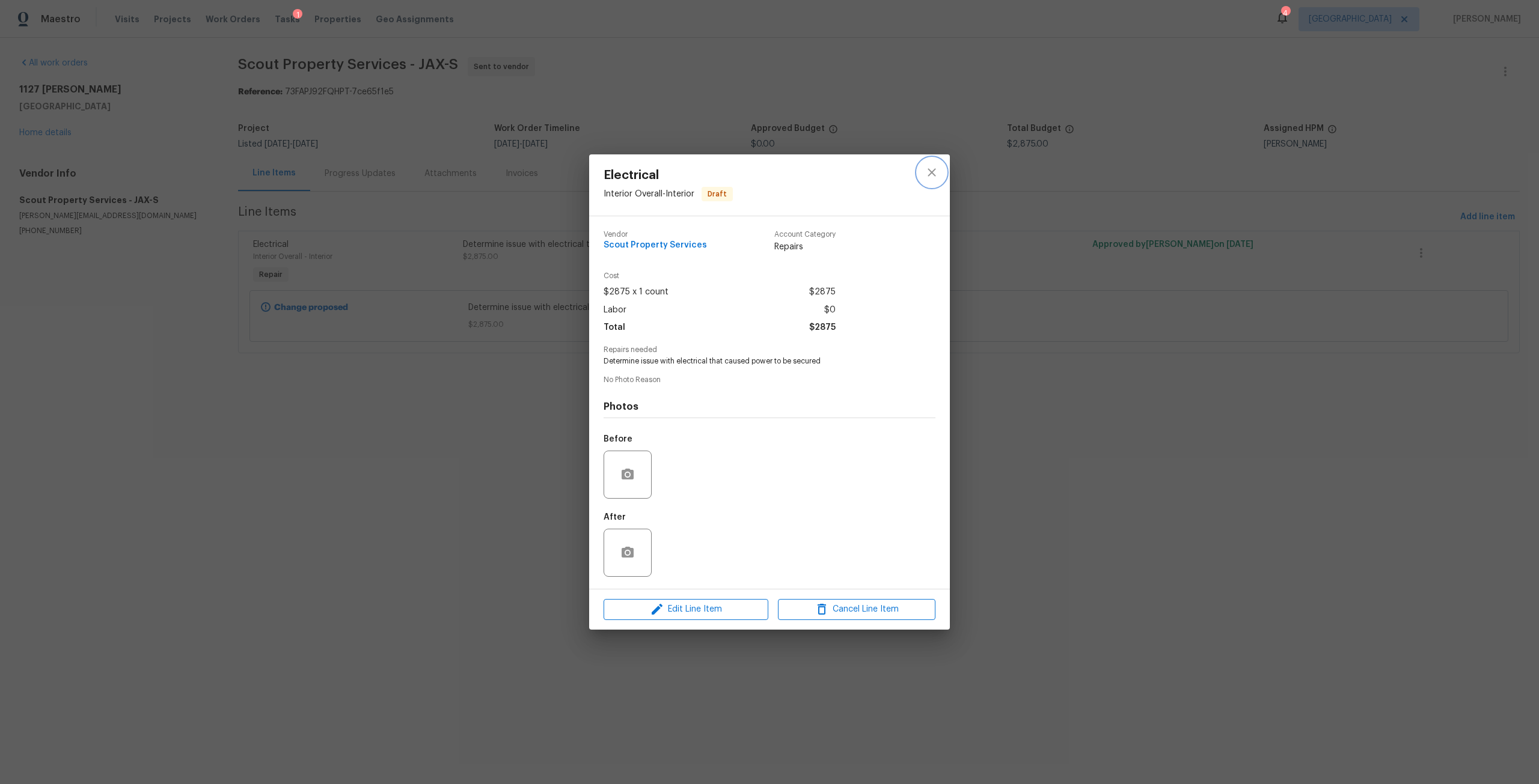
drag, startPoint x: 926, startPoint y: 186, endPoint x: 933, endPoint y: 171, distance: 16.6
click at [927, 186] on button "close" at bounding box center [931, 172] width 29 height 29
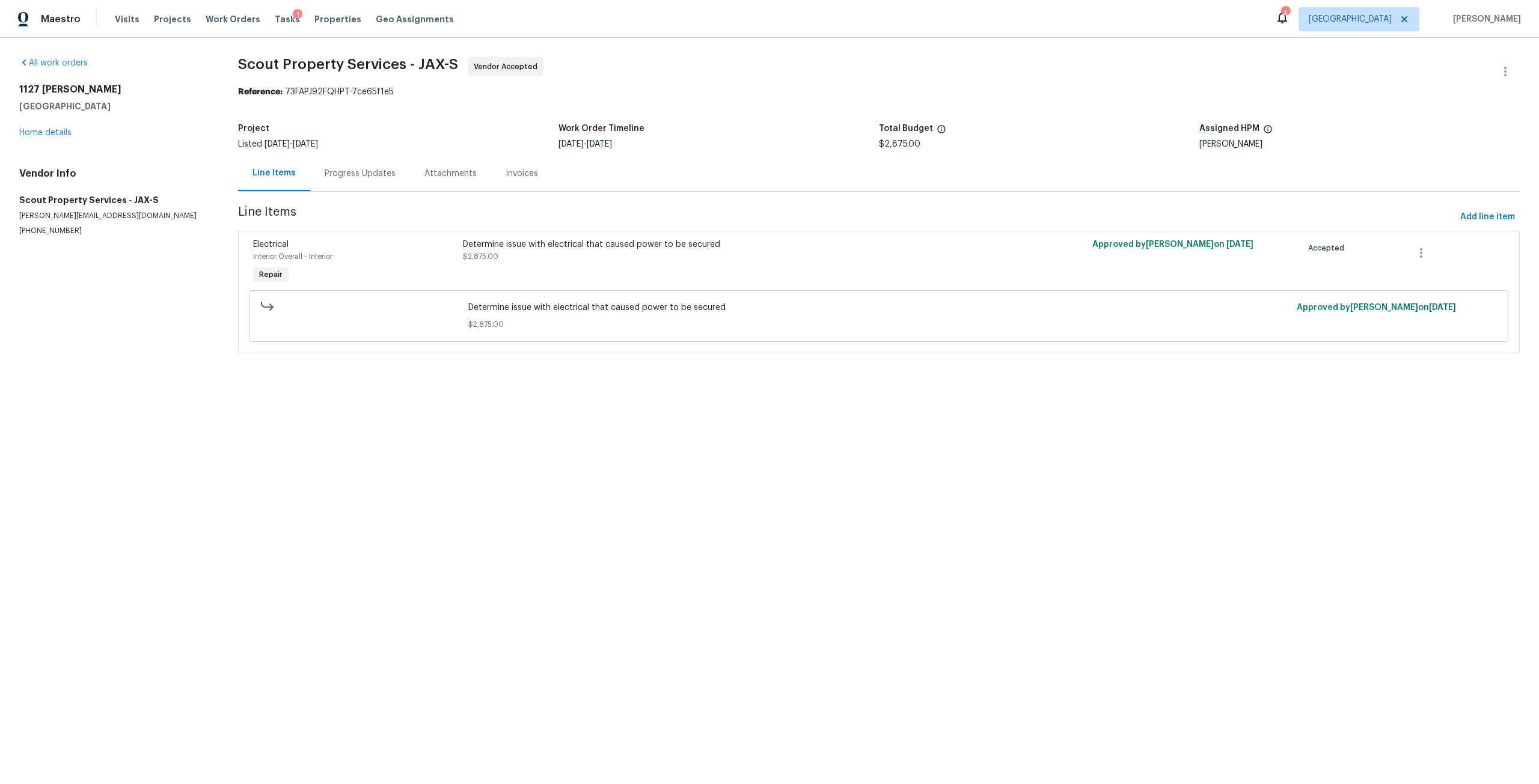
click at [610, 251] on div "Determine issue with electrical that caused power to be secured $2,875.00" at bounding box center [722, 250] width 518 height 24
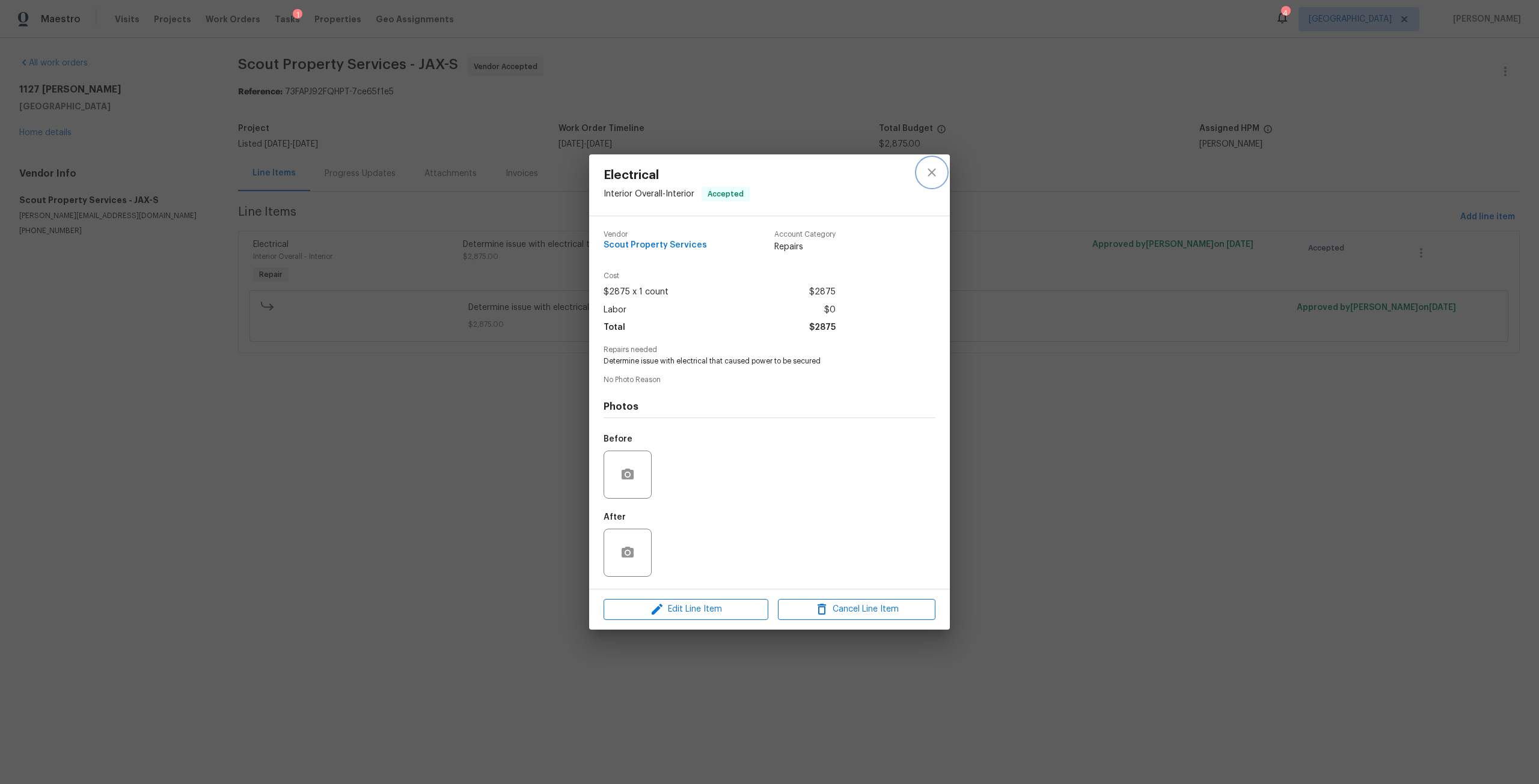
click at [931, 173] on icon "close" at bounding box center [931, 173] width 8 height 8
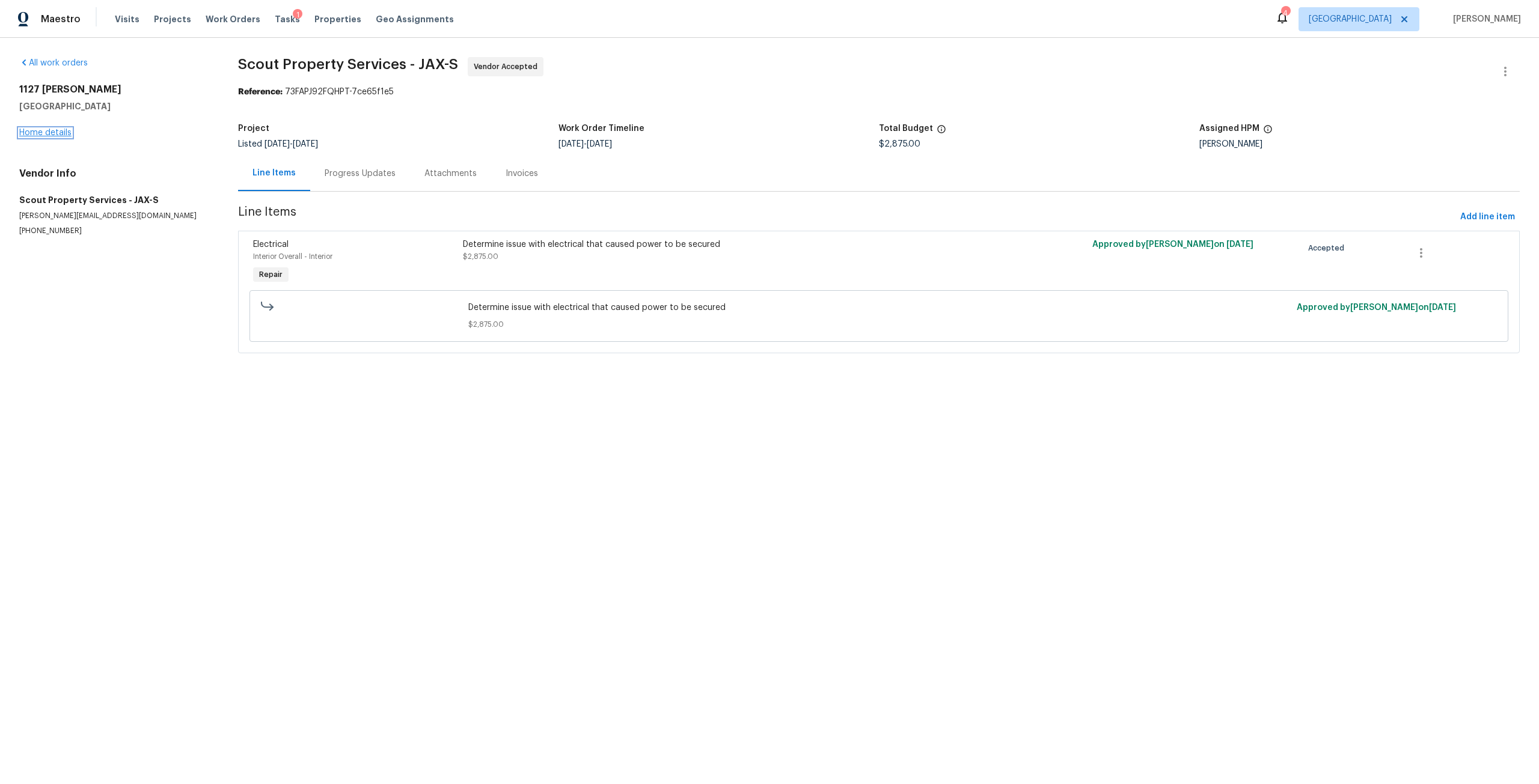
click at [45, 131] on link "Home details" at bounding box center [45, 133] width 53 height 8
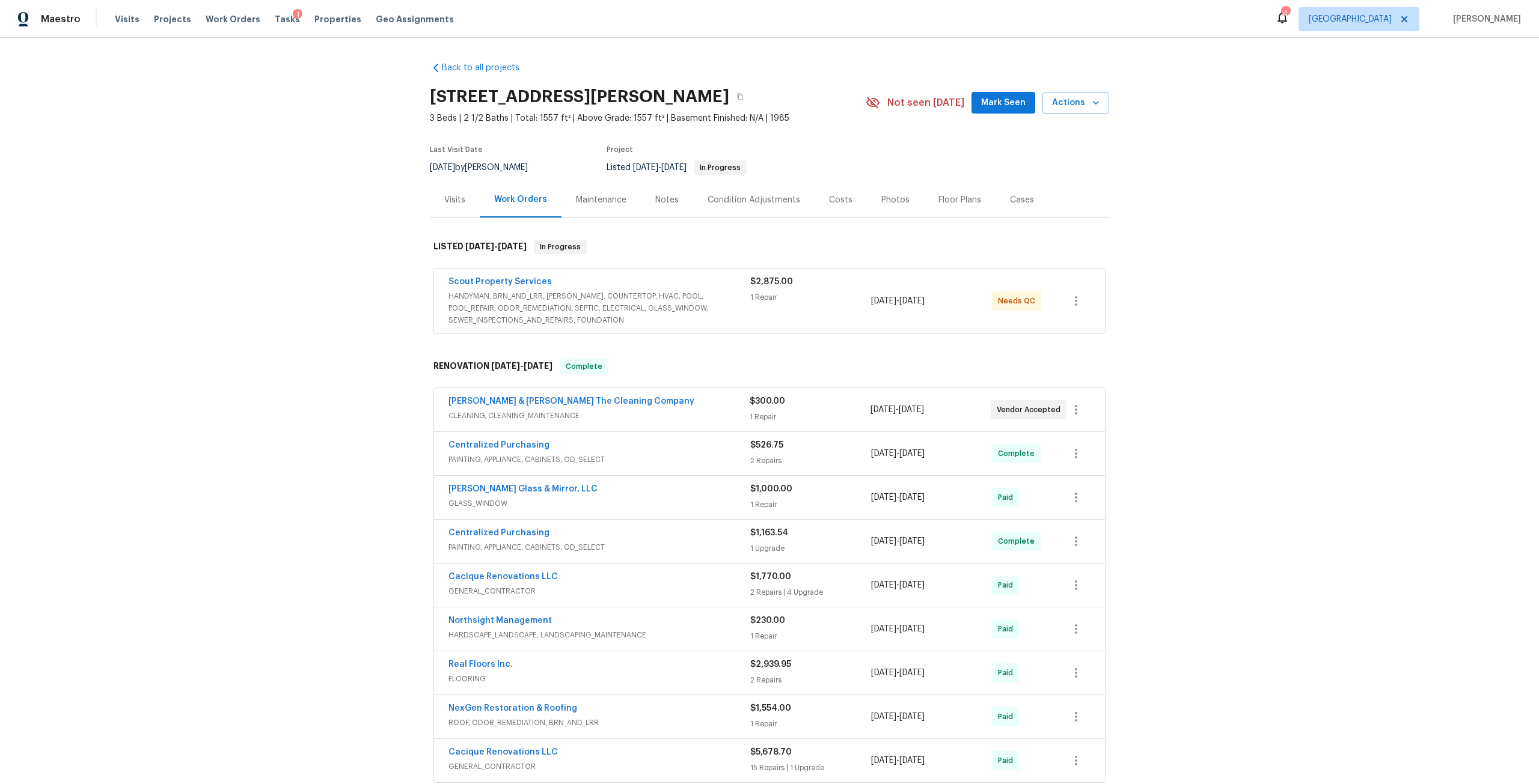
click at [559, 321] on span "HANDYMAN, BRN_AND_LRR, [PERSON_NAME], COUNTERTOP, HVAC, POOL, POOL_REPAIR, ODOR…" at bounding box center [599, 308] width 302 height 36
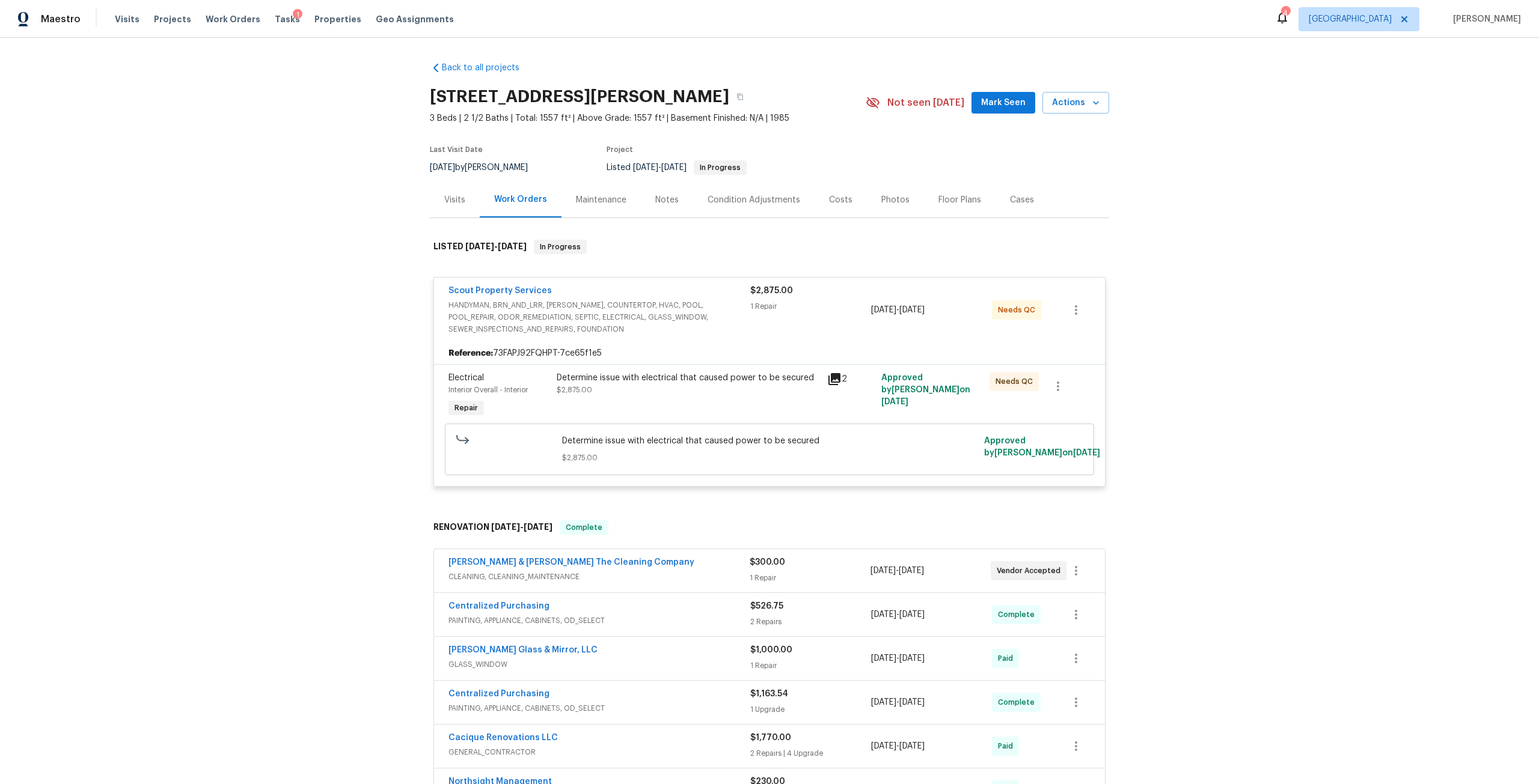
click at [653, 394] on div "Determine issue with electrical that caused power to be secured $2,875.00" at bounding box center [688, 384] width 263 height 24
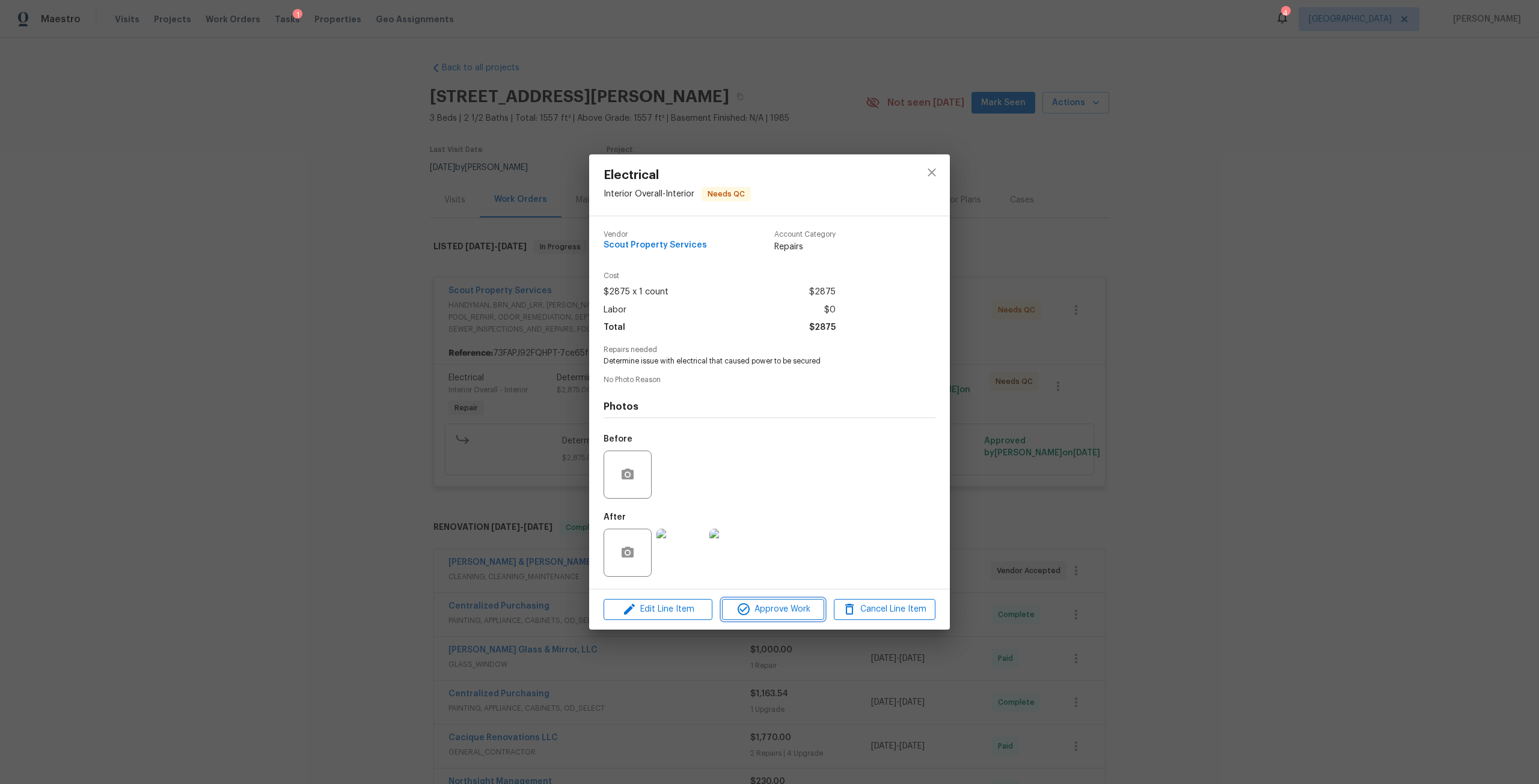
click at [776, 611] on span "Approve Work" at bounding box center [773, 610] width 95 height 15
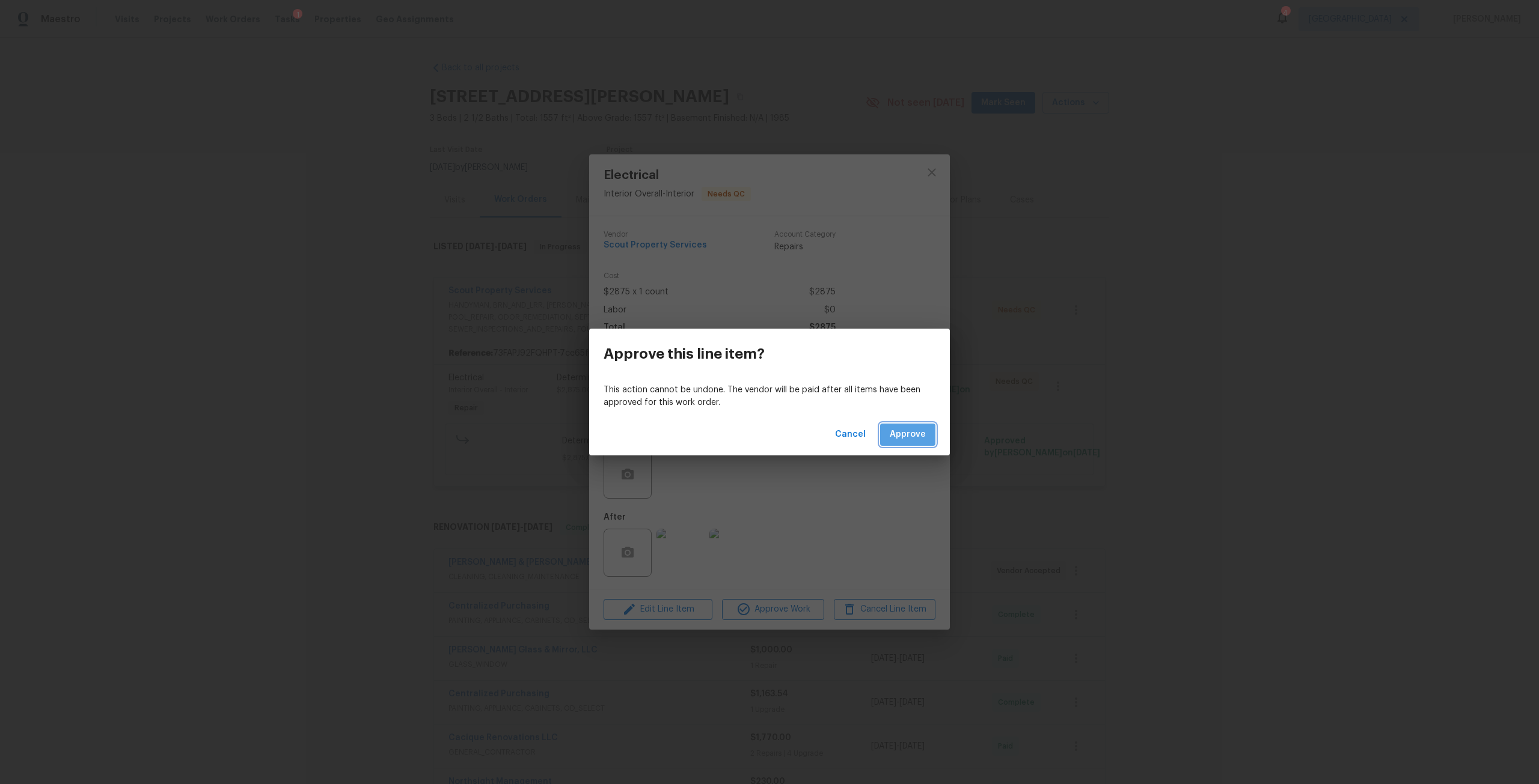
click at [892, 442] on button "Approve" at bounding box center [908, 435] width 55 height 22
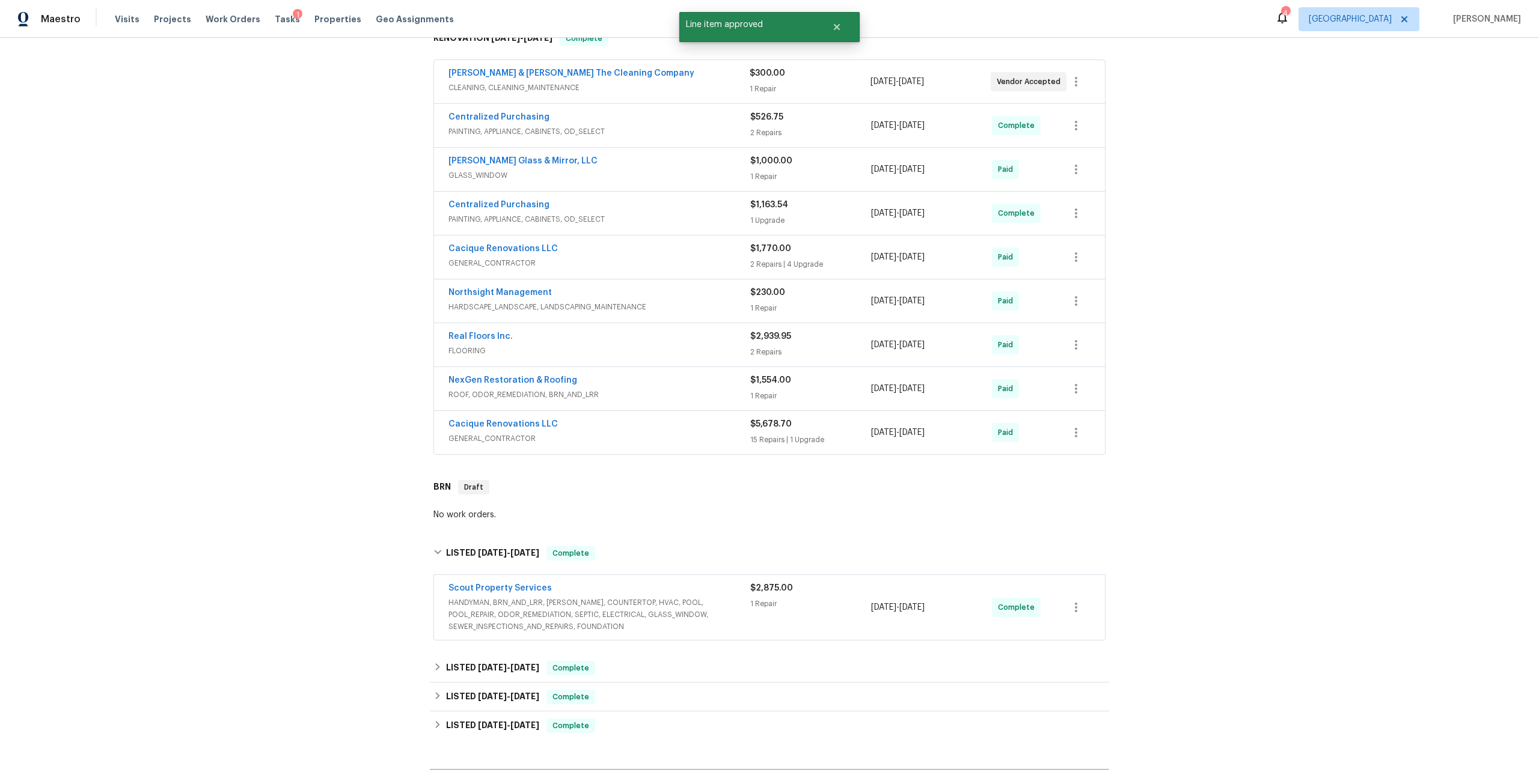
scroll to position [357, 0]
